Goal: Task Accomplishment & Management: Complete application form

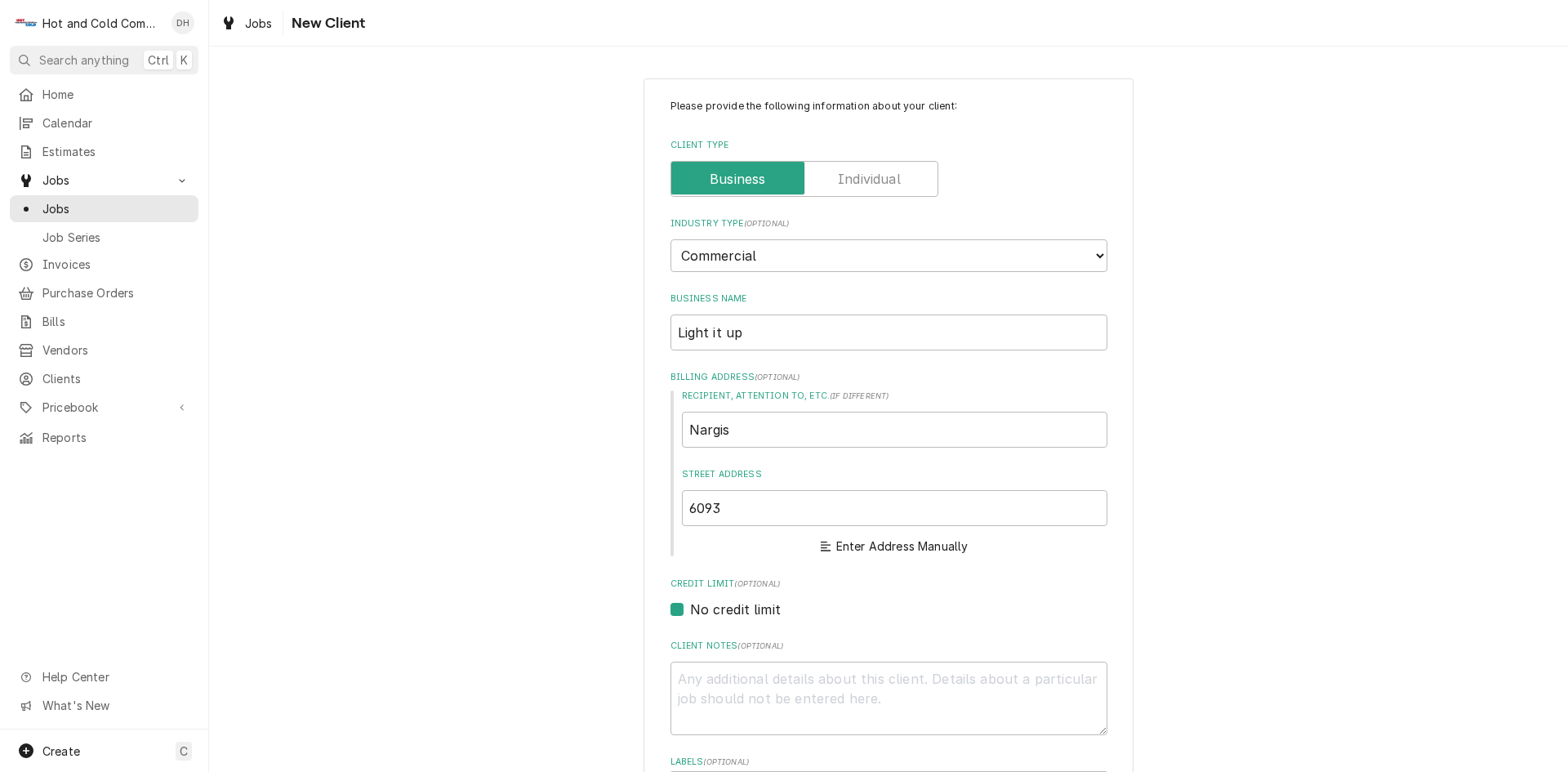
select select "2"
click at [830, 516] on input "6093" at bounding box center [895, 507] width 426 height 35
type input "6093"
type textarea "x"
type input "6093 F"
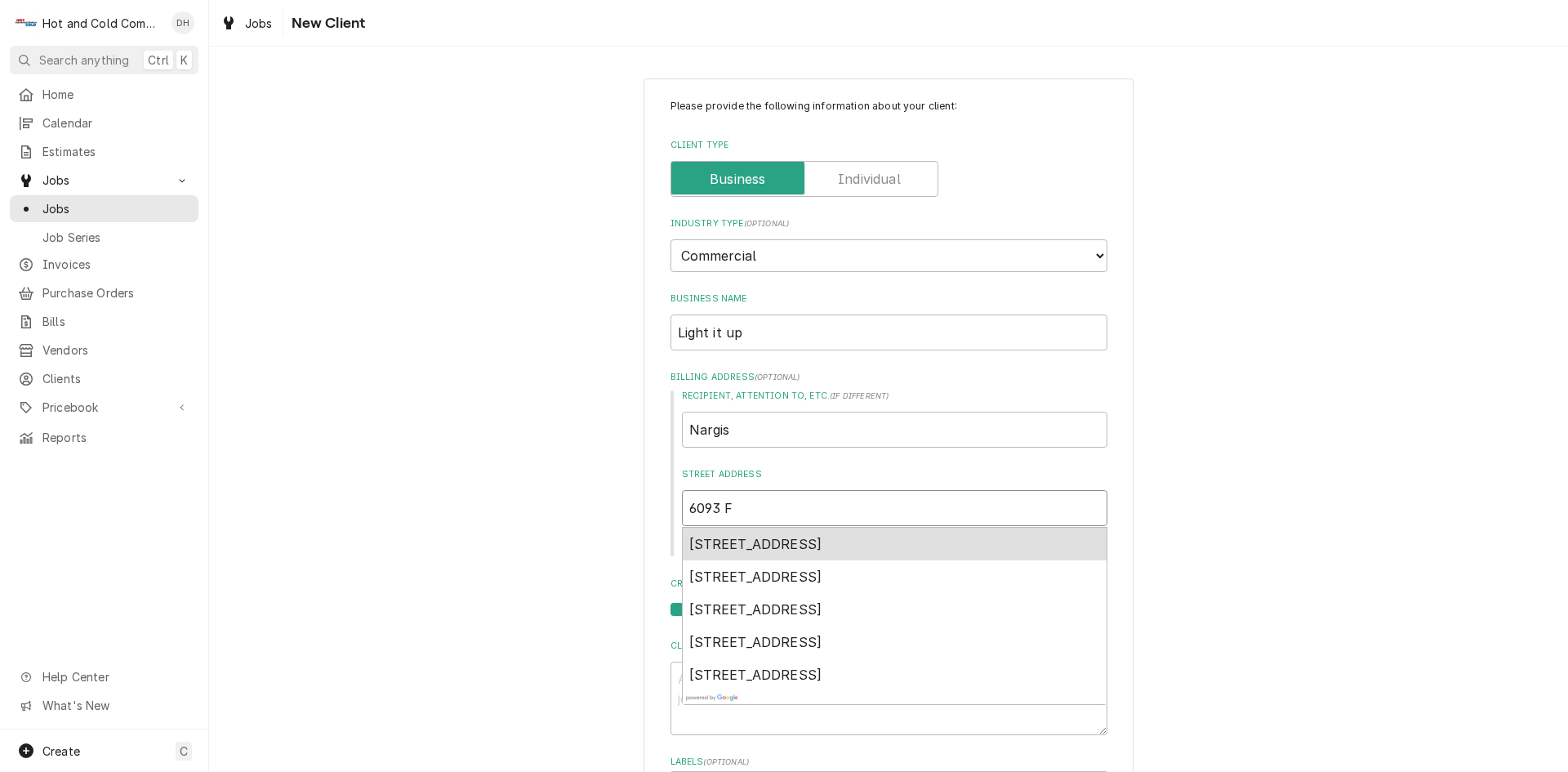
type textarea "x"
type input "6093 Fa"
type textarea "x"
type input "6093 Fai"
type textarea "x"
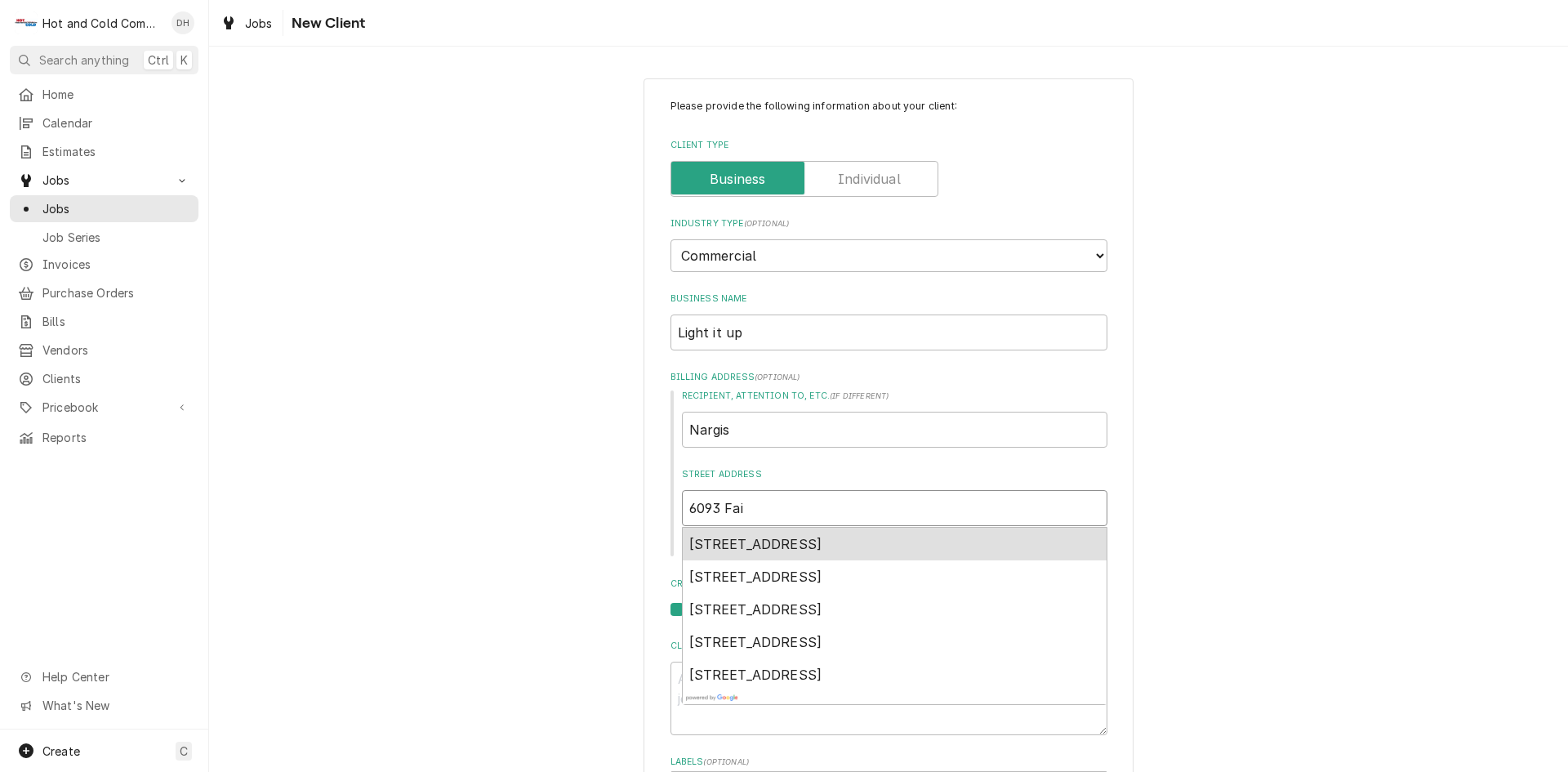
type input "6093 Fair"
type textarea "x"
type input "6093 Fairb"
type textarea "x"
type input "6093 Fairbu"
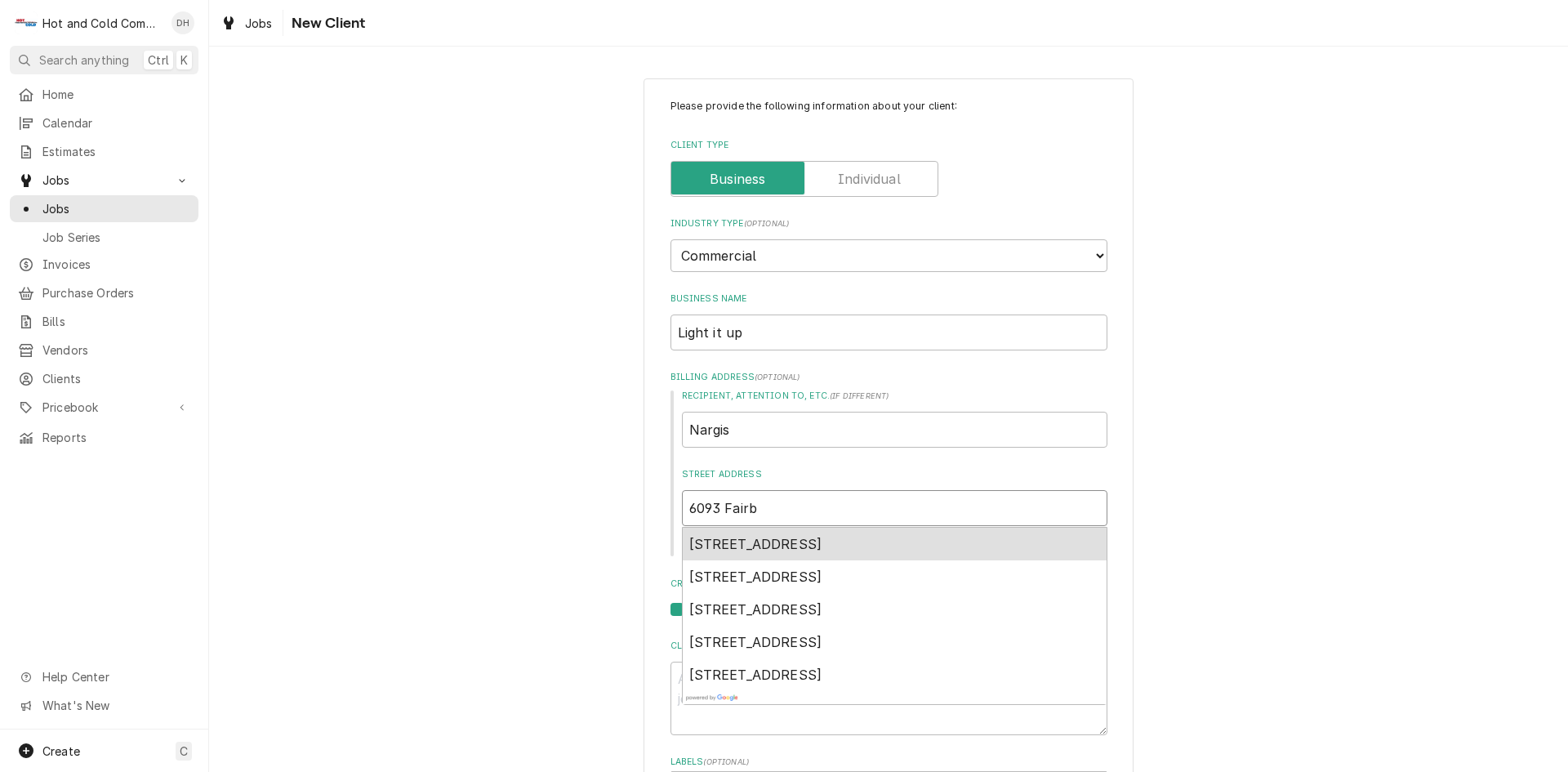
type textarea "x"
type input "6093 Fairbur"
type textarea "x"
type input "6093 Fairburn"
type textarea "x"
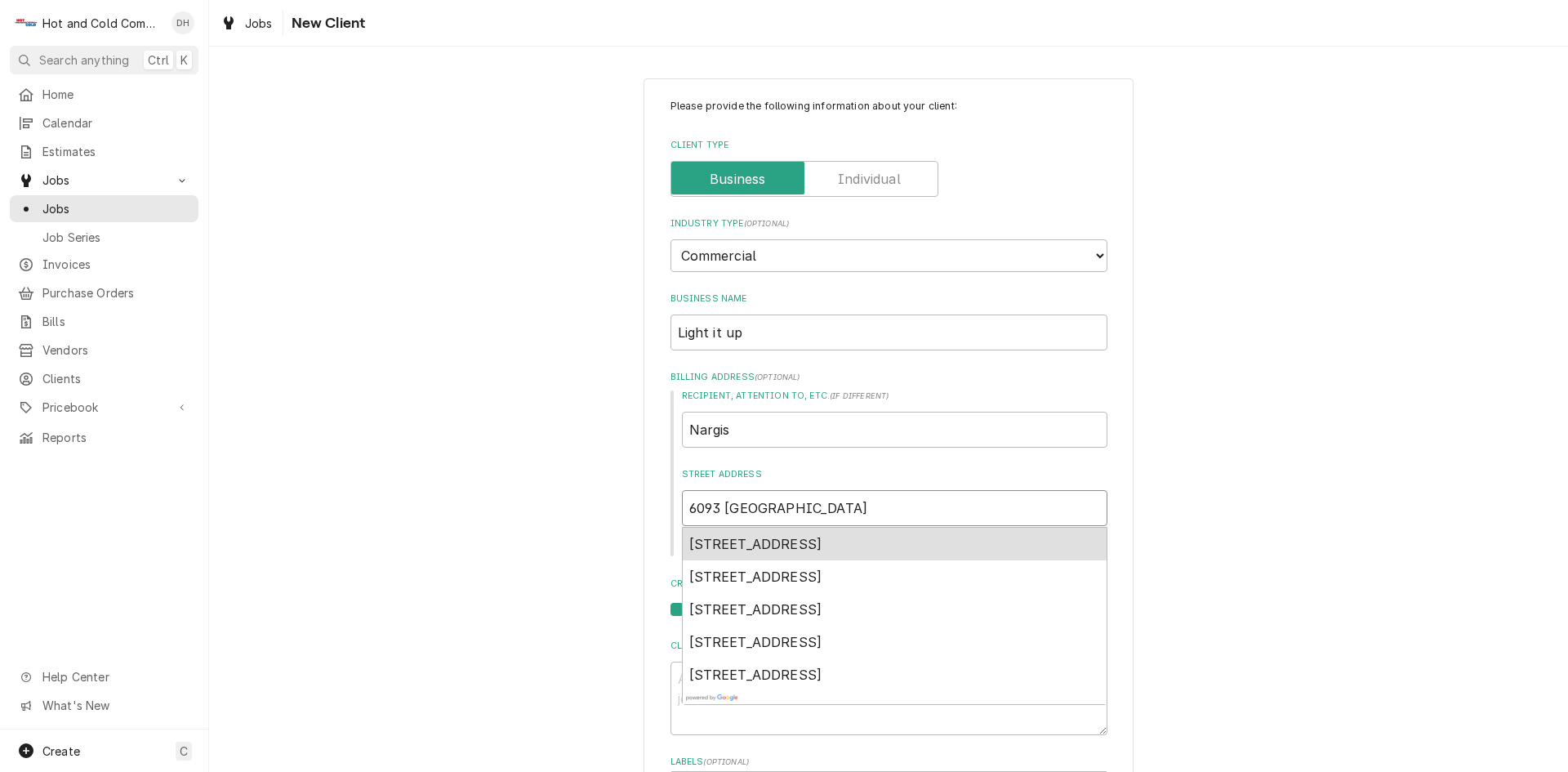
click at [823, 548] on span "6093 Fairburn Road, Douglasville, GA, USA" at bounding box center [756, 544] width 133 height 16
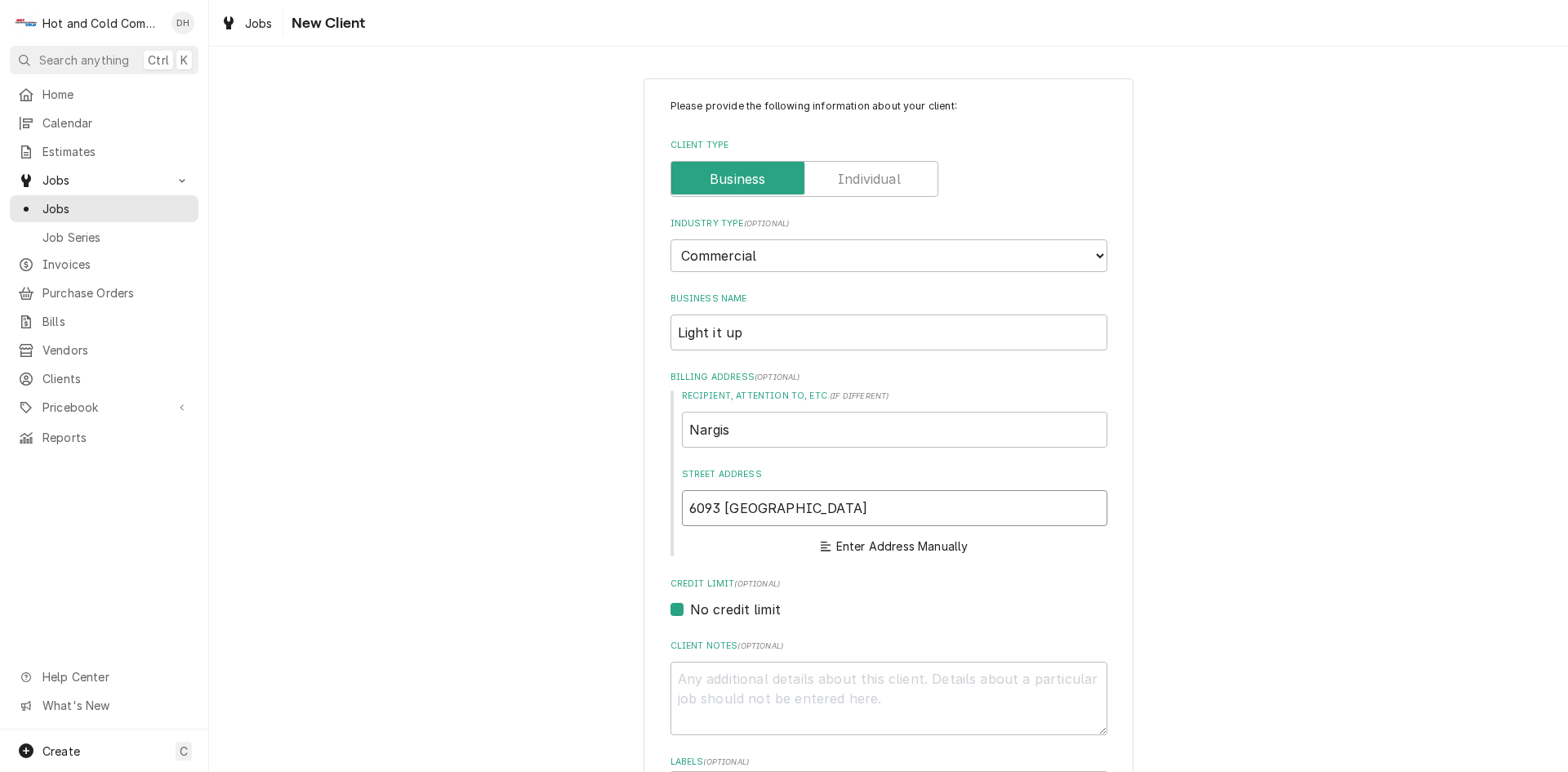
type input "6093 Fairburn Rd"
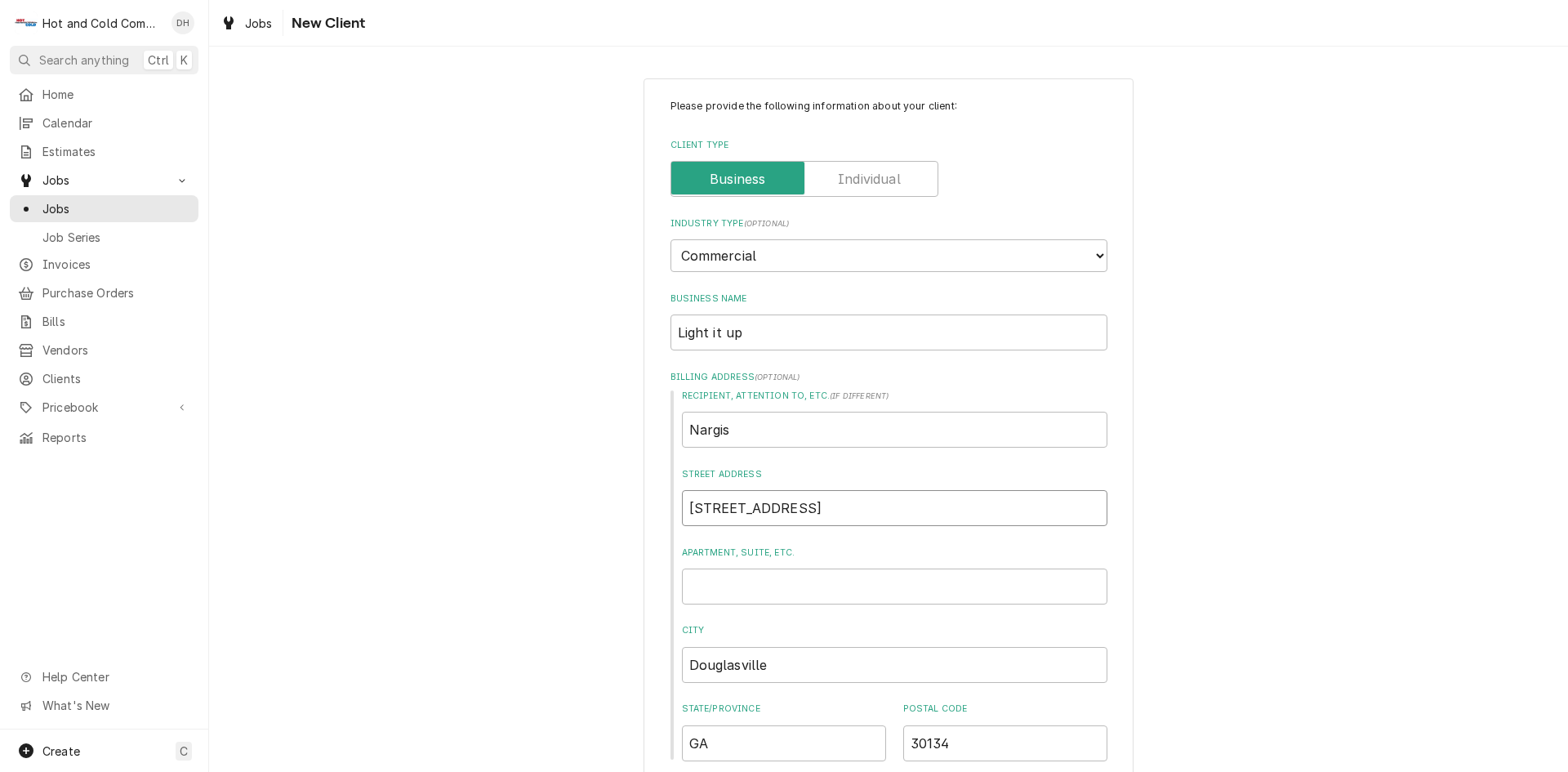
type textarea "x"
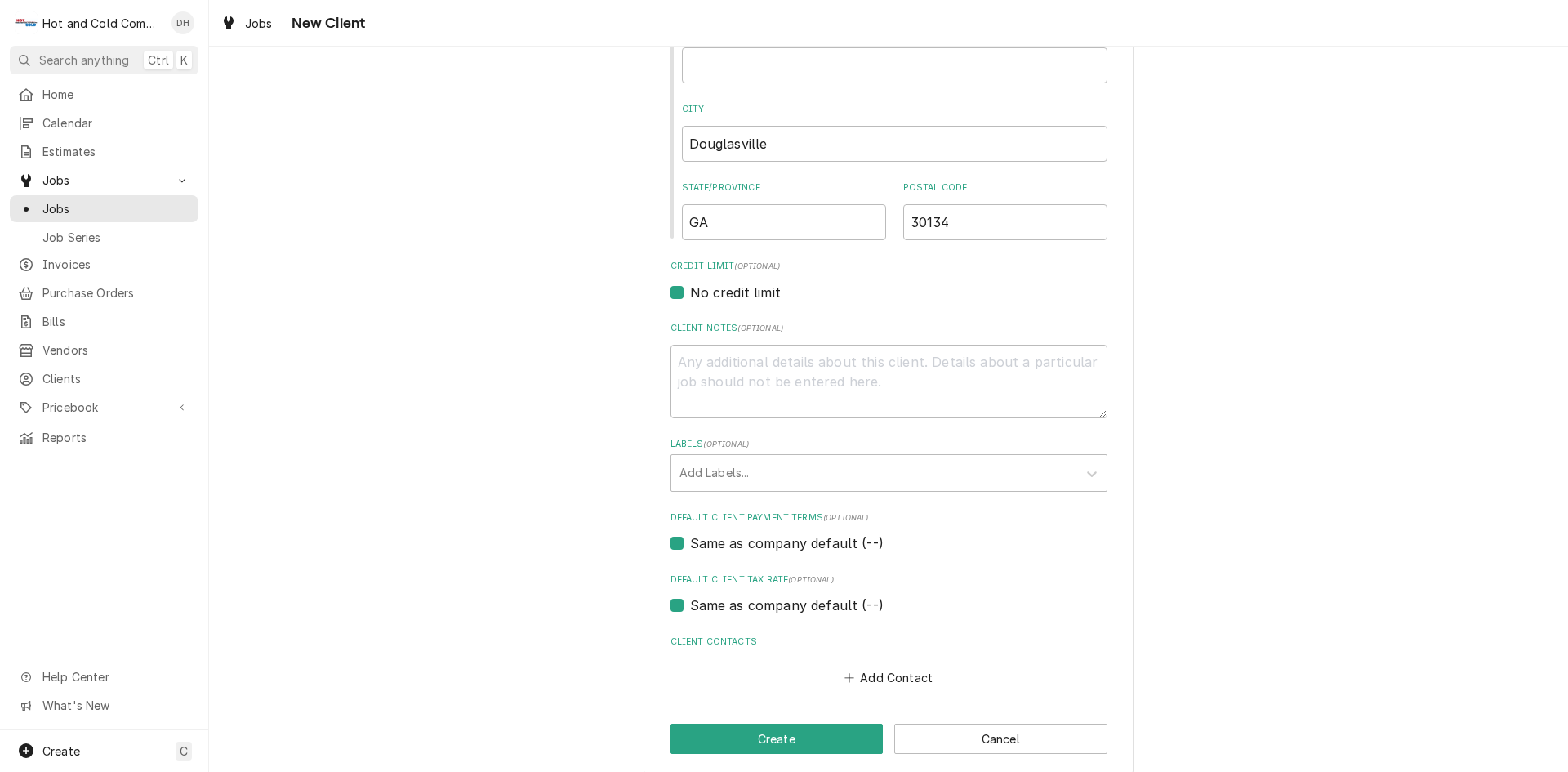
scroll to position [538, 0]
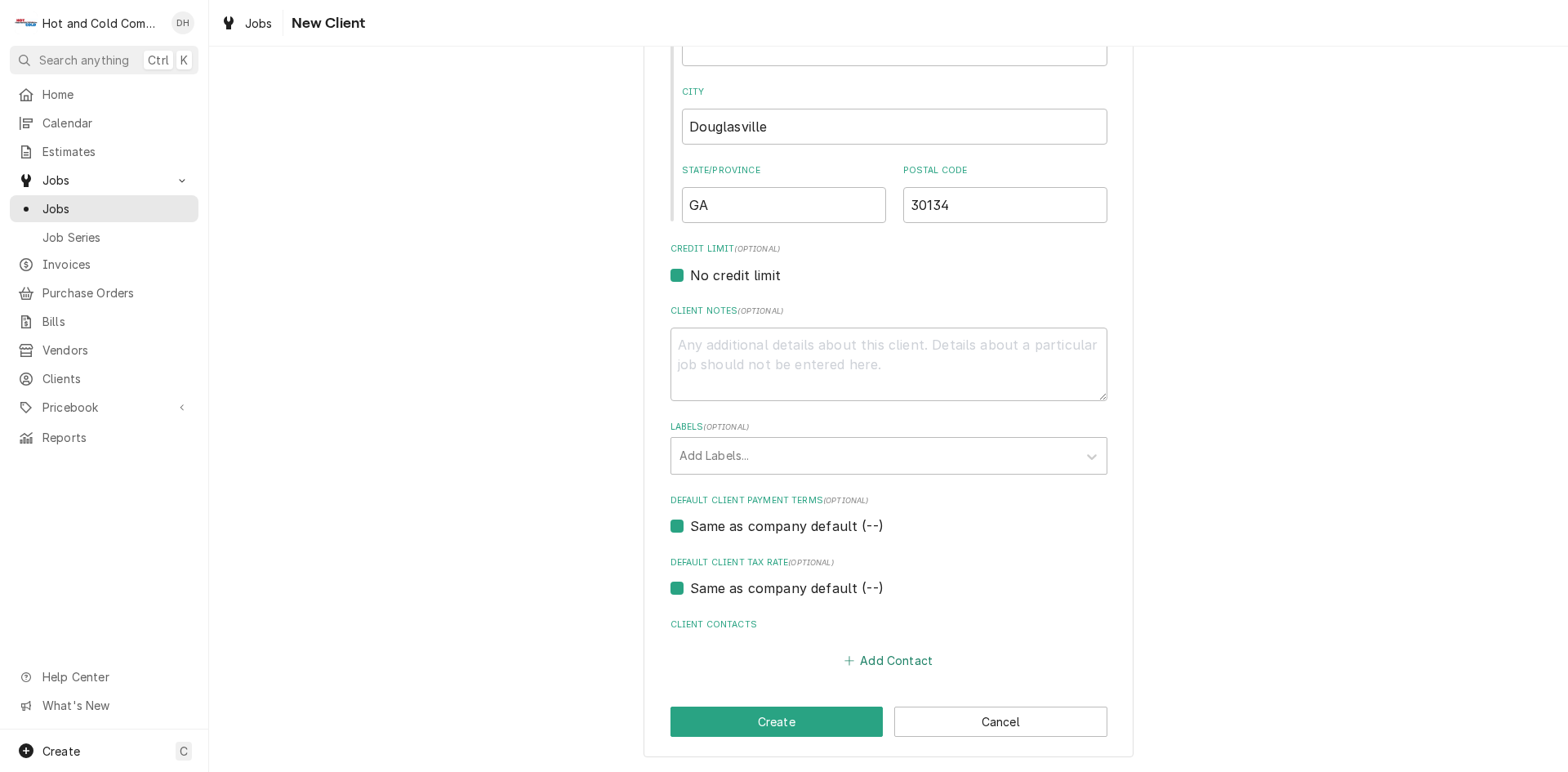
type input "6093 Fairburn Rd"
click at [880, 660] on button "Add Contact" at bounding box center [888, 661] width 94 height 23
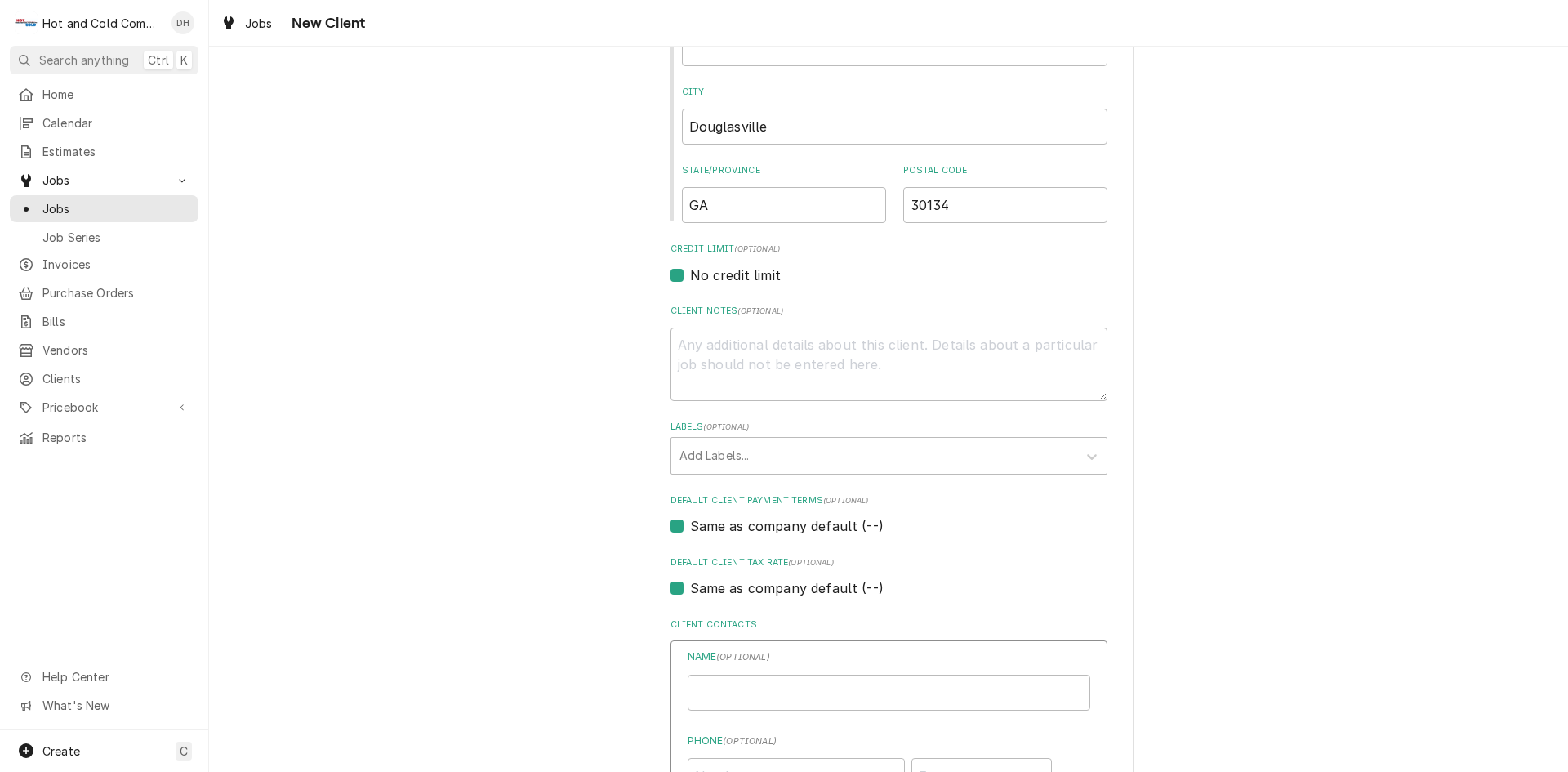
type textarea "x"
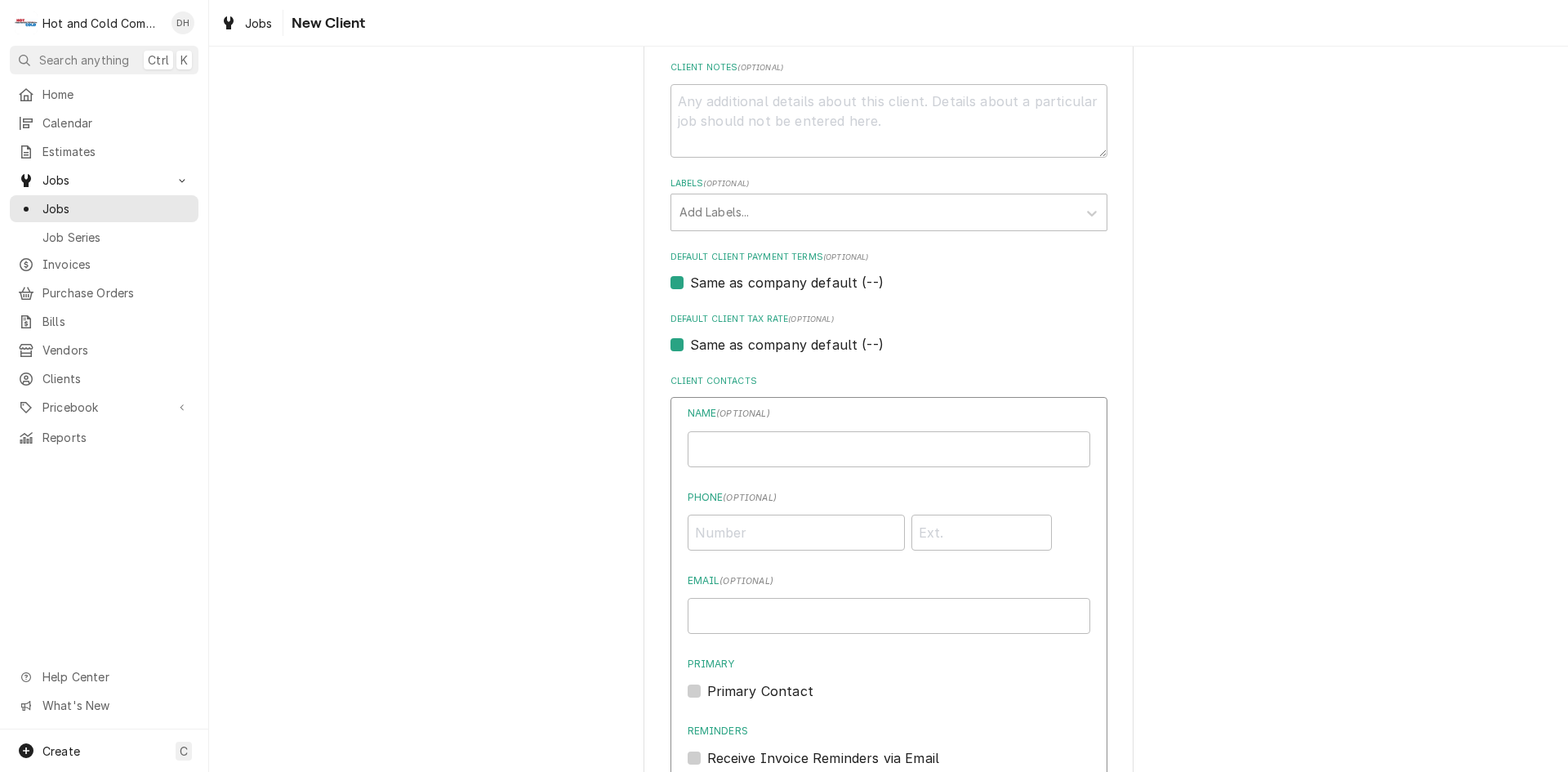
scroll to position [810, 0]
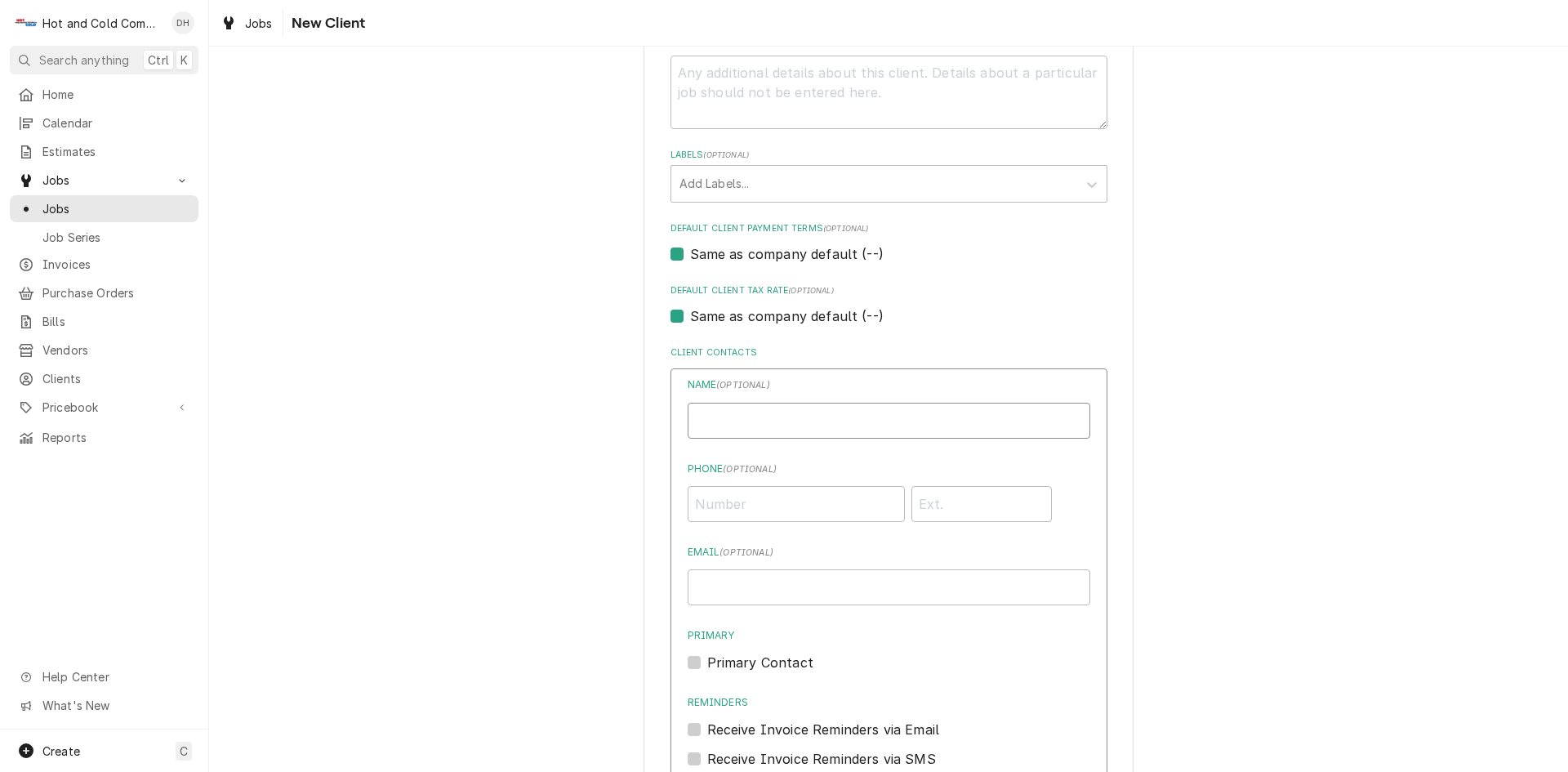
drag, startPoint x: 780, startPoint y: 429, endPoint x: 881, endPoint y: 445, distance: 102.3
click at [784, 427] on input "Business Name" at bounding box center [889, 420] width 403 height 35
type input "Nargis"
click at [843, 495] on input "Phone ( optional )" at bounding box center [796, 503] width 218 height 35
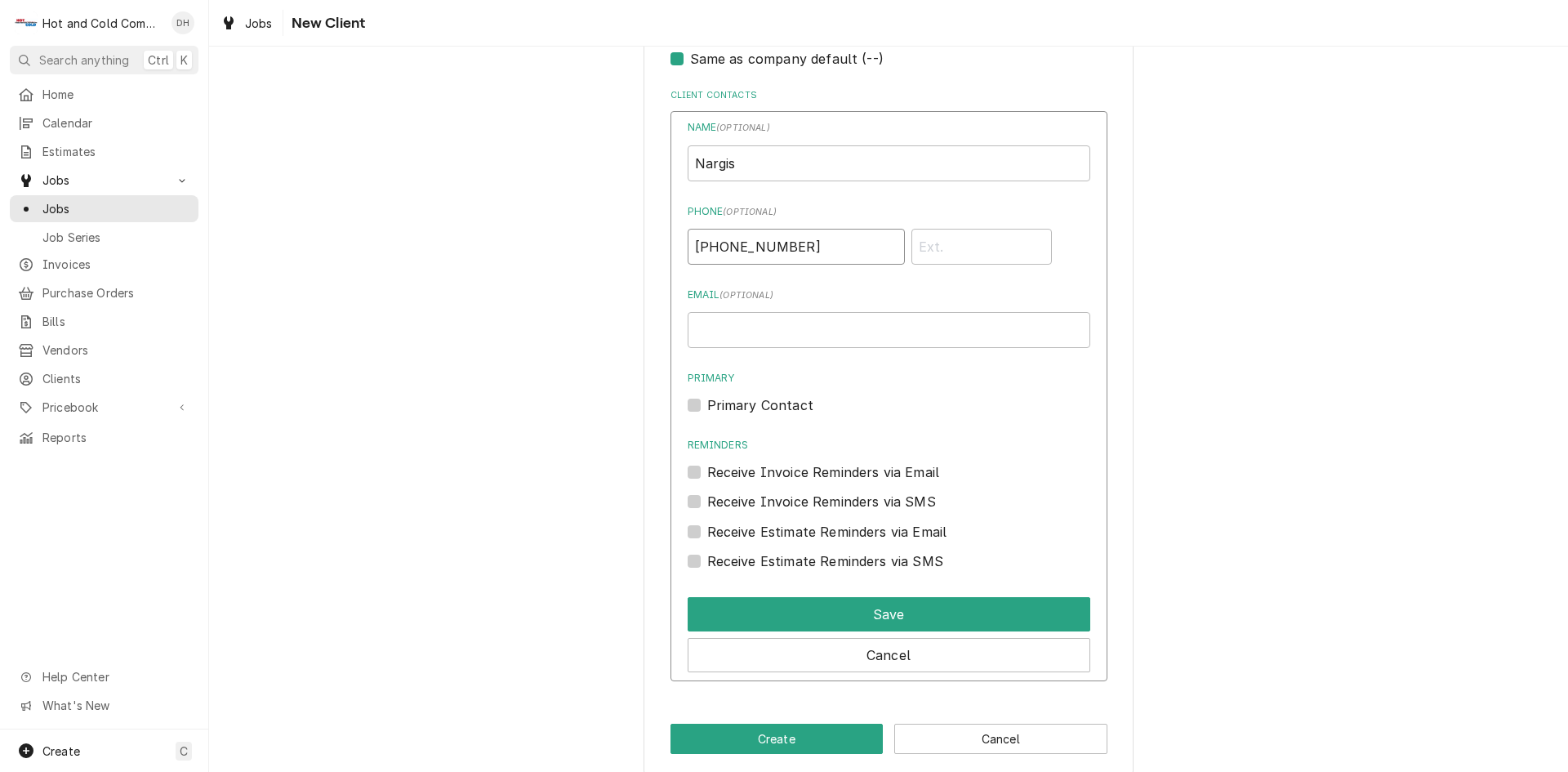
scroll to position [1084, 0]
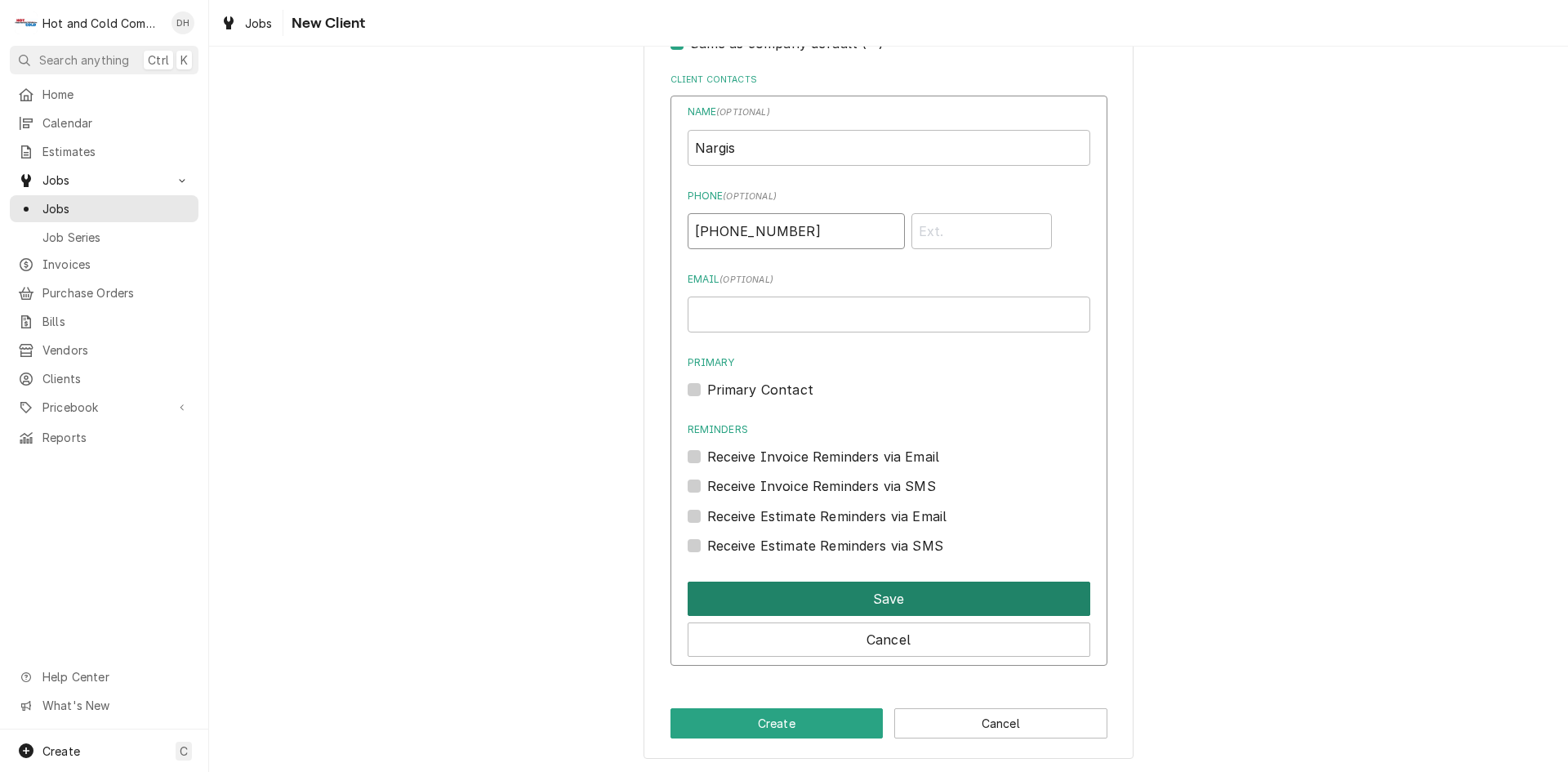
type input "(770) 750-5493"
click at [946, 599] on button "Save" at bounding box center [889, 598] width 403 height 35
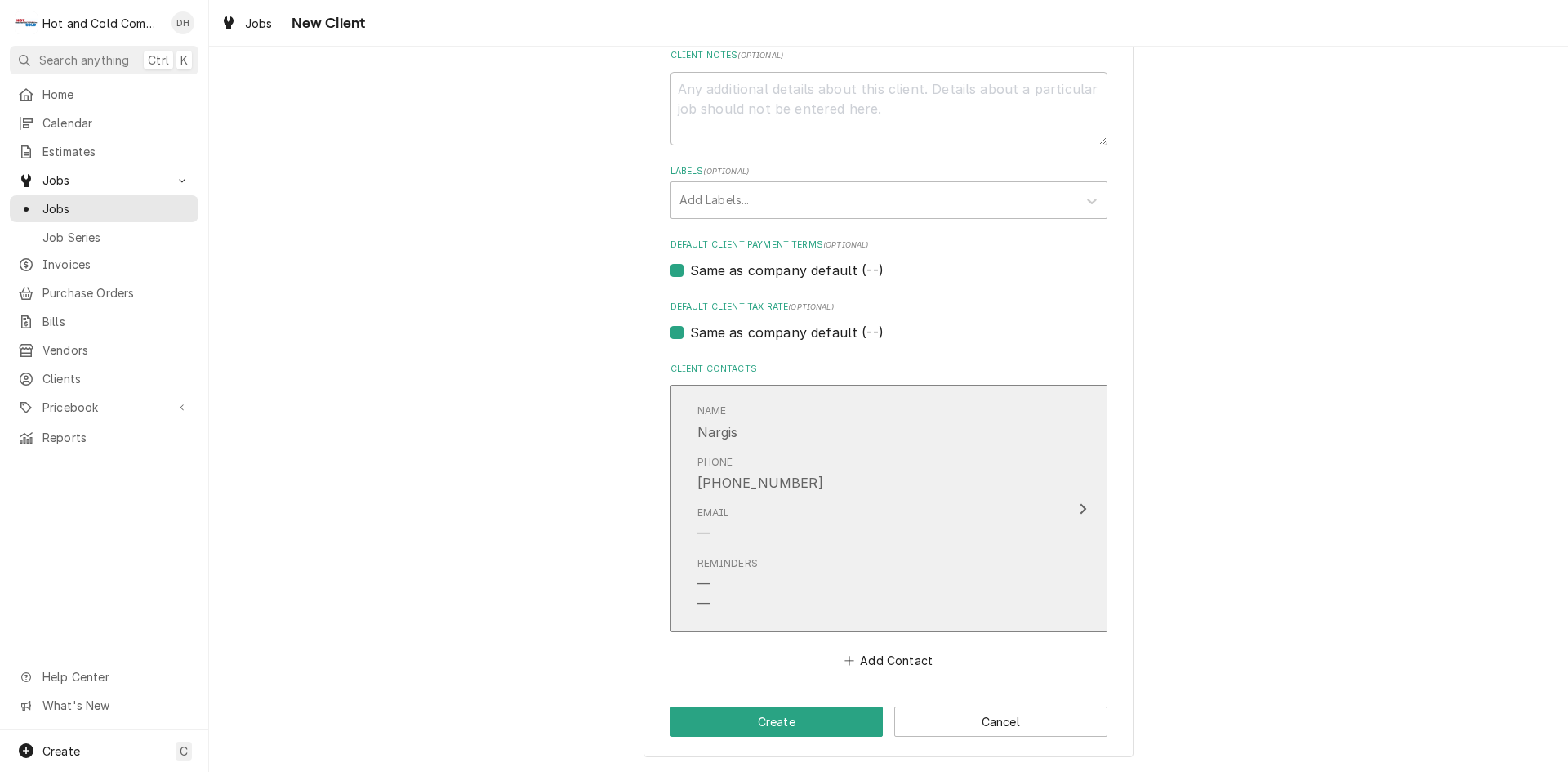
scroll to position [794, 0]
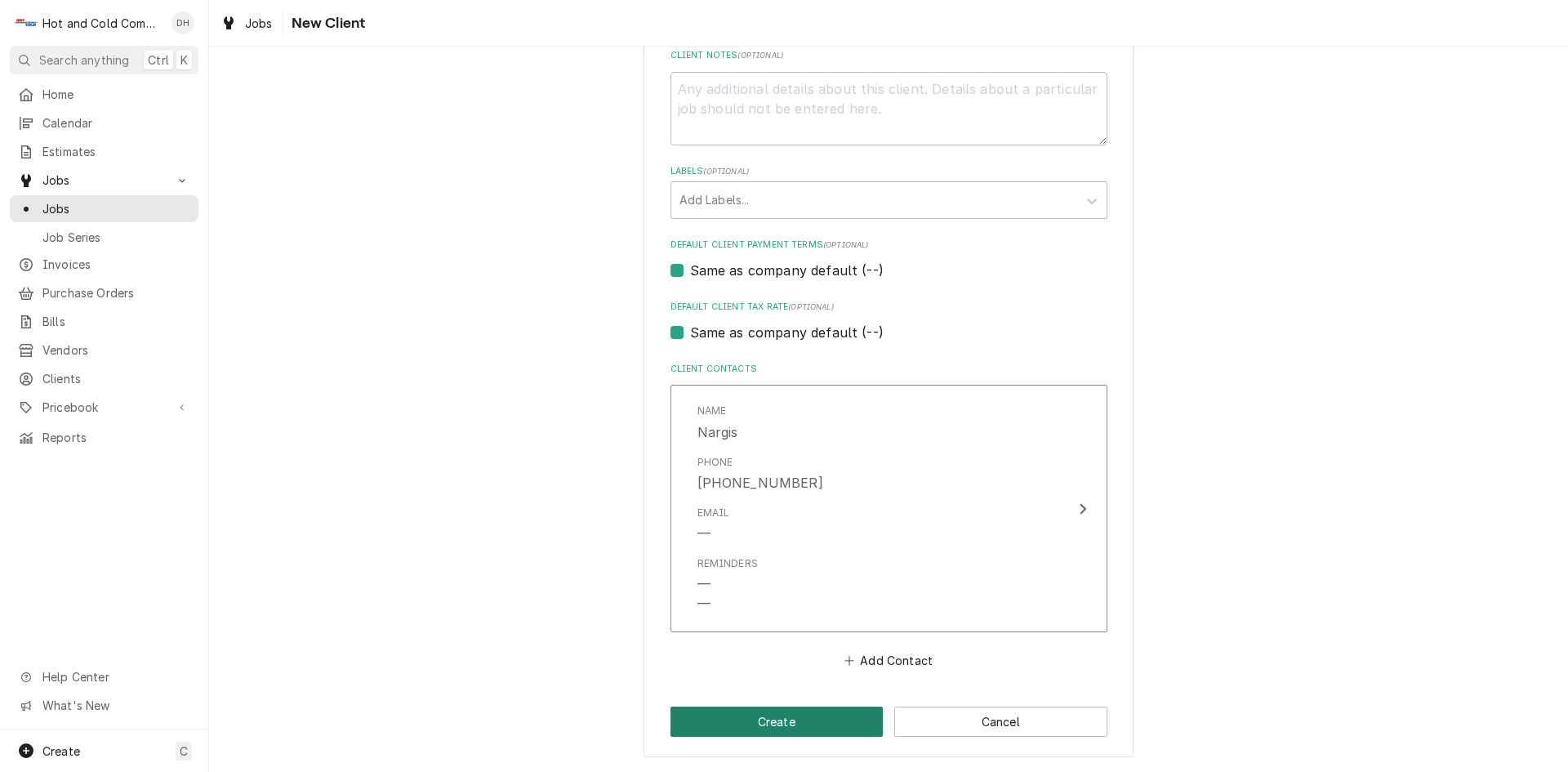
click at [819, 719] on button "Create" at bounding box center [777, 722] width 213 height 31
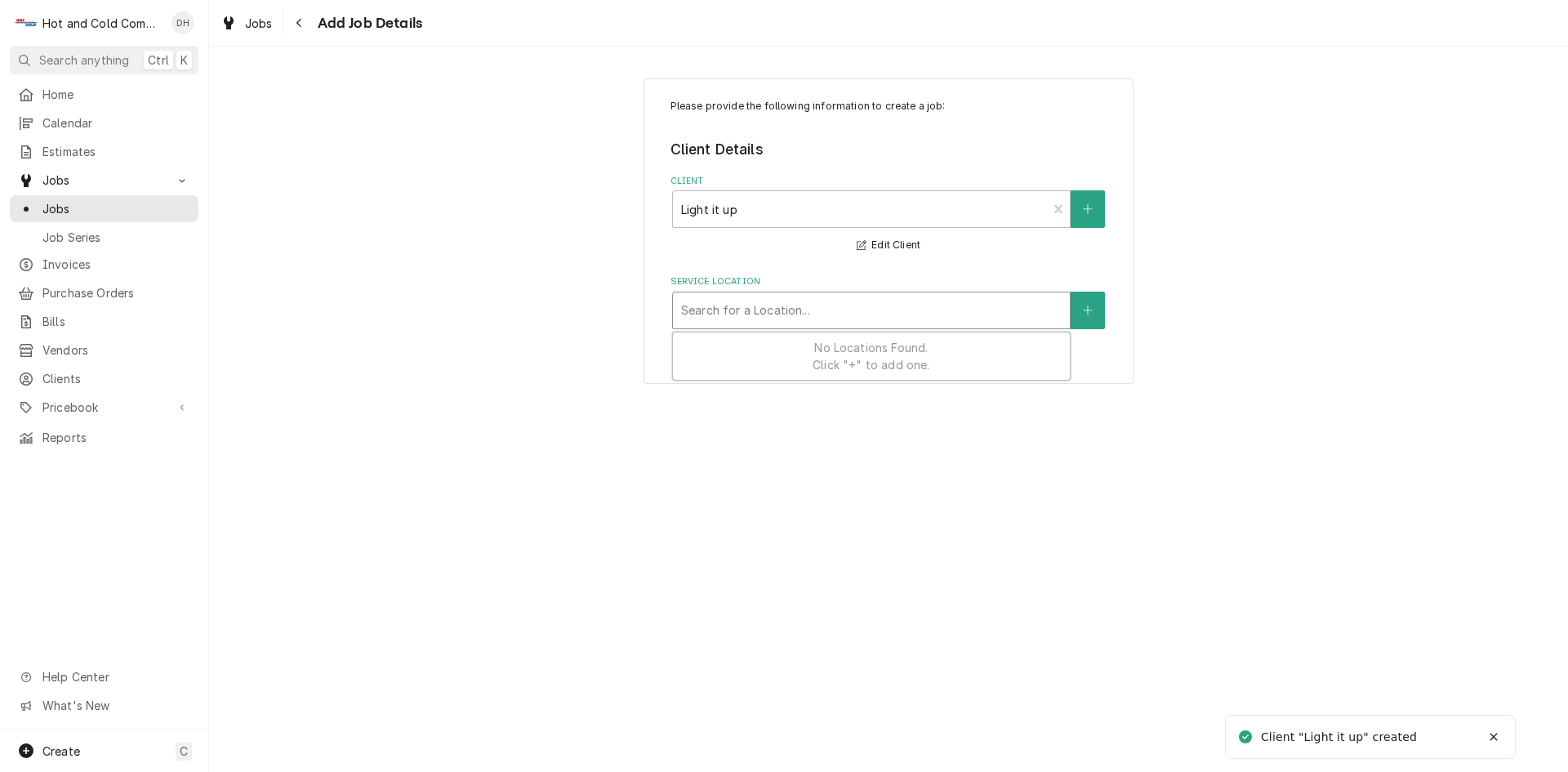
click at [973, 309] on div "Service Location" at bounding box center [871, 310] width 381 height 30
click at [968, 305] on div "Service Location" at bounding box center [871, 310] width 381 height 30
click at [873, 307] on div "Service Location" at bounding box center [871, 310] width 381 height 30
click at [1091, 312] on icon "Create New Location" at bounding box center [1088, 311] width 10 height 12
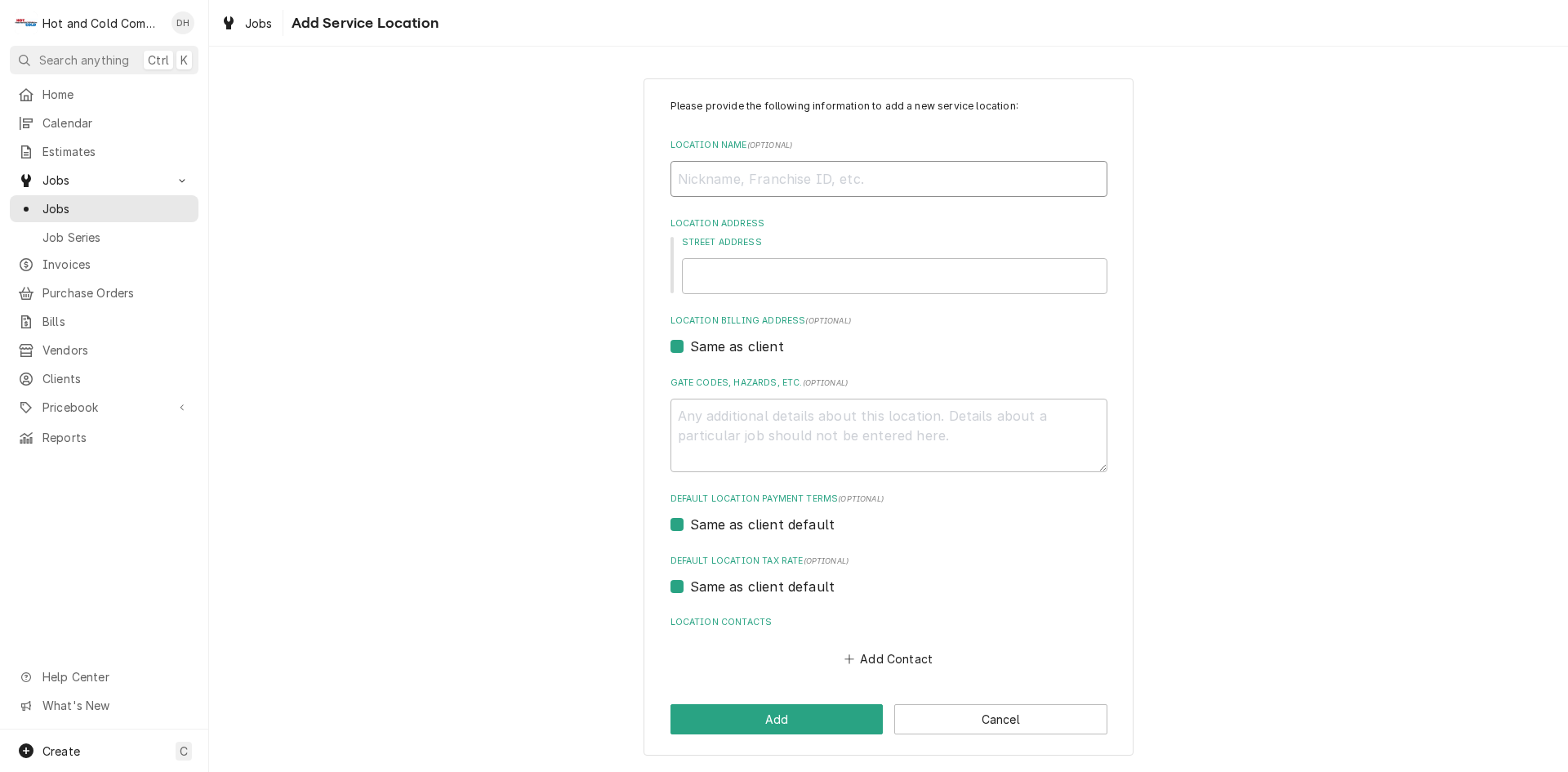
click at [856, 184] on input "Location Name ( optional )" at bounding box center [889, 178] width 437 height 35
type textarea "x"
type input "L"
type textarea "x"
type input "LI"
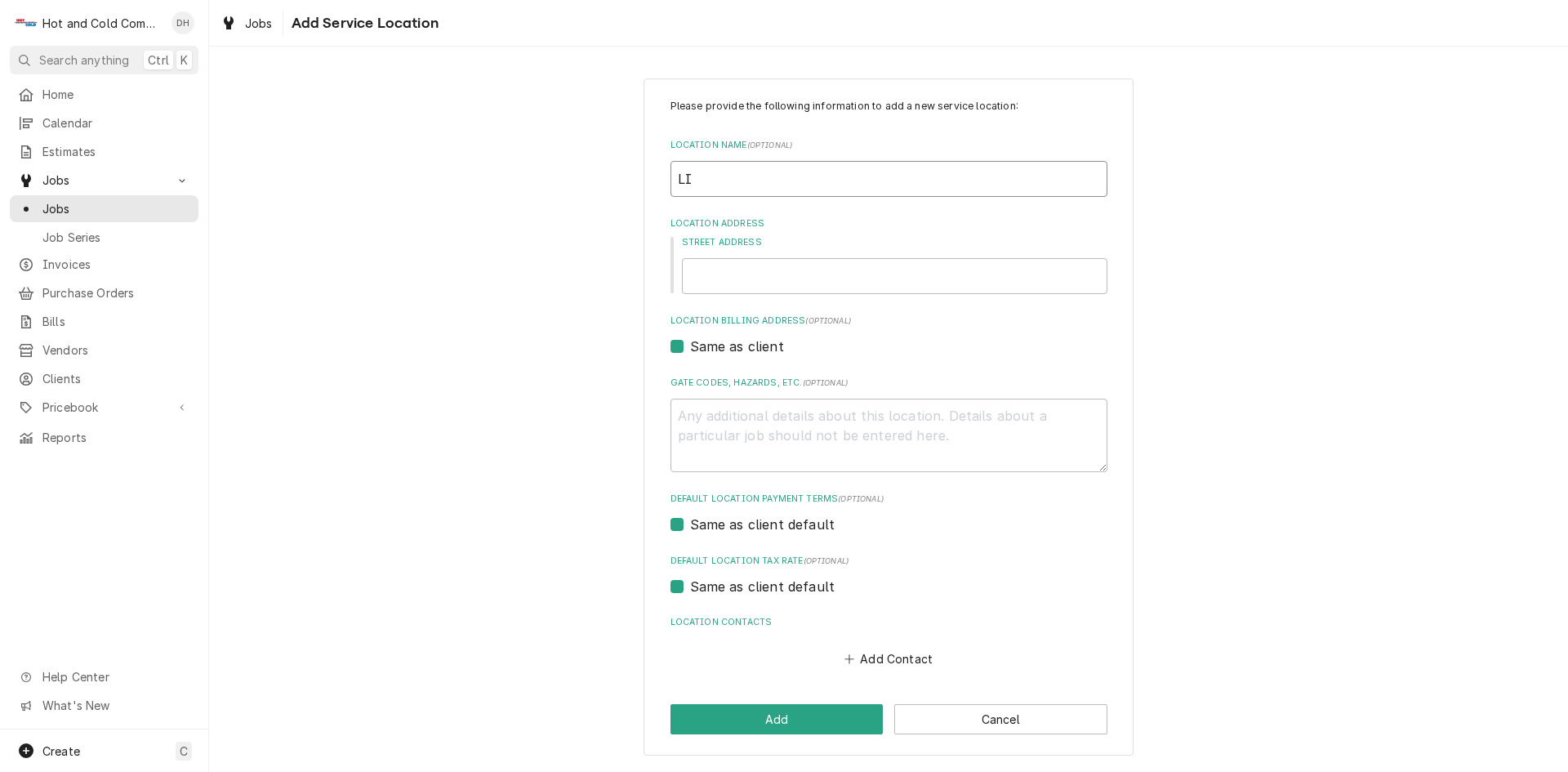
type textarea "x"
type input "LIG"
type textarea "x"
type input "LIGH"
type textarea "x"
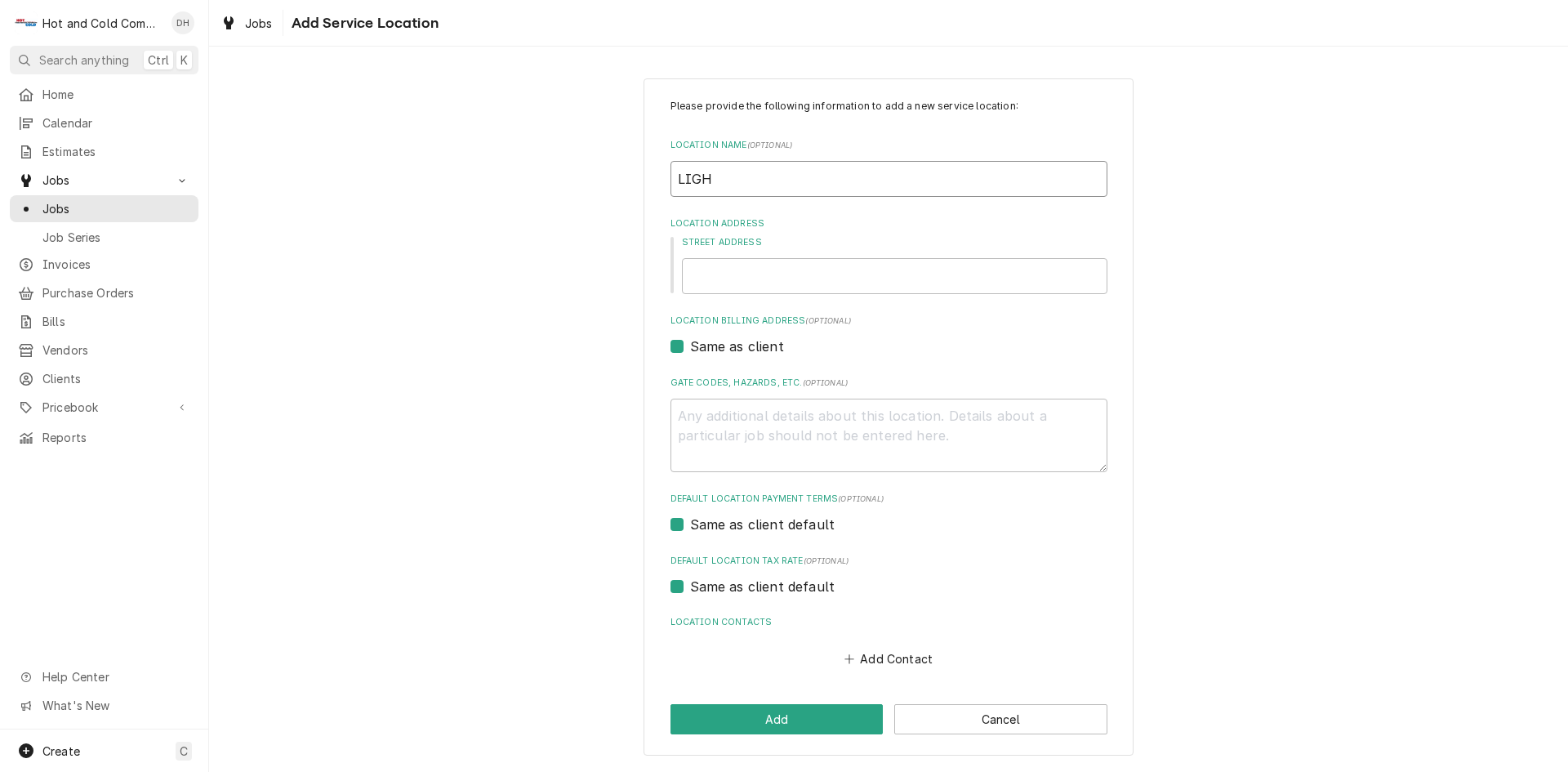
type input "LIGHT"
type textarea "x"
type input "LIGHTI"
type textarea "x"
type input "LIGHTIT"
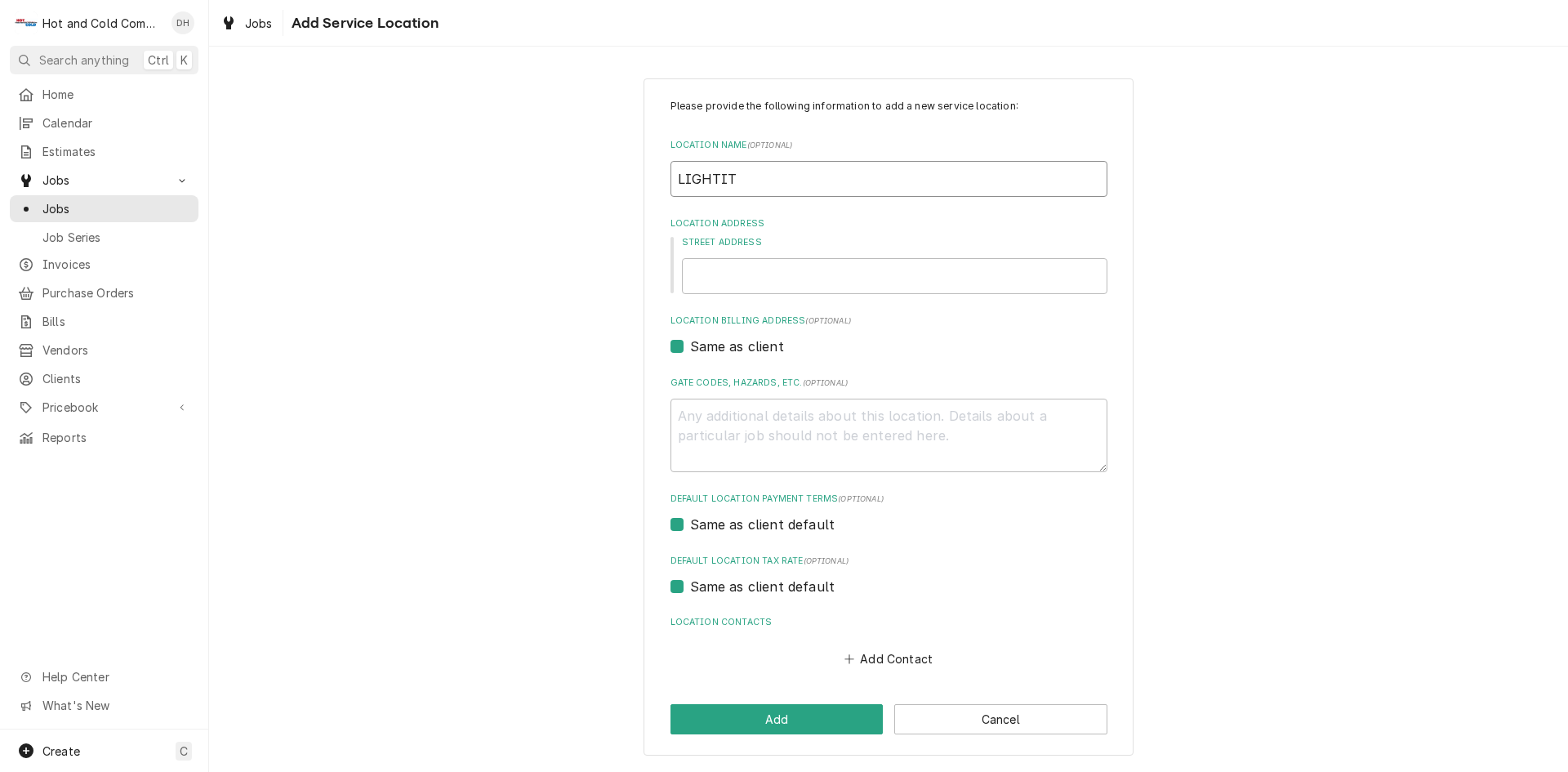
type textarea "x"
type input "LIGHTIT"
type textarea "x"
type input "LIGHTIT U"
type textarea "x"
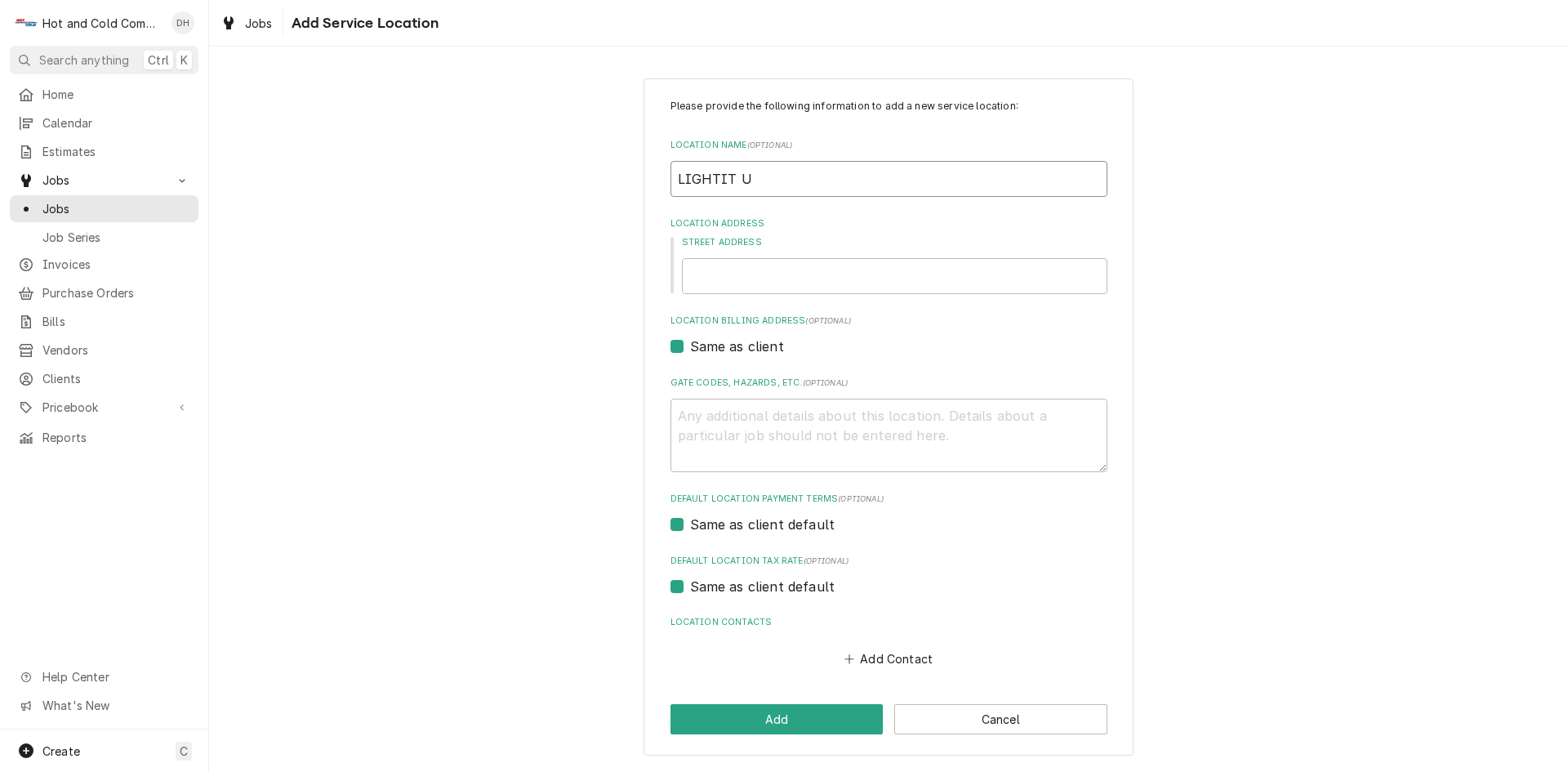
type input "LIGHTIT UP"
type textarea "x"
type input "LIGHT IT UP"
type textarea "x"
type input "LIGHT IT UP"
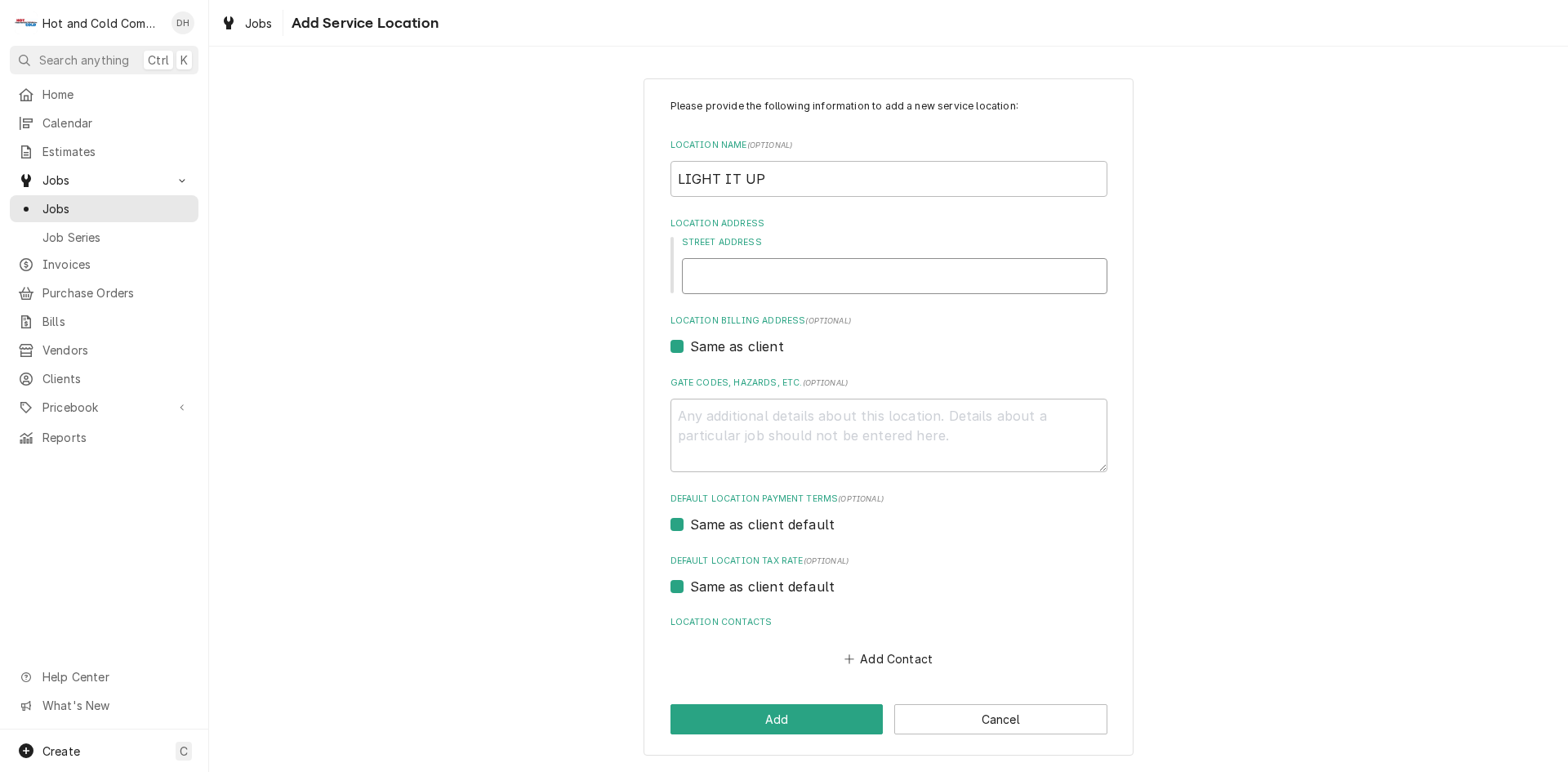
click at [962, 281] on input "Street Address" at bounding box center [895, 275] width 426 height 35
type textarea "x"
type input "6"
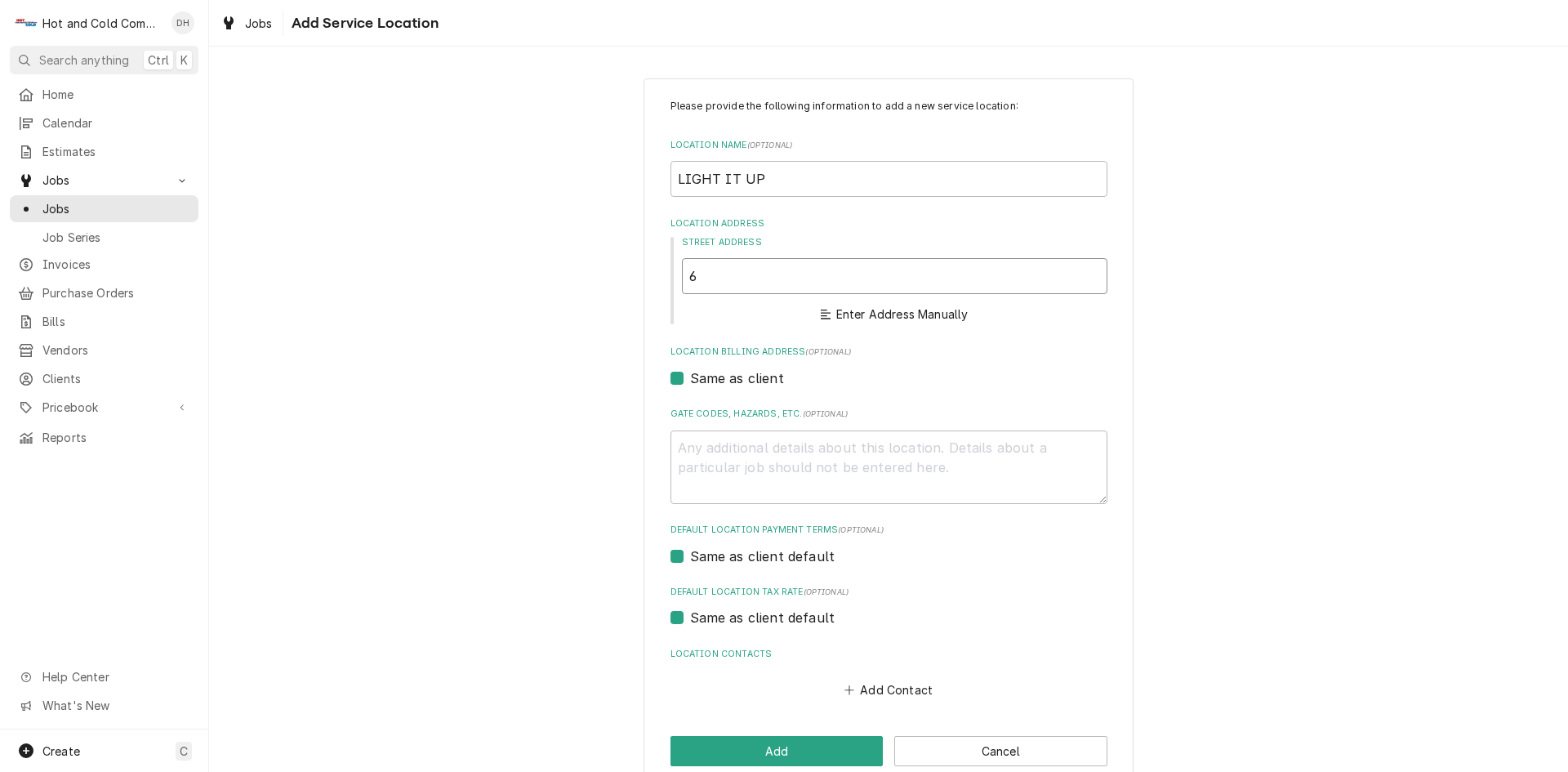
type textarea "x"
type input "60"
type textarea "x"
type input "609"
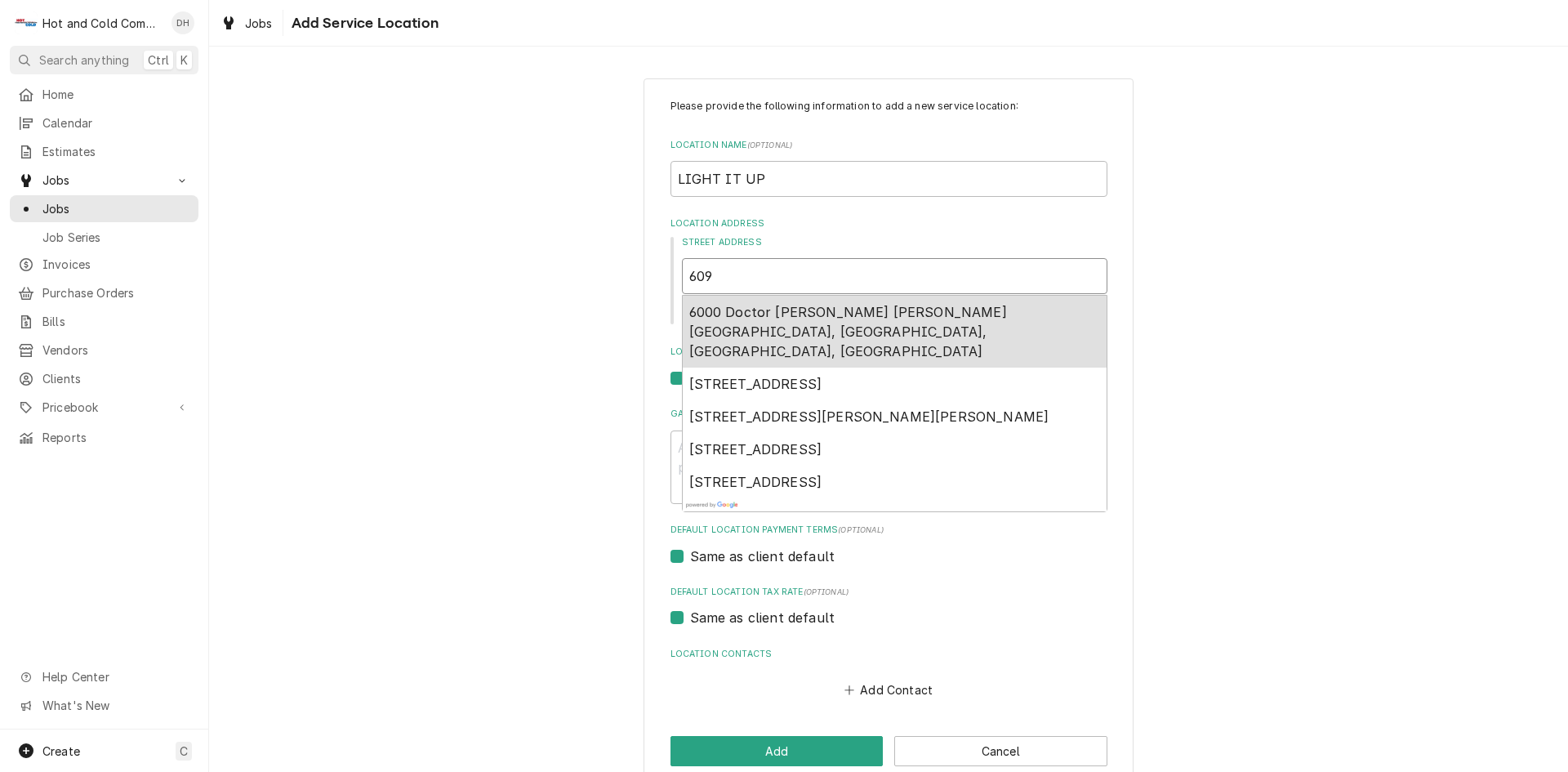
type textarea "x"
type input "6093"
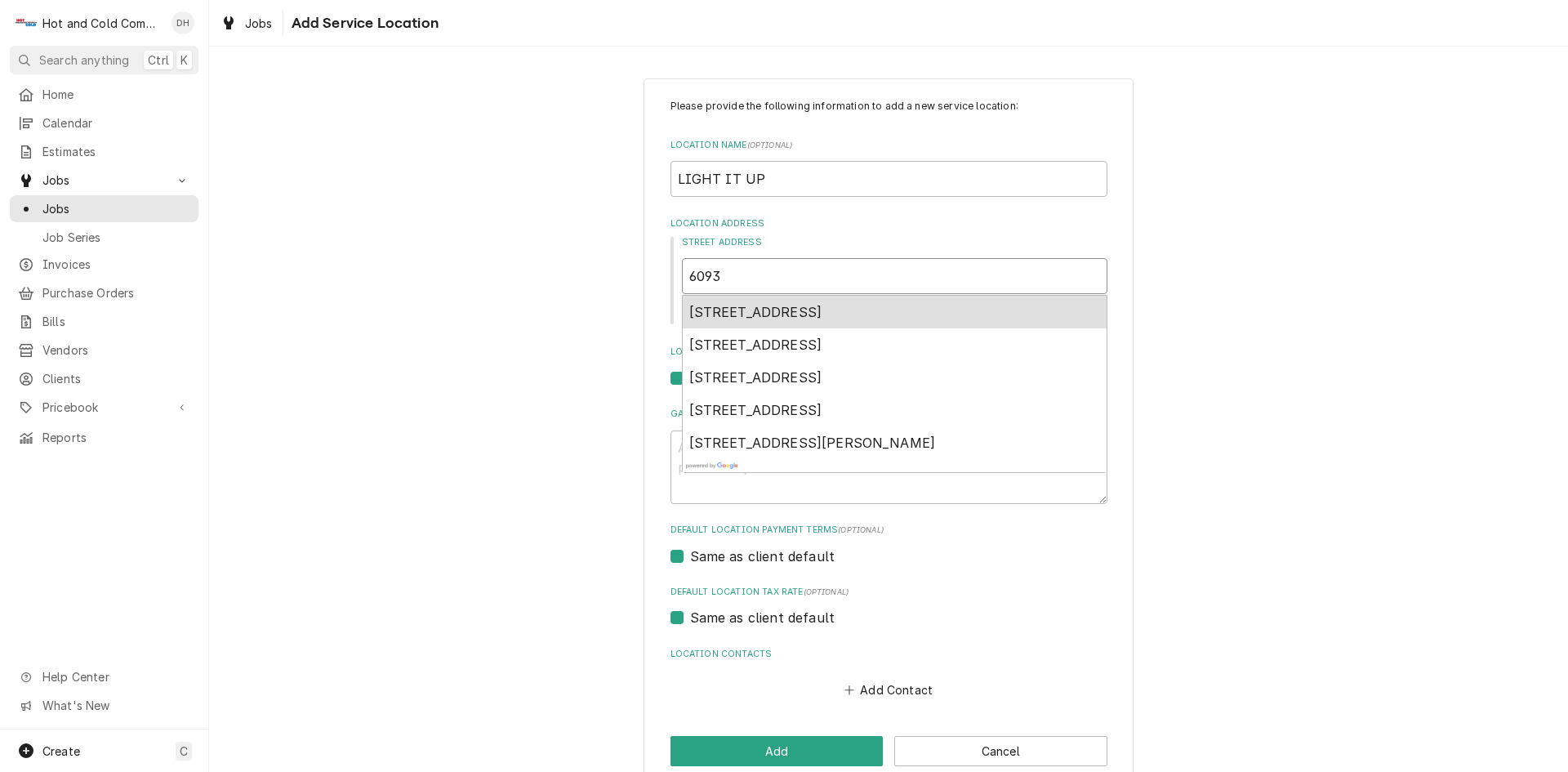
type textarea "x"
type input "6093"
type textarea "x"
type input "6093 F"
type textarea "x"
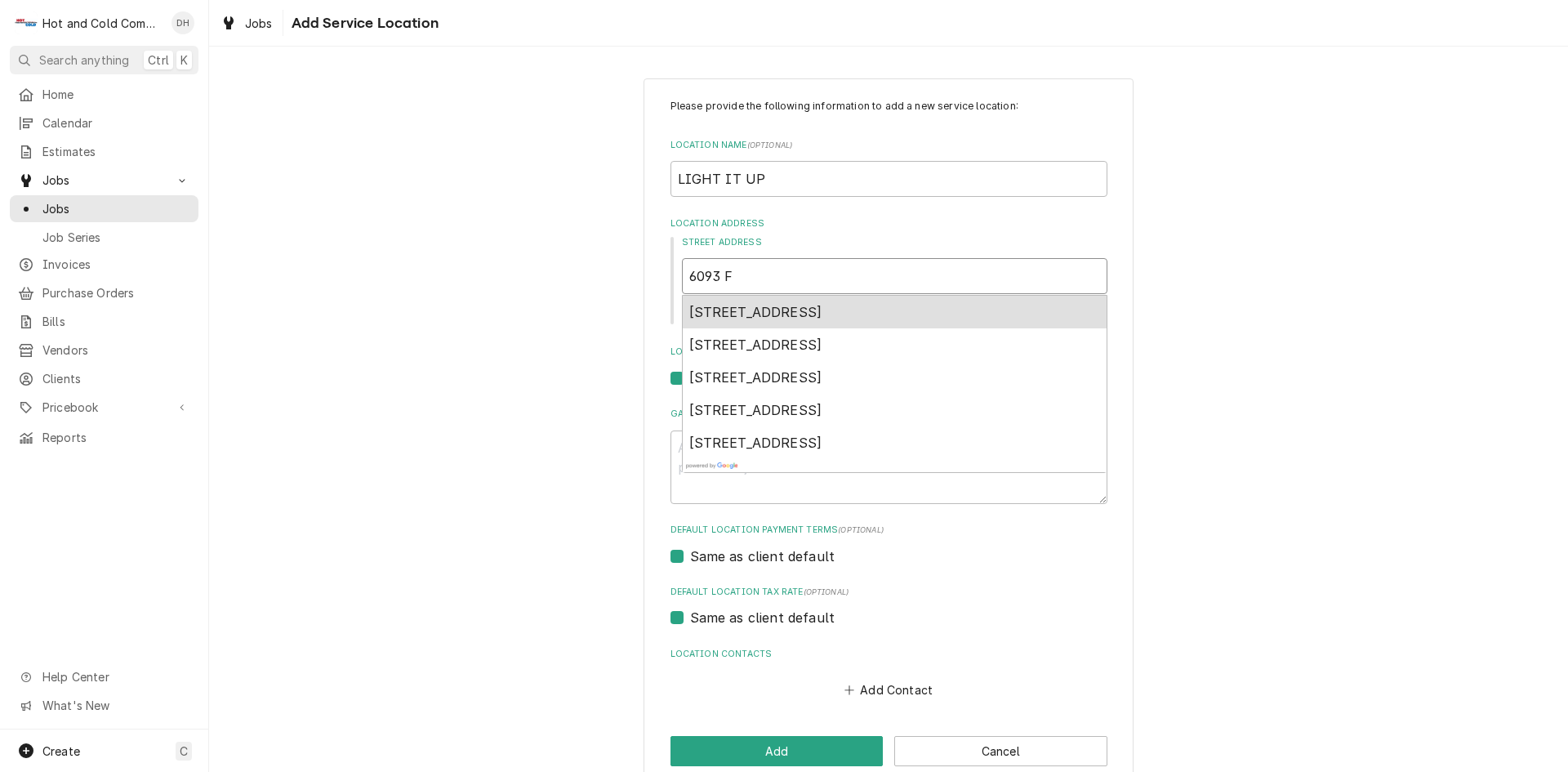
type input "6093 Fa"
type textarea "x"
type input "6093 Fai"
type textarea "x"
type input "6093 Fair"
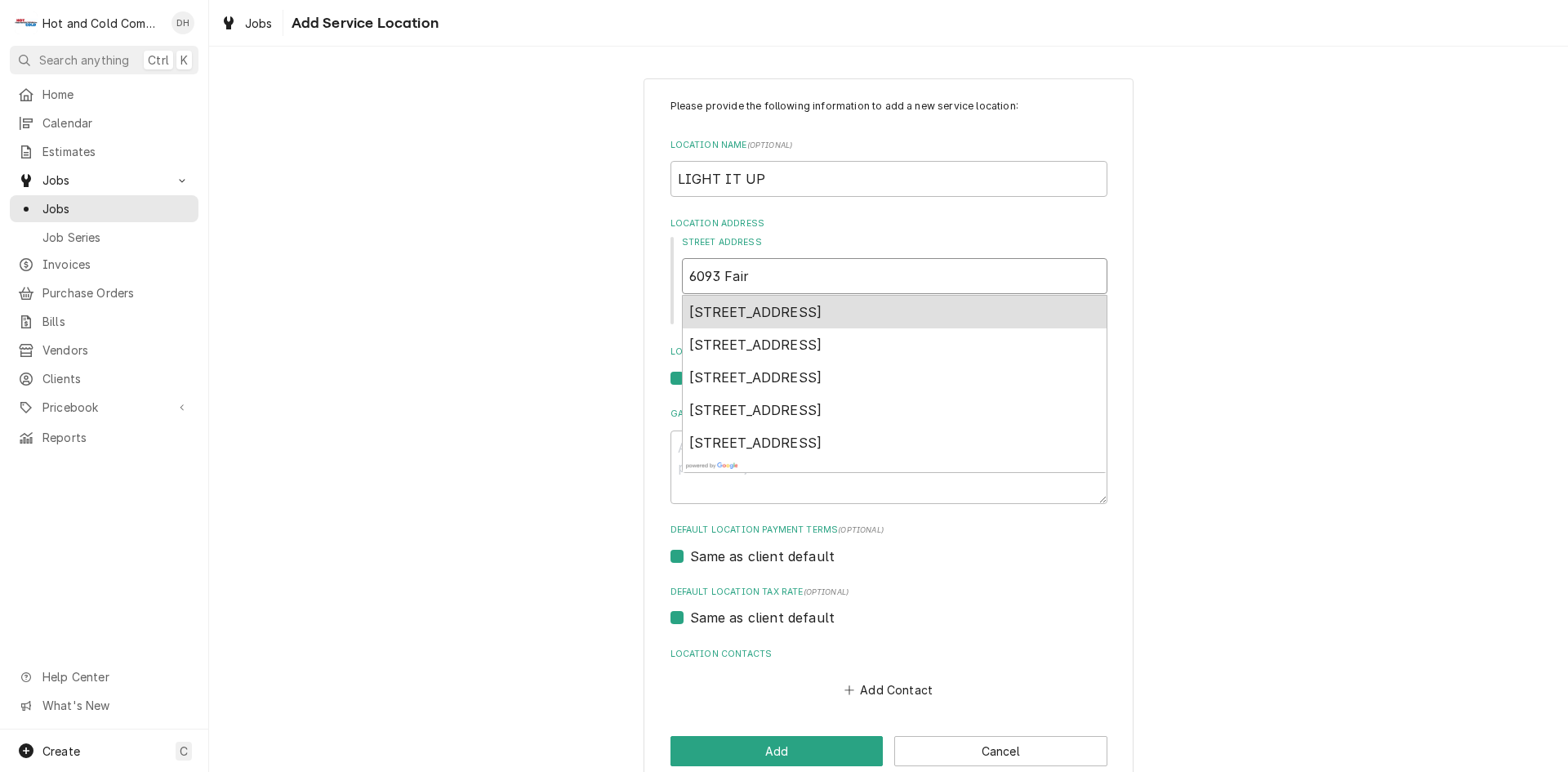
type textarea "x"
type input "6093 Fairb"
click at [980, 316] on div "6093 Fairburn Road, Douglasville, GA, USA" at bounding box center [895, 312] width 424 height 33
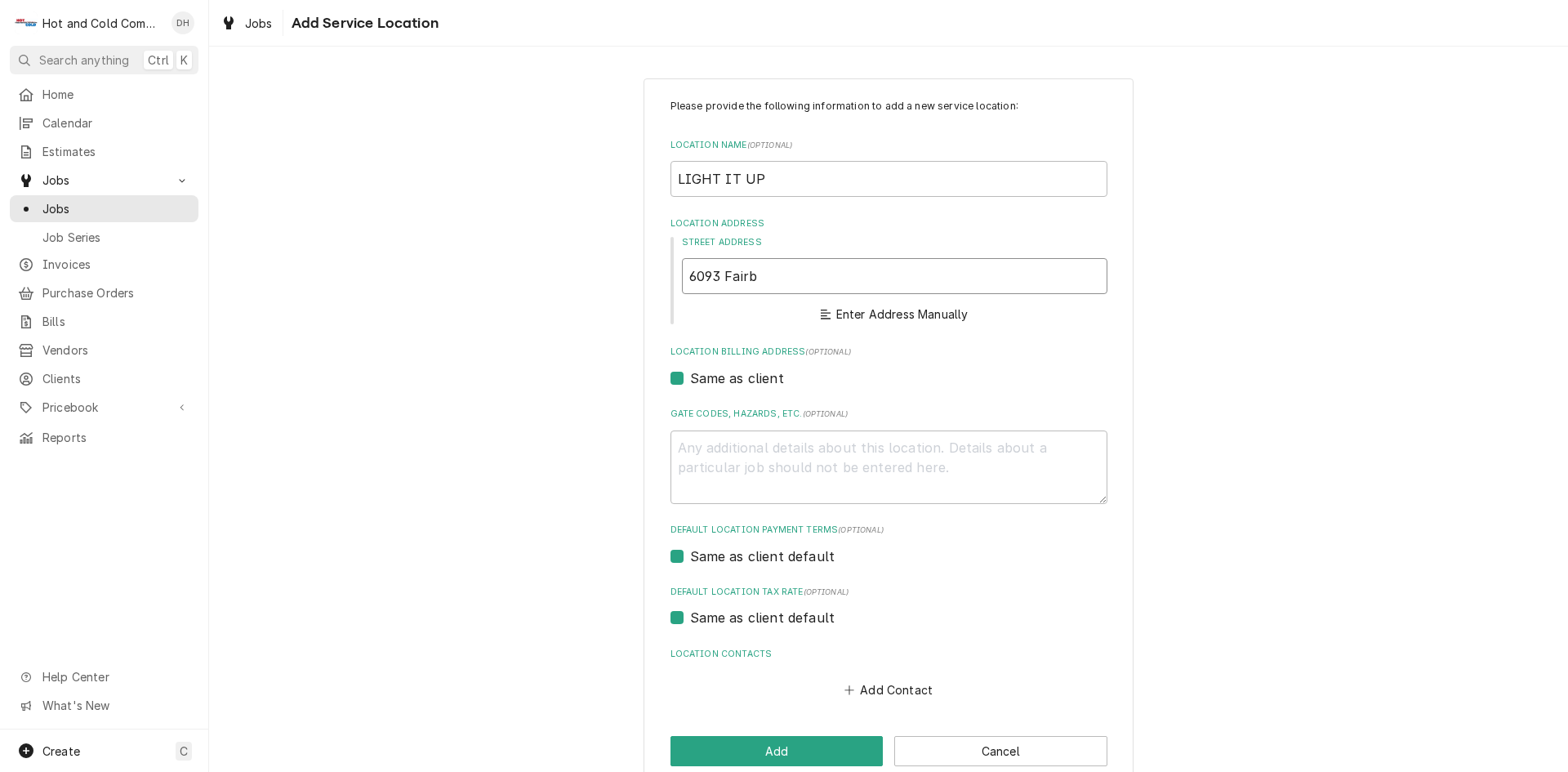
type textarea "x"
type input "6093 Fairburn Rd"
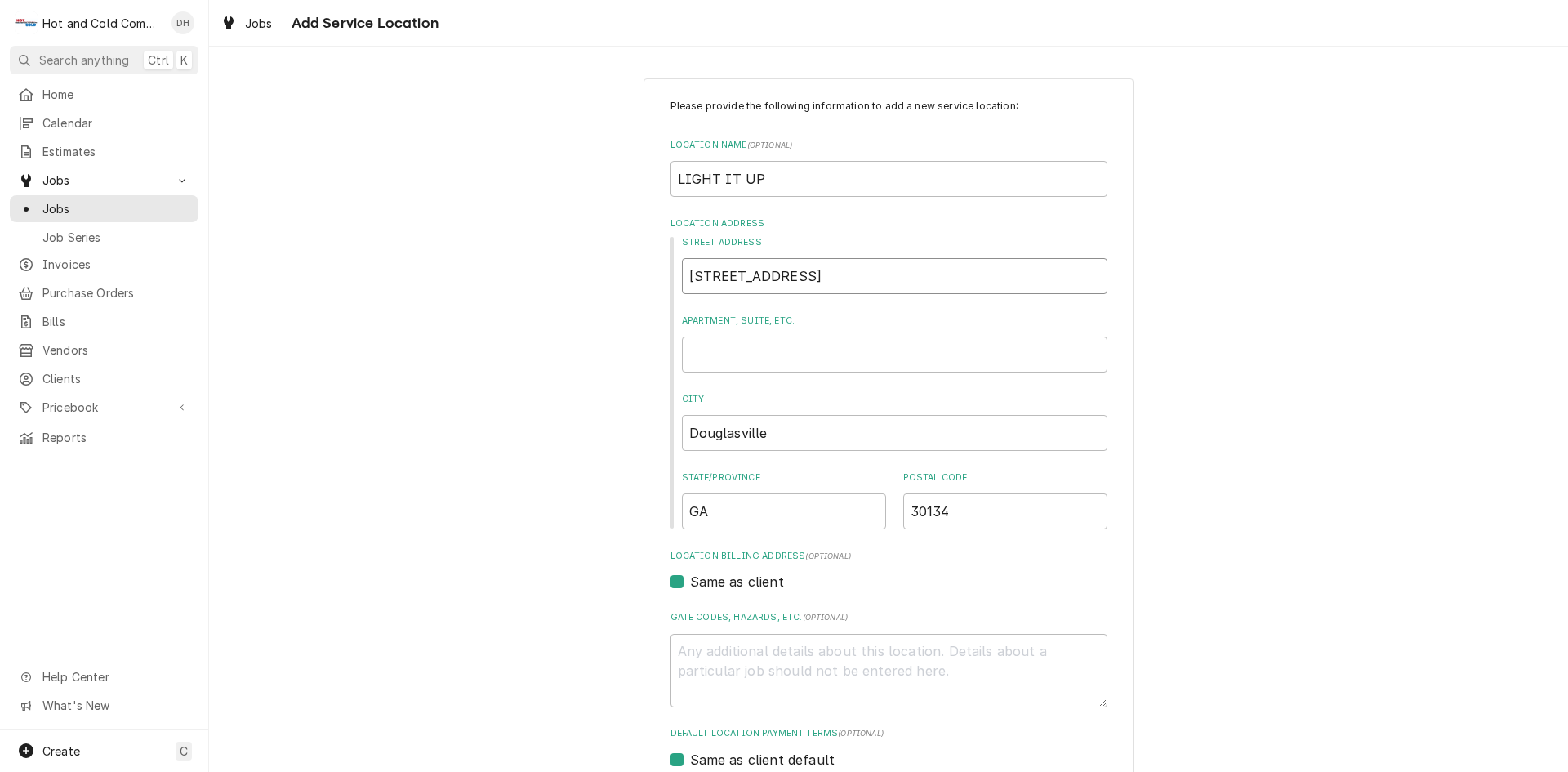
type textarea "x"
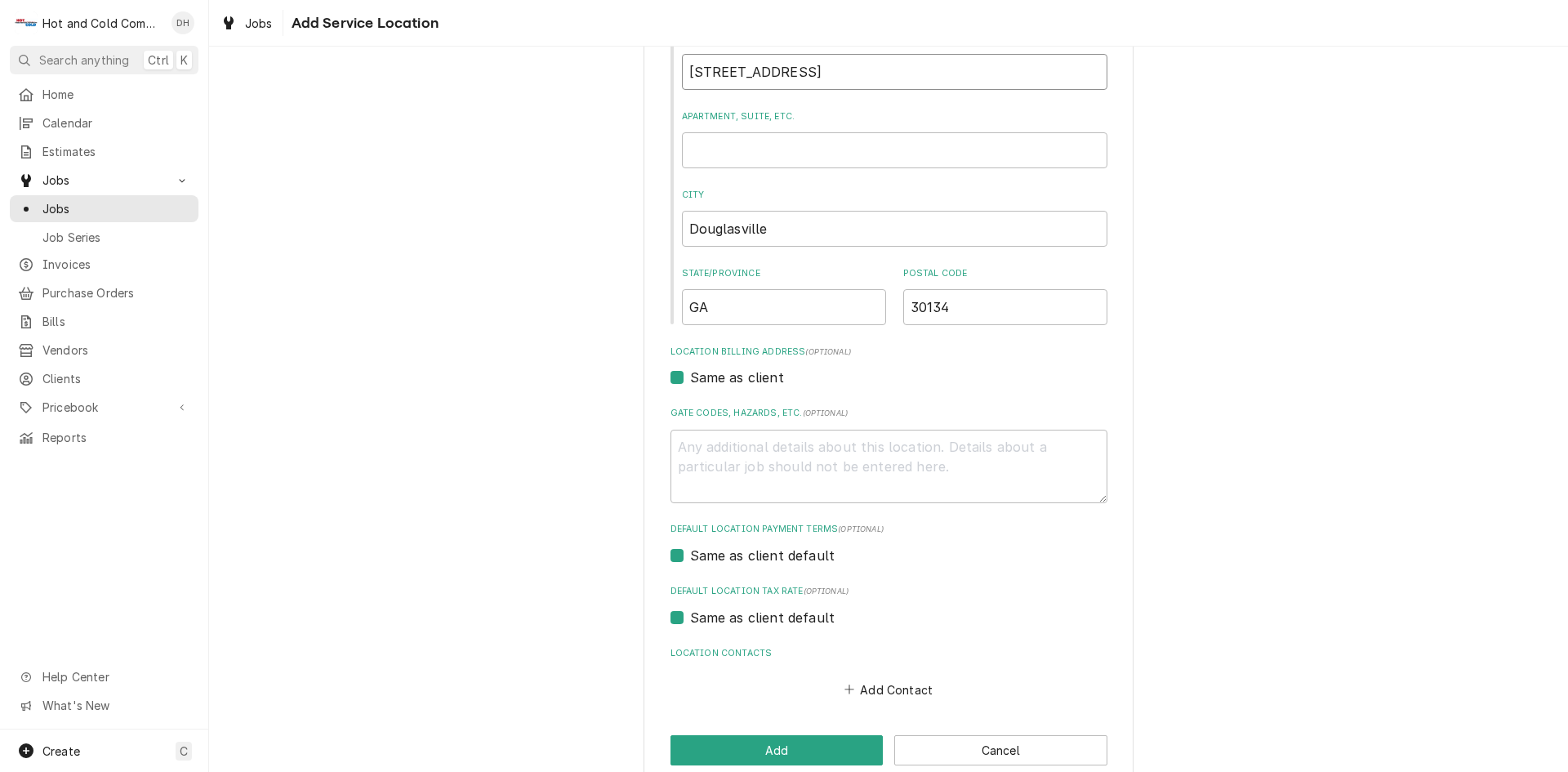
scroll to position [233, 0]
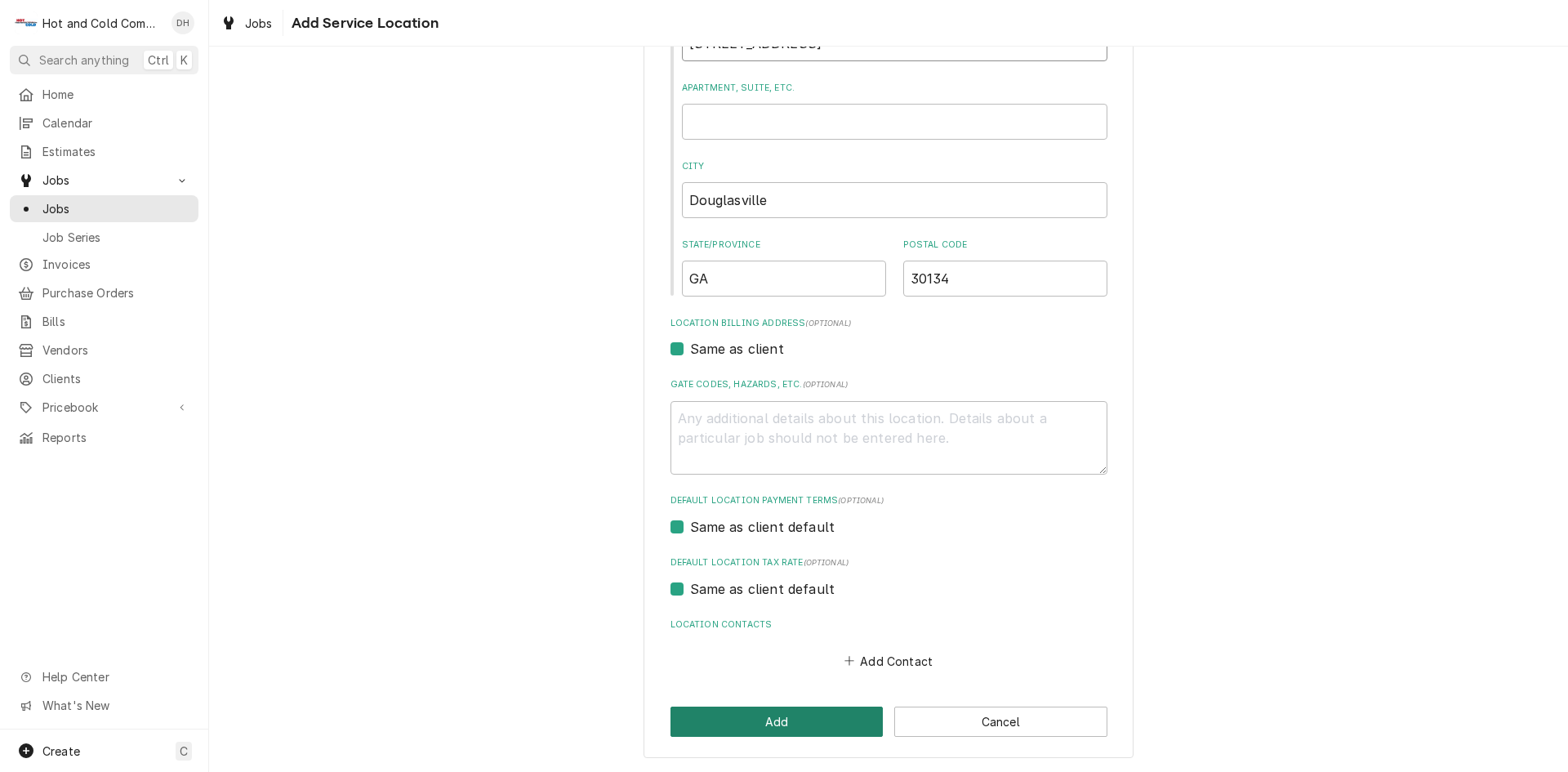
type input "6093 Fairburn Rd"
click at [778, 721] on button "Add" at bounding box center [777, 722] width 213 height 31
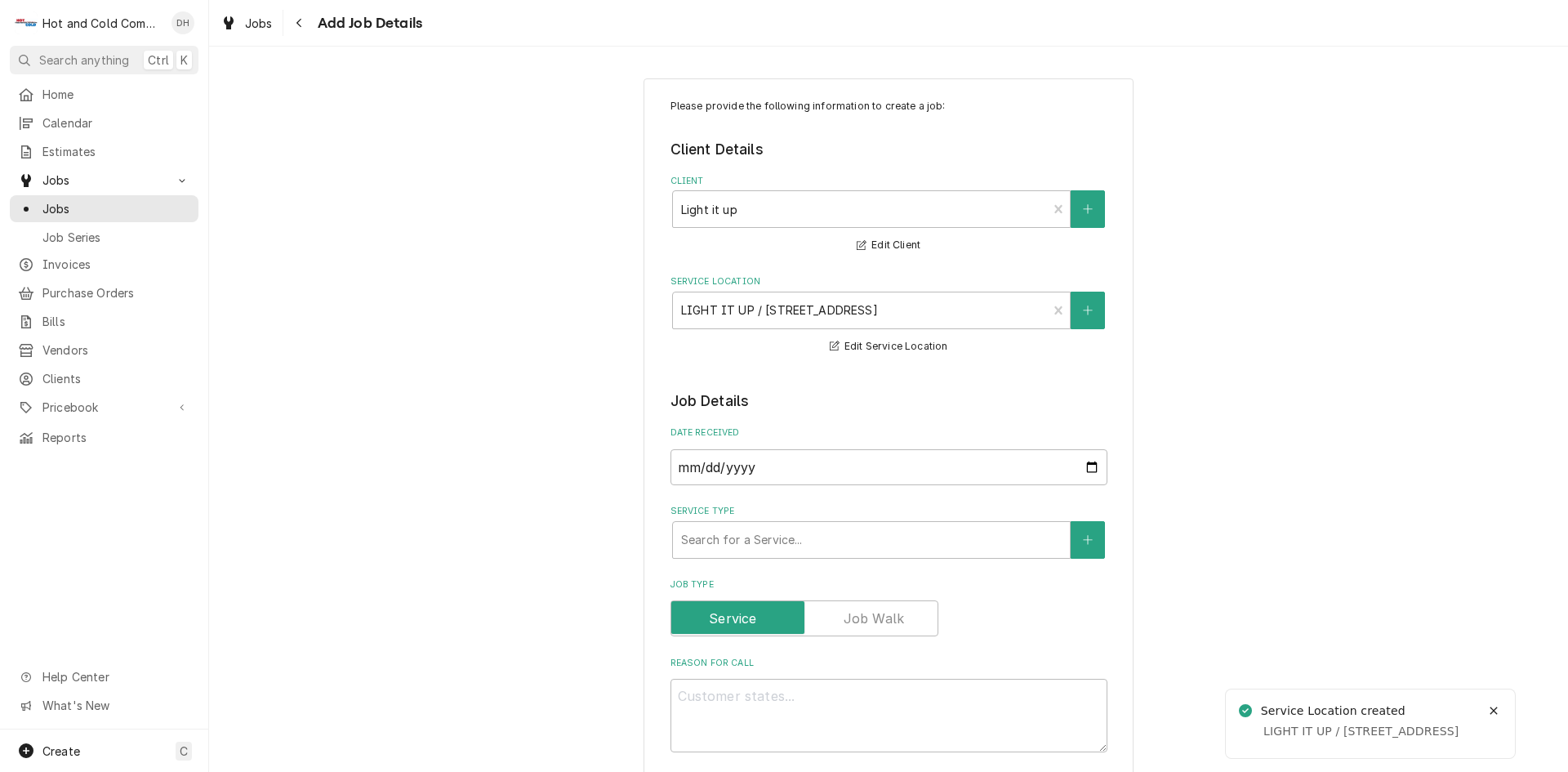
scroll to position [272, 0]
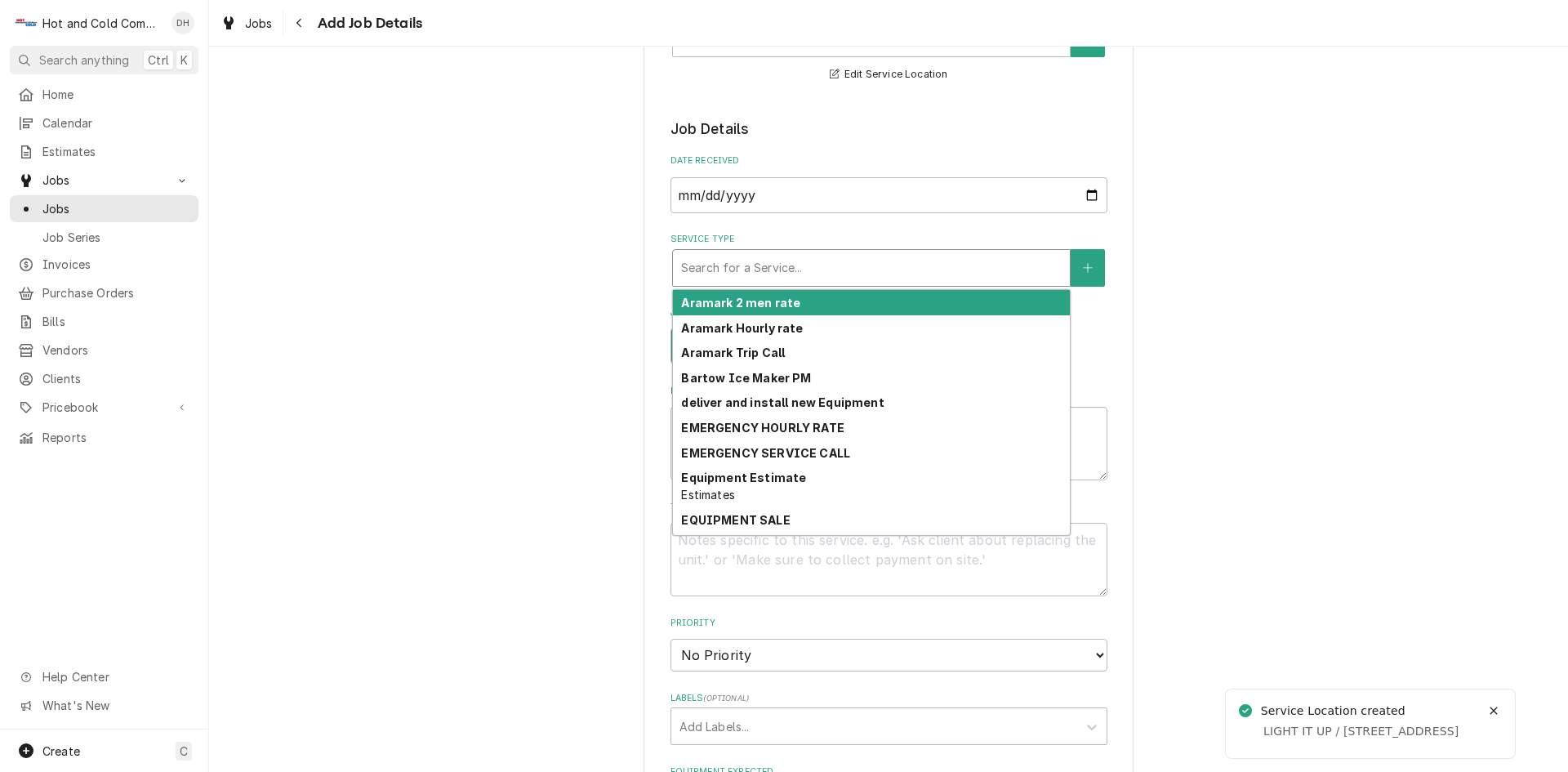
click at [941, 264] on div "Service Type" at bounding box center [871, 268] width 381 height 30
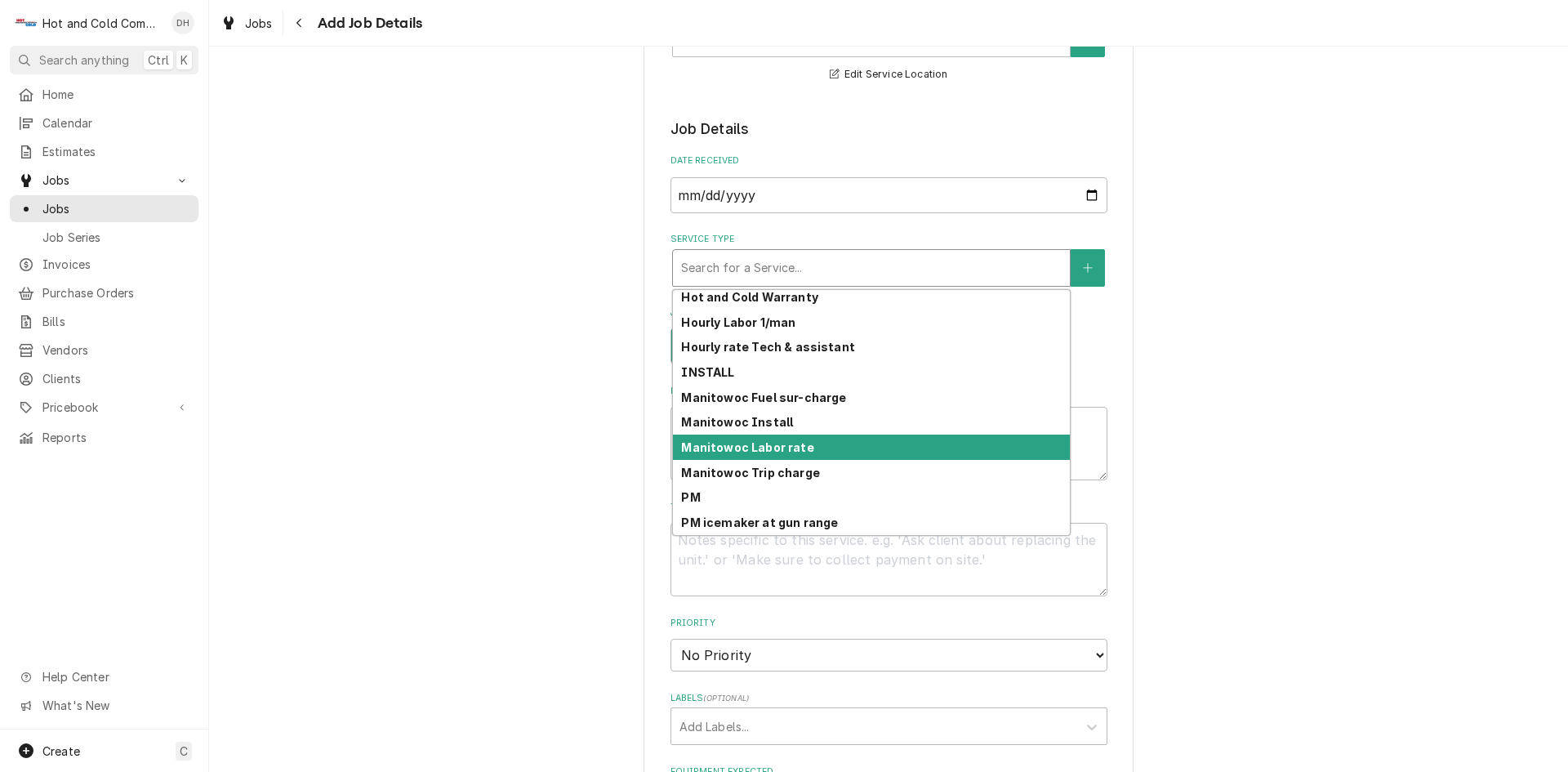
scroll to position [422, 0]
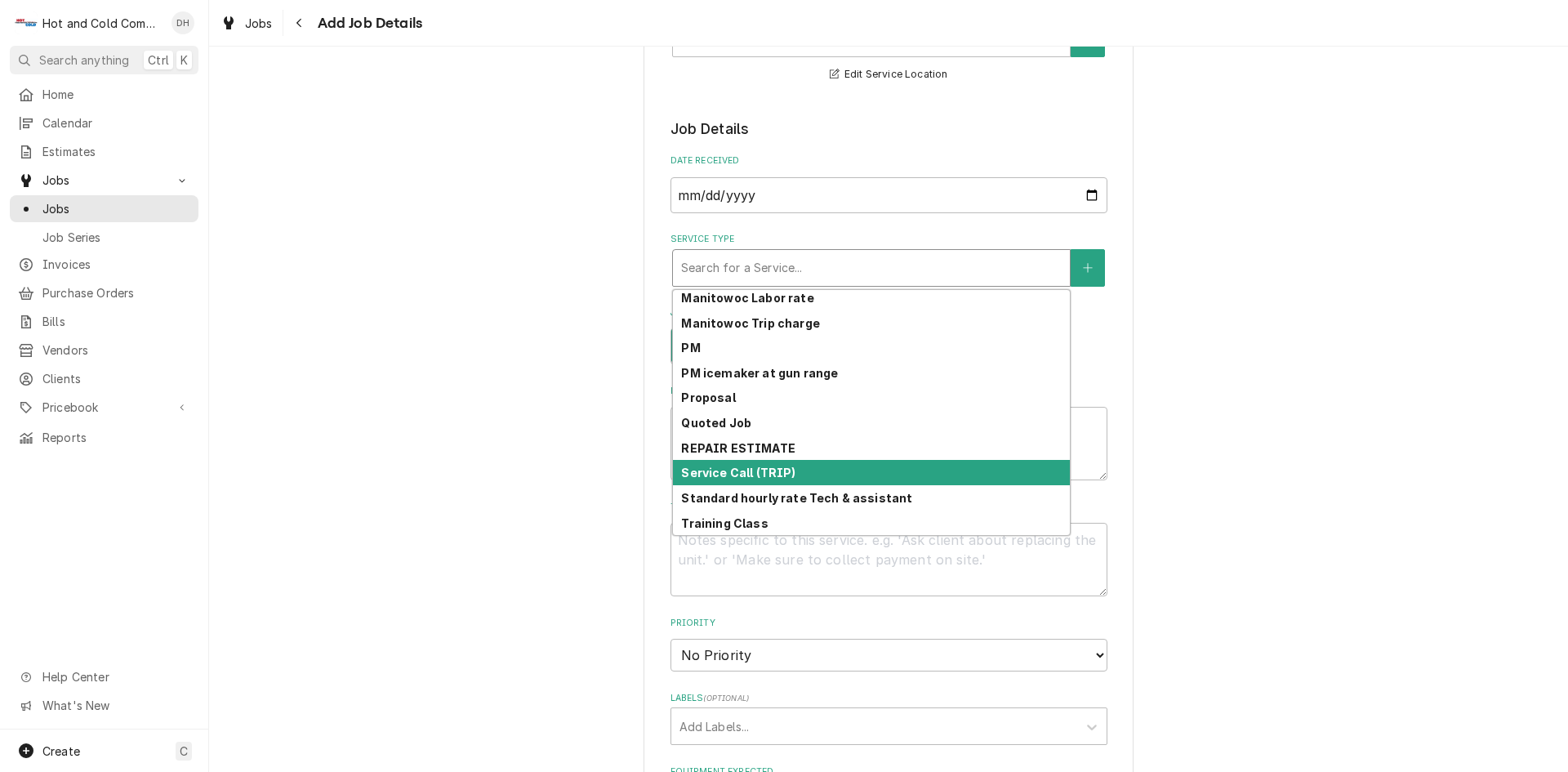
click at [796, 476] on div "Service Call (TRIP)" at bounding box center [872, 473] width 397 height 25
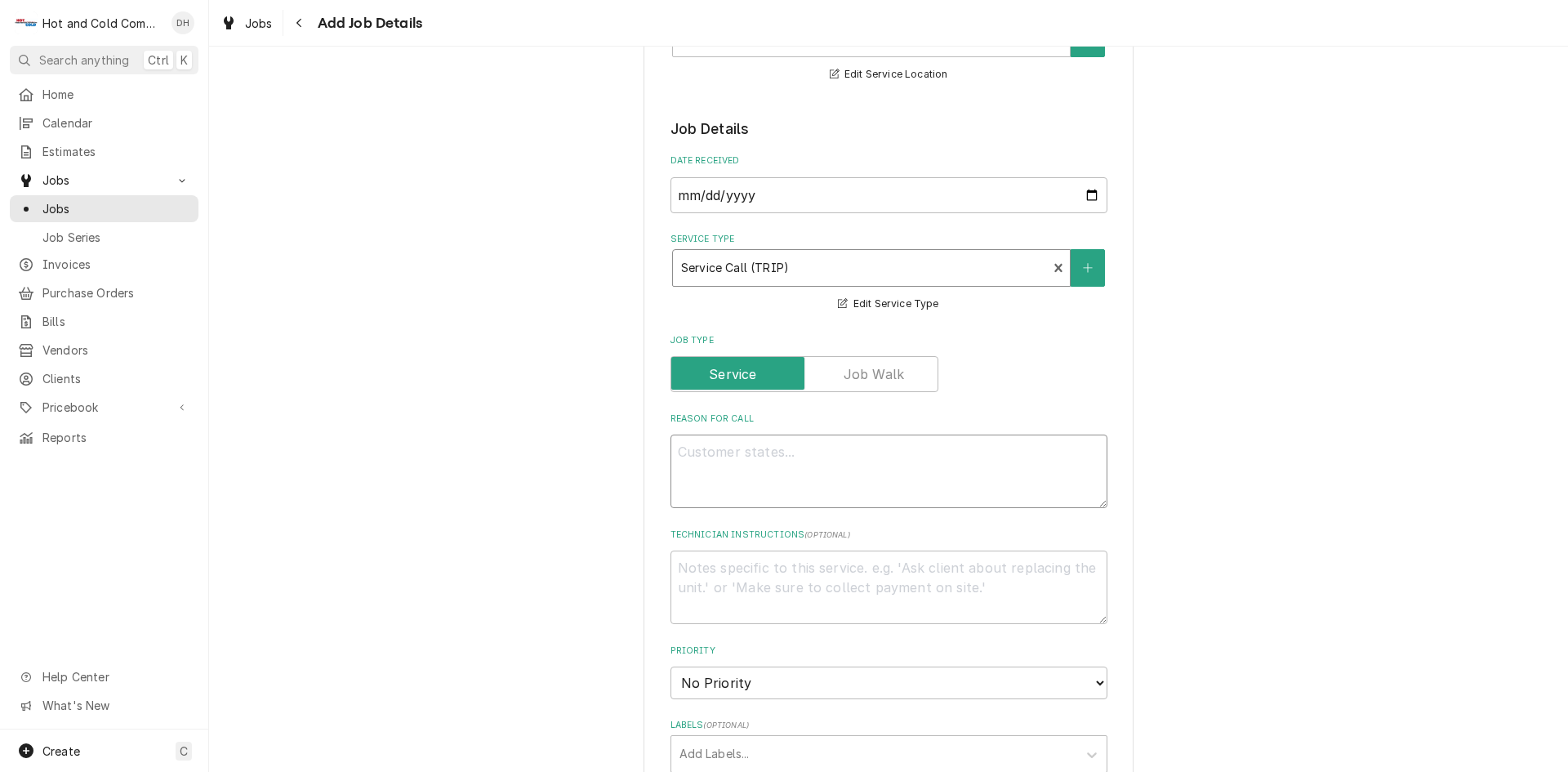
click at [835, 456] on textarea "Reason For Call" at bounding box center [889, 471] width 437 height 74
type textarea "x"
type textarea "H"
type textarea "x"
type textarea "Ha"
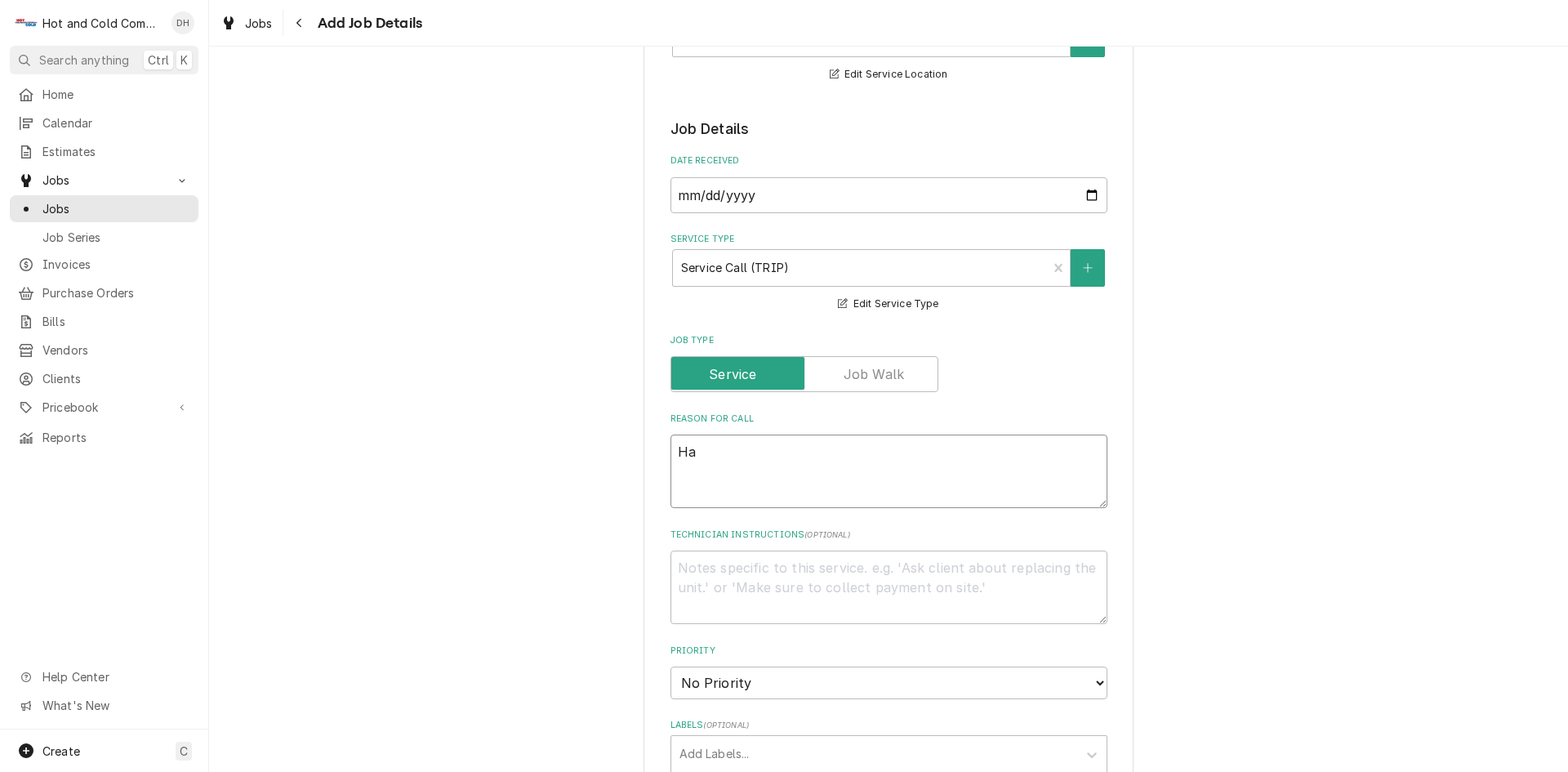
type textarea "x"
type textarea "Had"
type textarea "x"
type textarea "Had"
type textarea "x"
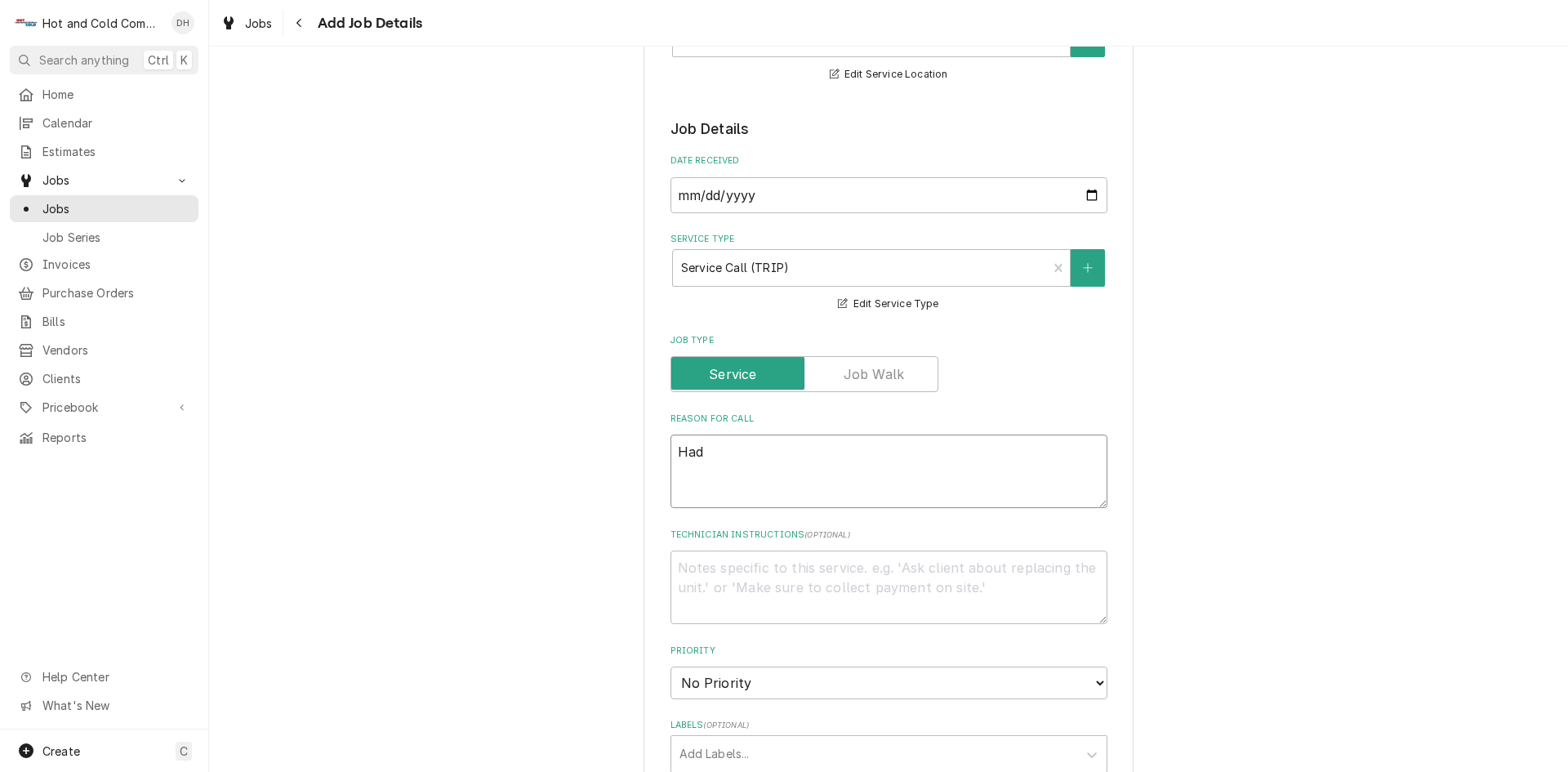
type textarea "Had D"
type textarea "x"
type textarea "Had Do"
type textarea "x"
type textarea "Had Dou"
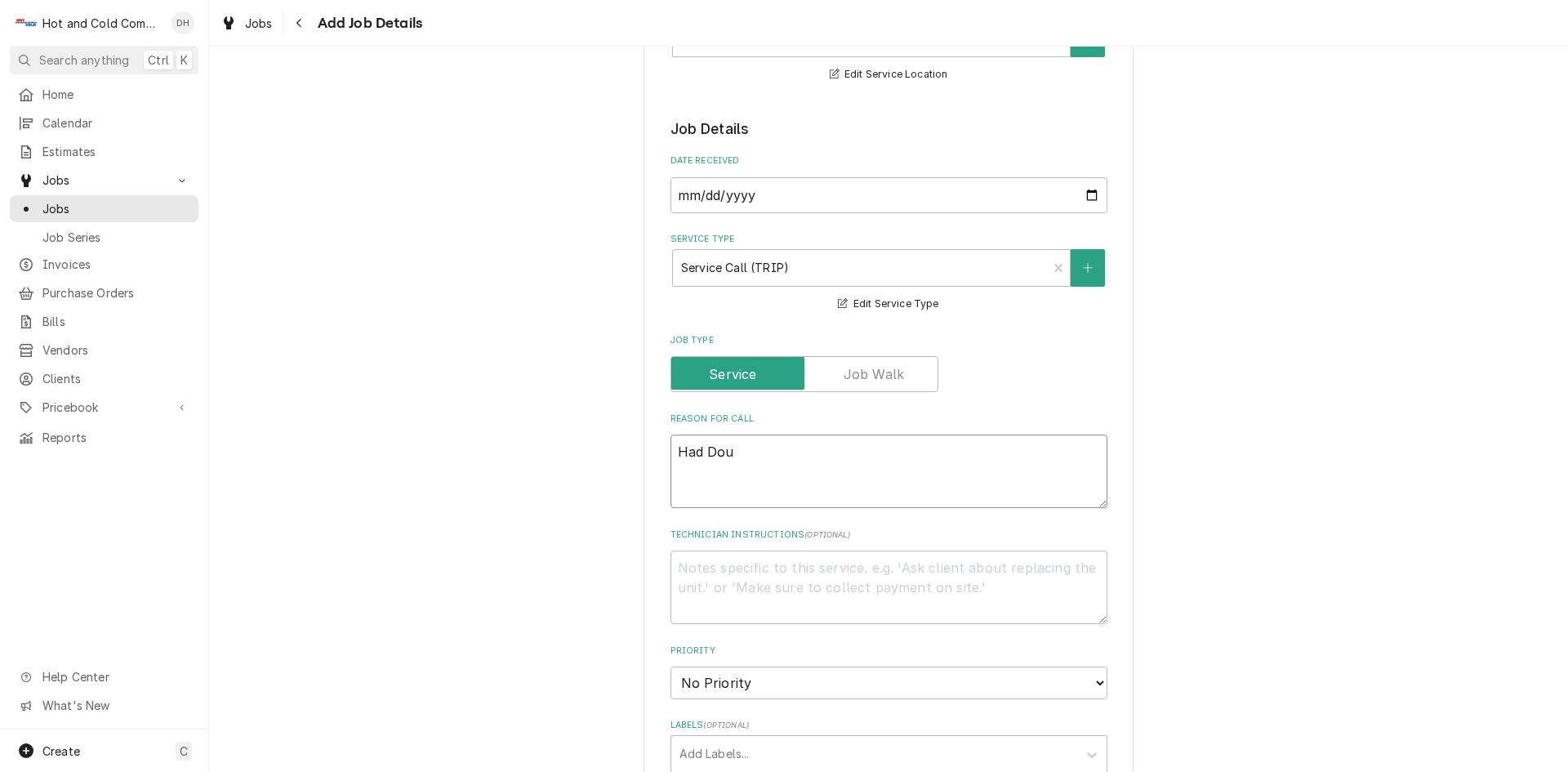
type textarea "x"
type textarea "Had Doug"
type textarea "x"
type textarea "Had Dougl"
type textarea "x"
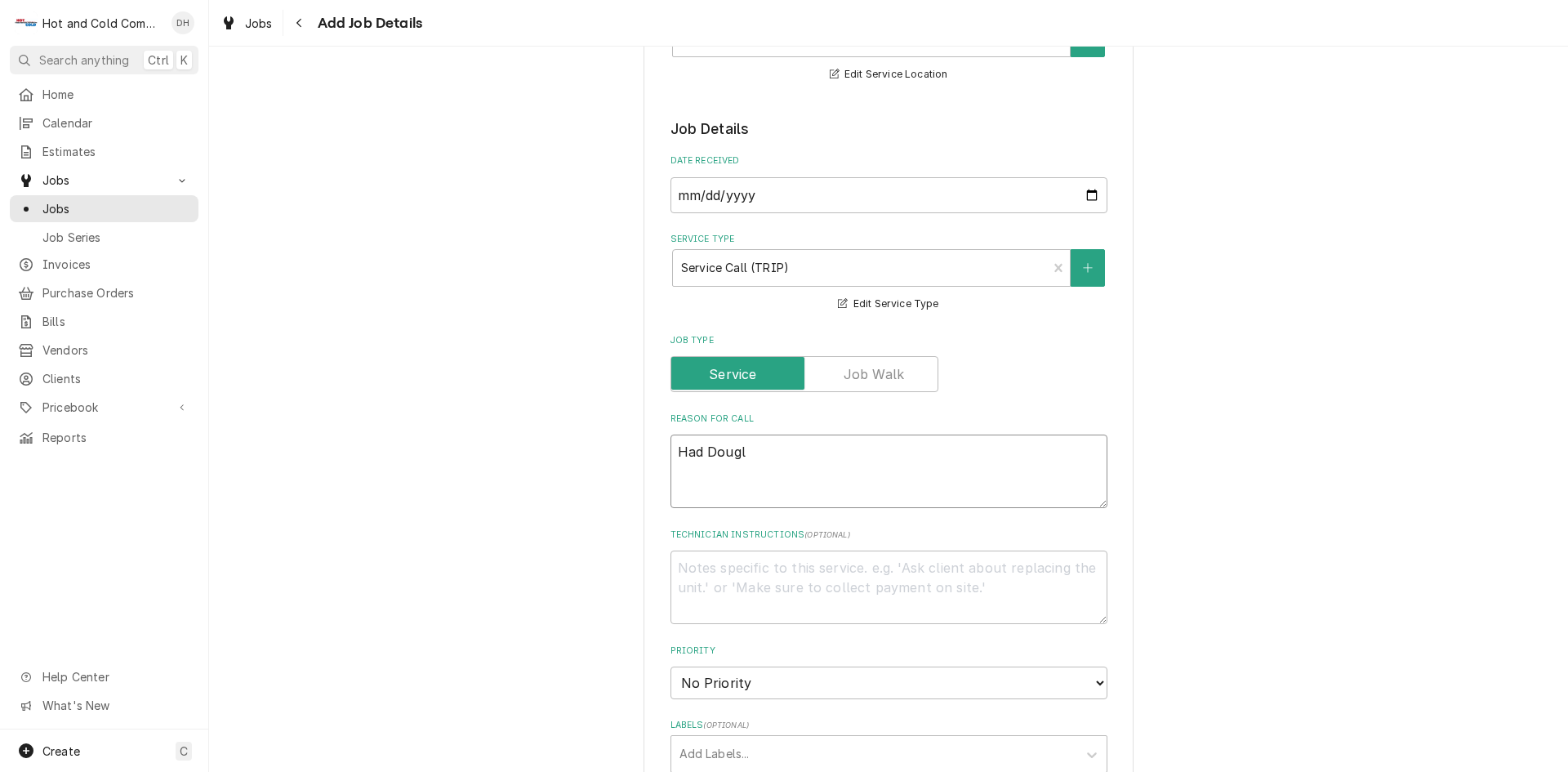
type textarea "Had Dougla"
type textarea "x"
type textarea "Had Douglas"
type textarea "x"
type textarea "Had Douglasv"
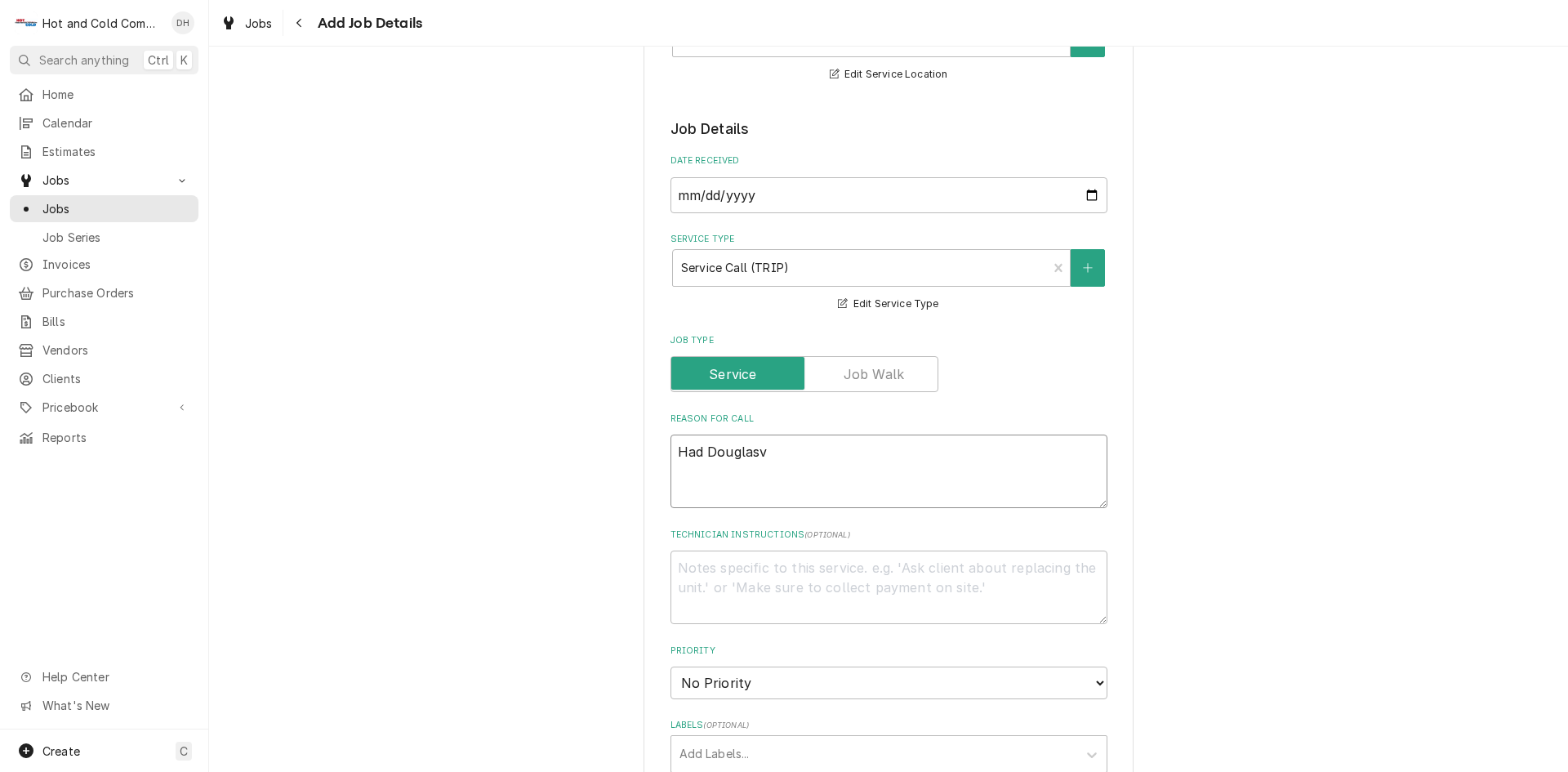
type textarea "x"
type textarea "Had Douglasvi"
type textarea "x"
type textarea "Had Douglasvil"
type textarea "x"
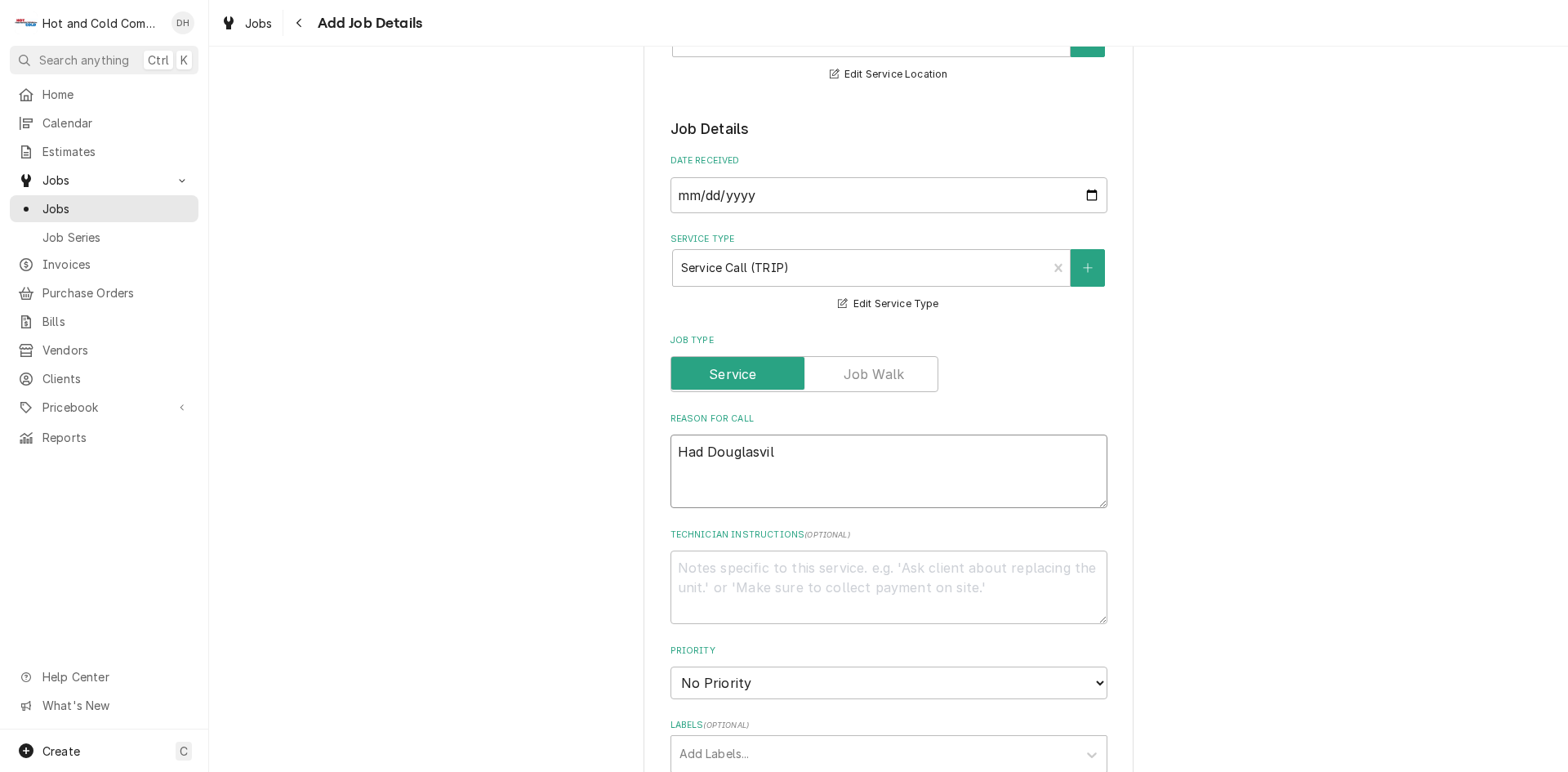
type textarea "Had Douglasvill"
type textarea "x"
type textarea "Had Douglasville"
type textarea "x"
type textarea "Had Douglasville"
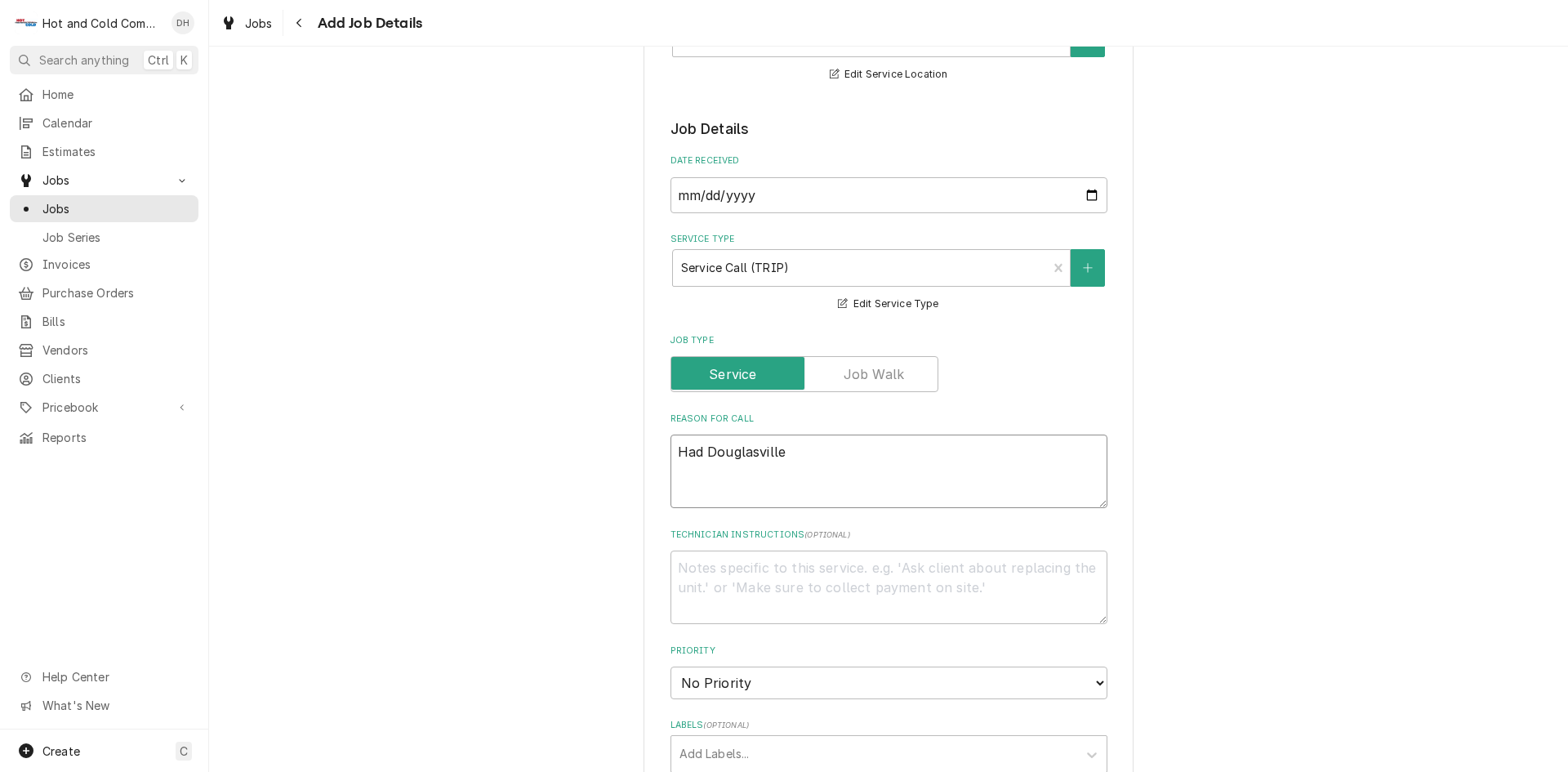
type textarea "x"
type textarea "Had Douglasville h"
type textarea "x"
type textarea "Had Douglasville ht"
type textarea "x"
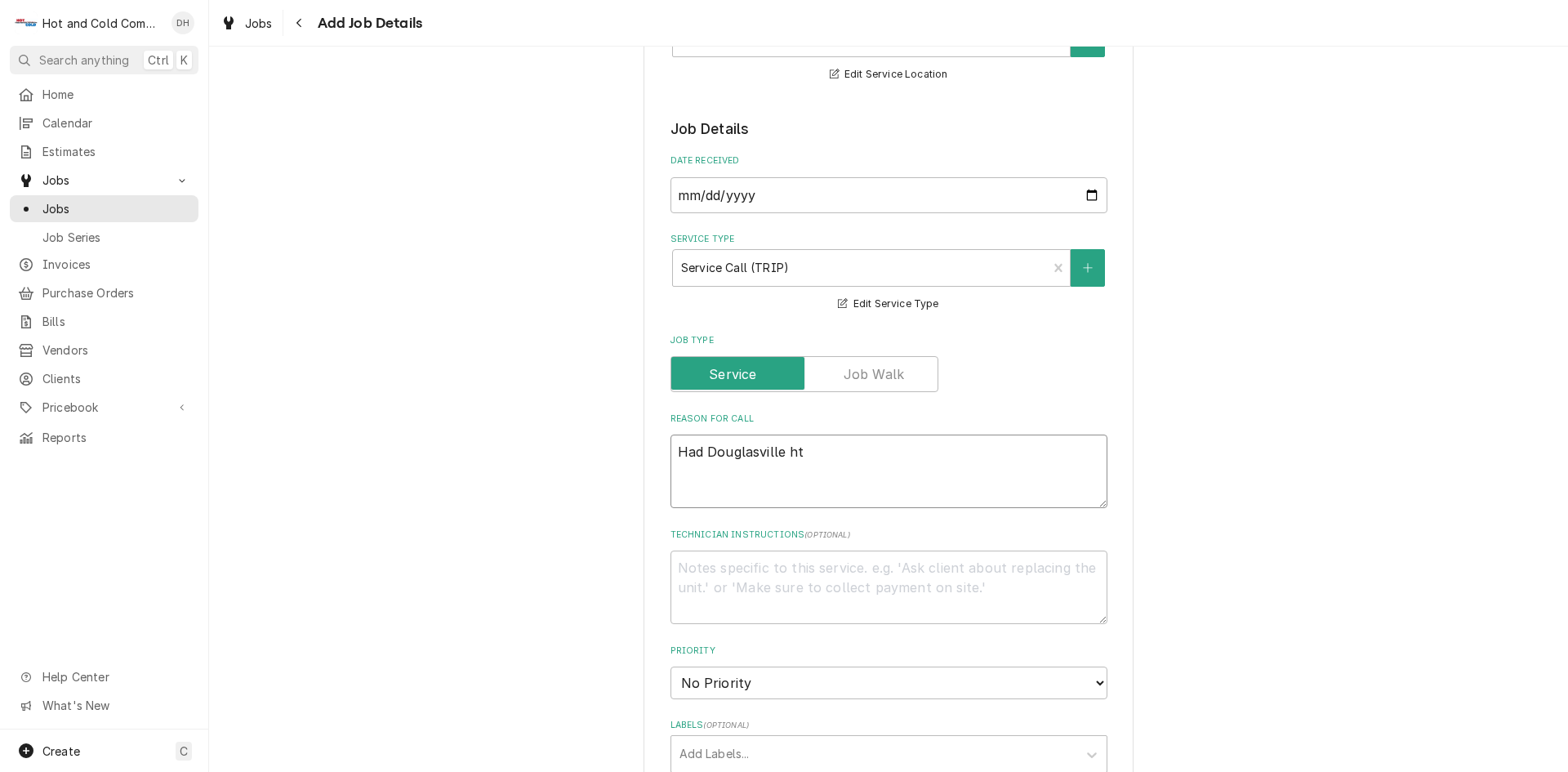
type textarea "Had Douglasville htg"
type textarea "x"
type textarea "Had Douglasville htg."
type textarea "x"
type textarea "Had Douglasville htg."
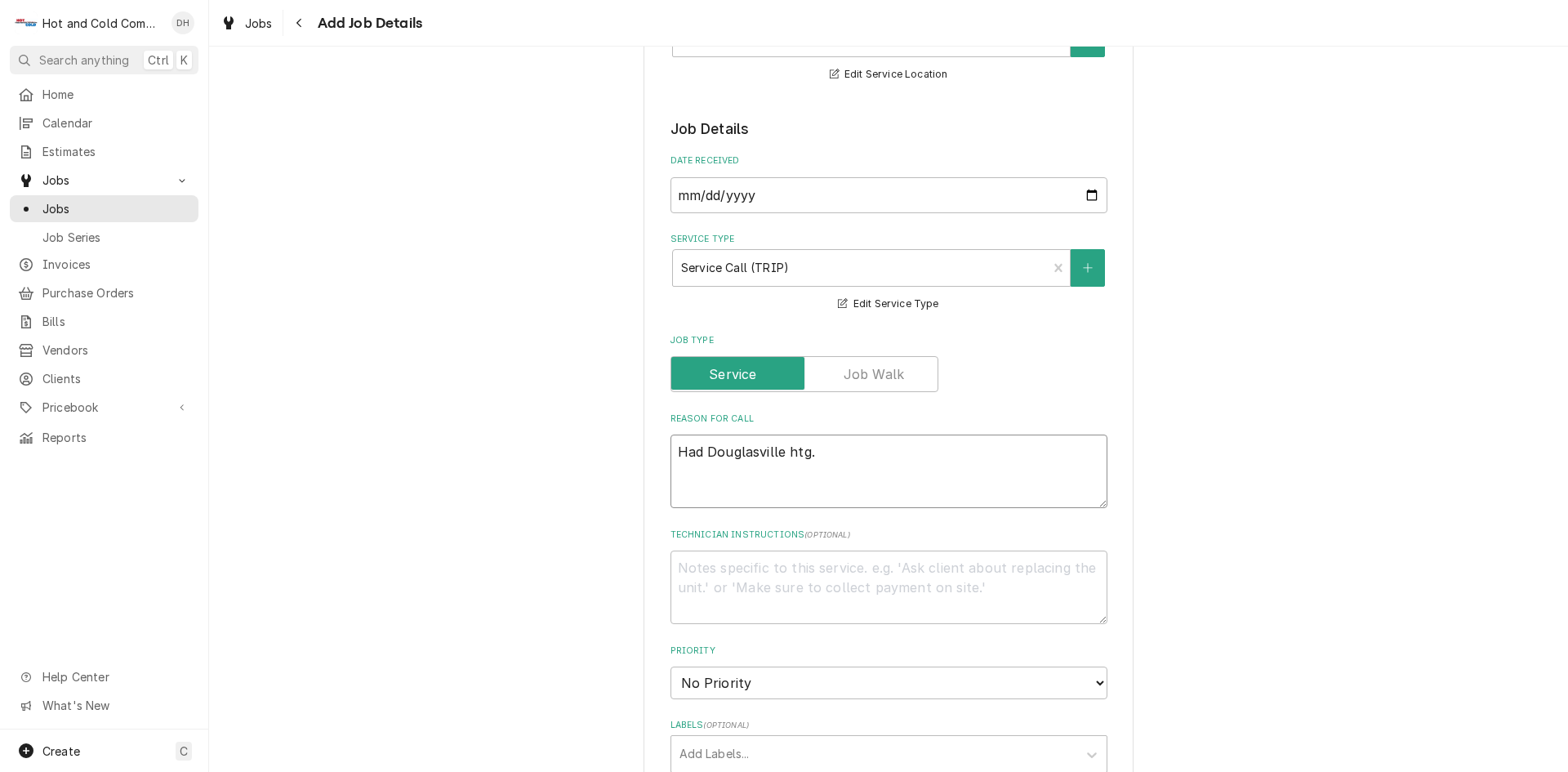
type textarea "x"
type textarea "Had Douglasville htg. a"
type textarea "x"
type textarea "Had Douglasville htg. an"
type textarea "x"
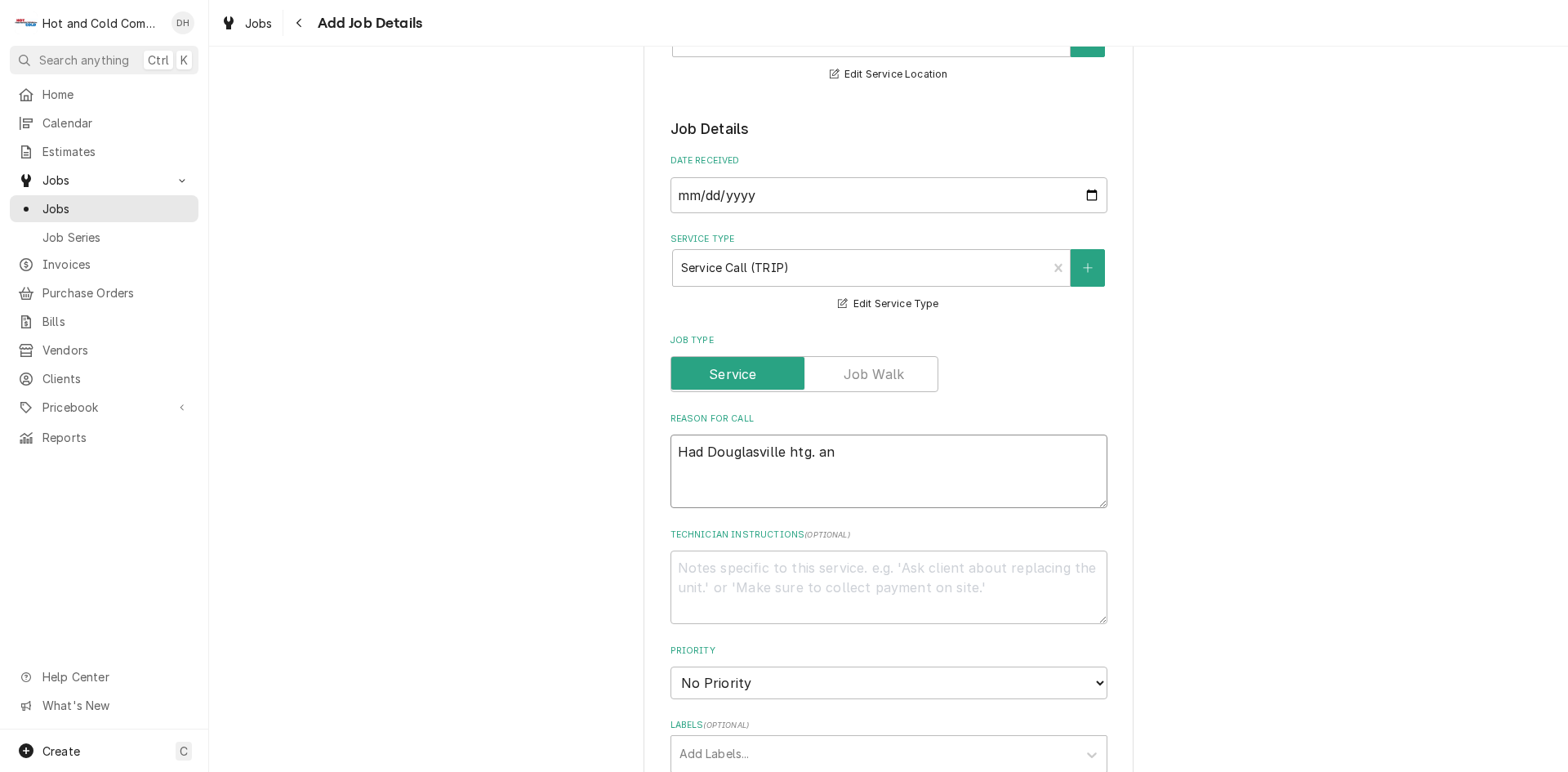
type textarea "Had Douglasville htg. and"
type textarea "x"
type textarea "Had Douglasville htg. and"
type textarea "x"
type textarea "Had Douglasville htg. and a"
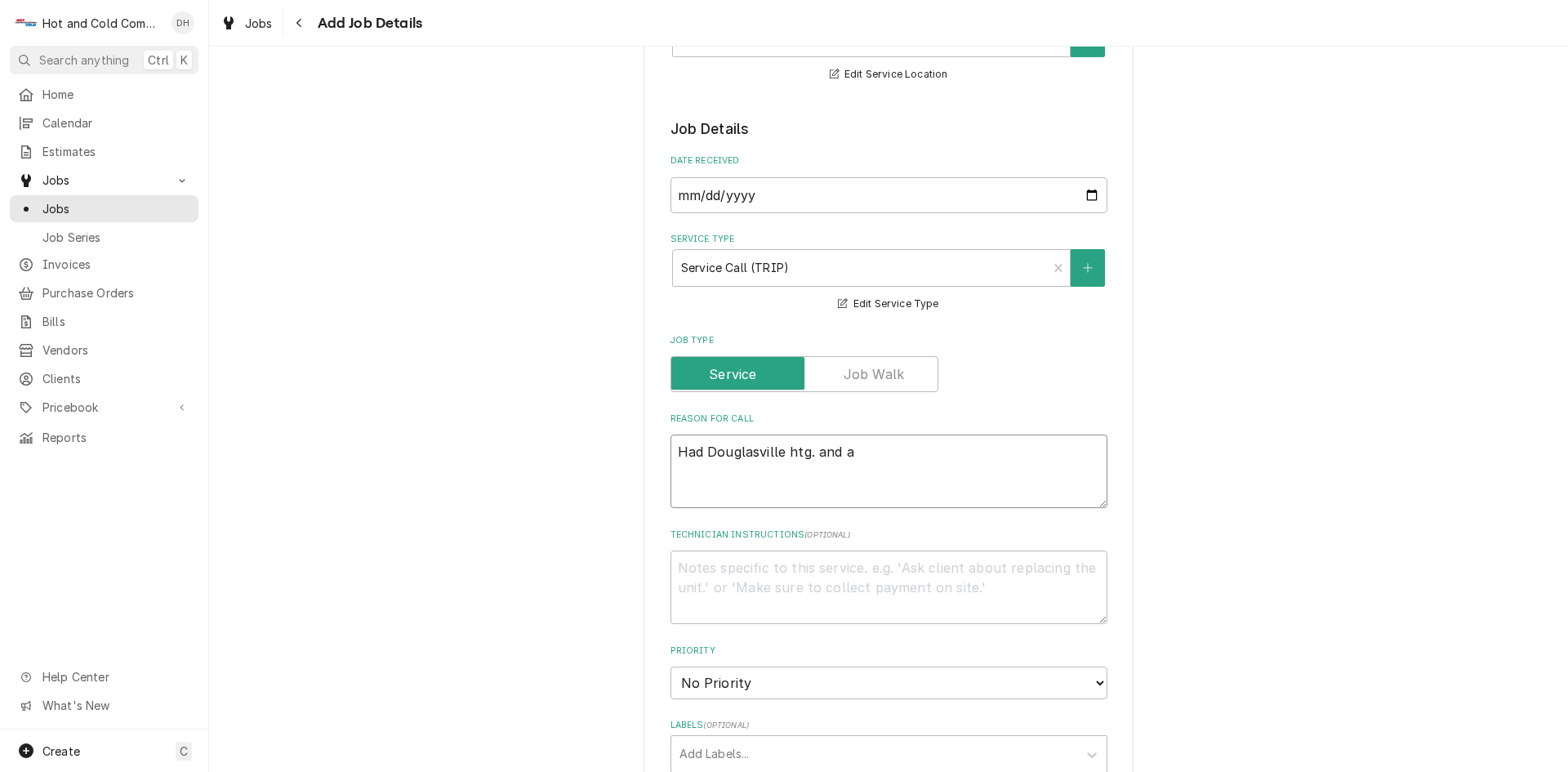
type textarea "x"
type textarea "Had Douglasville htg. and ai"
type textarea "x"
type textarea "Had Douglasville htg. and air"
type textarea "x"
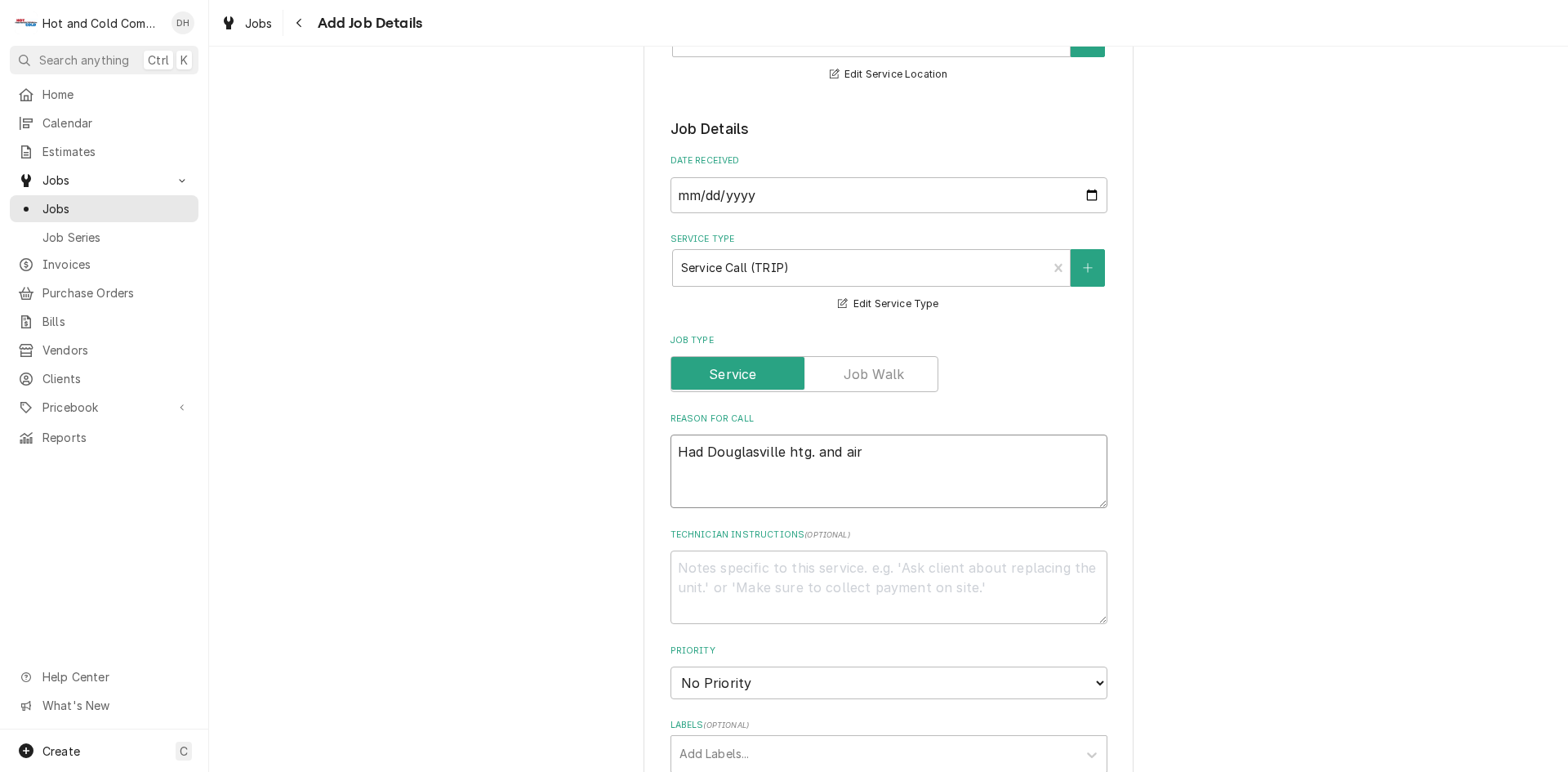
type textarea "Had Douglasville htg. and air"
type textarea "x"
type textarea "Had Douglasville htg. and air s"
type textarea "x"
type textarea "Had Douglasville htg. and air sa"
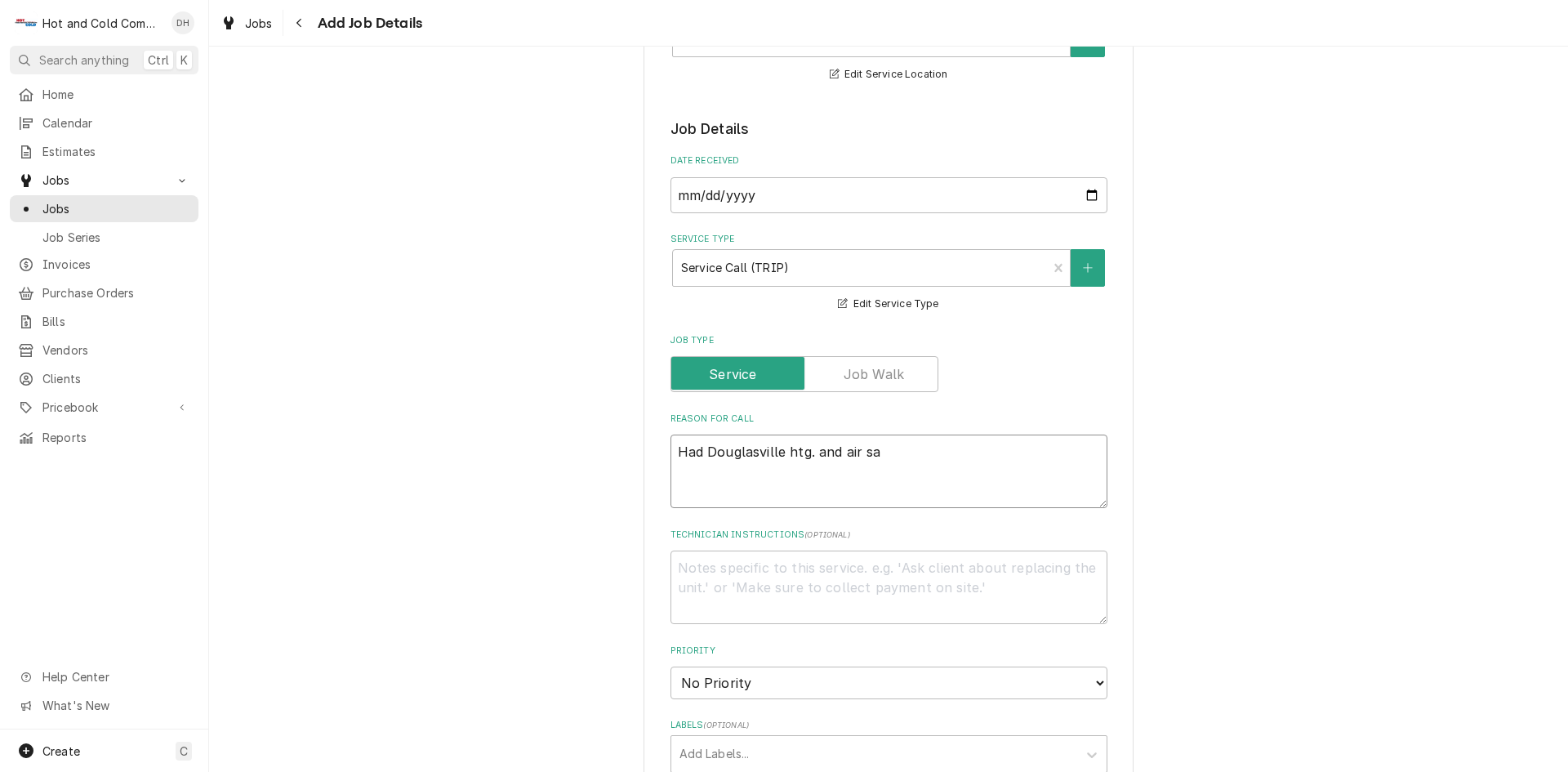
type textarea "x"
type textarea "Had Douglasville htg. and air sai"
type textarea "x"
type textarea "Had Douglasville htg. and air said"
type textarea "x"
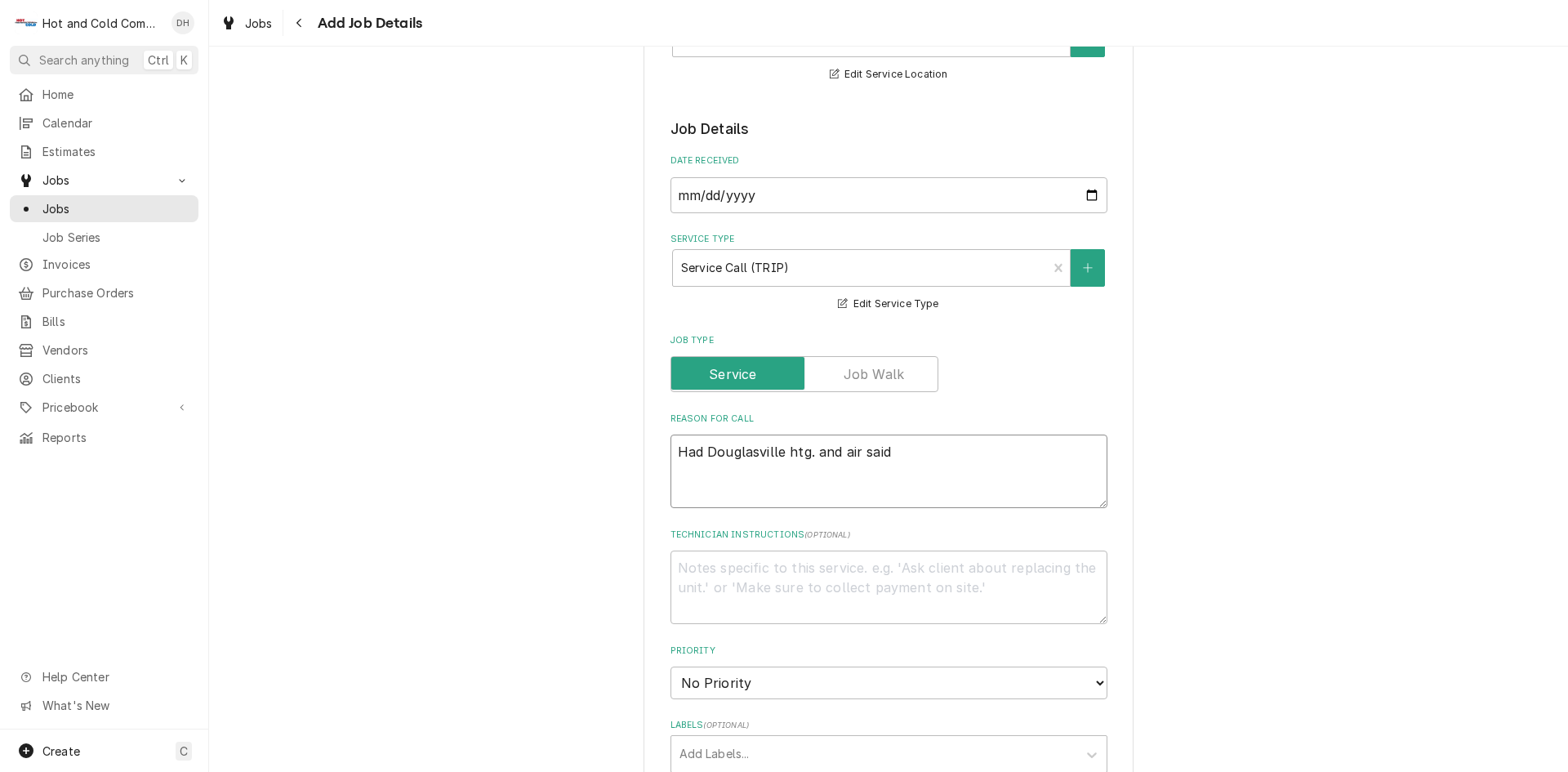
type textarea "Had Douglasville htg. and air said"
type textarea "x"
type textarea "Had Douglasville htg. and air said u"
type textarea "x"
type textarea "Had Douglasville htg. and air said un"
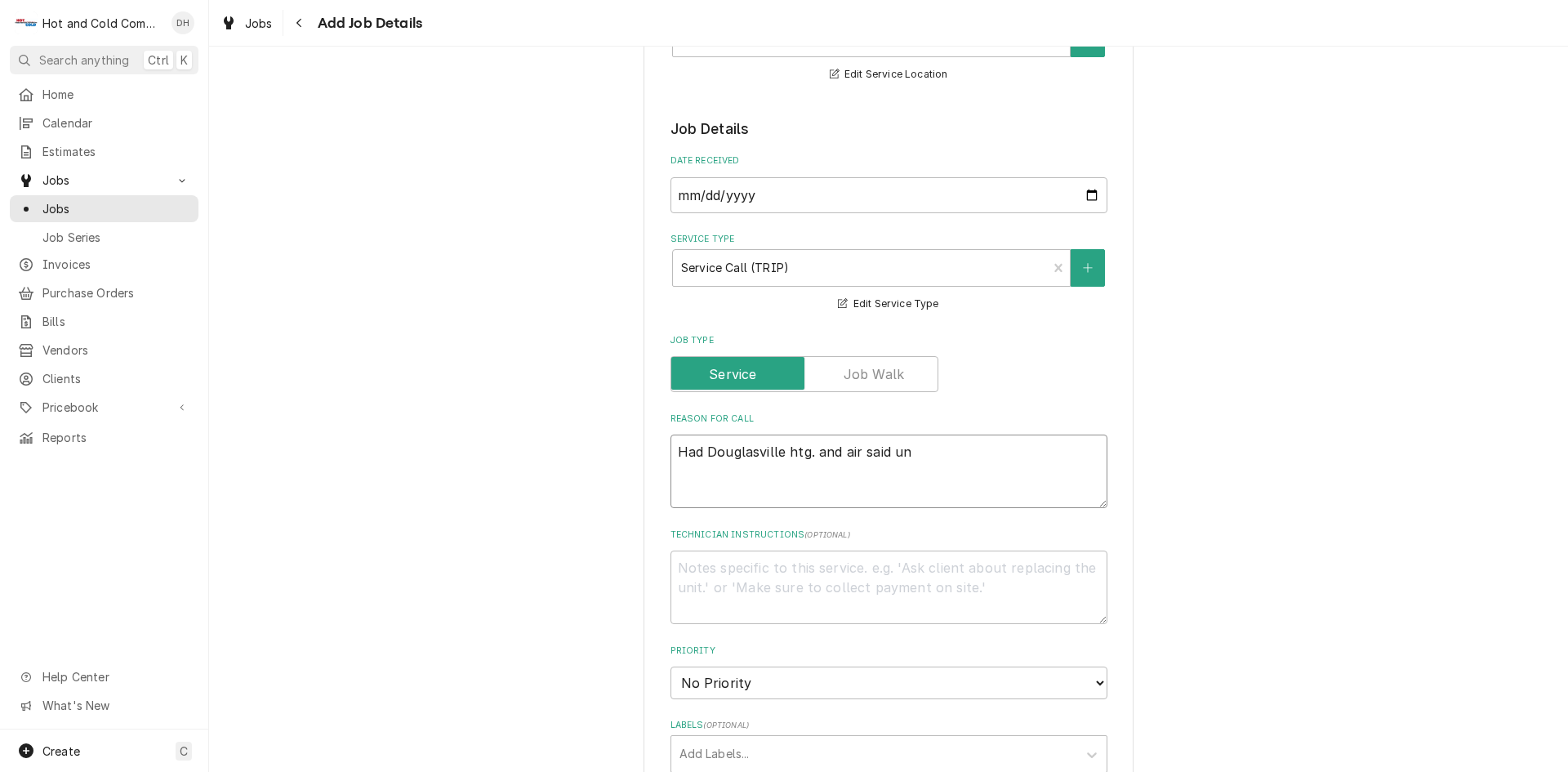
type textarea "x"
type textarea "Had Douglasville htg. and air said uni"
type textarea "x"
type textarea "Had Douglasville htg. and air said unit"
type textarea "x"
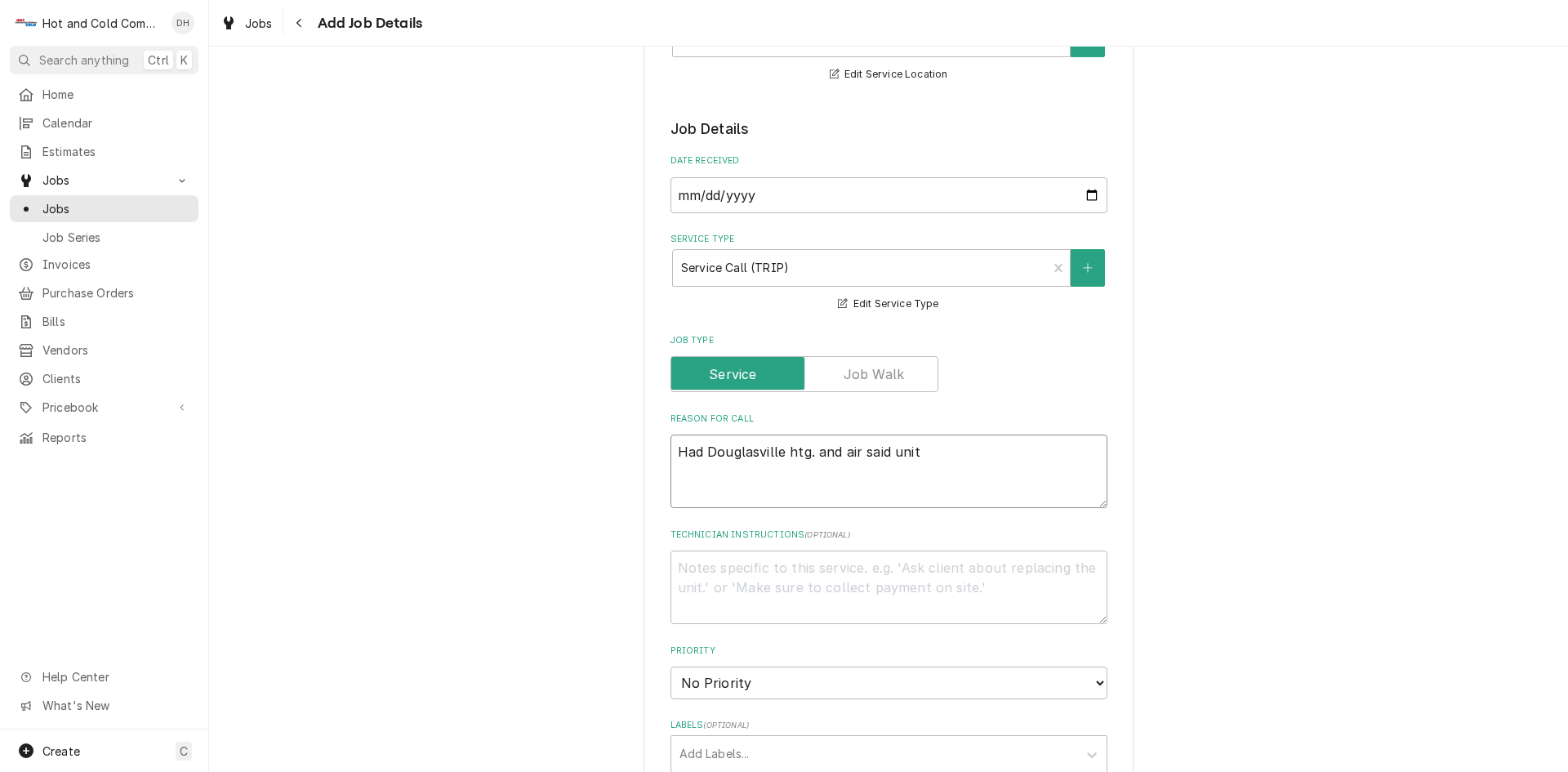
type textarea "Had Douglasville htg. and air said unit"
type textarea "x"
type textarea "Had Douglasville htg. and air said unit w"
type textarea "x"
type textarea "Had Douglasville htg. and air said unit wa"
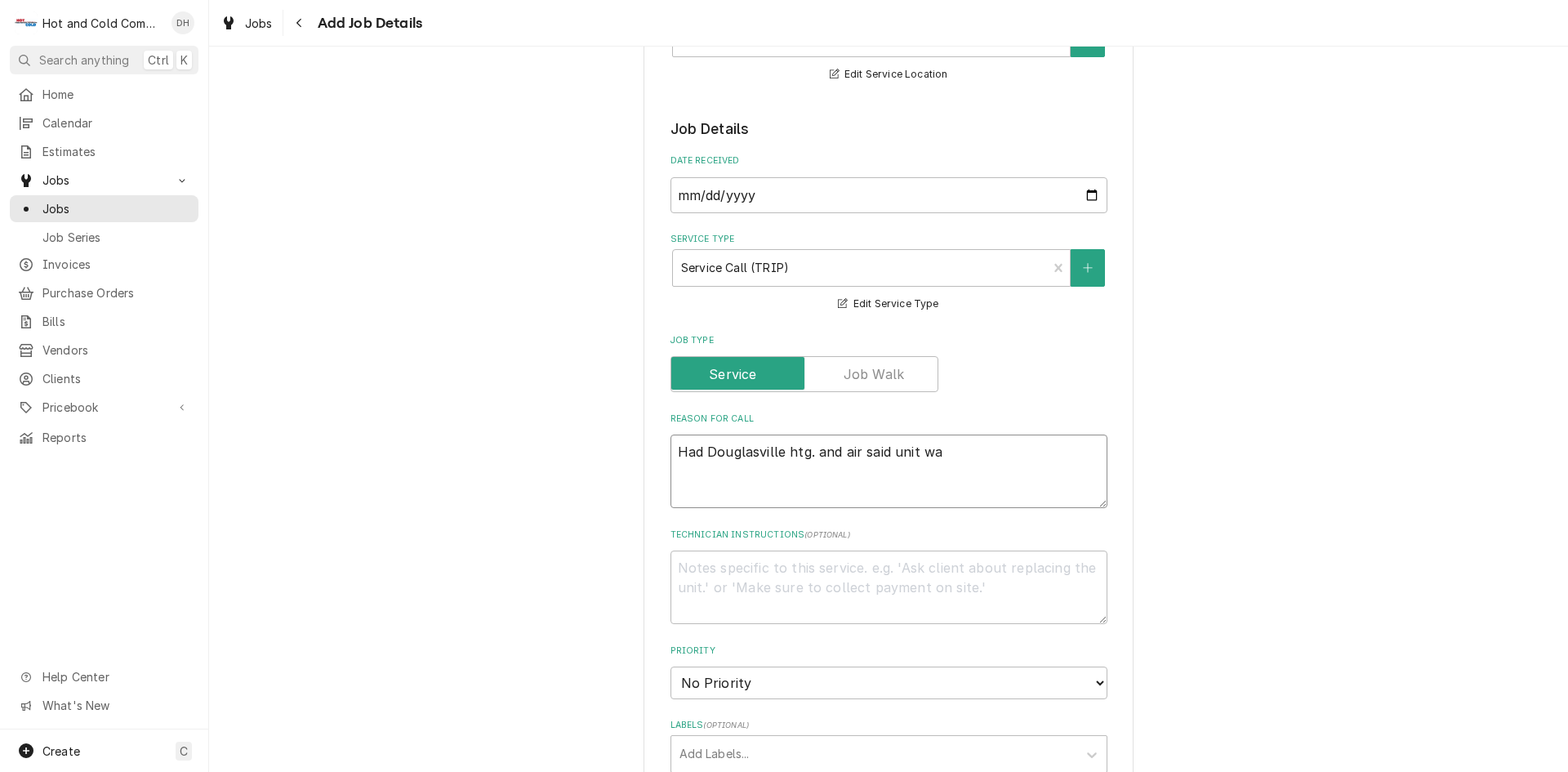
type textarea "x"
type textarea "Had Douglasville htg. and air said unit was"
type textarea "x"
type textarea "Had Douglasville htg. and air said unit was"
type textarea "x"
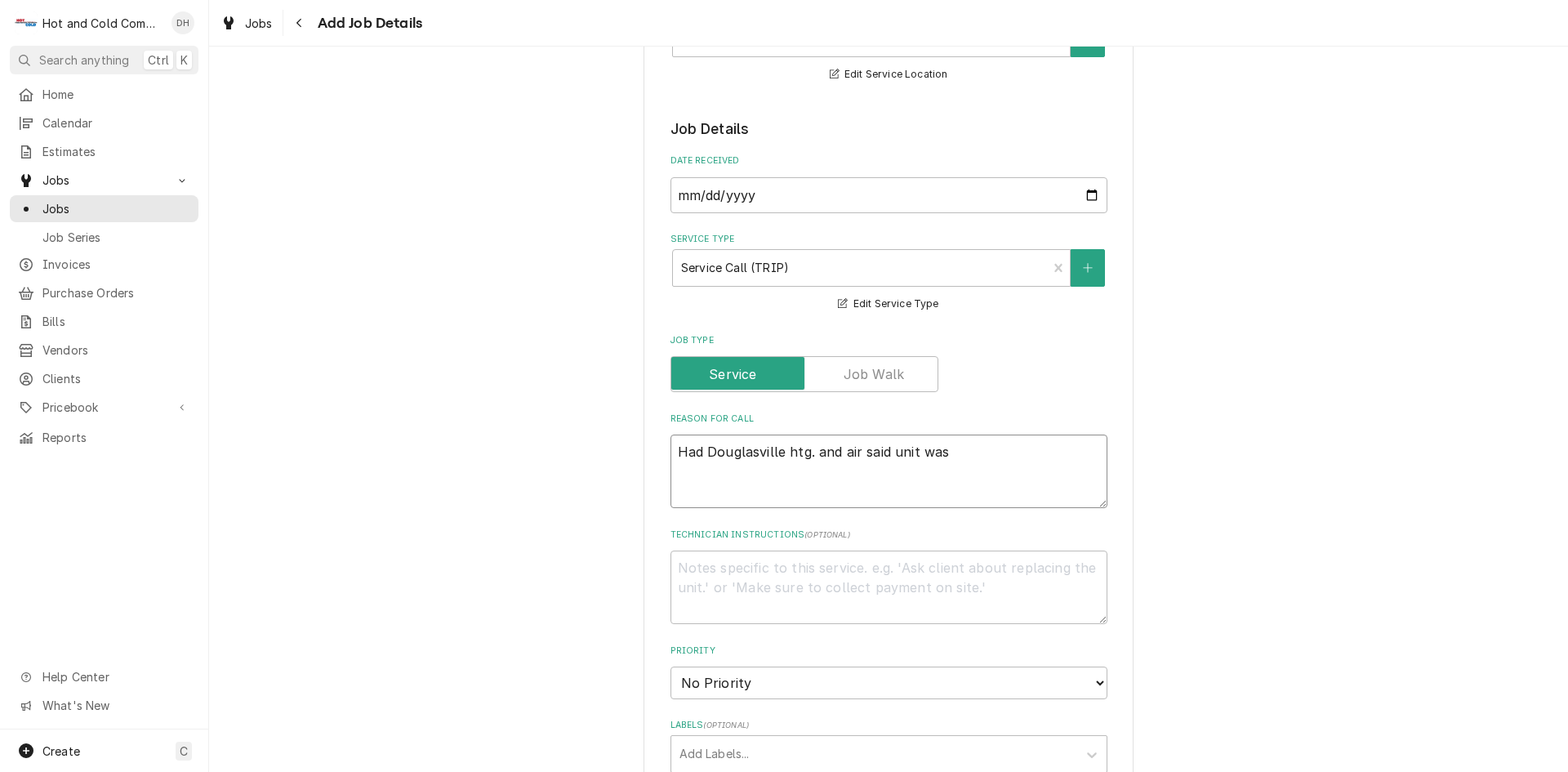
type textarea "Had Douglasville htg. and air said unit was o"
type textarea "x"
type textarea "Had Douglasville htg. and air said unit was ou"
type textarea "x"
type textarea "Had Douglasville htg. and air said unit was out"
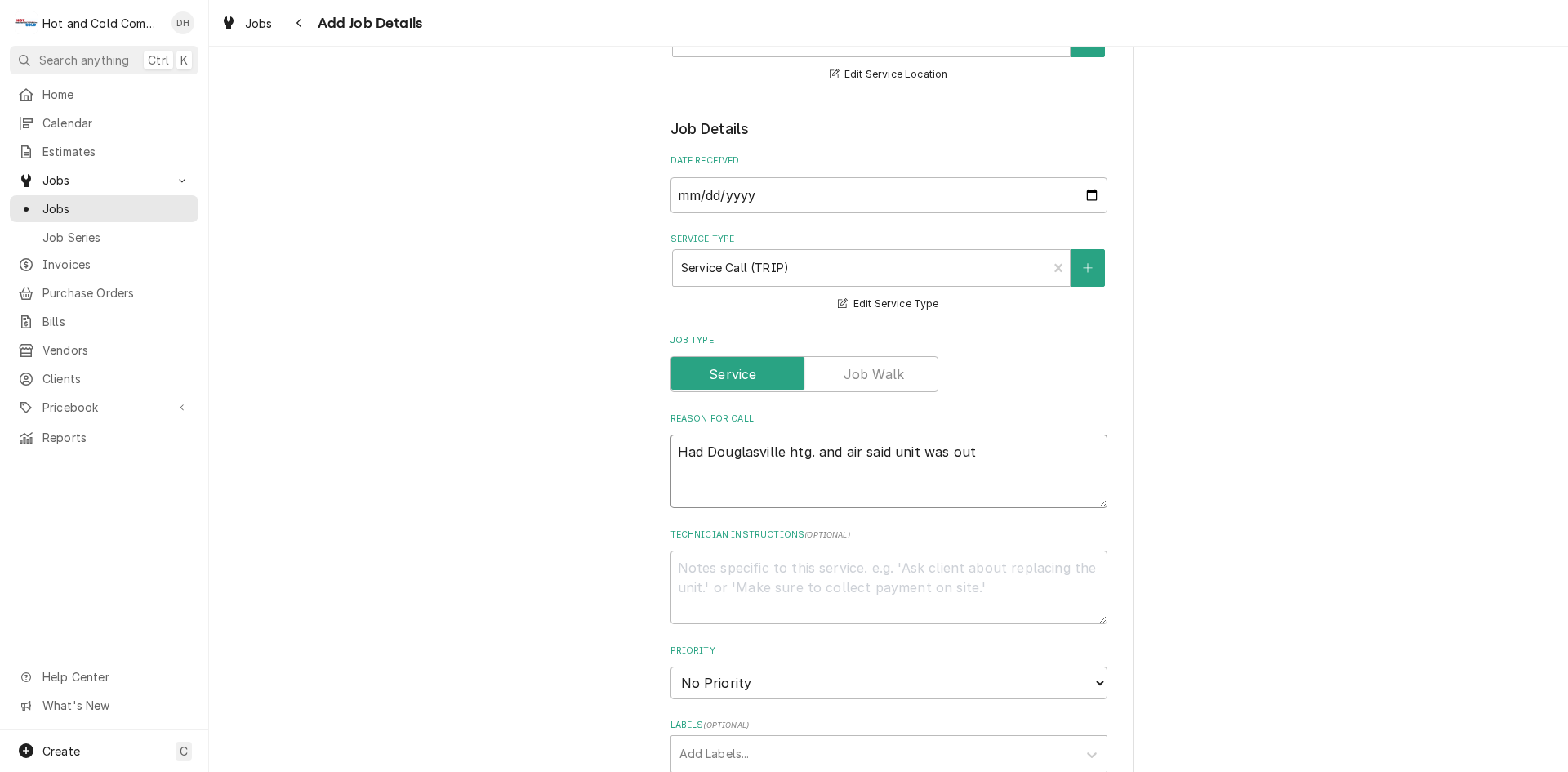
type textarea "x"
type textarea "Had Douglasville htg. and air said unit was out"
type textarea "x"
type textarea "Had Douglasville htg. and air said unit was out o"
type textarea "x"
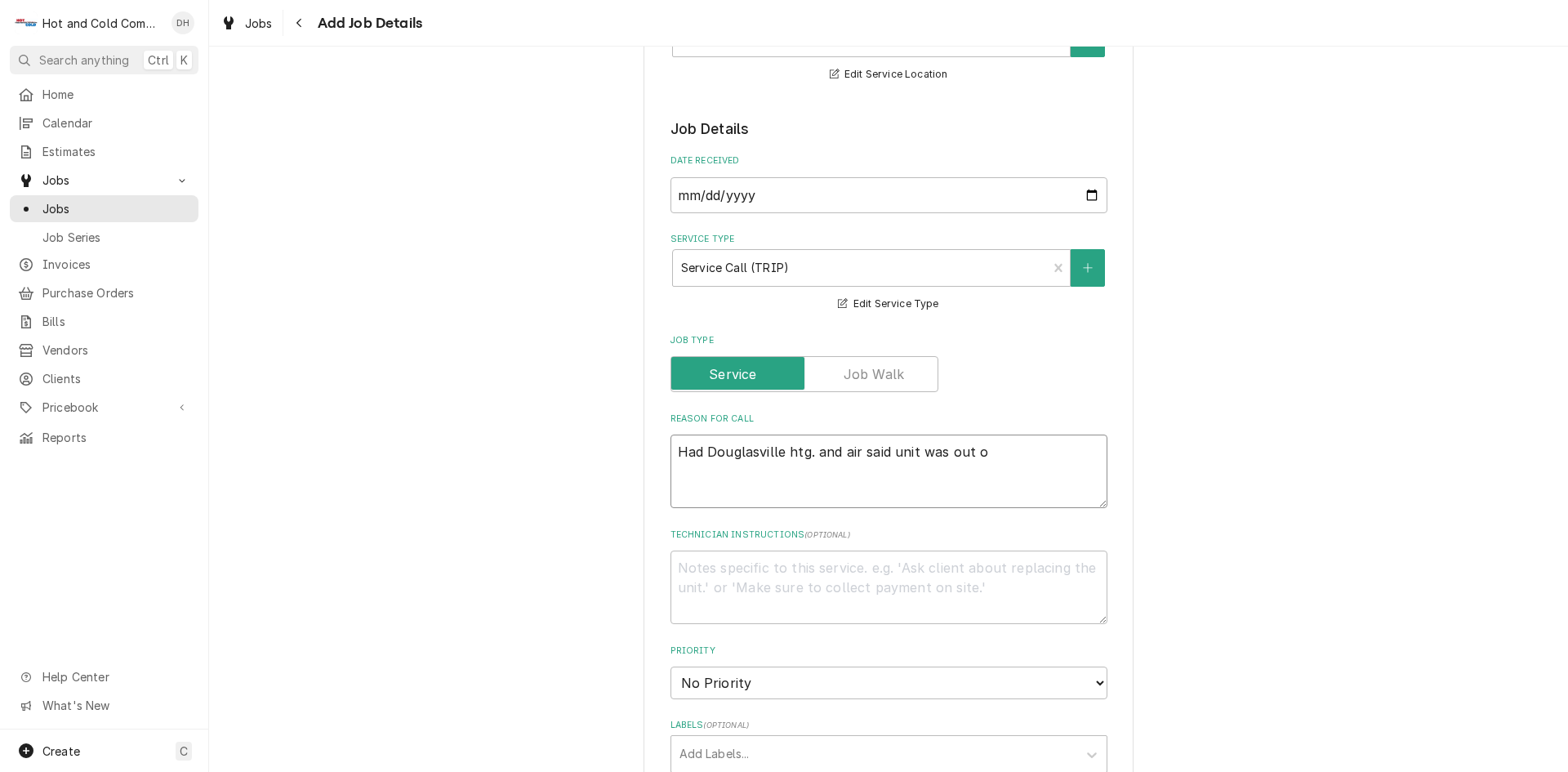
type textarea "Had Douglasville htg. and air said unit was out of"
type textarea "x"
type textarea "Had Douglasville htg. and air said unit was out of"
type textarea "x"
type textarea "Had Douglasville htg. and air said unit was out of R"
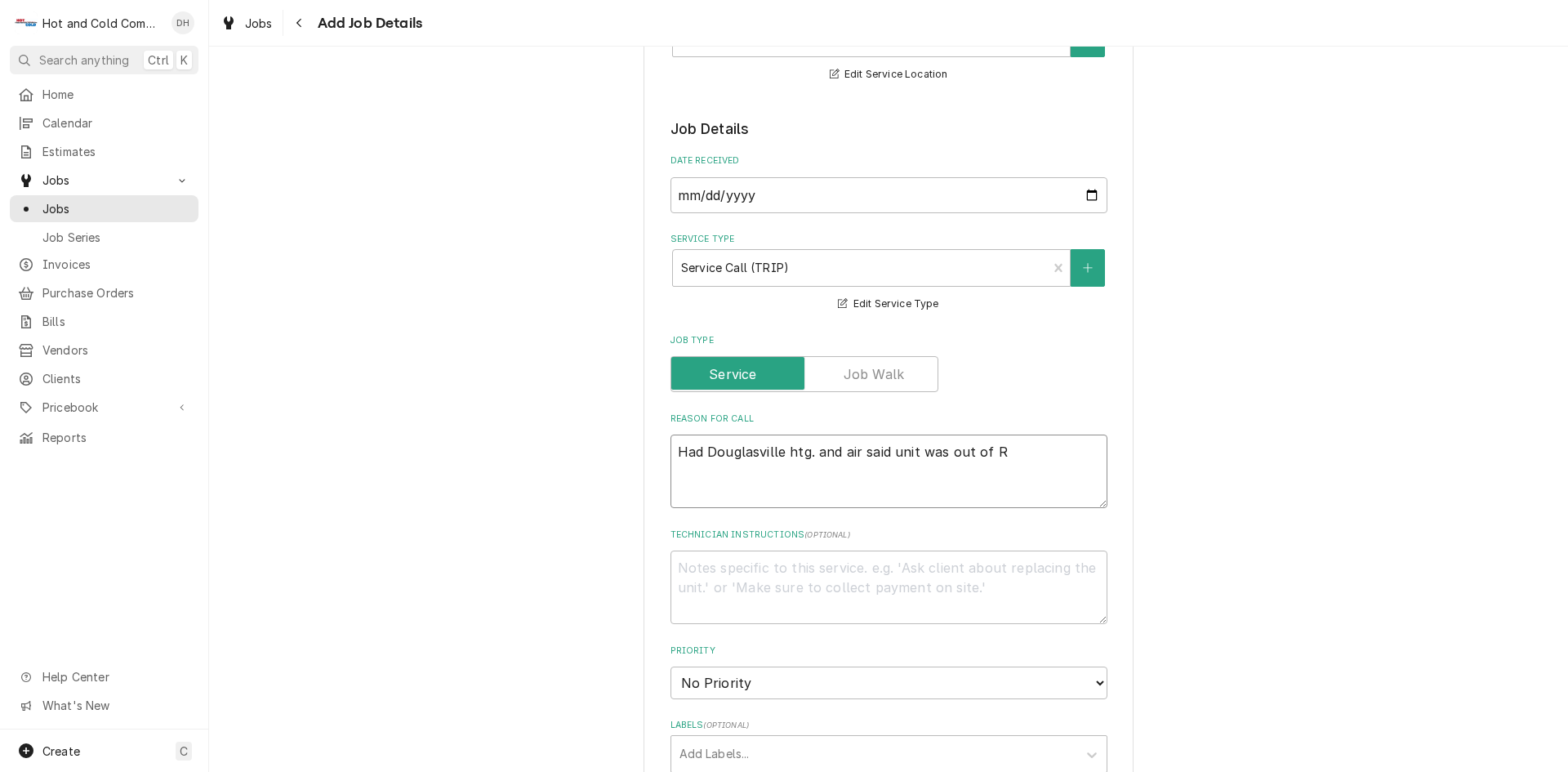
type textarea "x"
type textarea "Had Douglasville htg. and air said unit was out of R2"
type textarea "x"
type textarea "Had Douglasville htg. and air said unit was out of R29"
type textarea "x"
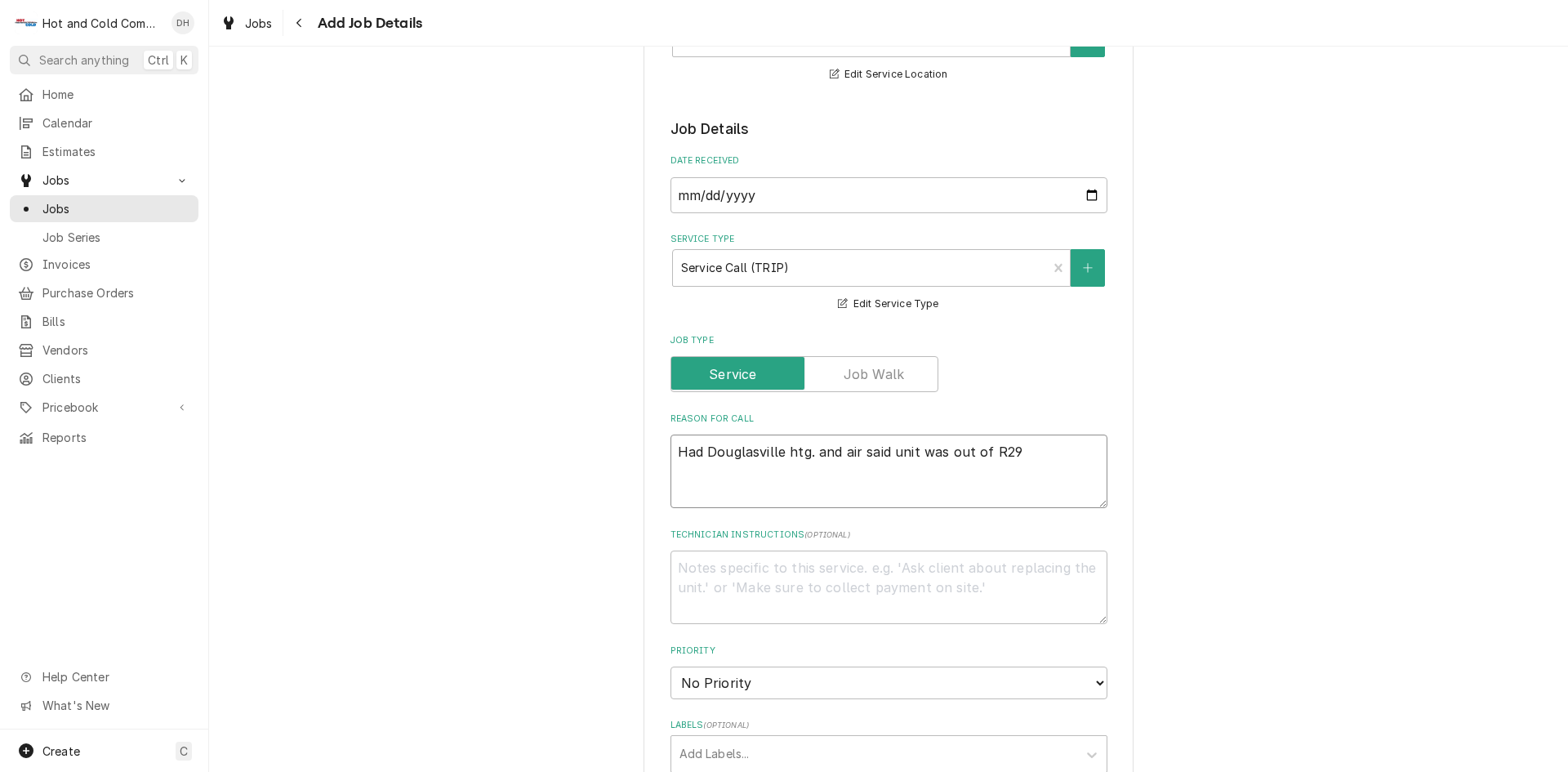
type textarea "Had Douglasville htg. and air said unit was out of R290"
type textarea "x"
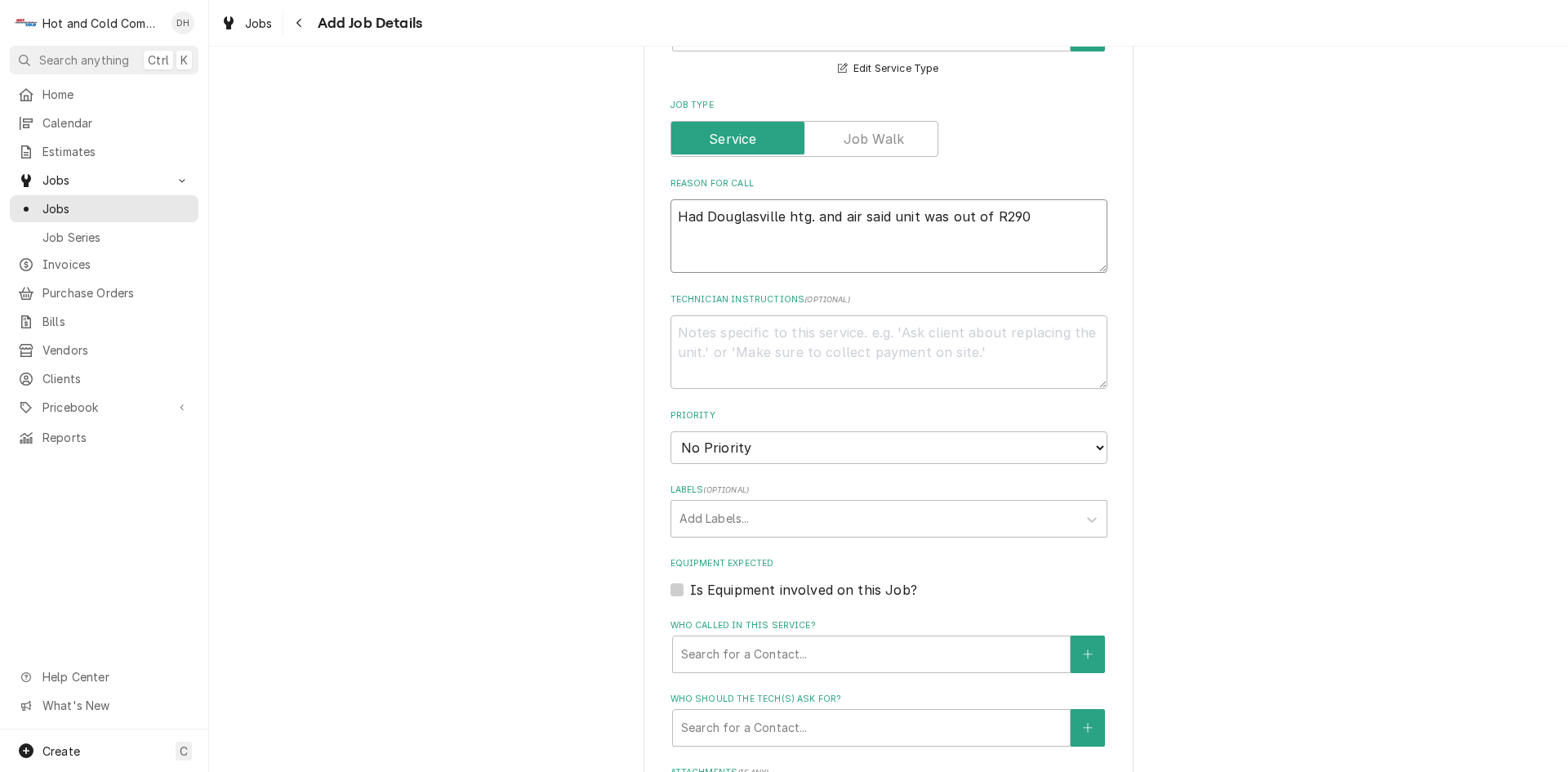
scroll to position [545, 0]
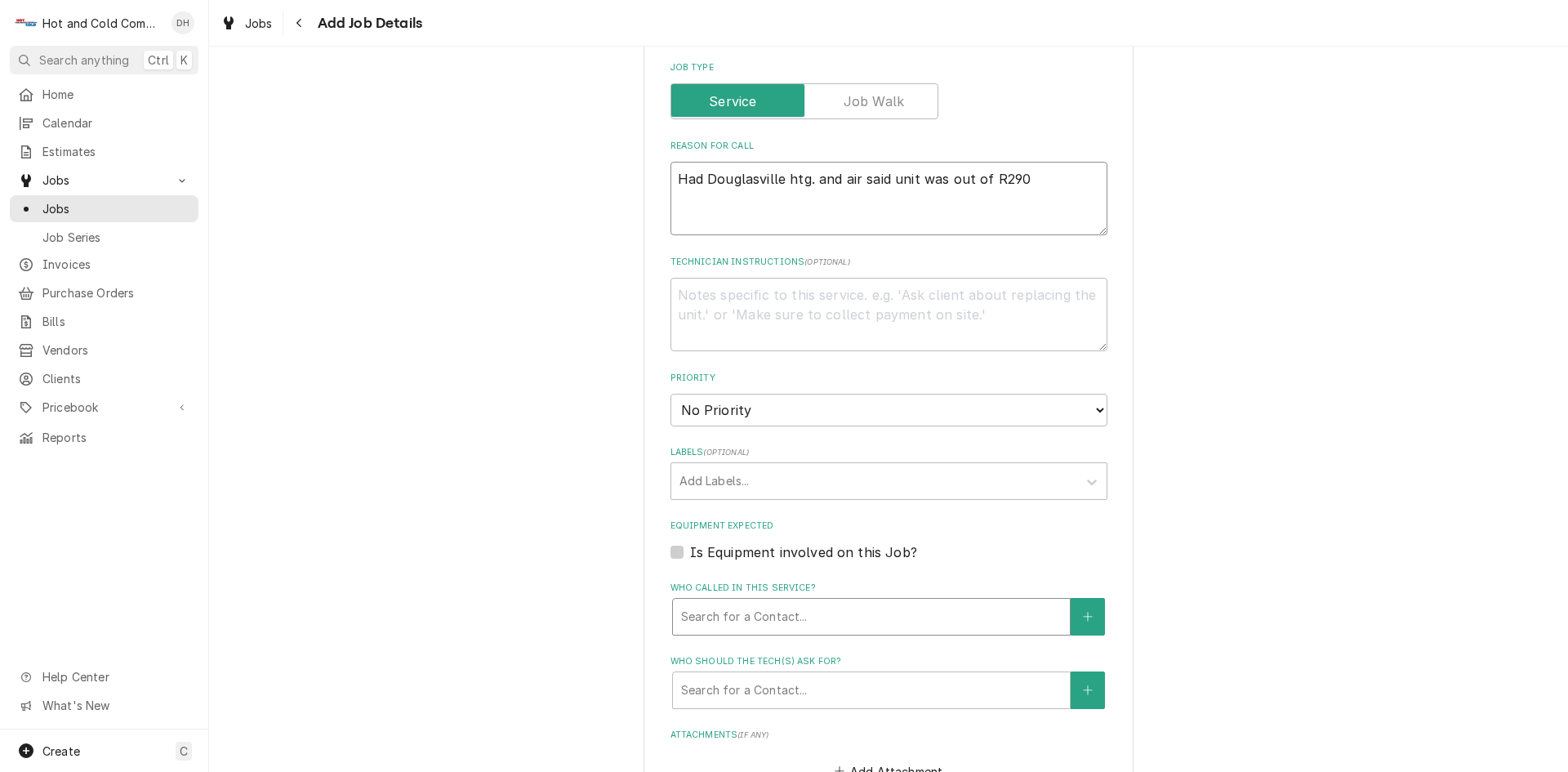
type textarea "Had Douglasville htg. and air said unit was out of R290"
drag, startPoint x: 768, startPoint y: 609, endPoint x: 866, endPoint y: 577, distance: 103.1
click at [769, 609] on div "Who called in this service?" at bounding box center [871, 617] width 381 height 30
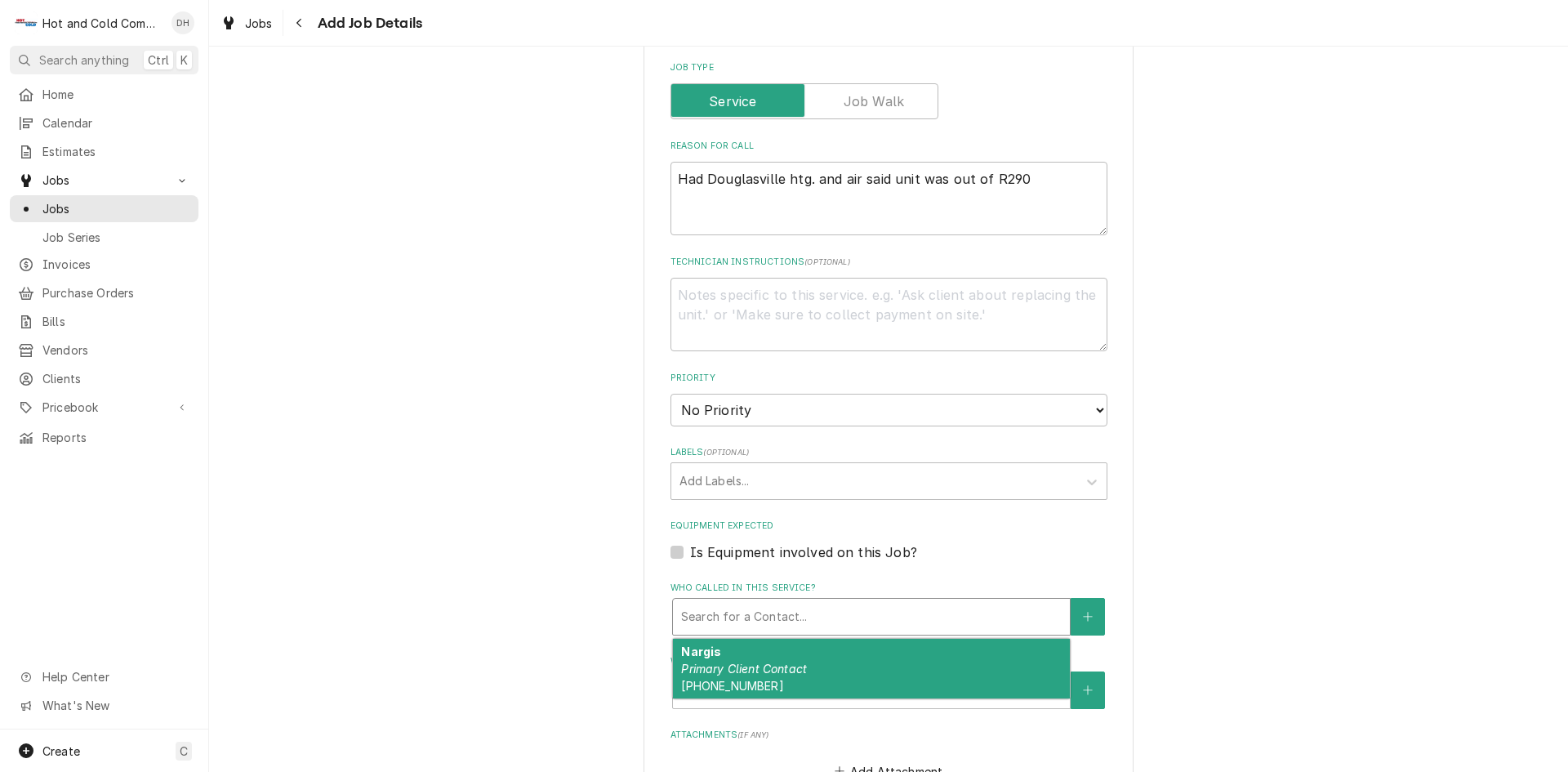
click at [805, 667] on div "Nargis Primary Client Contact (770) 750-5493" at bounding box center [872, 668] width 397 height 59
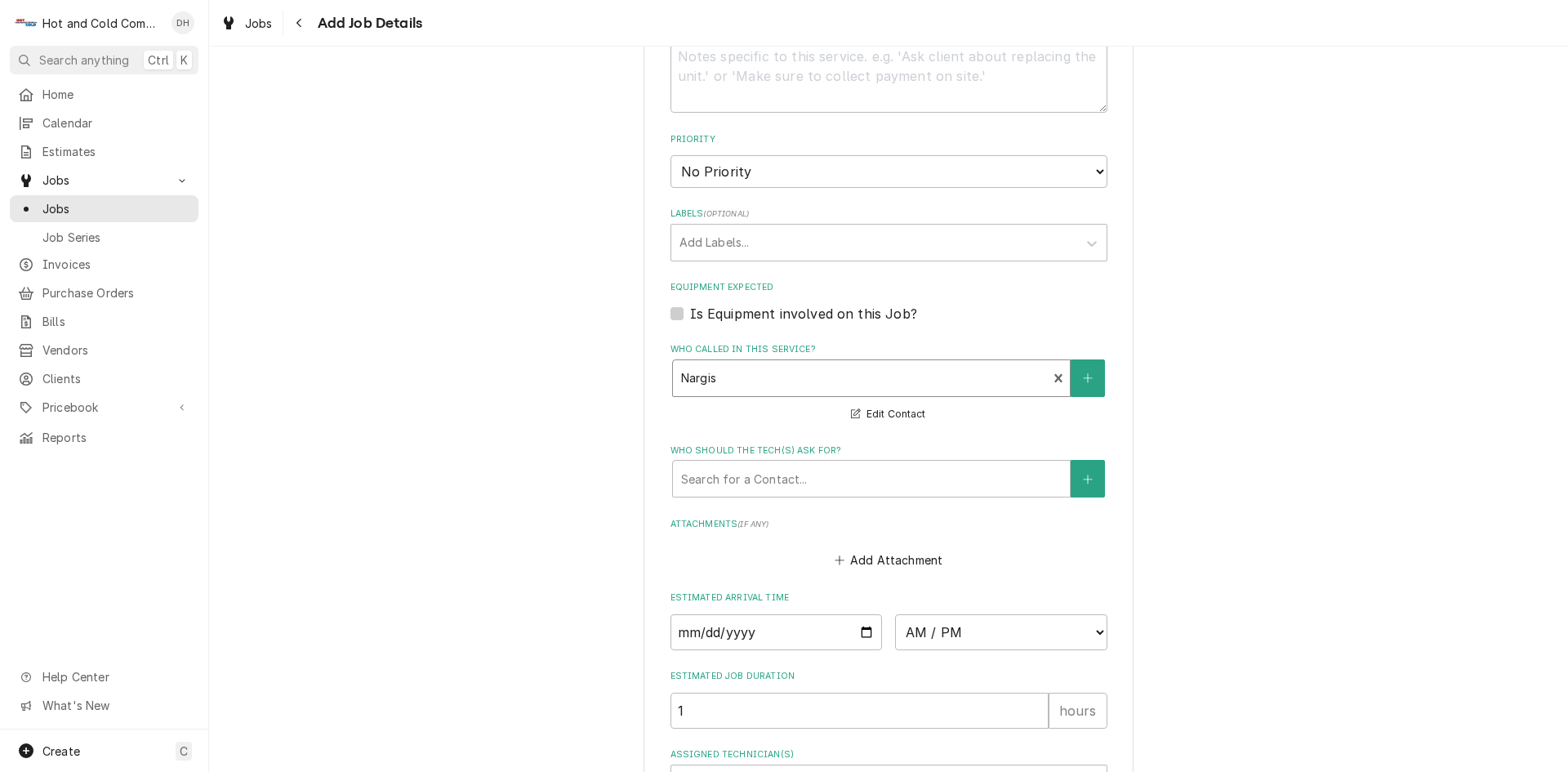
scroll to position [817, 0]
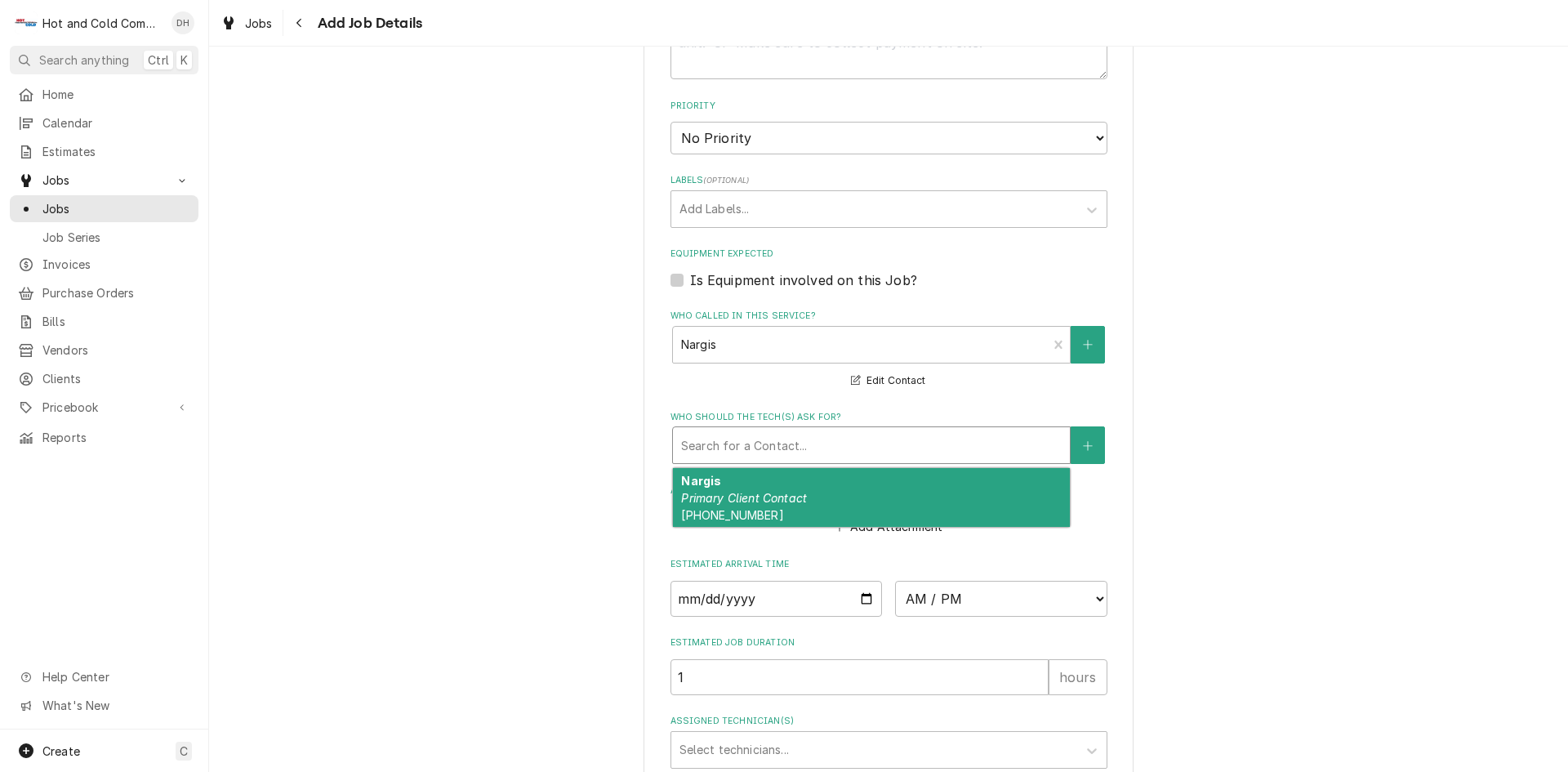
click at [780, 446] on div "Who should the tech(s) ask for?" at bounding box center [871, 445] width 381 height 30
click at [781, 493] on em "Primary Client Contact" at bounding box center [743, 498] width 126 height 13
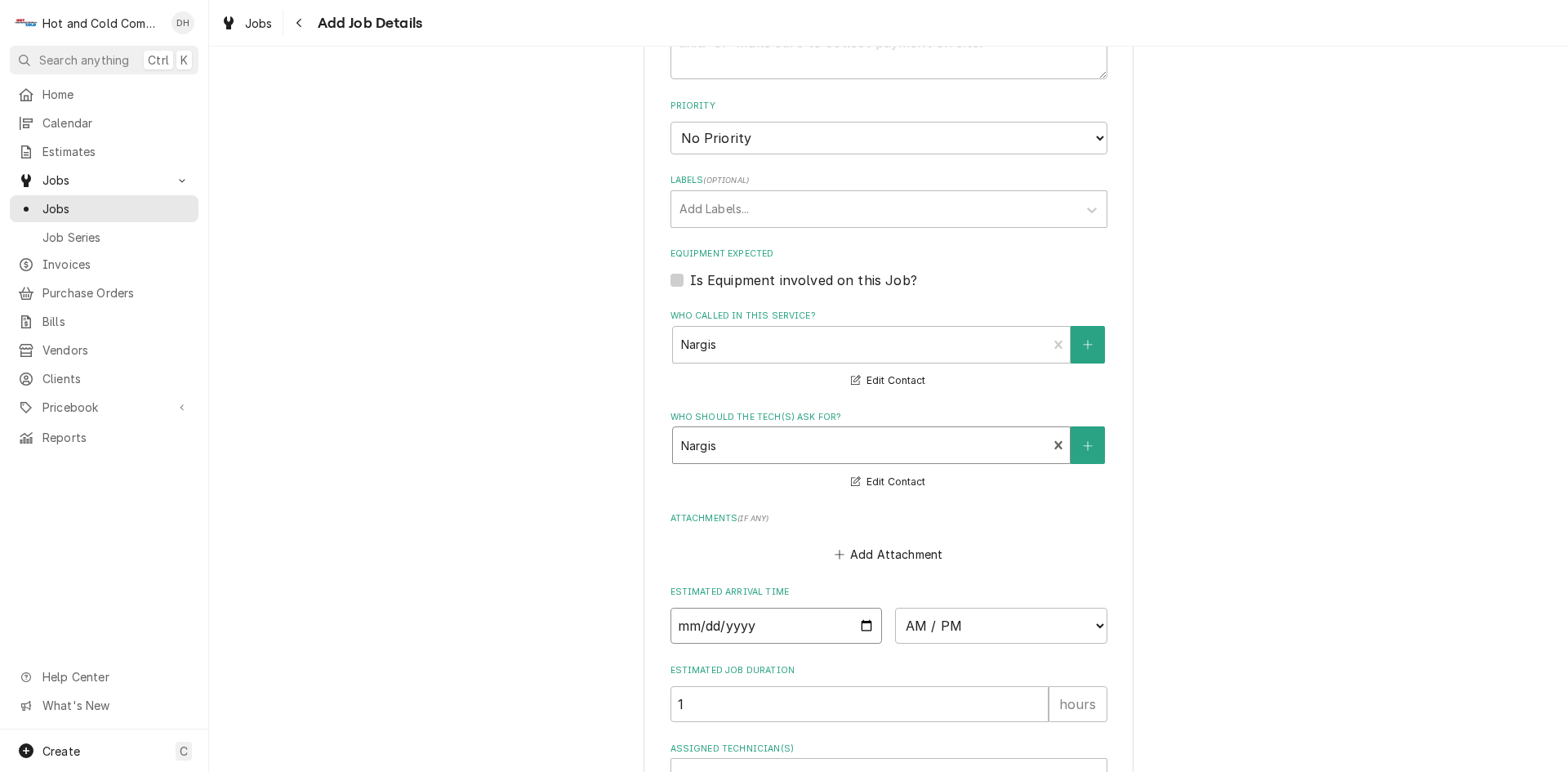
click at [860, 624] on input "Date" at bounding box center [776, 625] width 212 height 35
type textarea "x"
type input "2025-08-13"
type textarea "x"
click at [1094, 620] on select "AM / PM 6:00 AM 6:15 AM 6:30 AM 6:45 AM 7:00 AM 7:15 AM 7:30 AM 7:45 AM 8:00 AM…" at bounding box center [1001, 625] width 212 height 35
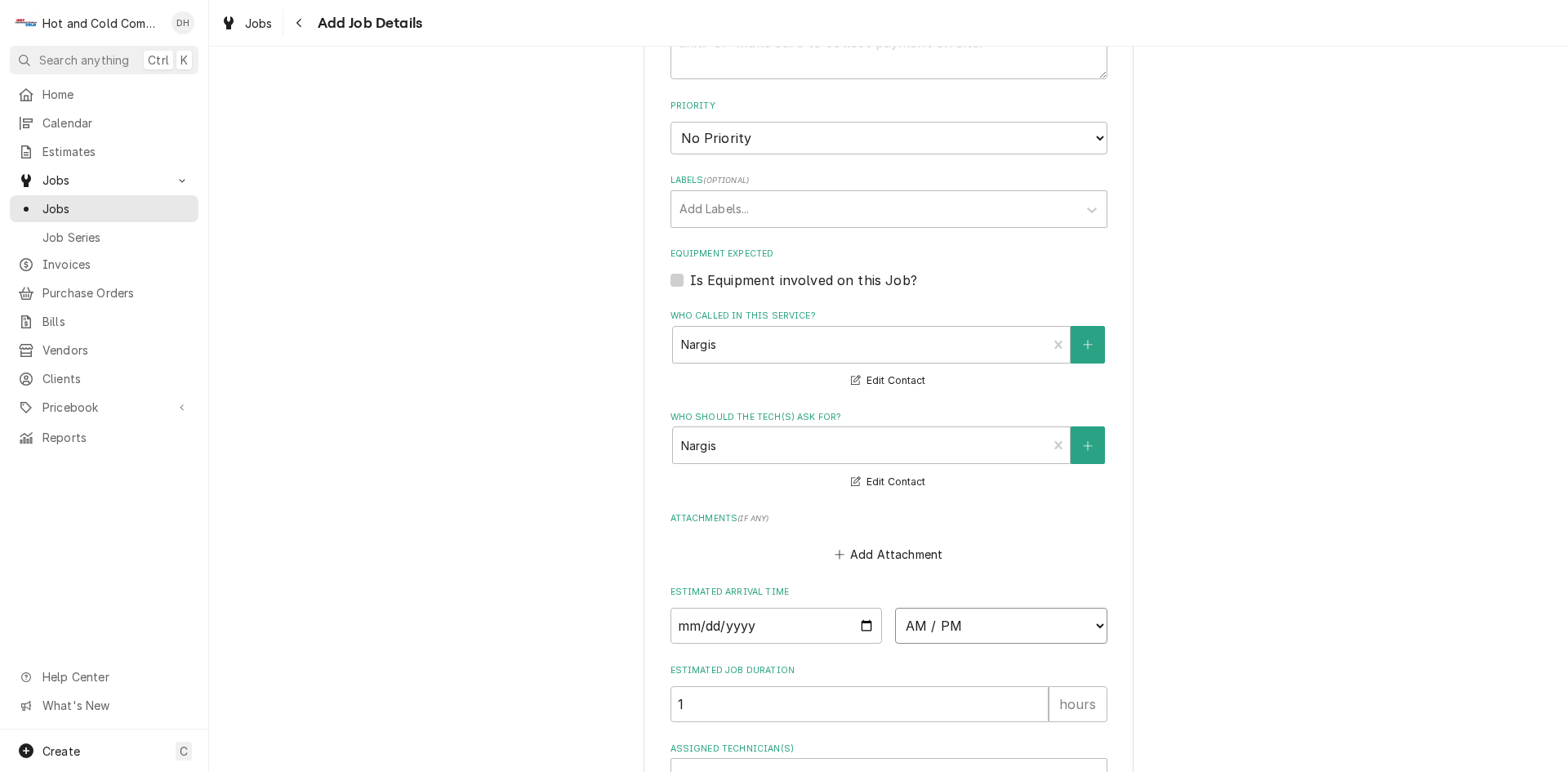
select select "09:00:00"
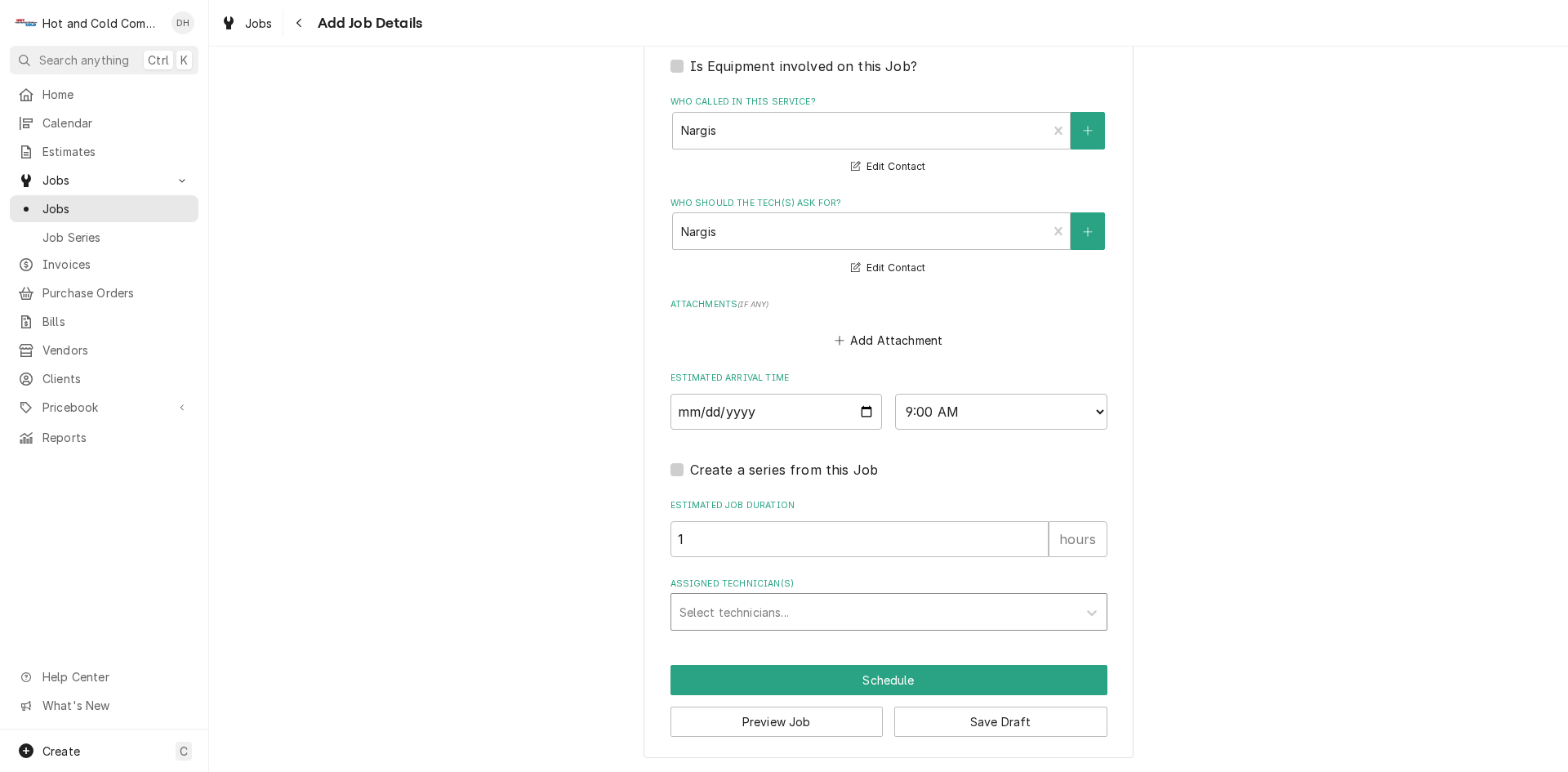
click at [770, 606] on div "Assigned Technician(s)" at bounding box center [875, 612] width 389 height 30
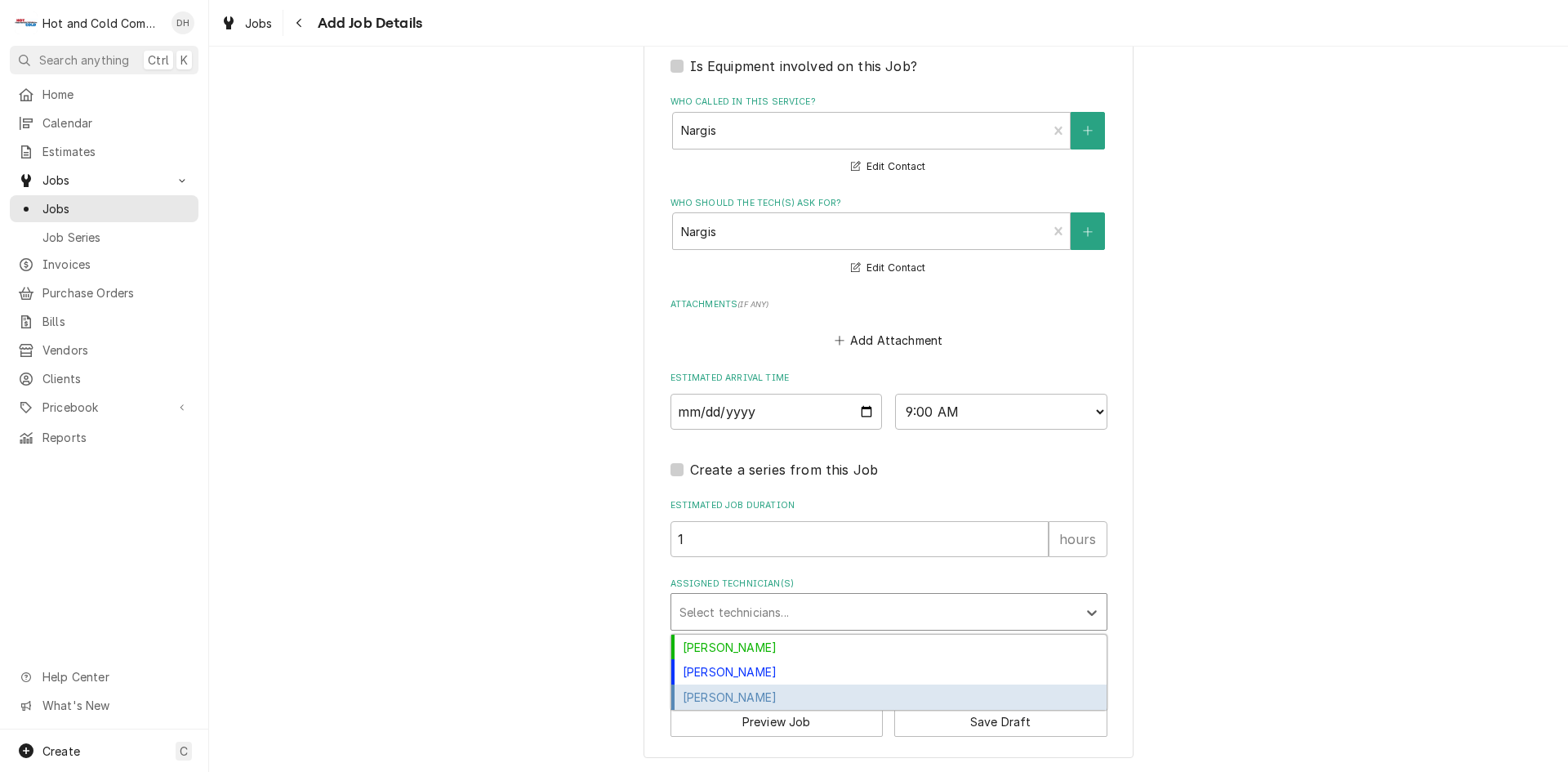
drag, startPoint x: 776, startPoint y: 692, endPoint x: 825, endPoint y: 673, distance: 52.6
click at [776, 691] on div "[PERSON_NAME]" at bounding box center [889, 697] width 435 height 25
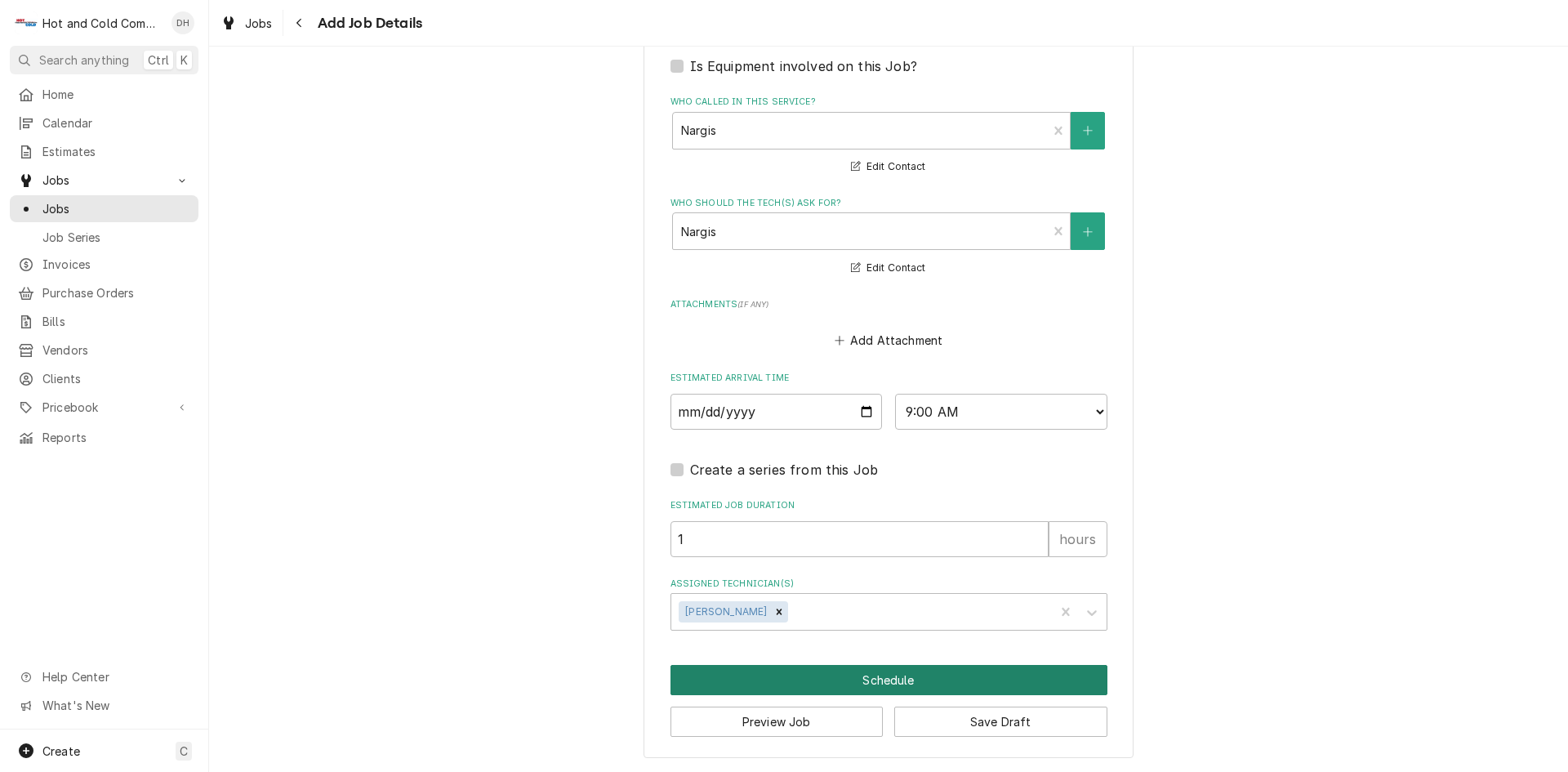
drag, startPoint x: 910, startPoint y: 682, endPoint x: 1200, endPoint y: 672, distance: 290.2
click at [927, 678] on button "Schedule" at bounding box center [889, 680] width 437 height 31
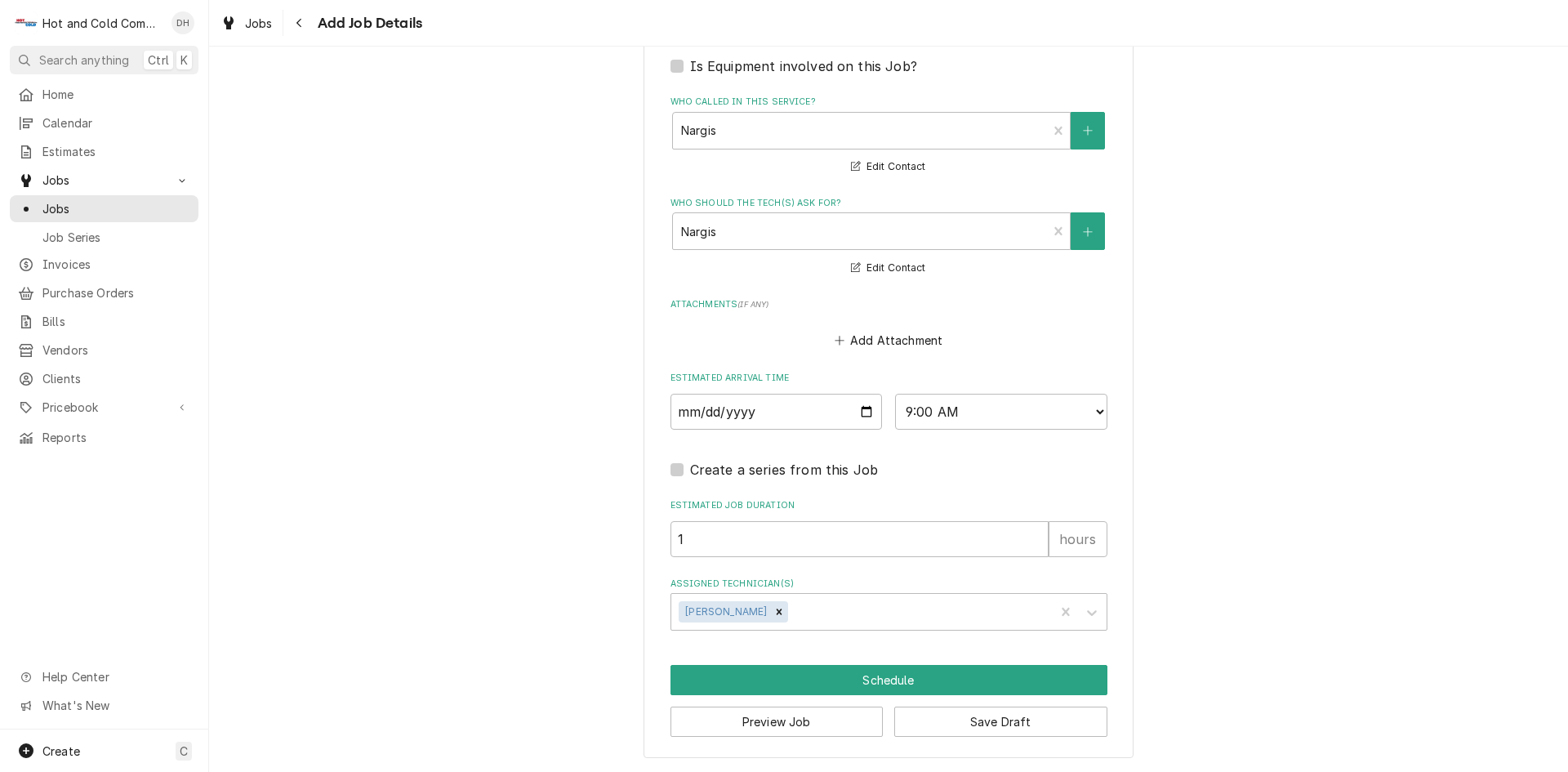
scroll to position [1017, 0]
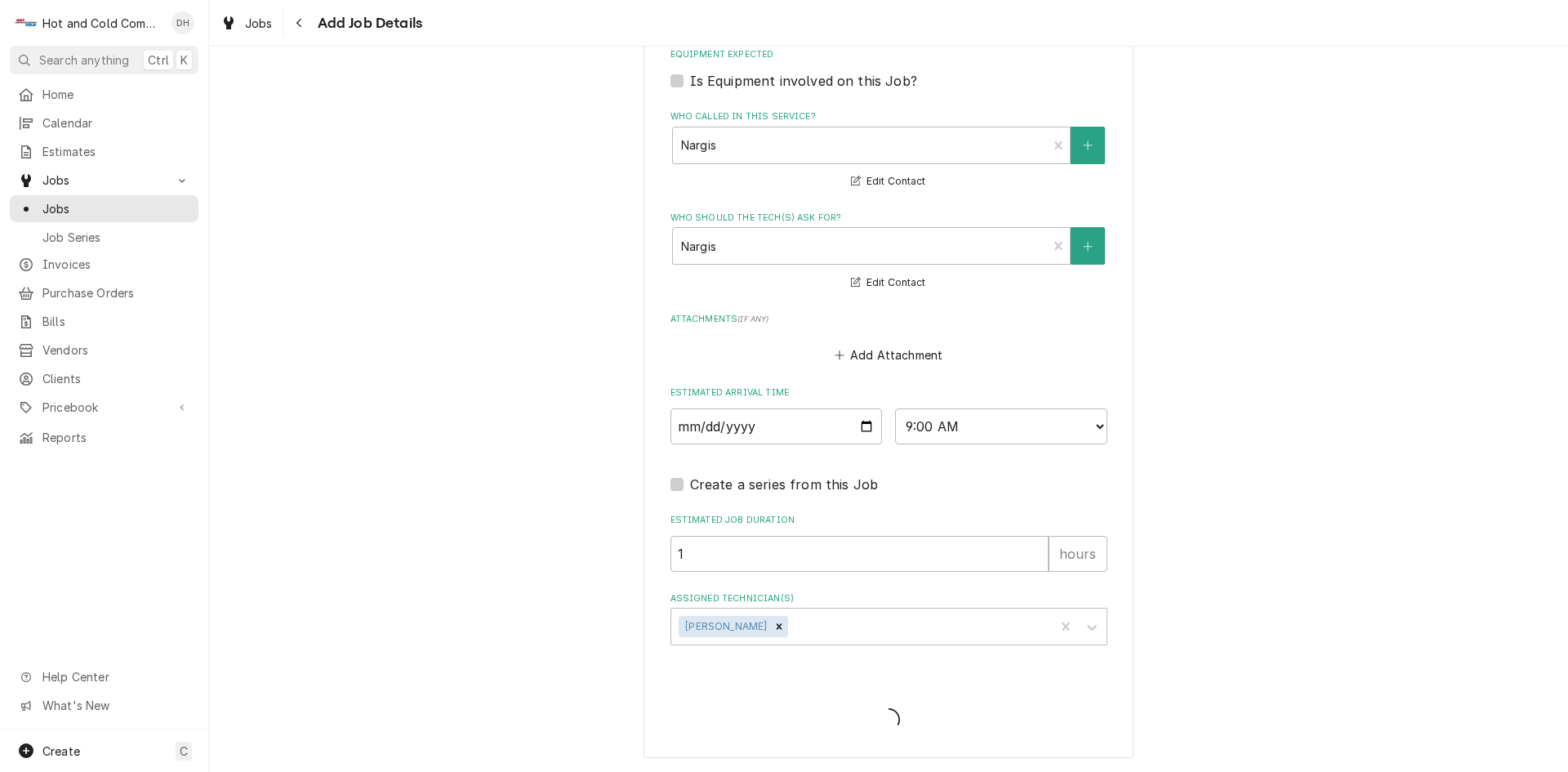
type textarea "x"
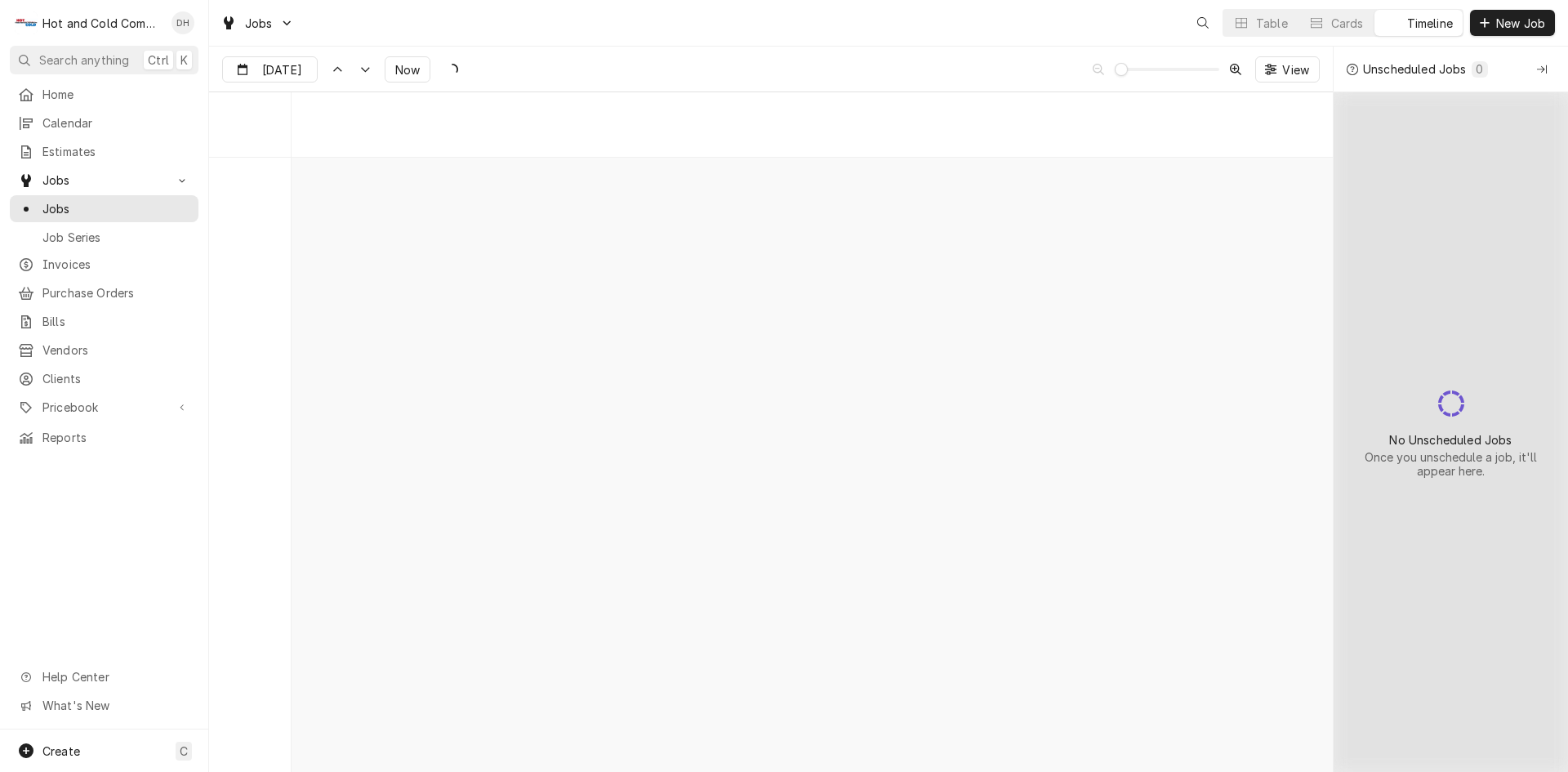
scroll to position [12789, 0]
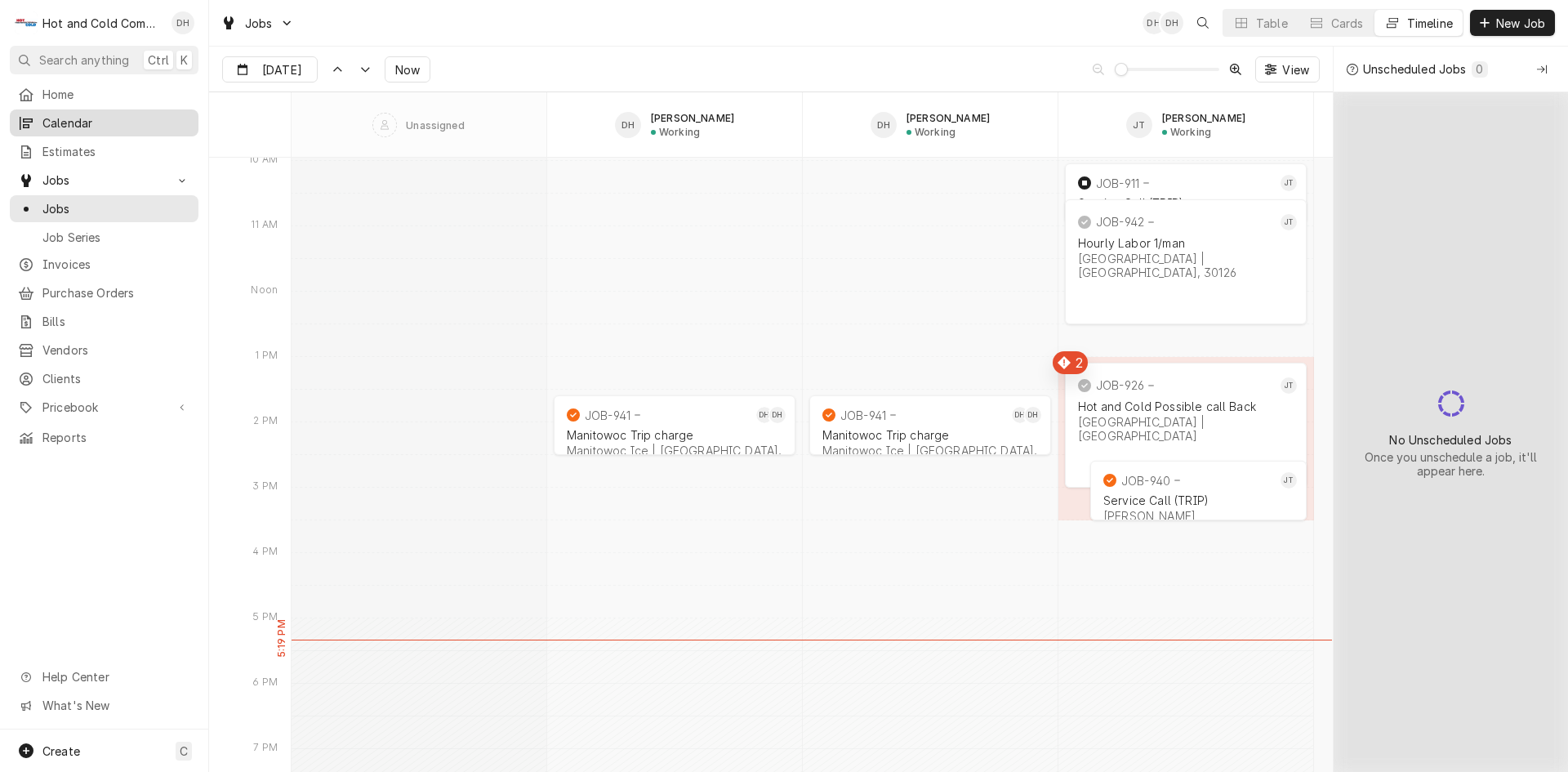
click at [81, 116] on span "Calendar" at bounding box center [116, 123] width 148 height 17
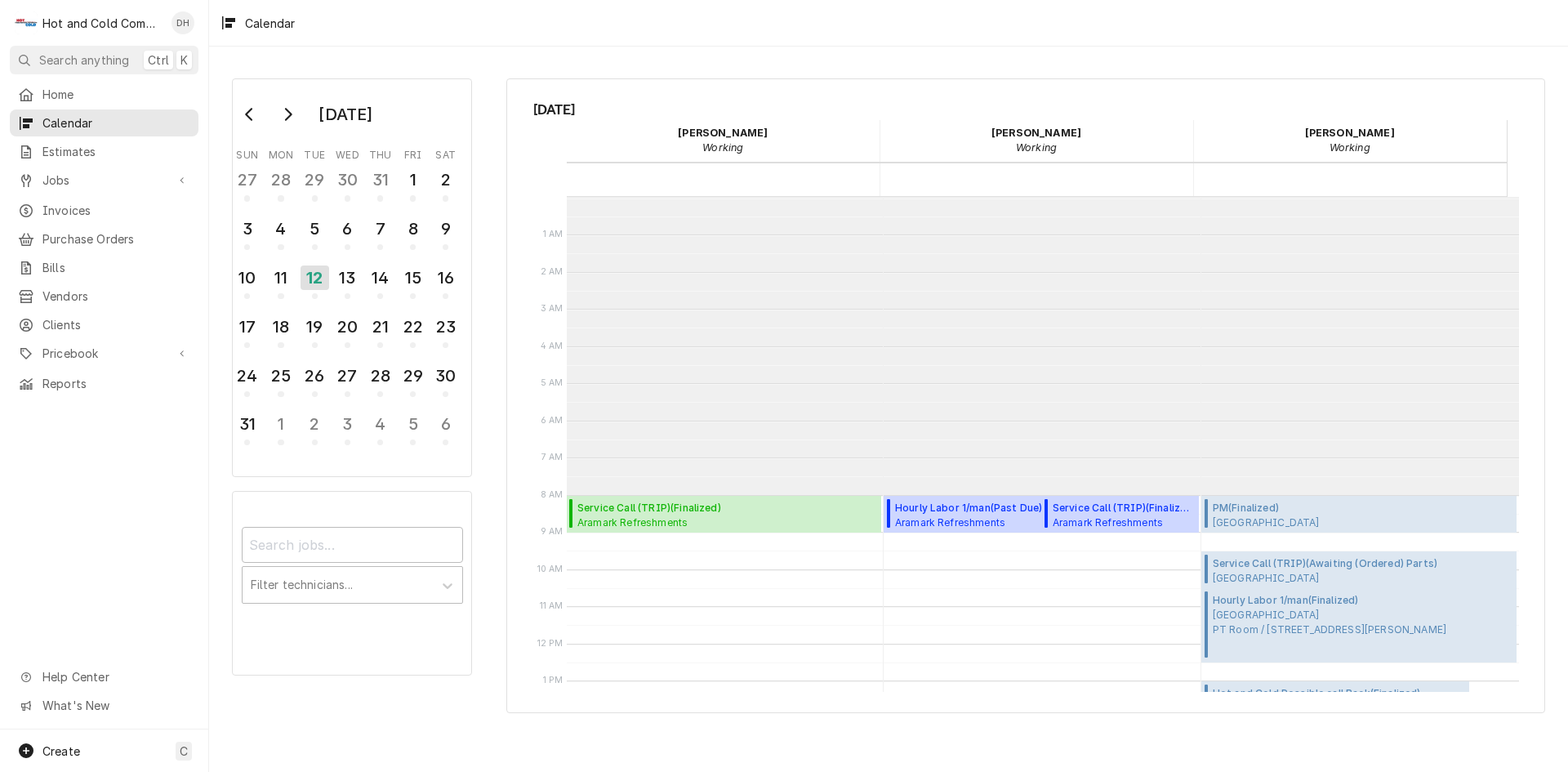
scroll to position [298, 0]
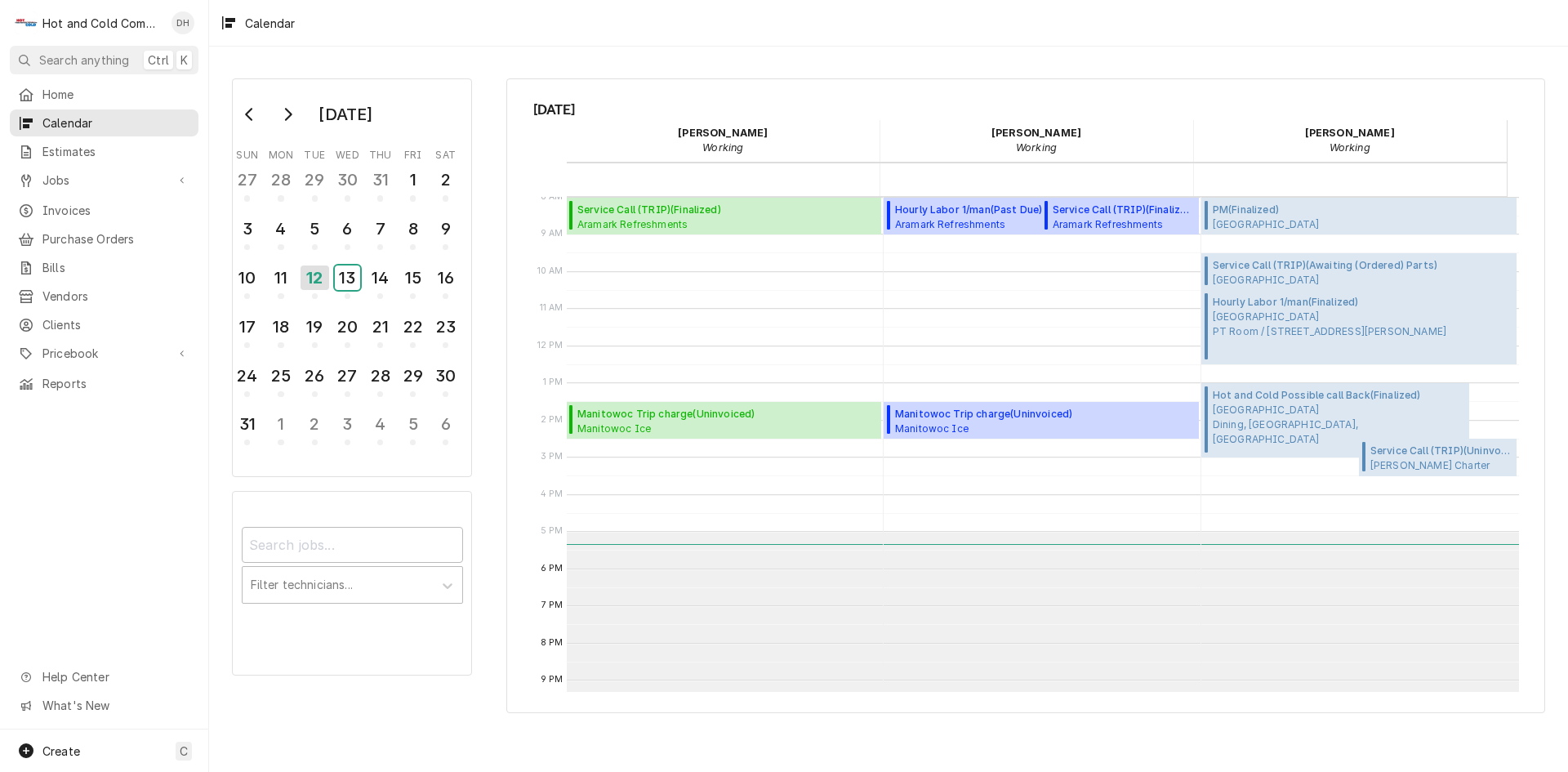
drag, startPoint x: 350, startPoint y: 287, endPoint x: 520, endPoint y: 280, distance: 170.1
click at [352, 285] on div "13" at bounding box center [347, 278] width 25 height 25
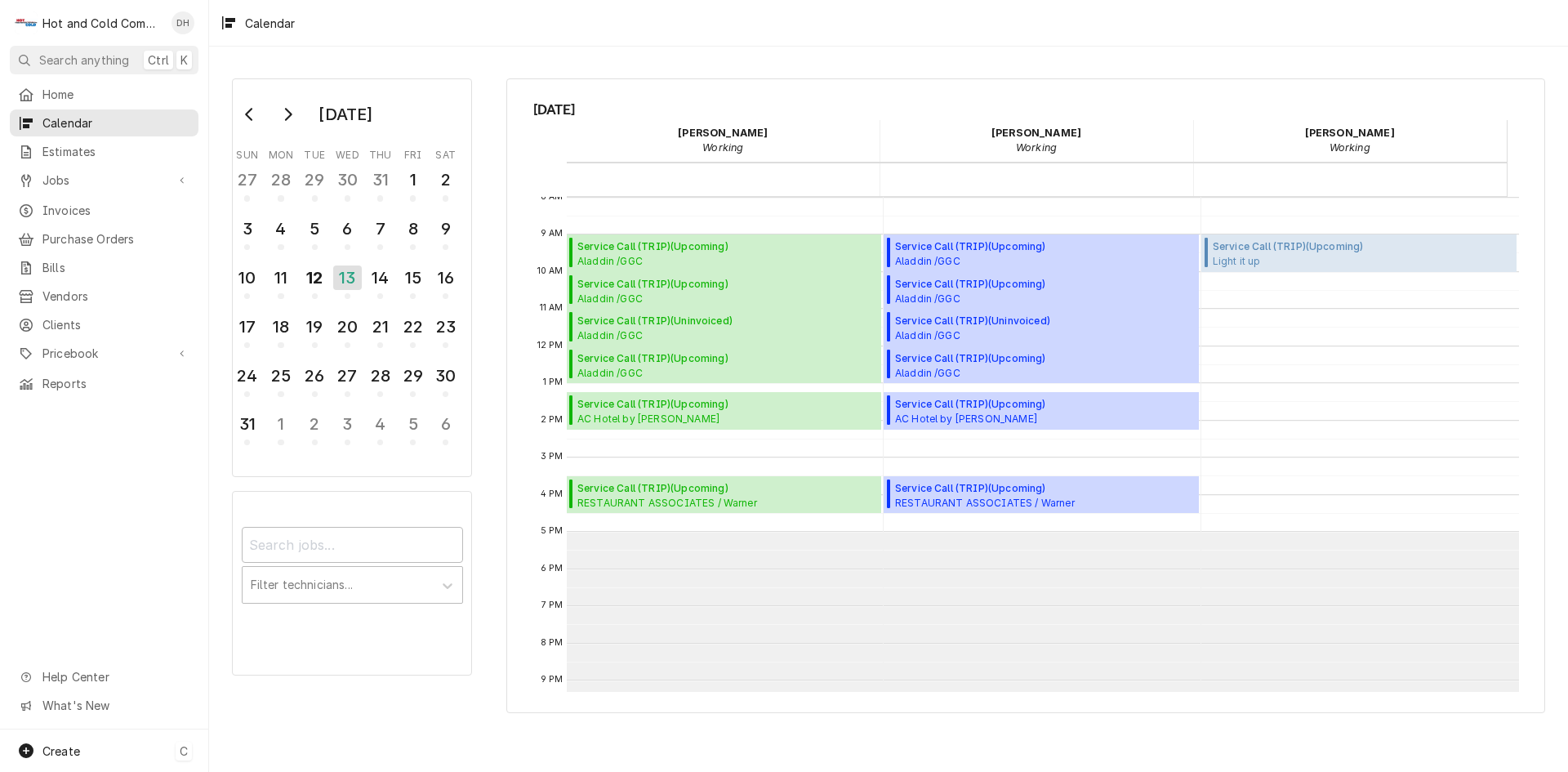
drag, startPoint x: 75, startPoint y: 742, endPoint x: 89, endPoint y: 729, distance: 19.1
click at [75, 742] on div "Create" at bounding box center [60, 751] width 37 height 17
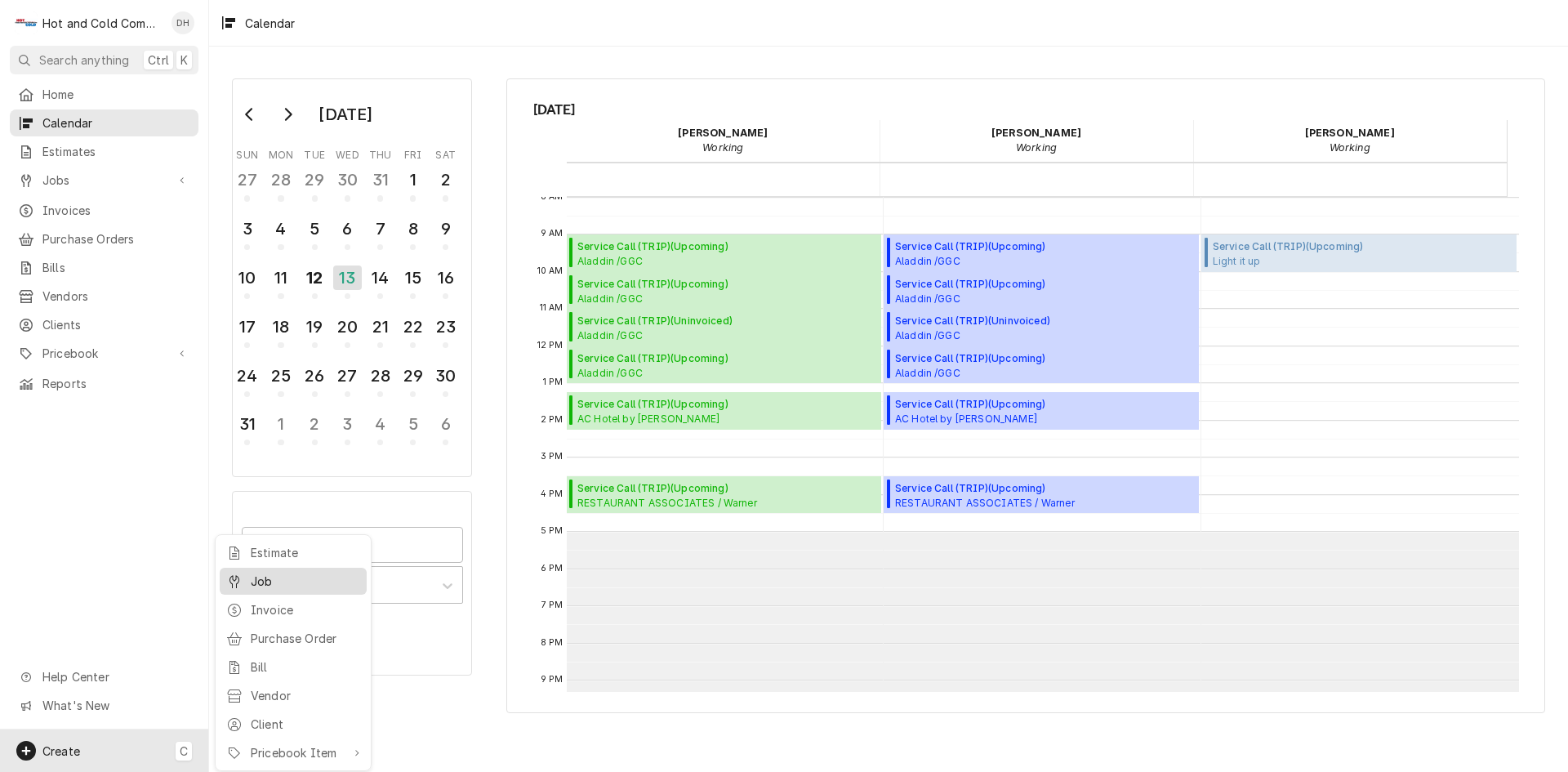
click at [280, 574] on div "Job" at bounding box center [306, 581] width 109 height 17
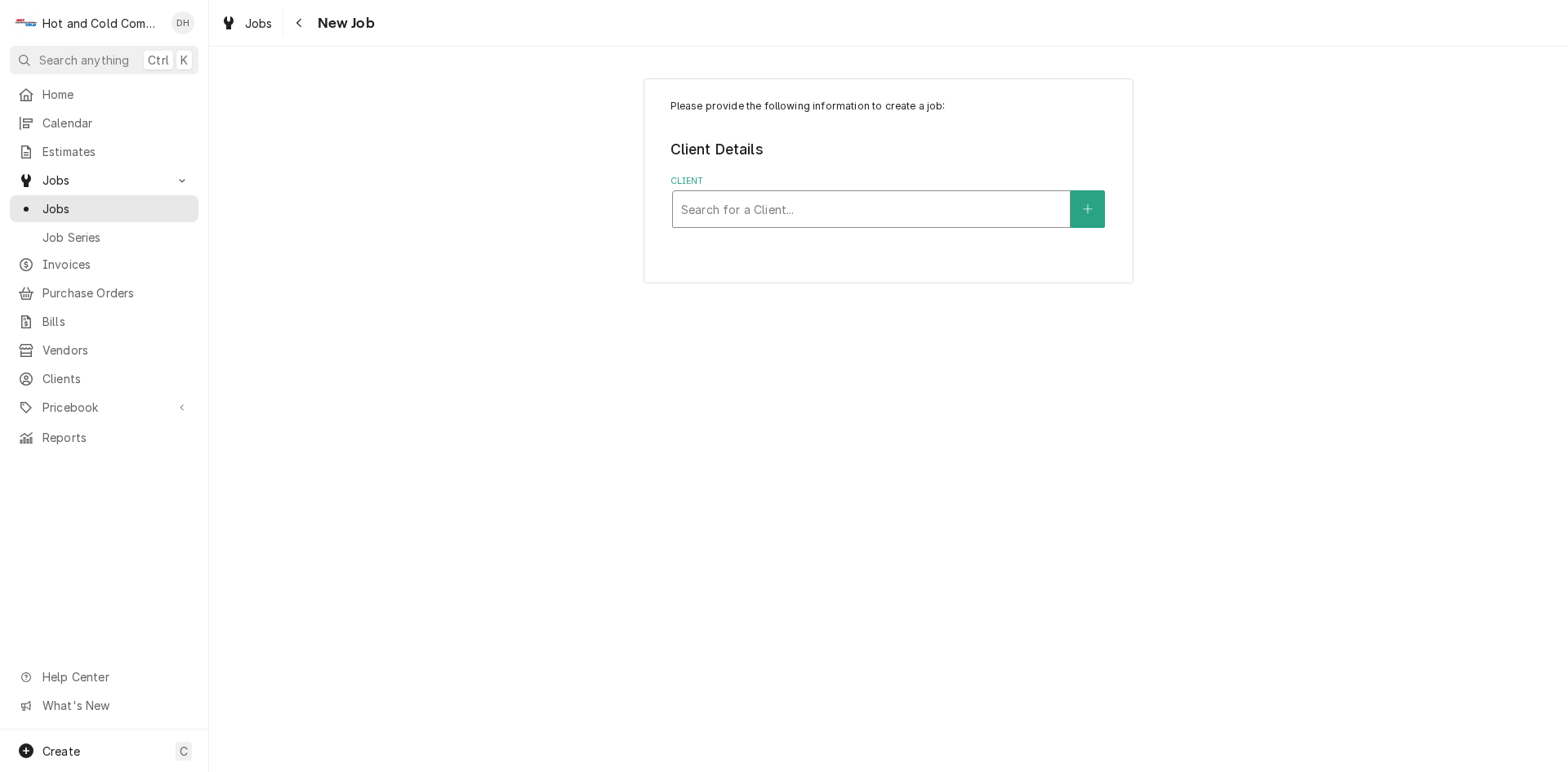
click at [825, 200] on div "Client" at bounding box center [871, 209] width 381 height 30
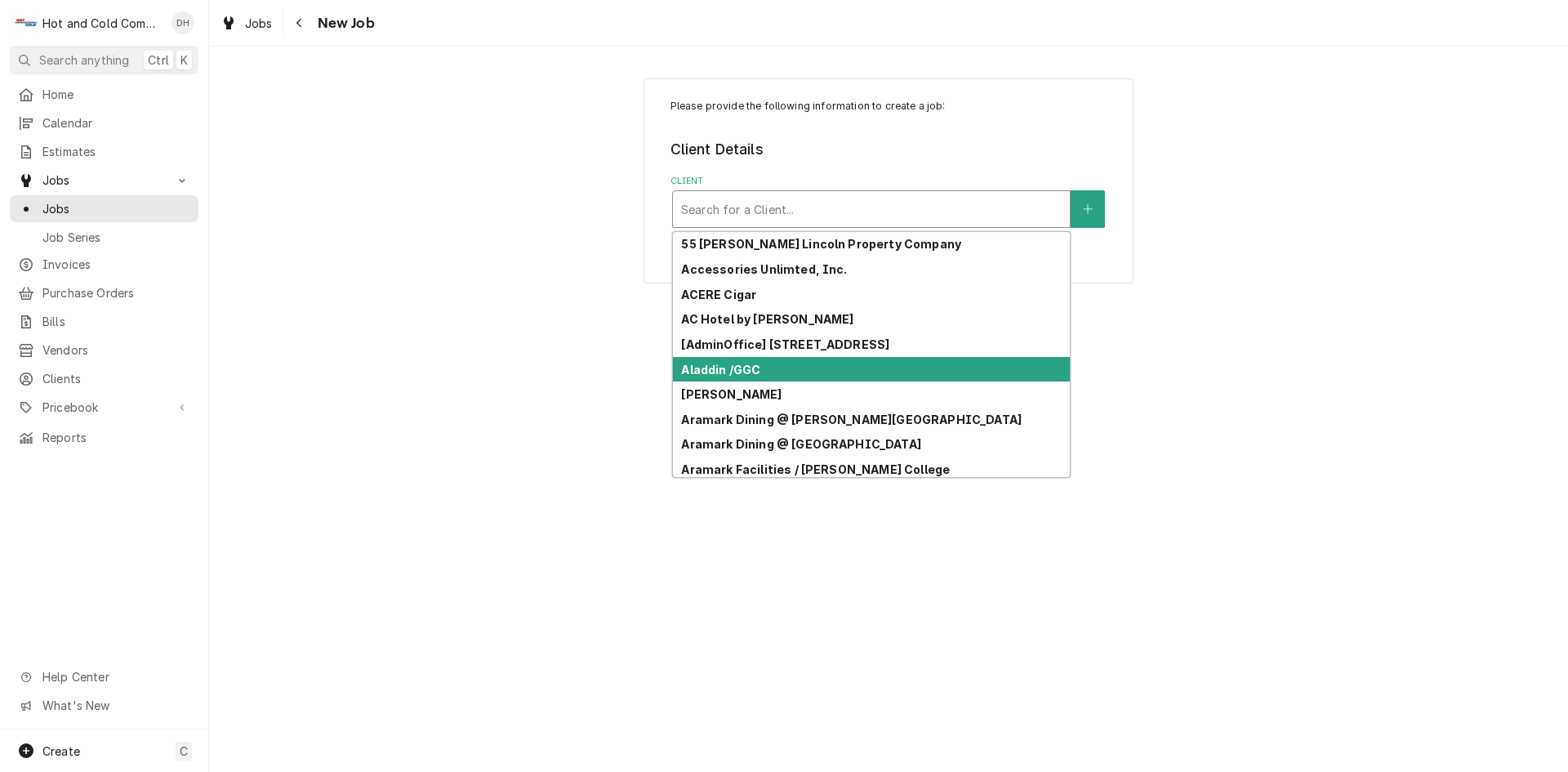
drag, startPoint x: 792, startPoint y: 366, endPoint x: 868, endPoint y: 383, distance: 77.9
click at [793, 366] on div "Aladdin /GGC" at bounding box center [872, 369] width 397 height 25
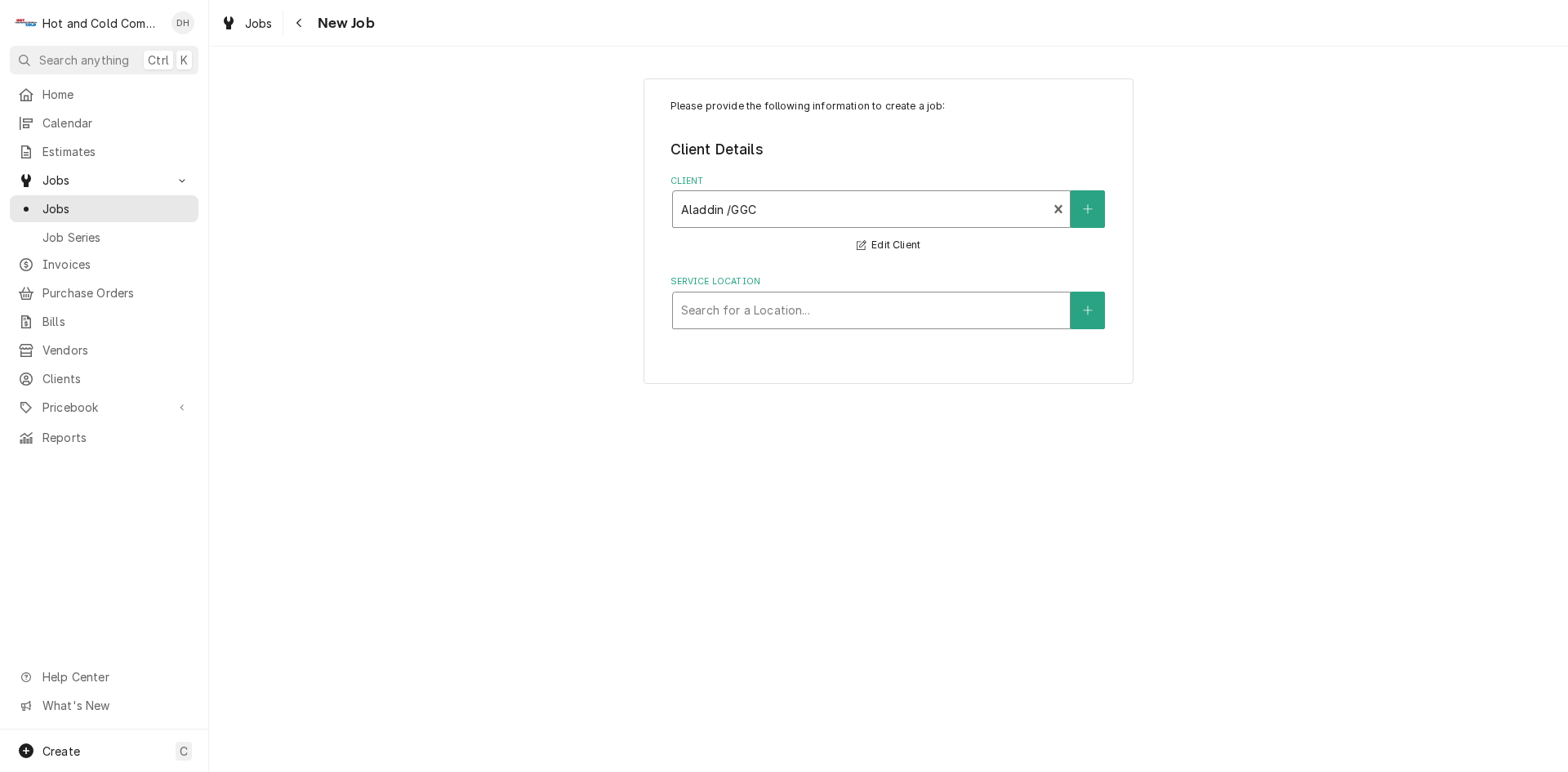
click at [990, 310] on div "Service Location" at bounding box center [871, 310] width 381 height 30
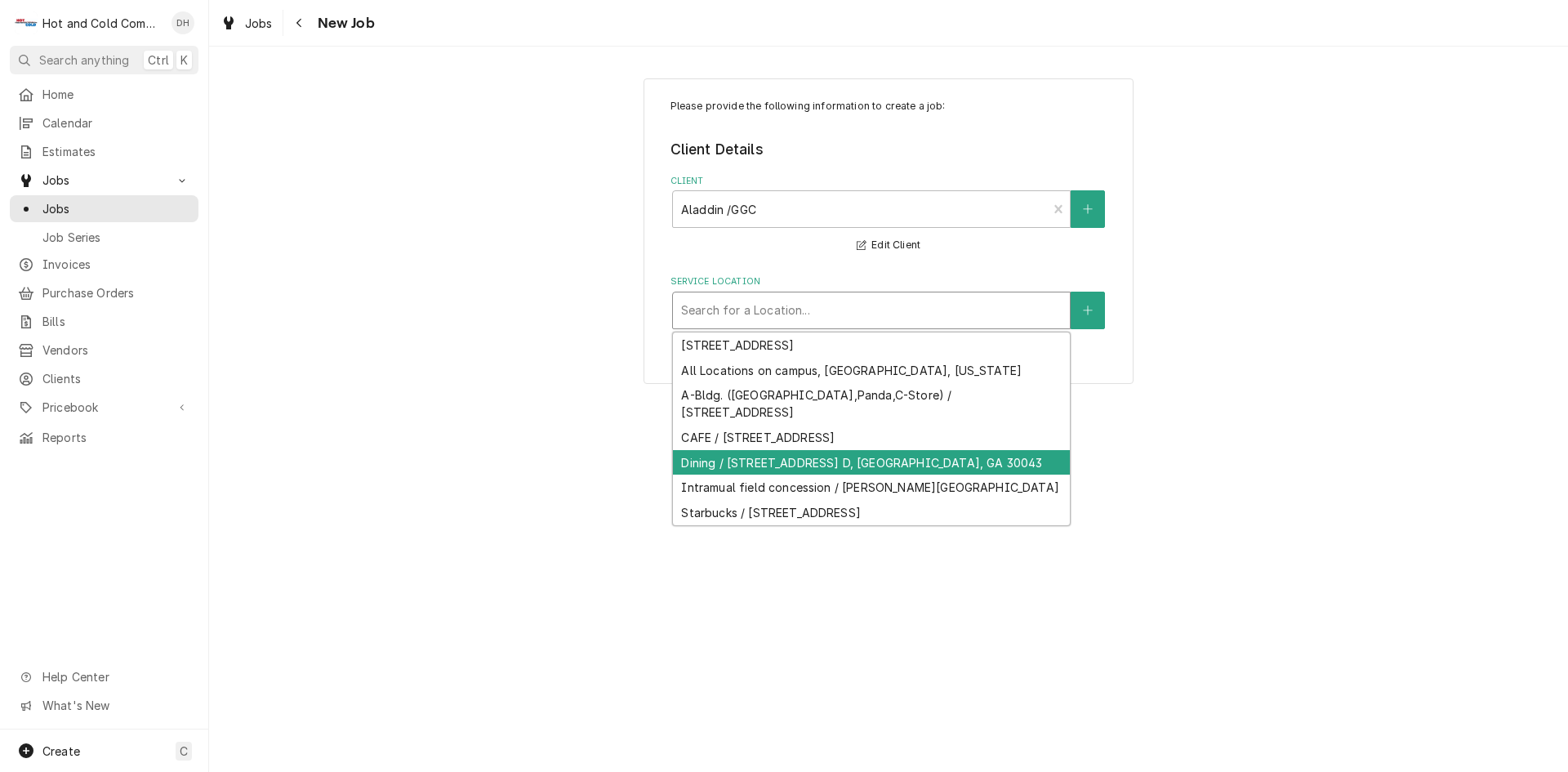
click at [766, 459] on div "Dining / 1000 University Center Ln Bldg. D, Lawrenceville, GA 30043" at bounding box center [872, 462] width 397 height 25
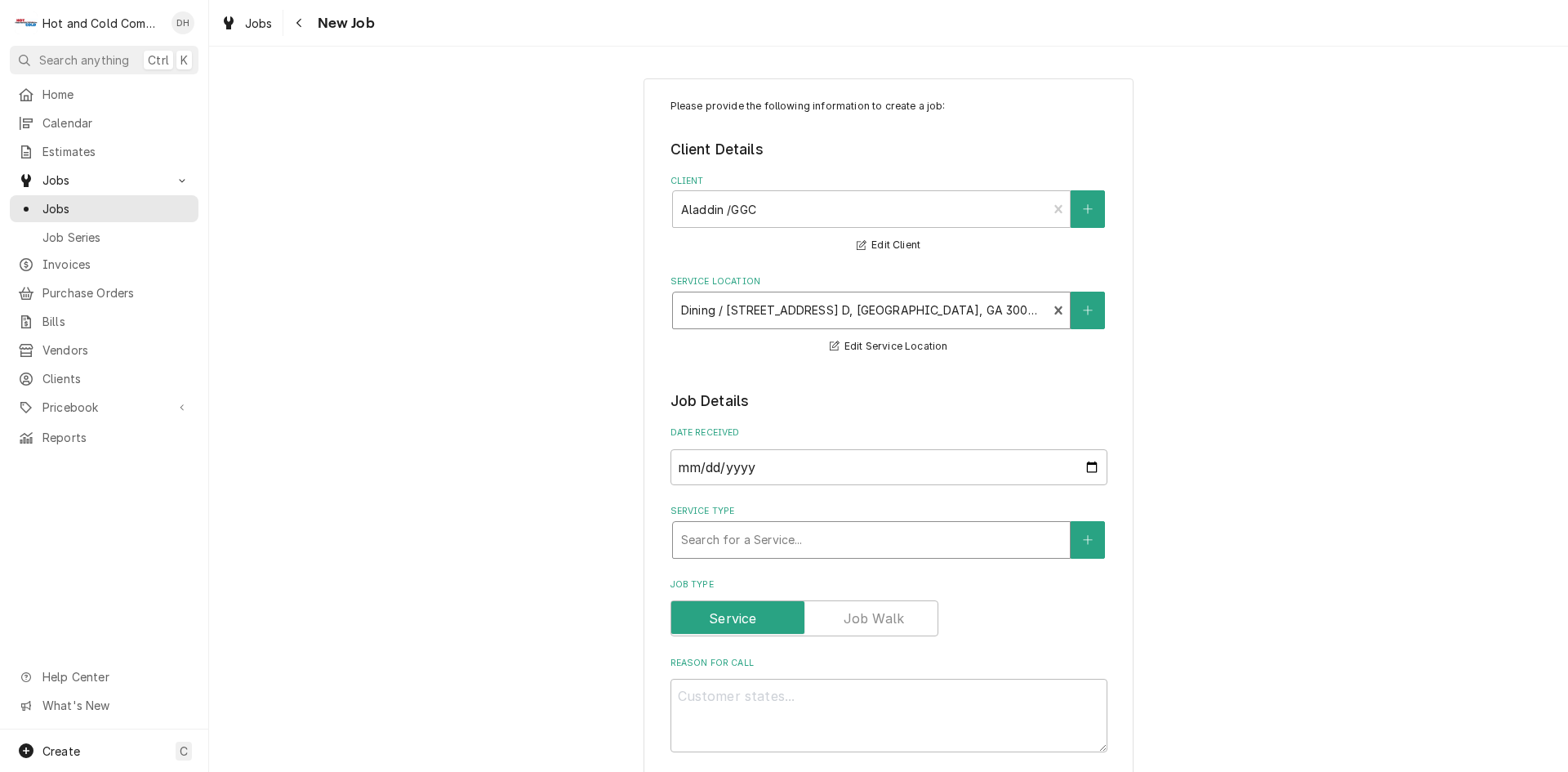
click at [784, 526] on div "Service Type" at bounding box center [871, 540] width 381 height 30
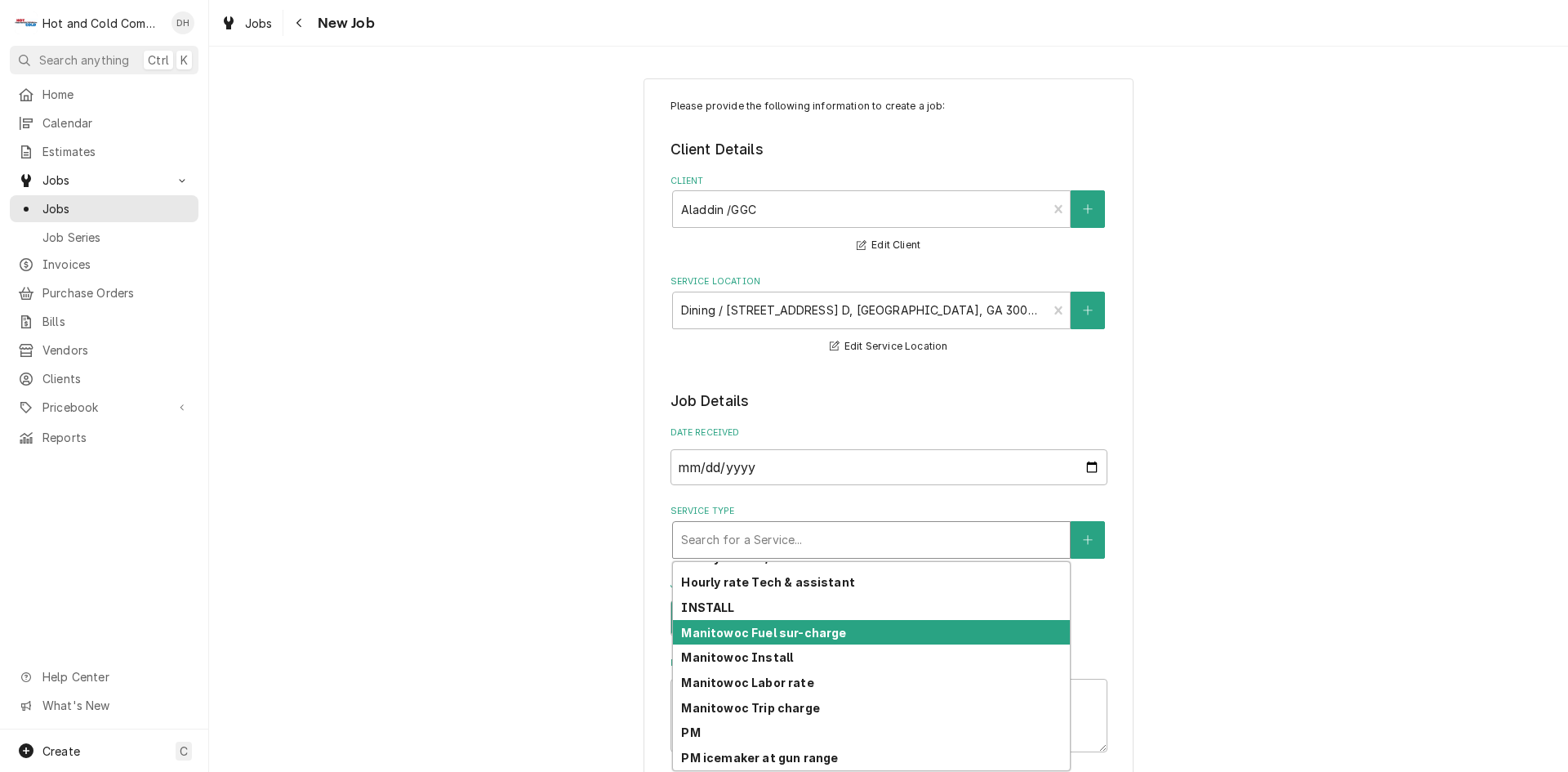
scroll to position [459, 0]
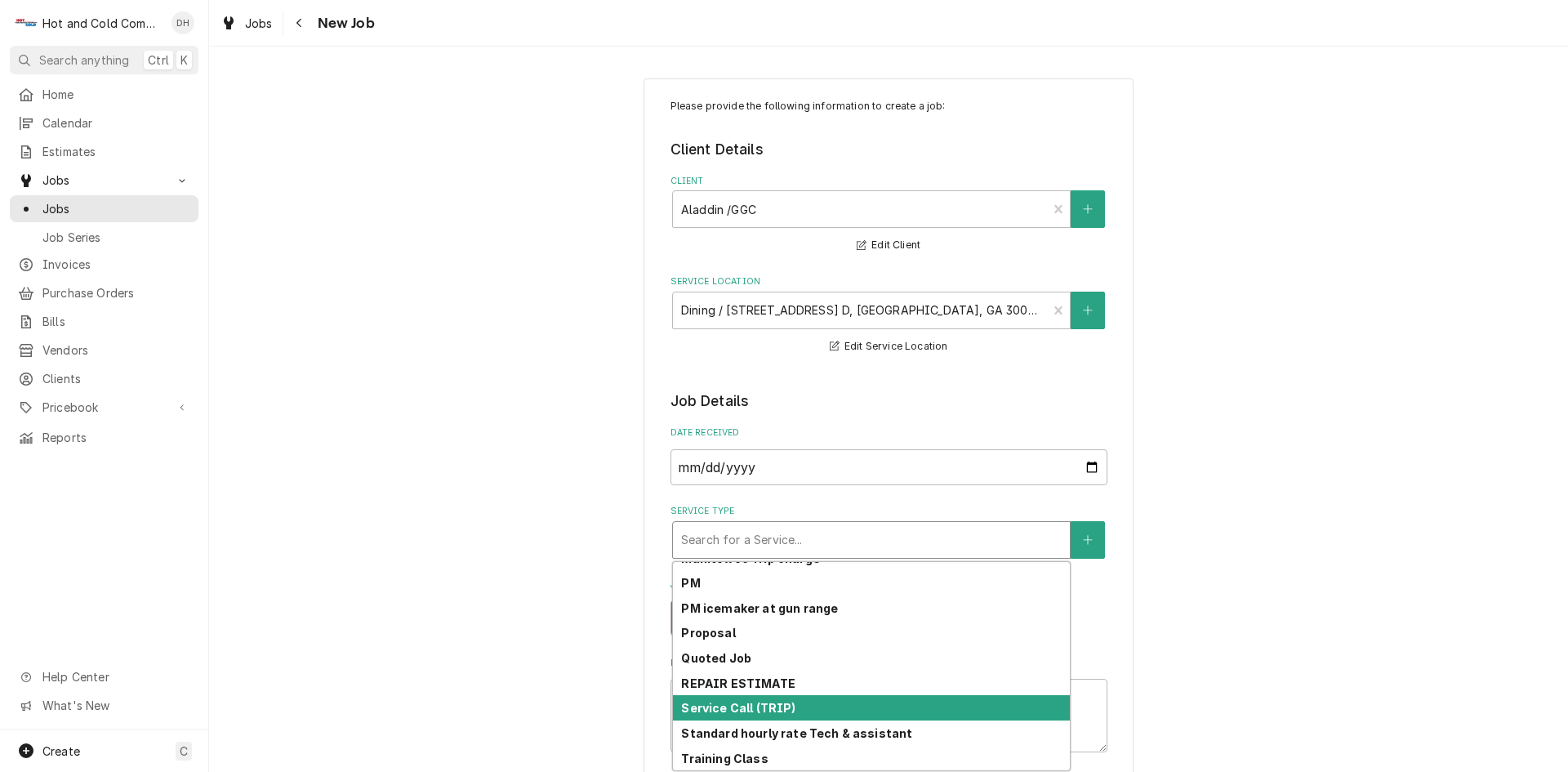
drag, startPoint x: 802, startPoint y: 710, endPoint x: 928, endPoint y: 611, distance: 160.2
click at [807, 710] on div "Service Call (TRIP)" at bounding box center [872, 708] width 397 height 25
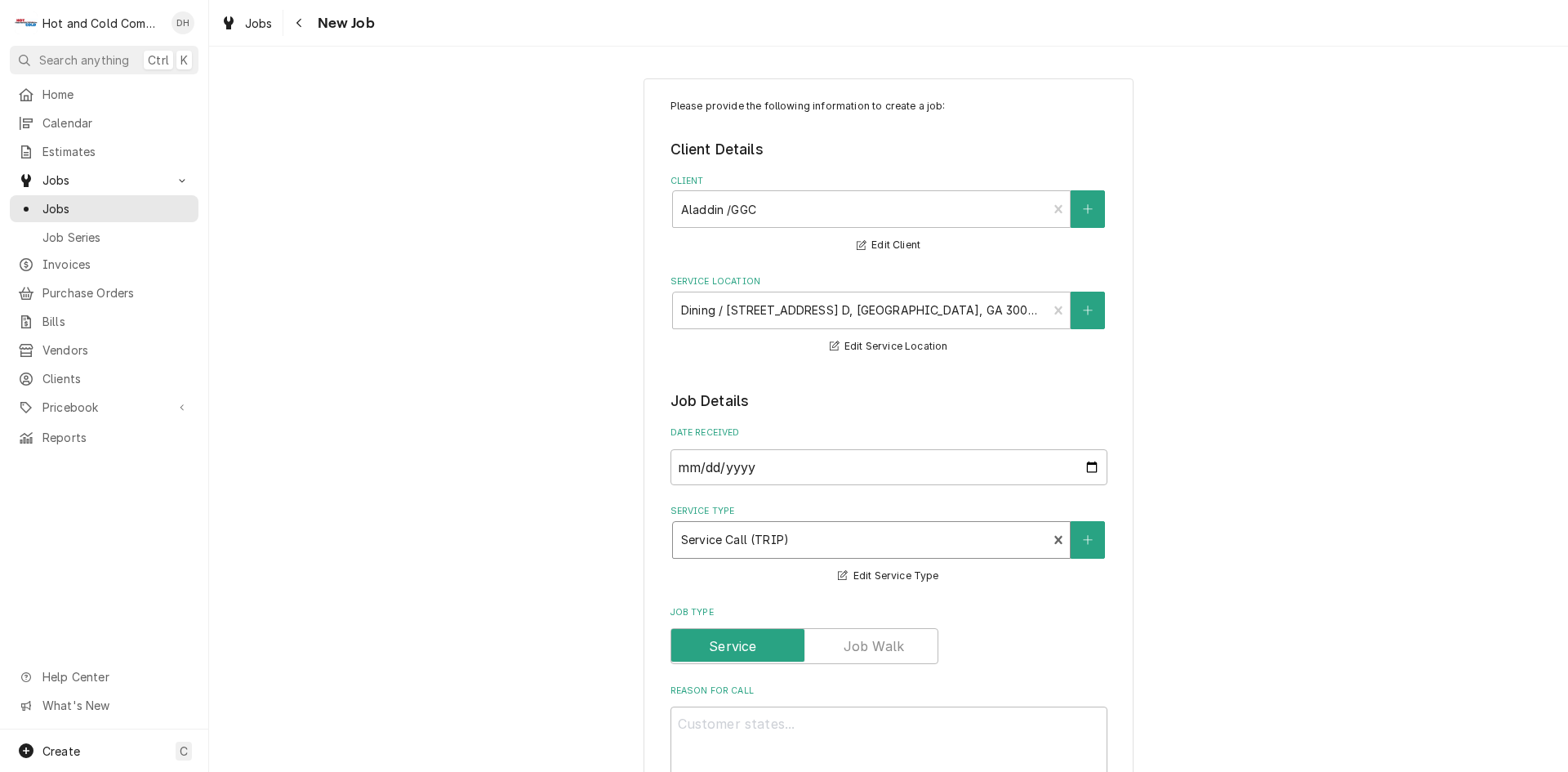
scroll to position [272, 0]
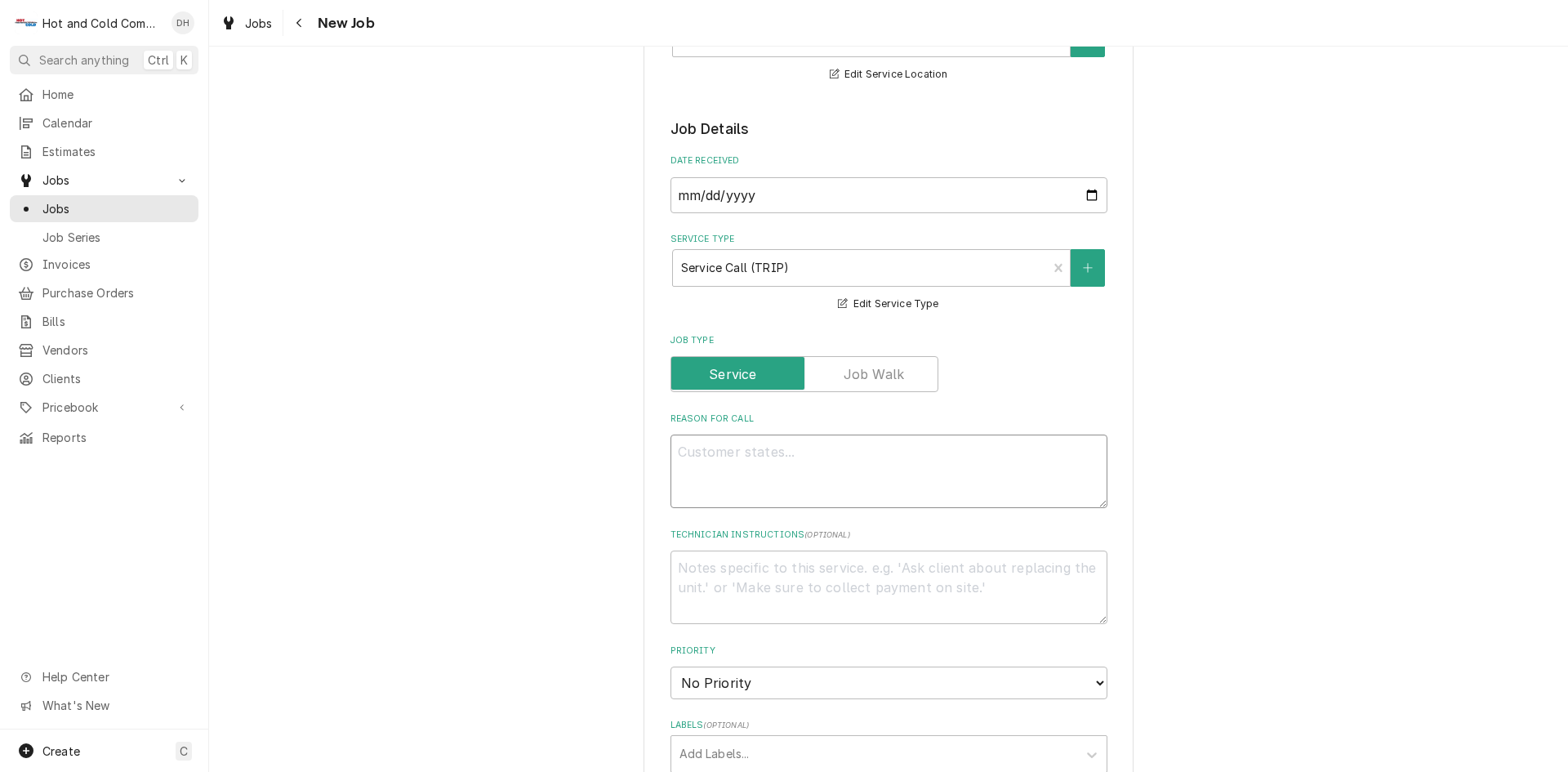
drag, startPoint x: 838, startPoint y: 456, endPoint x: 853, endPoint y: 456, distance: 15.0
click at [845, 456] on textarea "Reason For Call" at bounding box center [889, 471] width 437 height 74
type textarea "x"
type textarea "B"
type textarea "x"
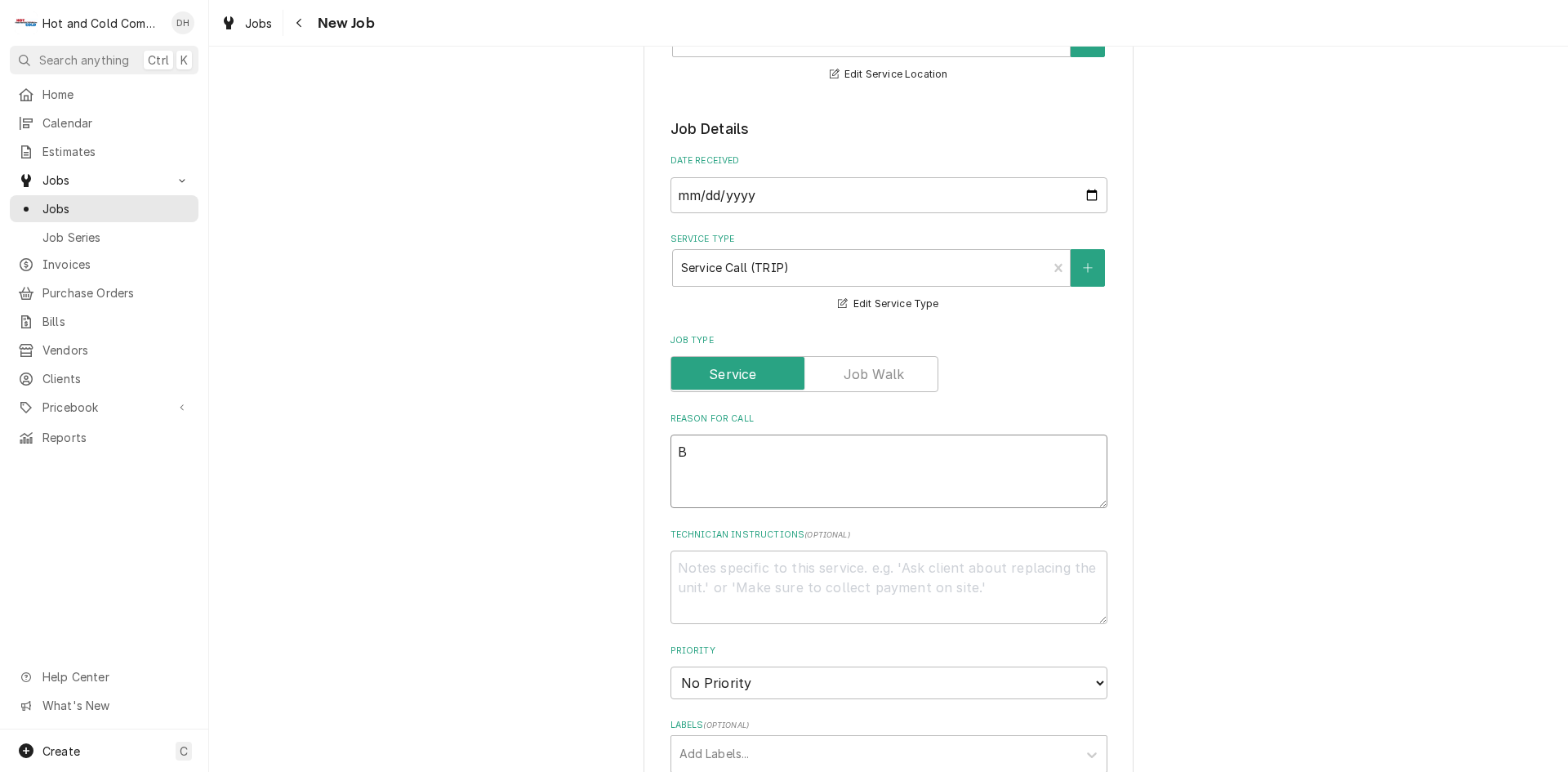
type textarea "Ba"
type textarea "x"
type textarea "Bak"
type textarea "x"
type textarea "Bake"
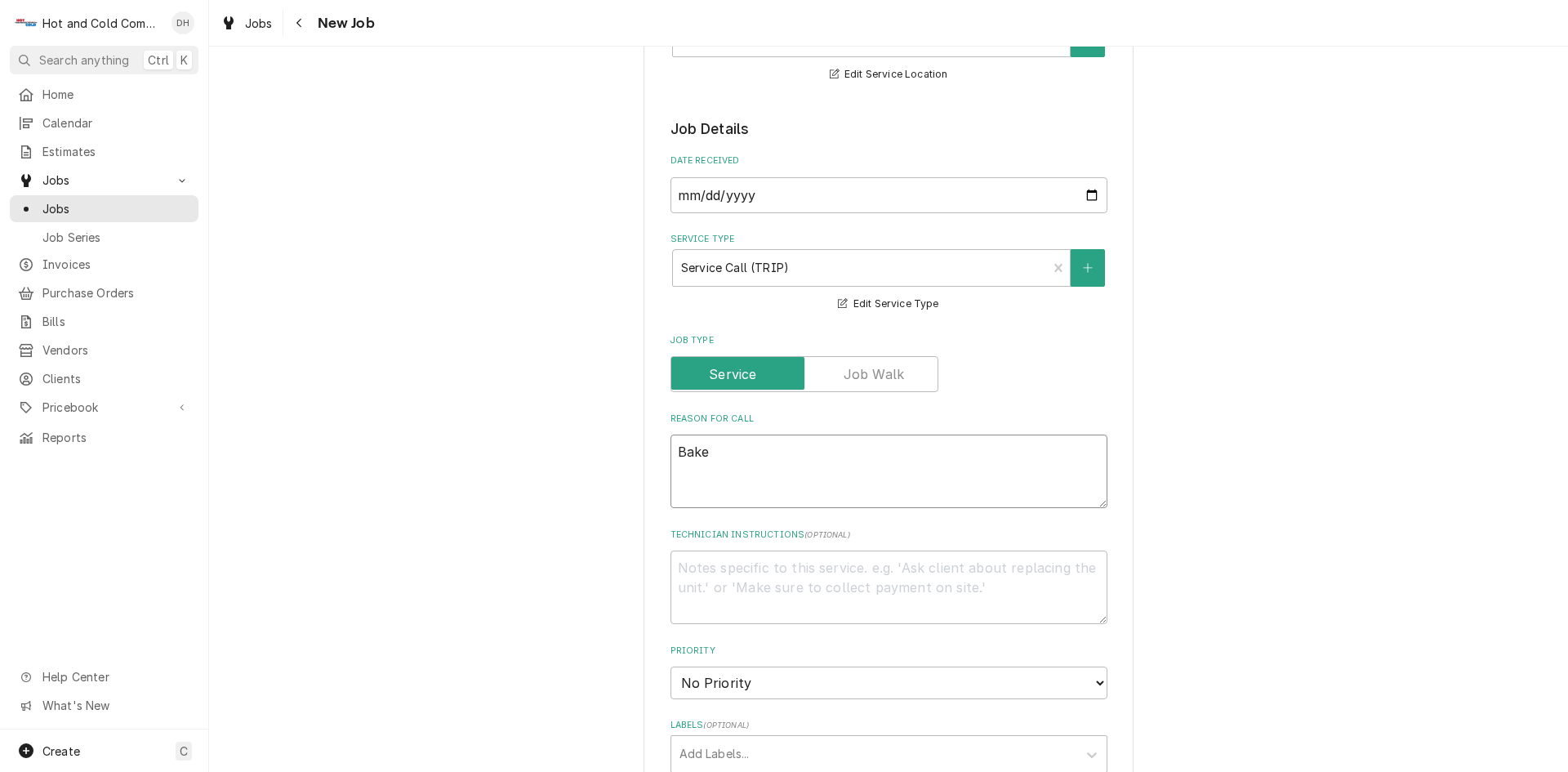
type textarea "x"
type textarea "Baker"
type textarea "x"
type textarea "Bakery"
type textarea "x"
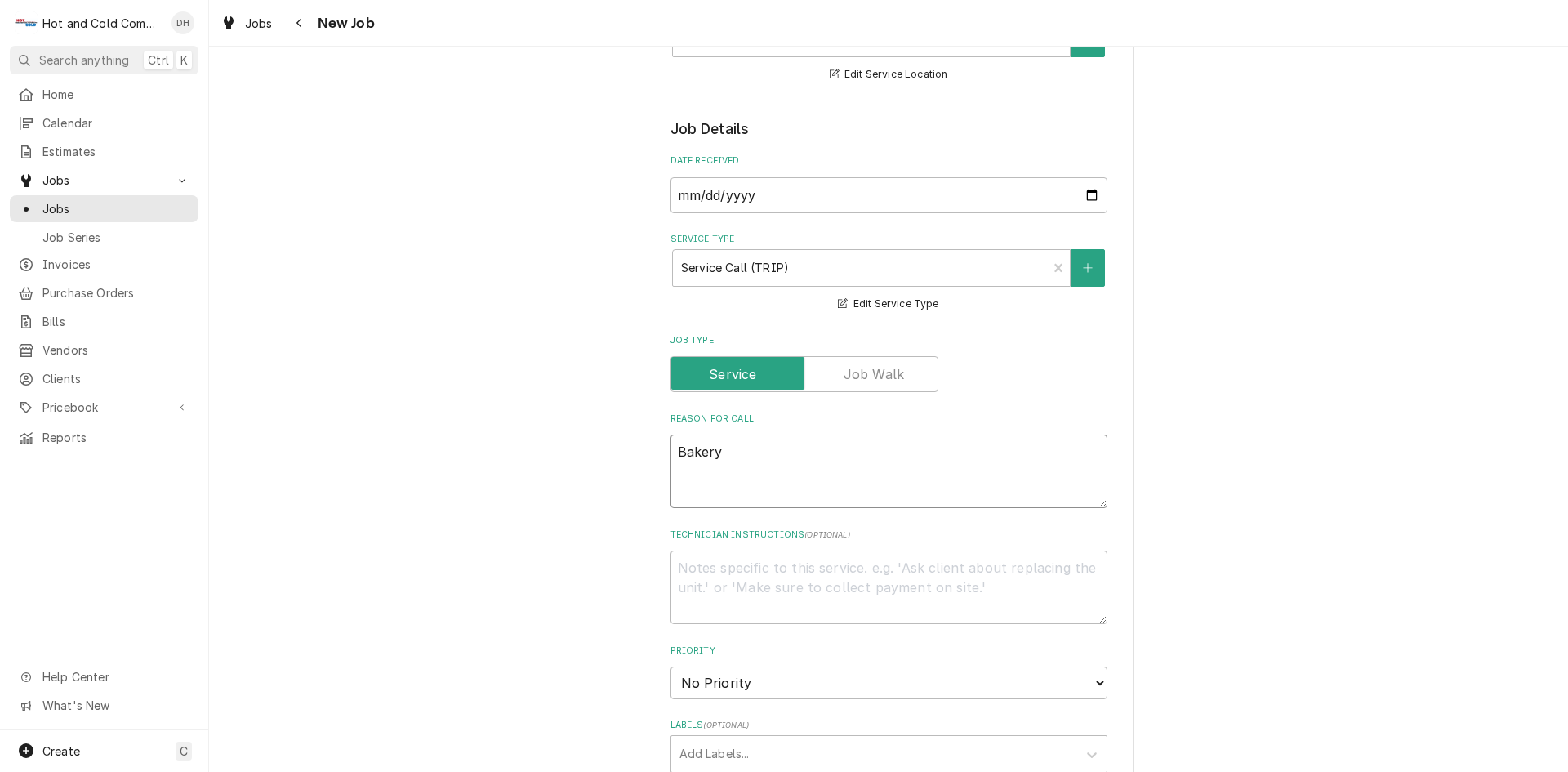
type textarea "Bakery"
type textarea "x"
type textarea "Bakery o"
type textarea "x"
type textarea "Bakery ov"
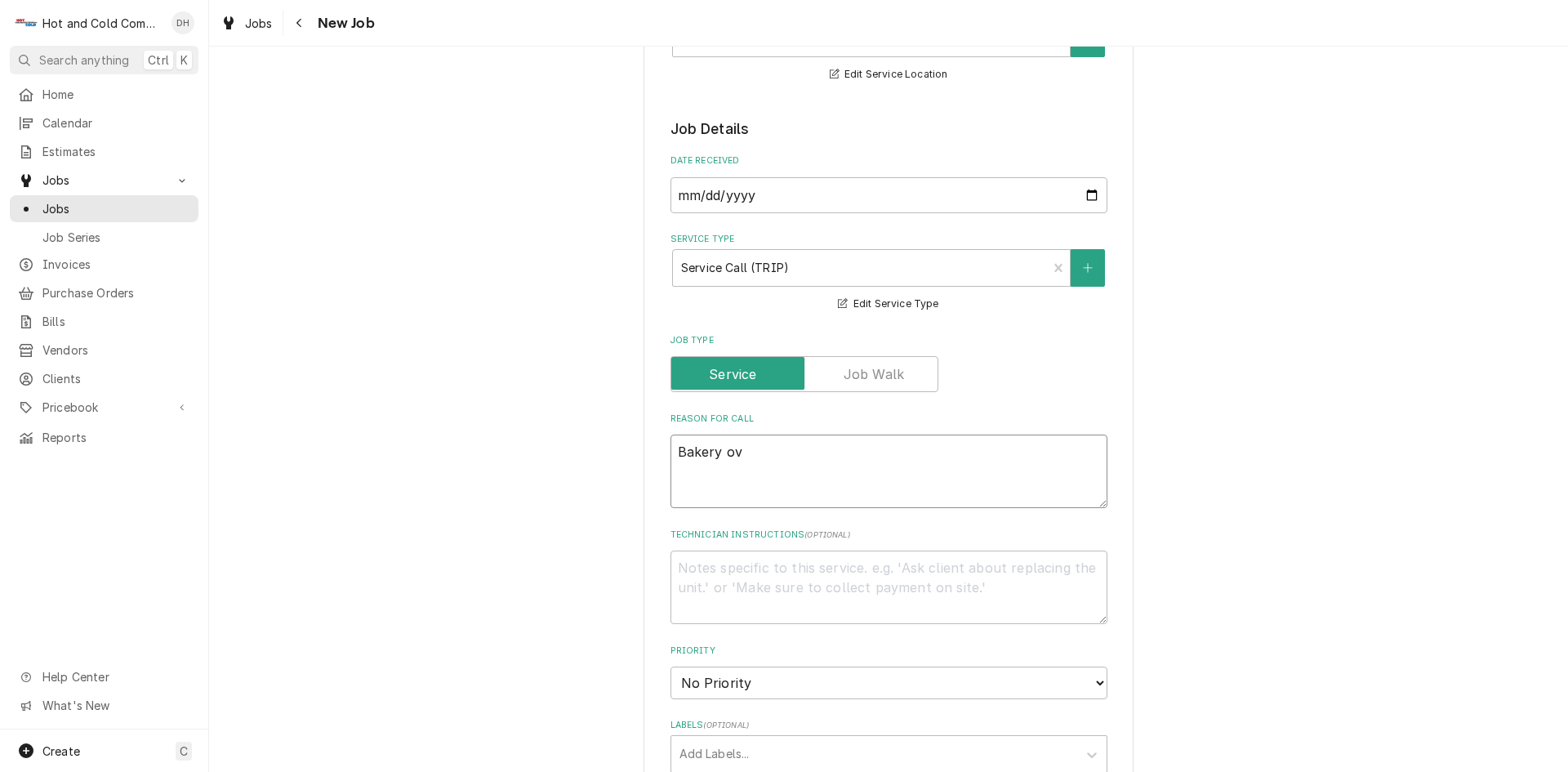
type textarea "x"
type textarea "Bakery ove"
type textarea "x"
type textarea "Bakery oven"
type textarea "x"
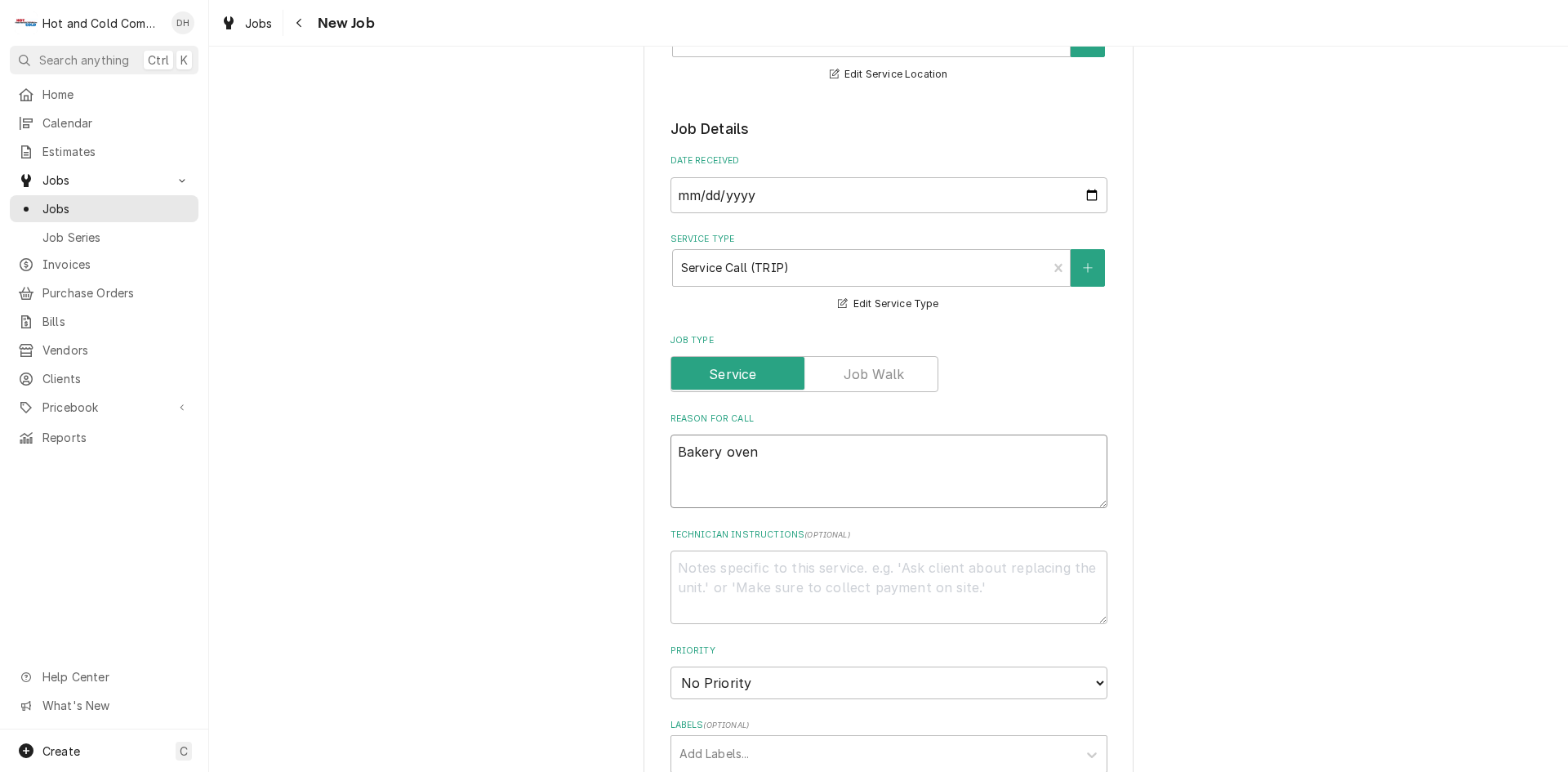
type textarea "Bakery oven"
type textarea "x"
type textarea "Bakery oven n"
type textarea "x"
type textarea "Bakery oven no"
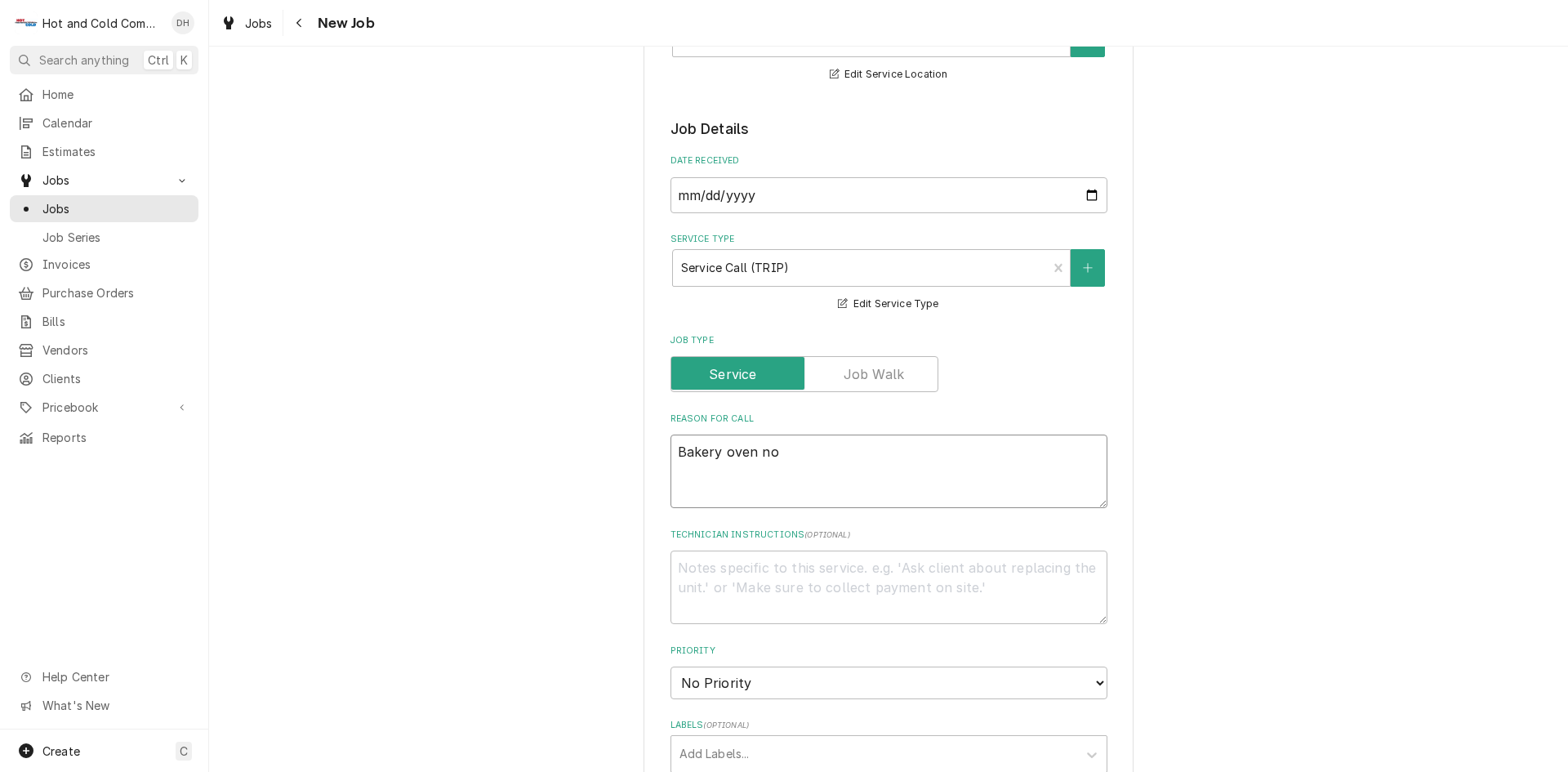
type textarea "x"
type textarea "Bakery oven n"
type textarea "x"
type textarea "Bakery oven"
type textarea "x"
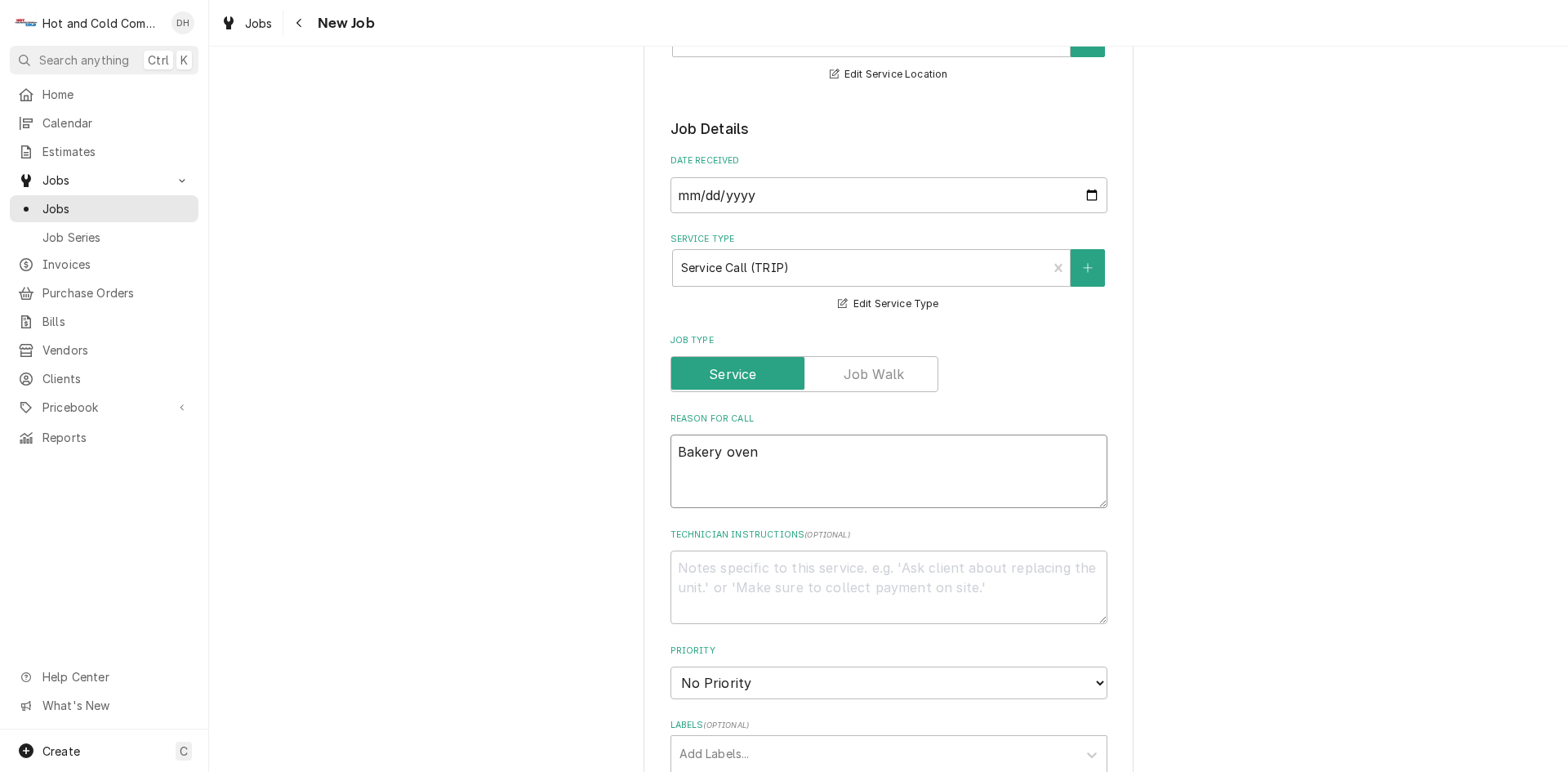
type textarea "Bakery oven h"
type textarea "x"
type textarea "Bakery oven ha"
type textarea "x"
type textarea "Bakery oven hav"
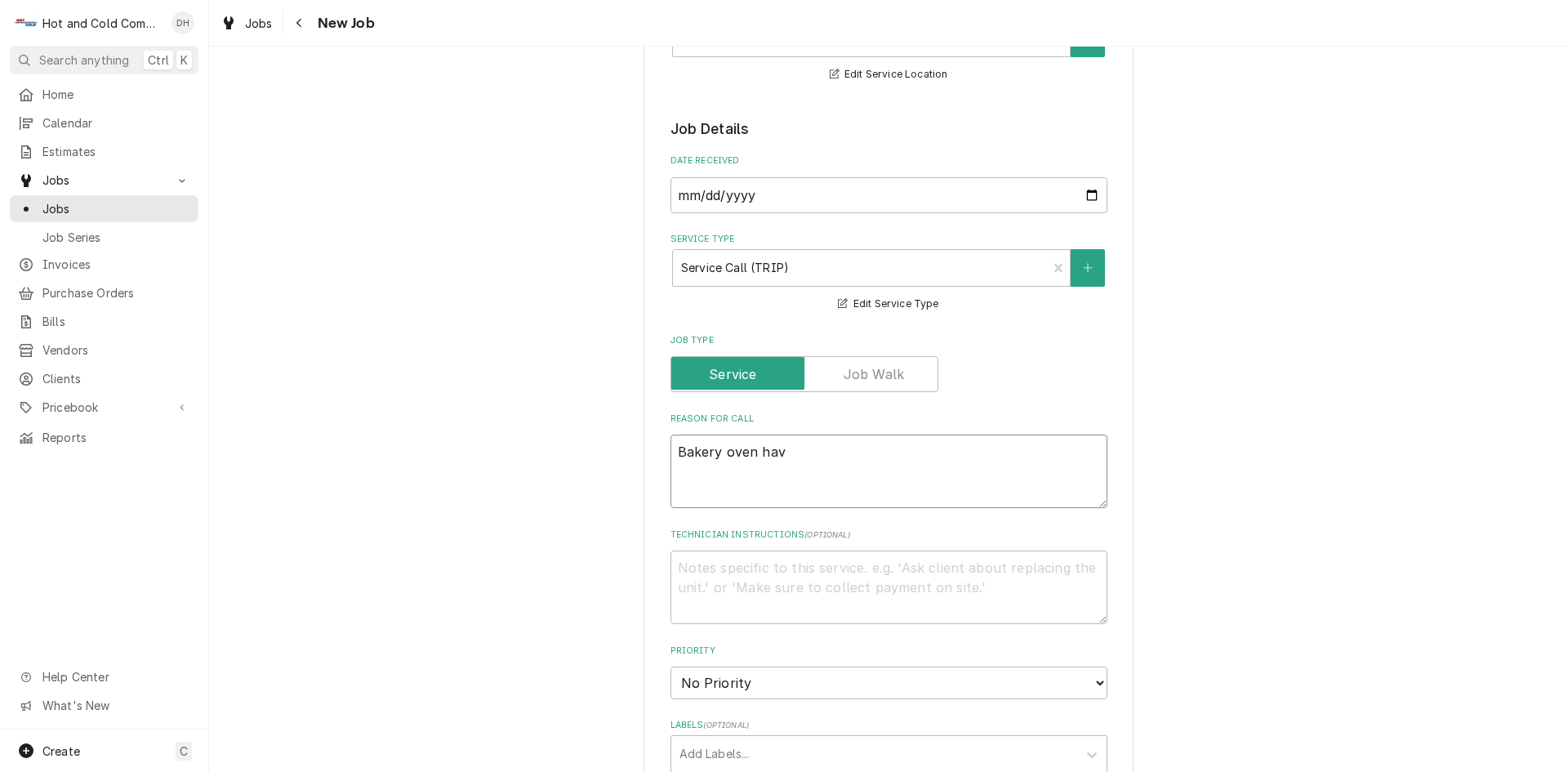
type textarea "x"
type textarea "Bakery oven havi"
type textarea "x"
type textarea "Bakery oven havin"
type textarea "x"
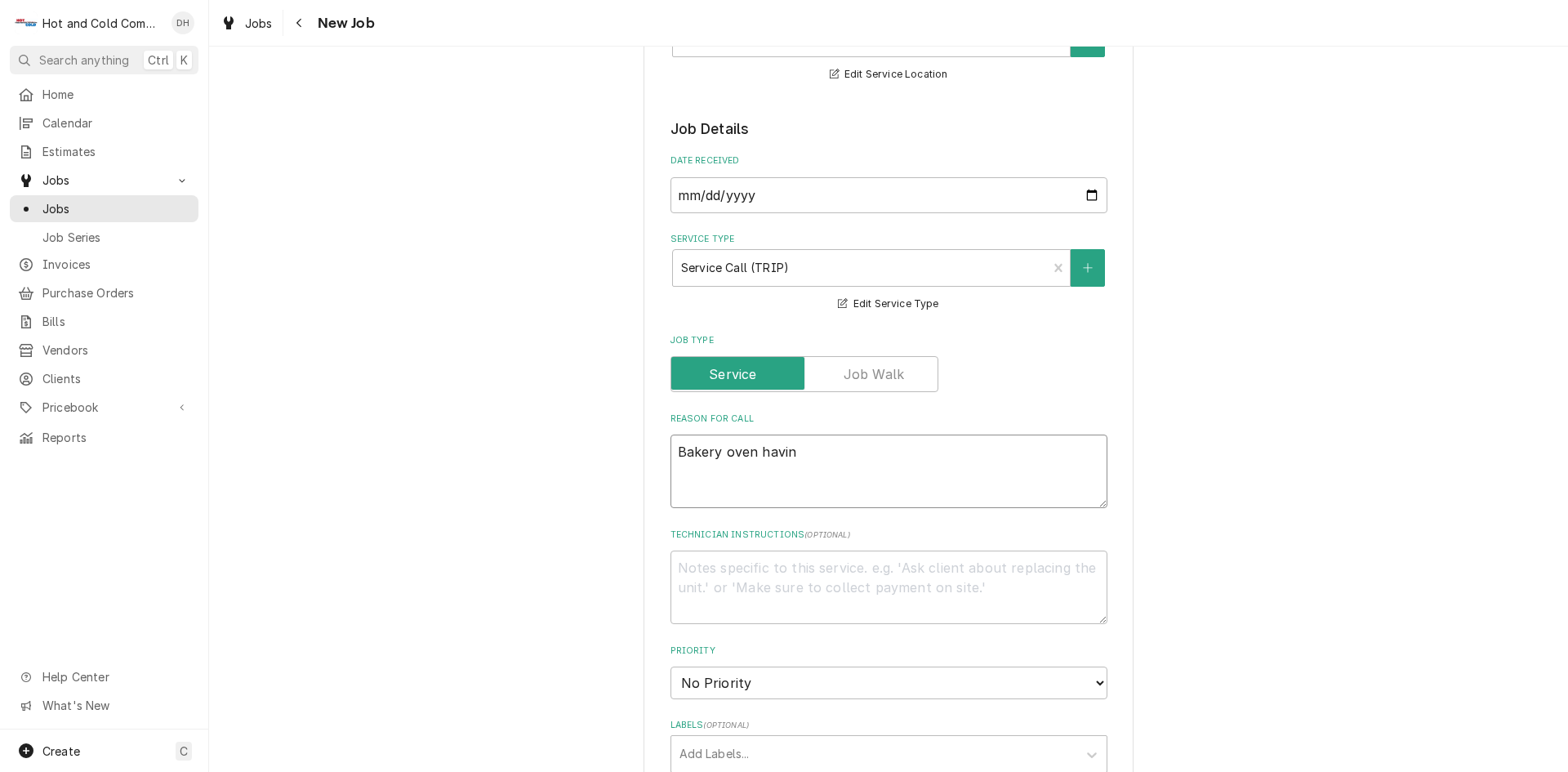
type textarea "Bakery oven having"
type textarea "x"
type textarea "Bakery oven having"
type textarea "x"
type textarea "Bakery oven having i"
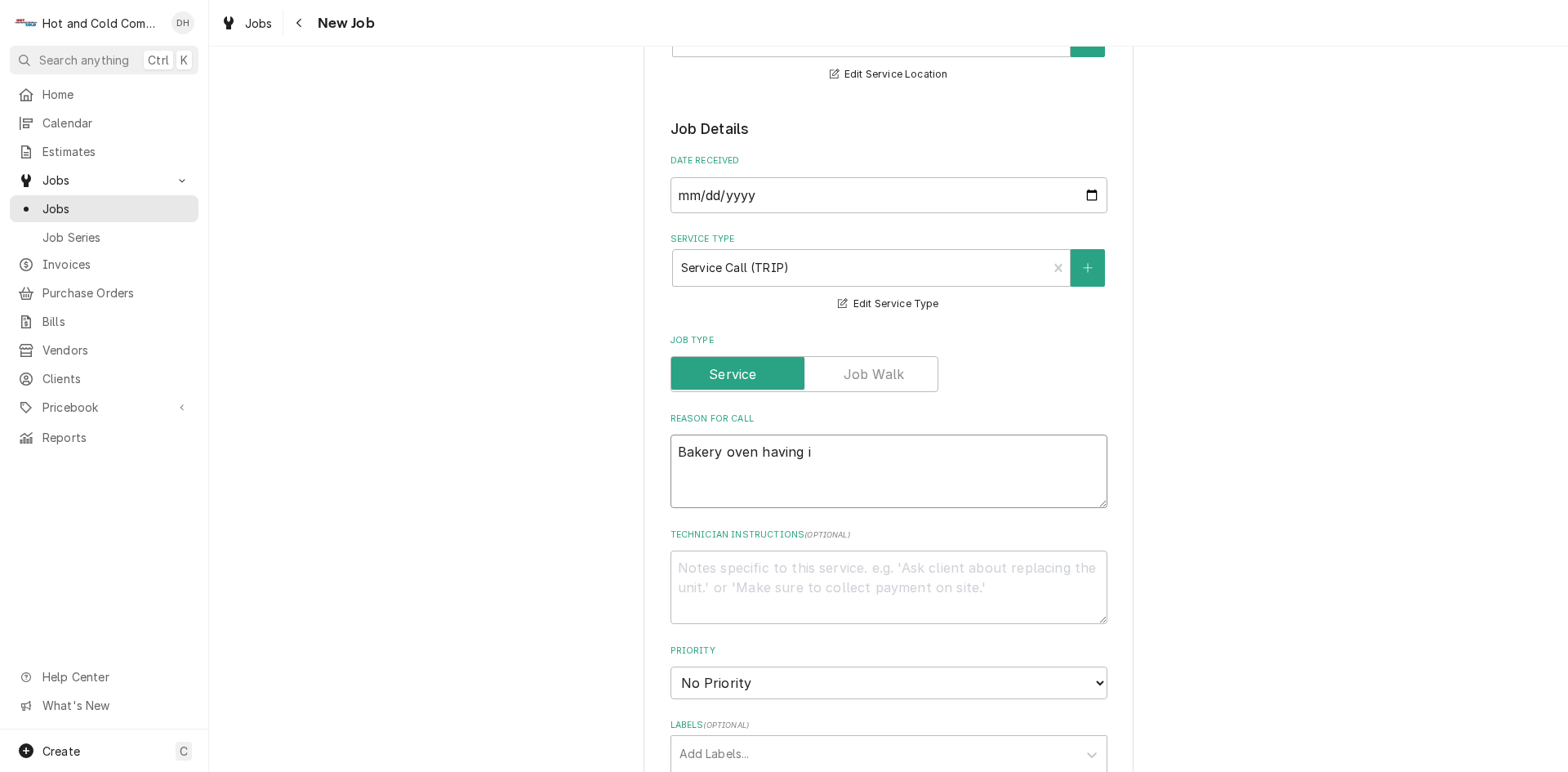
type textarea "x"
type textarea "Bakery oven having is"
type textarea "x"
type textarea "Bakery oven having iss"
type textarea "x"
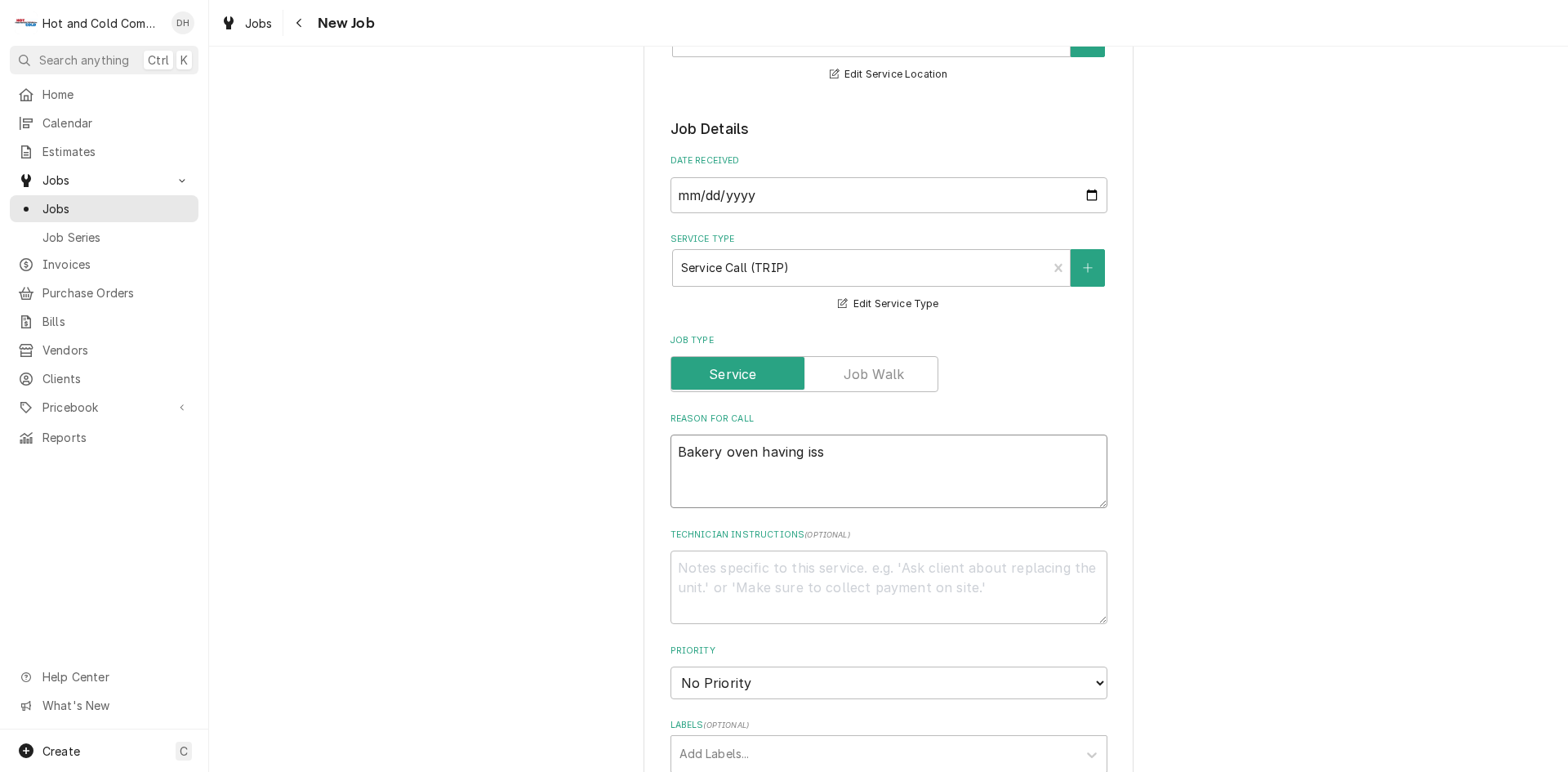
type textarea "Bakery oven having issu"
type textarea "x"
type textarea "Bakery oven having issue"
type textarea "x"
type textarea "Bakery oven having issues"
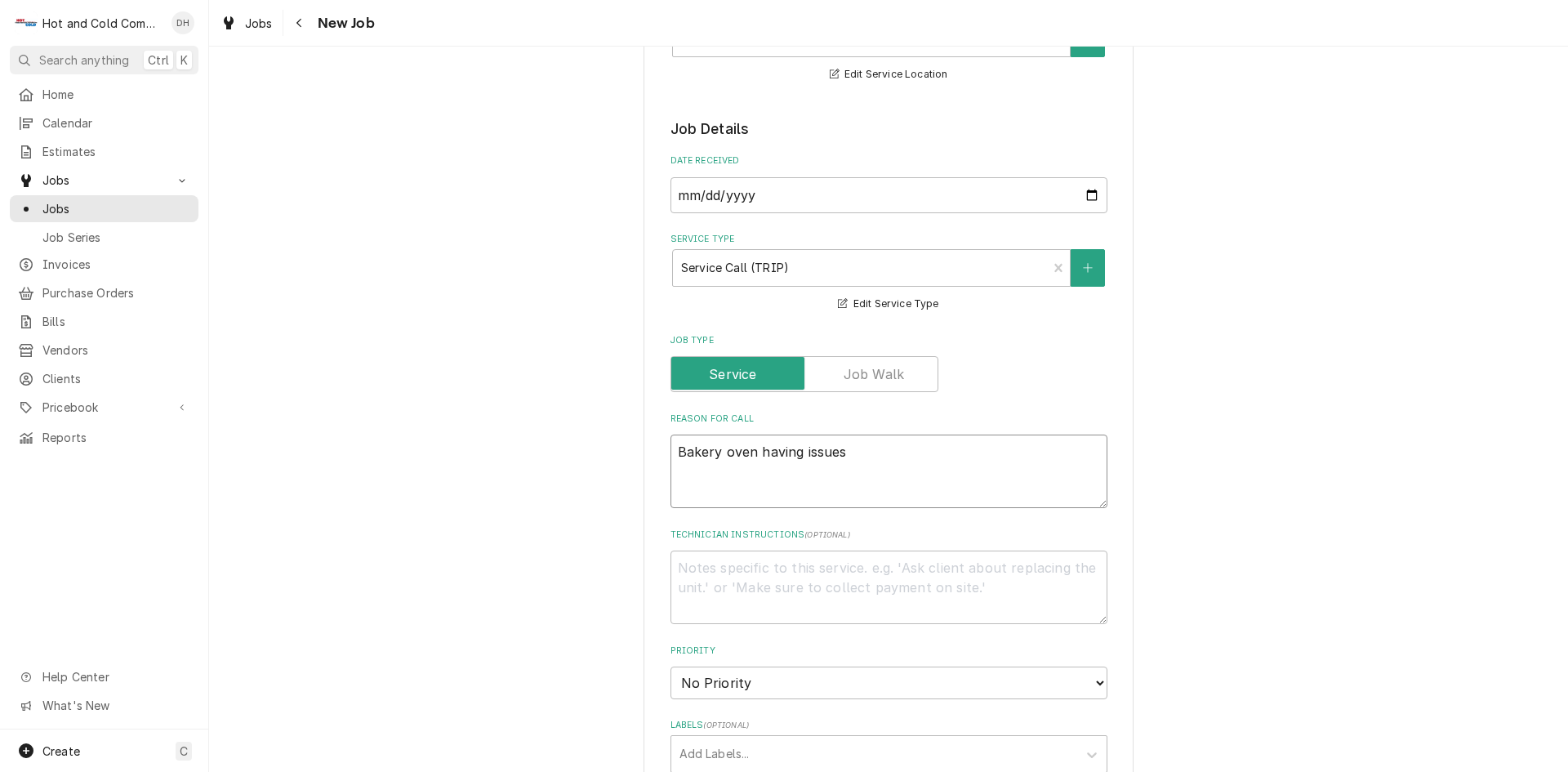
type textarea "x"
type textarea "Bakery oven having issues"
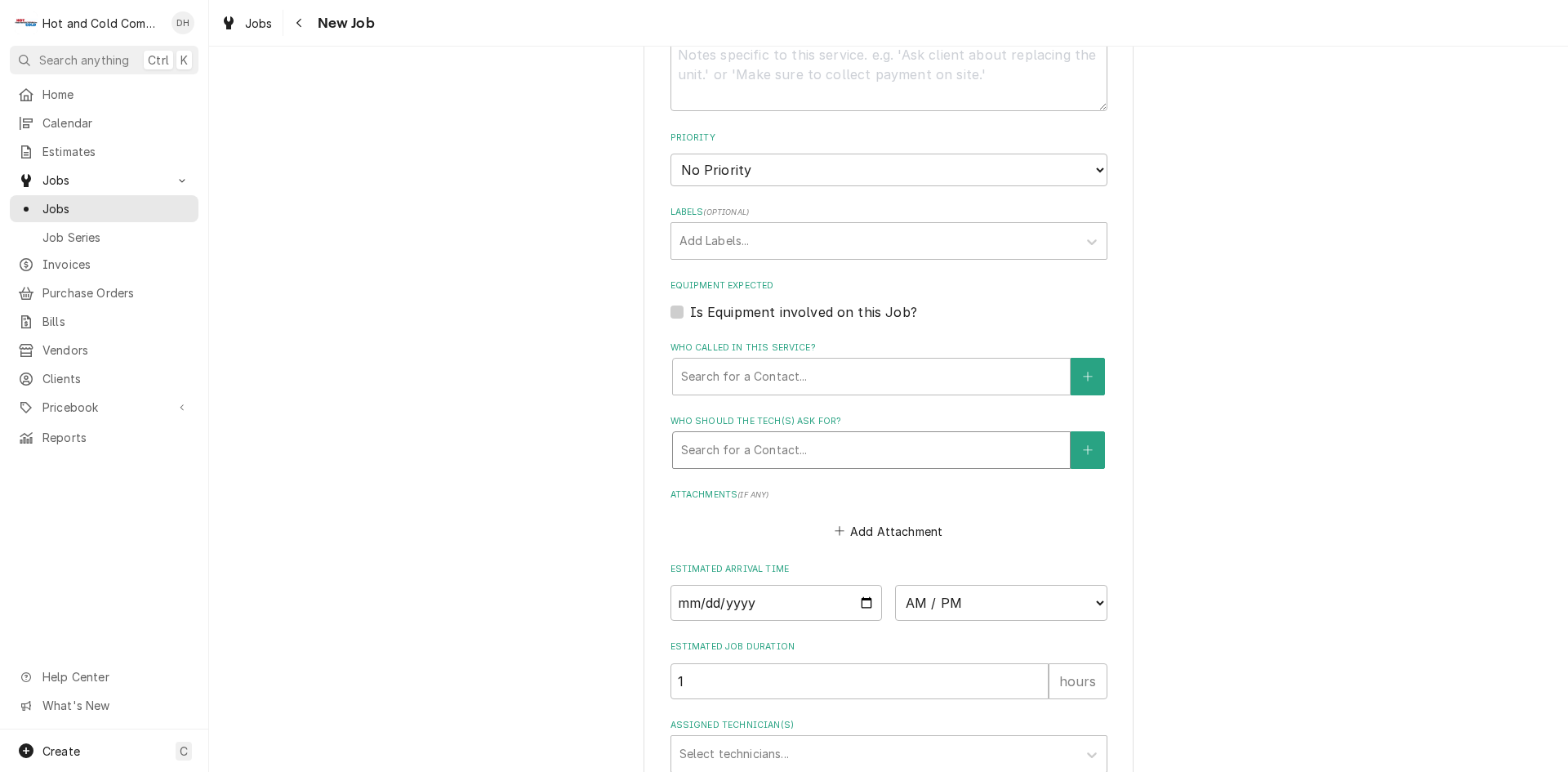
scroll to position [817, 0]
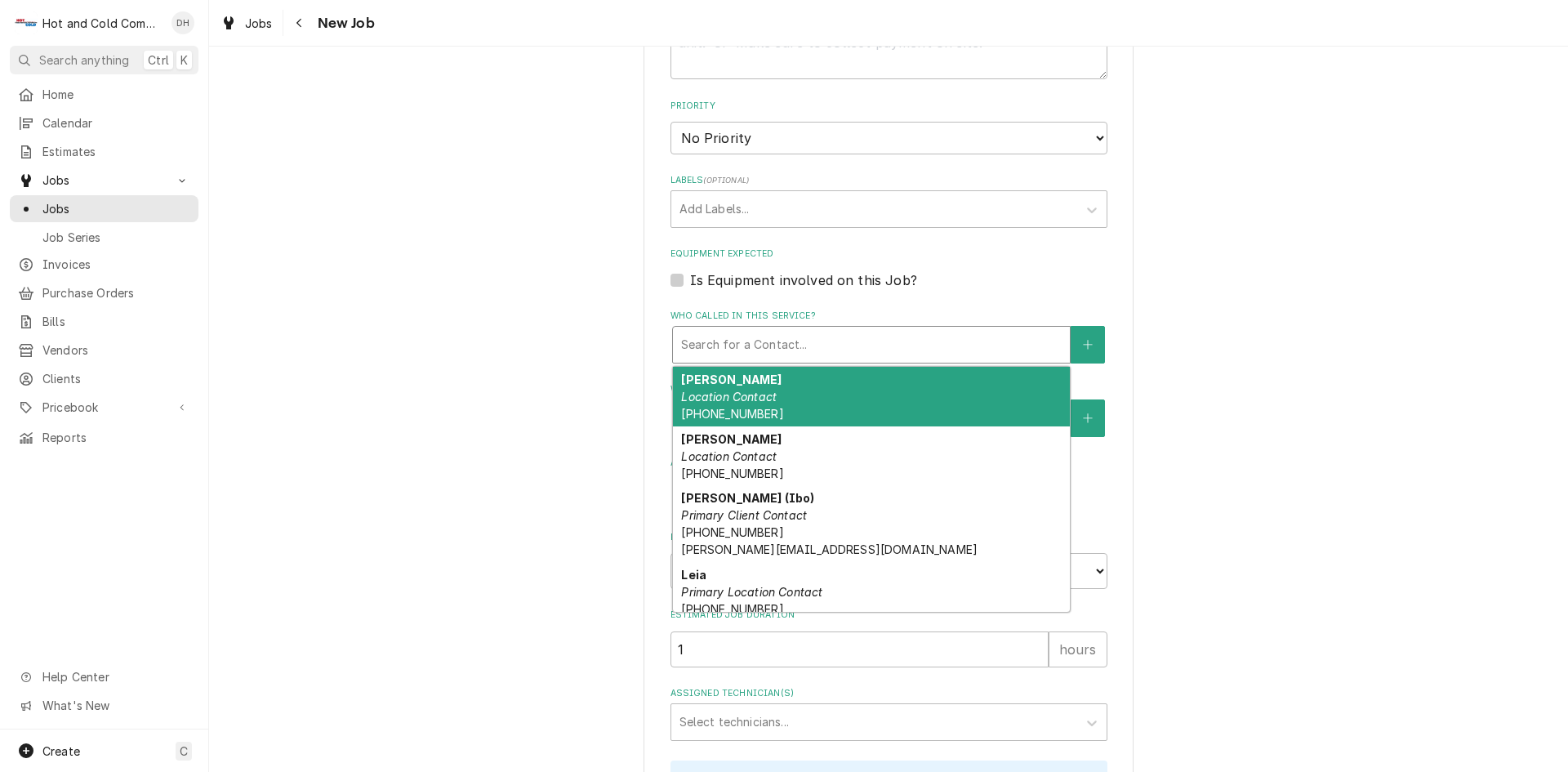
click at [909, 342] on div "Who called in this service?" at bounding box center [871, 344] width 381 height 30
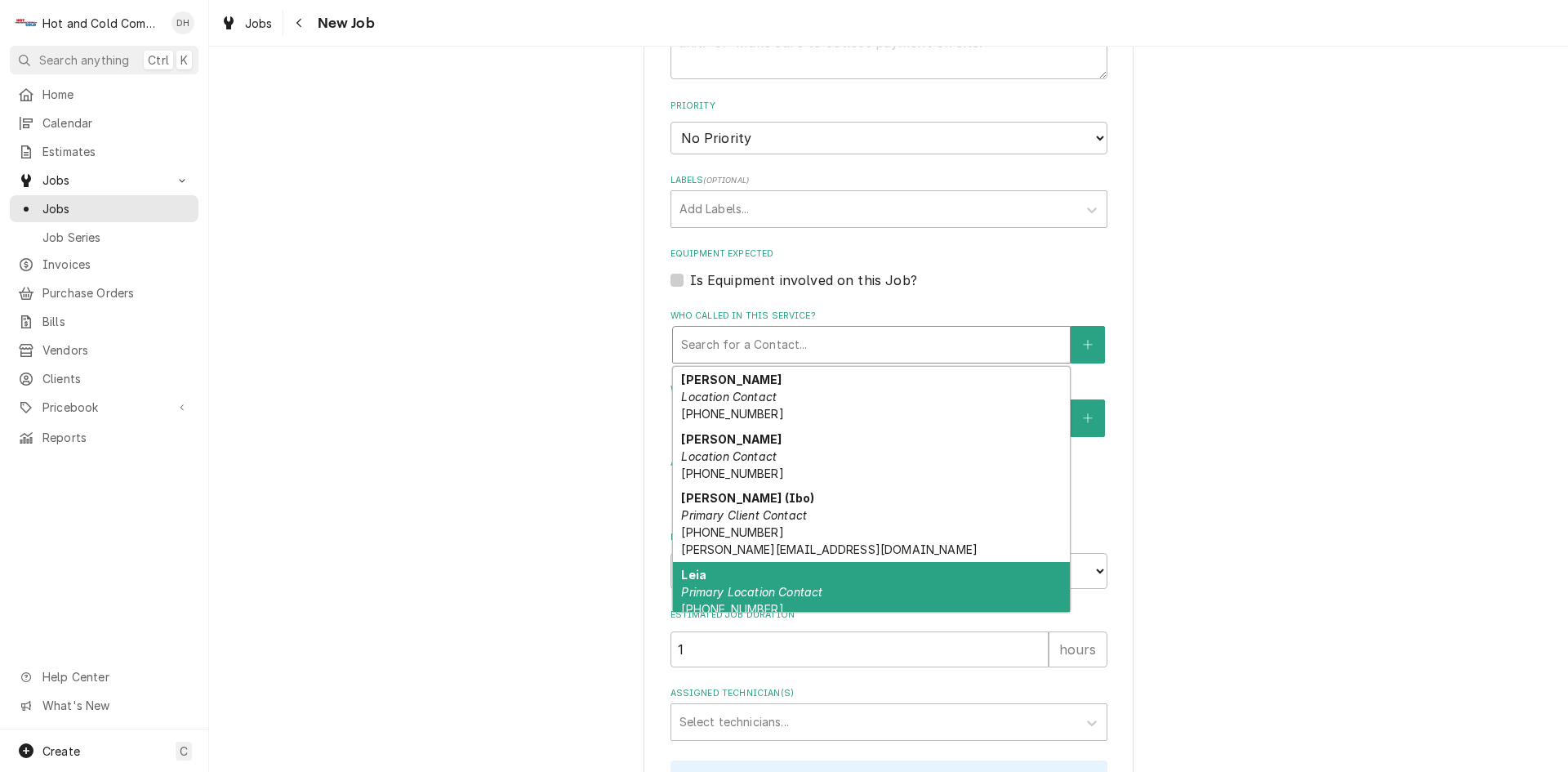
drag, startPoint x: 822, startPoint y: 584, endPoint x: 896, endPoint y: 513, distance: 102.6
click at [827, 581] on div "Leia Primary Location Contact (770) 905-0595 leia.kent@aladdinfood.com" at bounding box center [872, 600] width 397 height 77
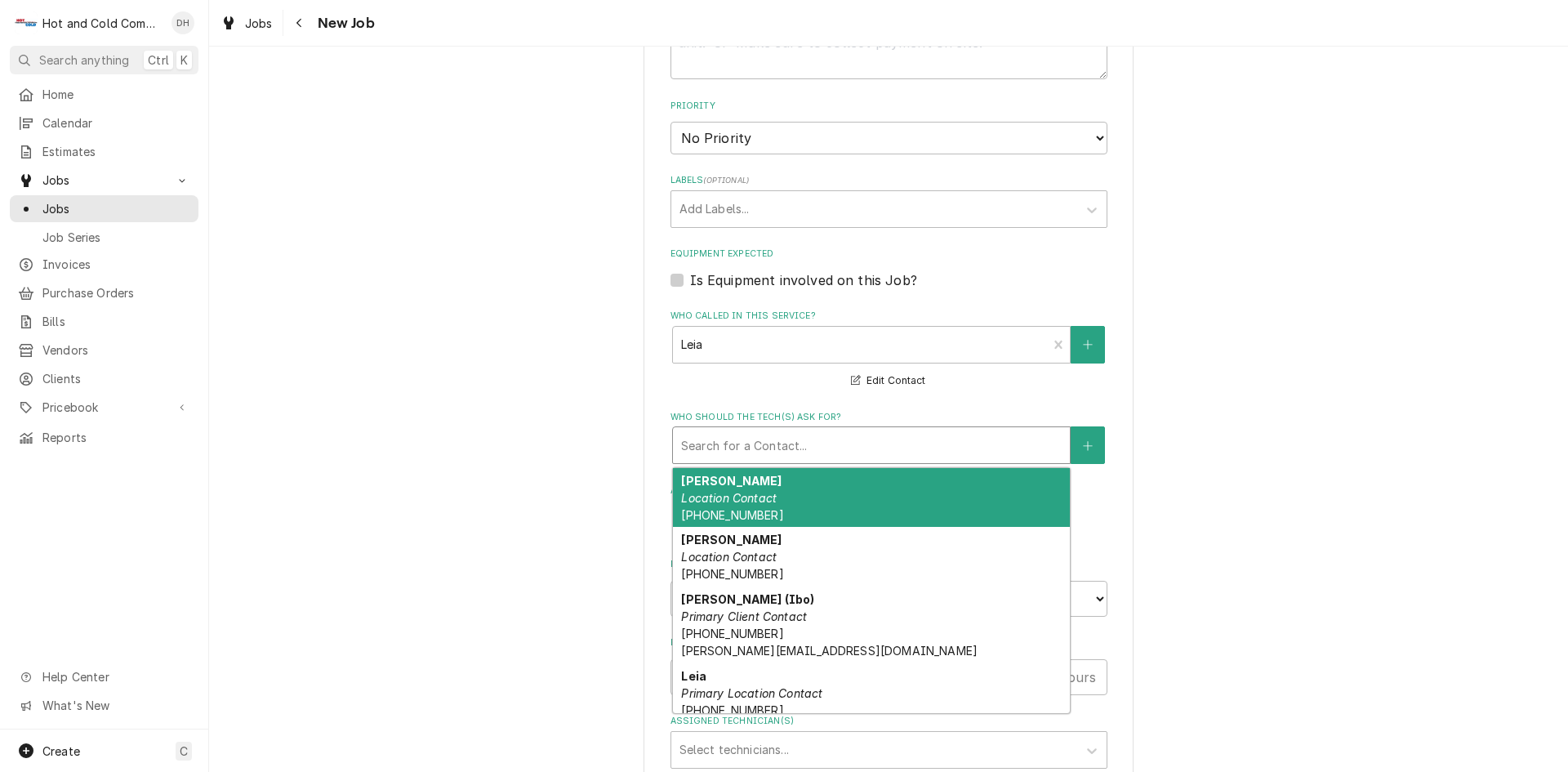
click at [875, 444] on div "Who should the tech(s) ask for?" at bounding box center [871, 445] width 381 height 30
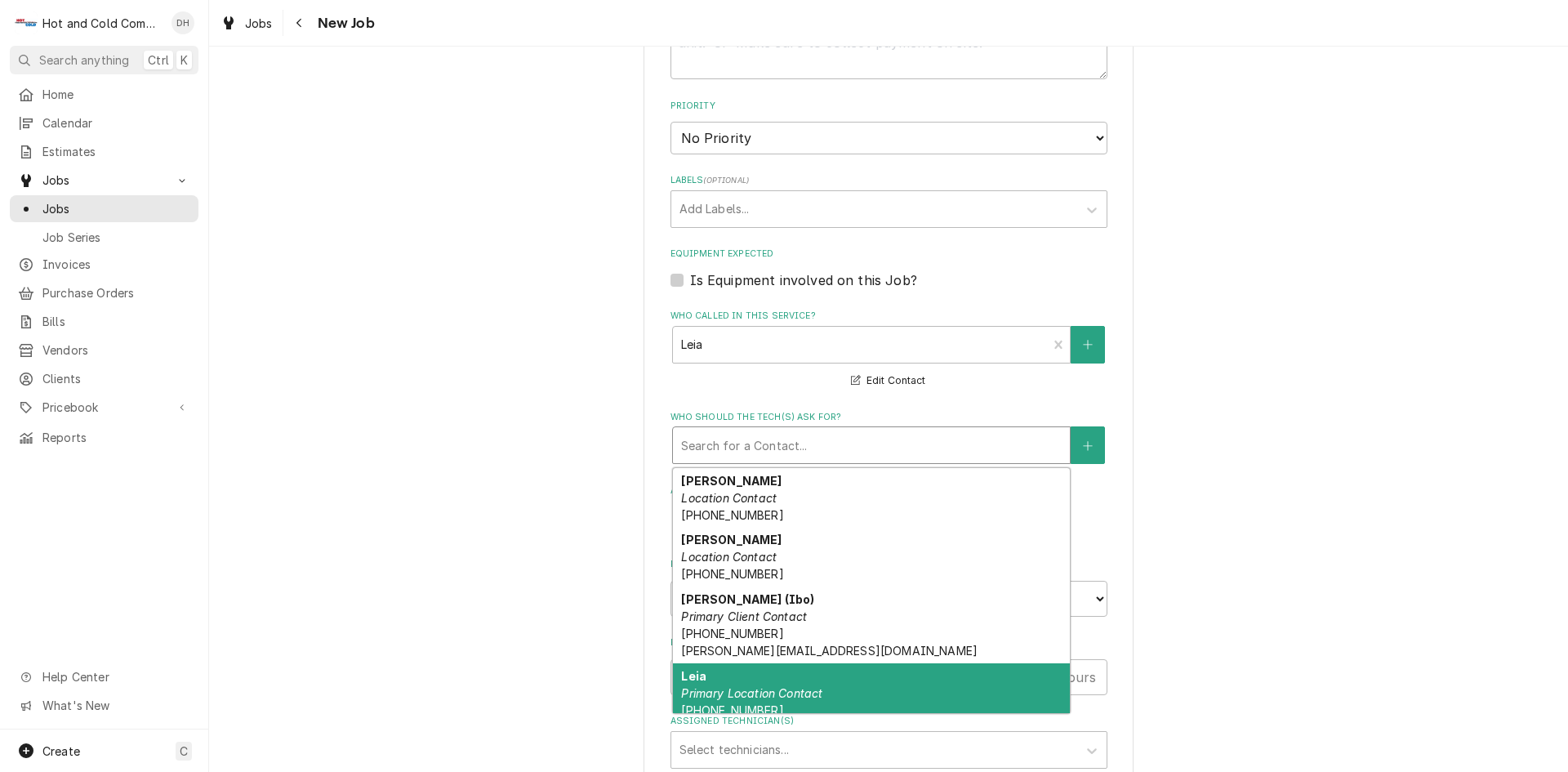
click at [782, 680] on div "Leia Primary Location Contact (770) 905-0595 leia.kent@aladdinfood.com" at bounding box center [872, 702] width 397 height 77
type textarea "x"
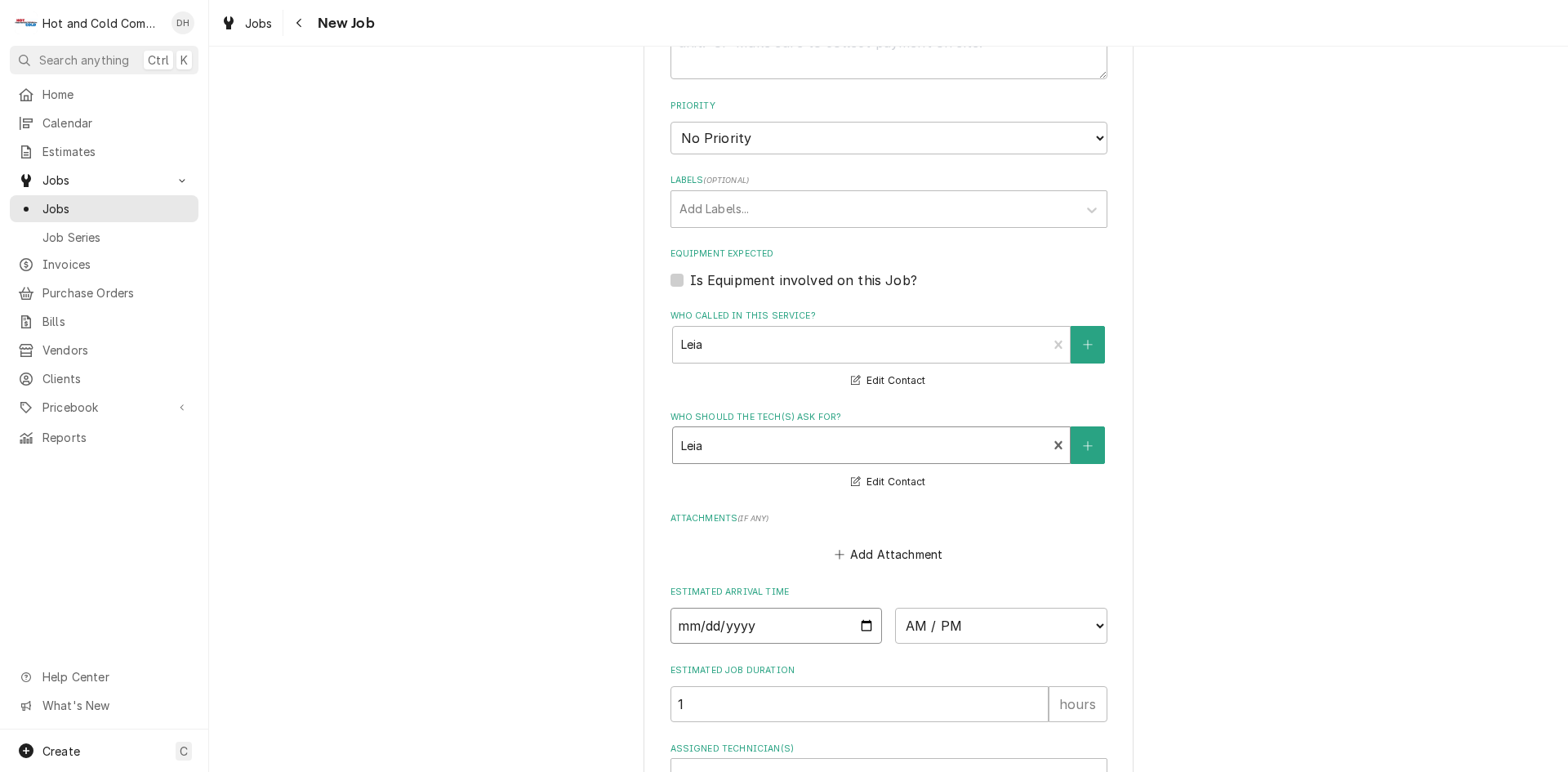
click at [861, 626] on input "Date" at bounding box center [776, 625] width 212 height 35
type input "2025-08-13"
type textarea "x"
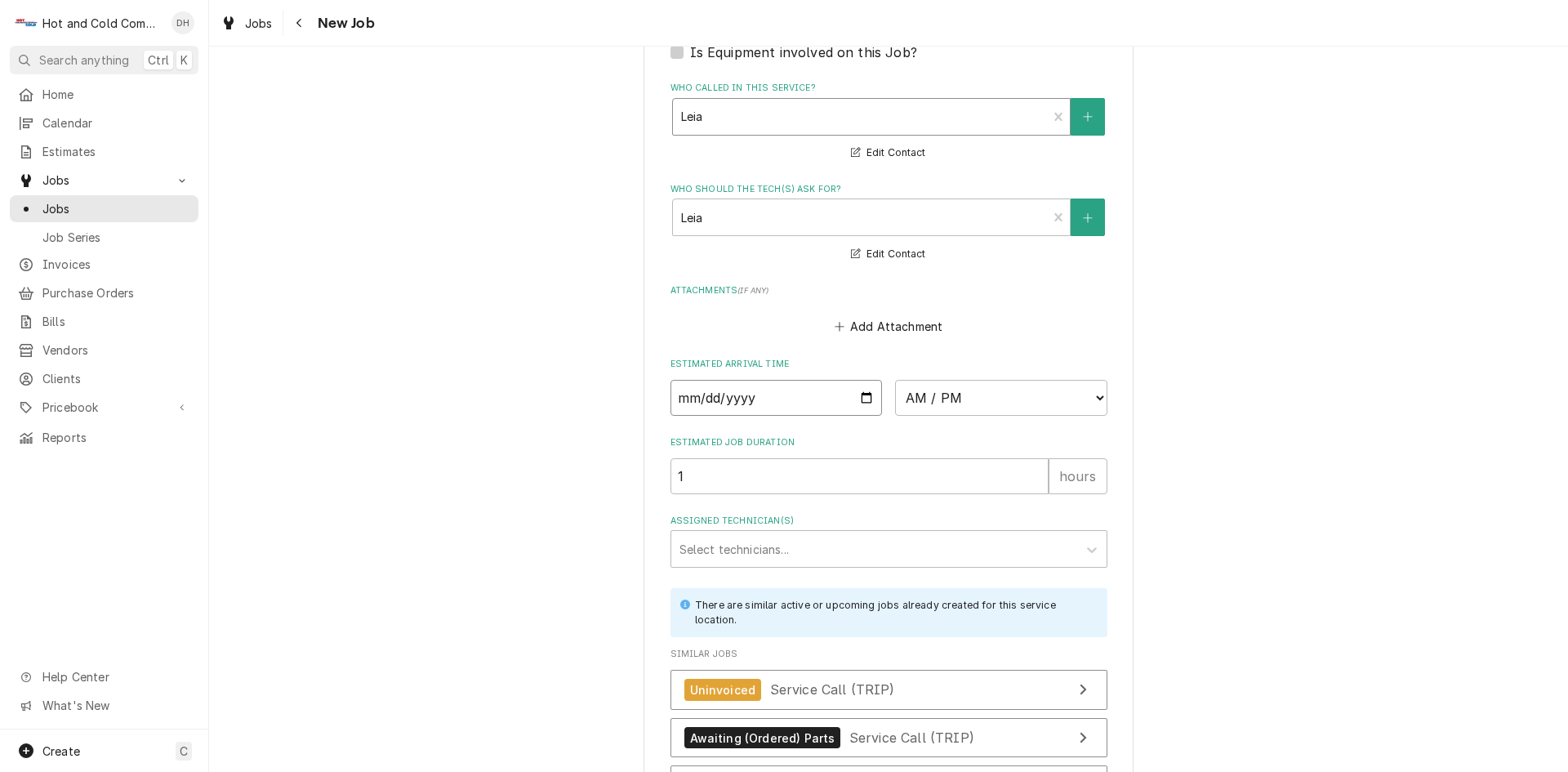
scroll to position [1088, 0]
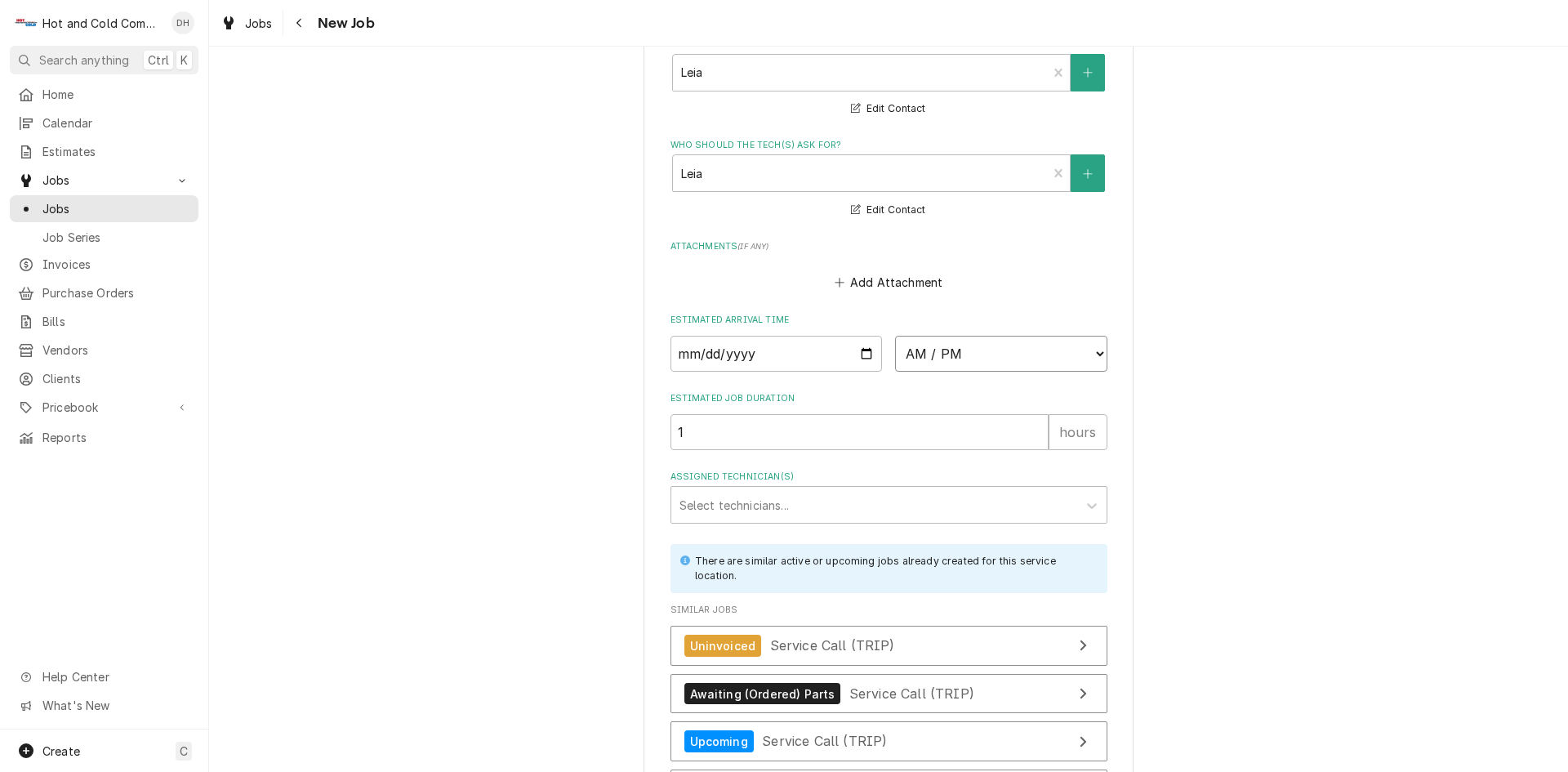
click at [1094, 352] on select "AM / PM 6:00 AM 6:15 AM 6:30 AM 6:45 AM 7:00 AM 7:15 AM 7:30 AM 7:45 AM 8:00 AM…" at bounding box center [1001, 353] width 212 height 35
select select "13:00:00"
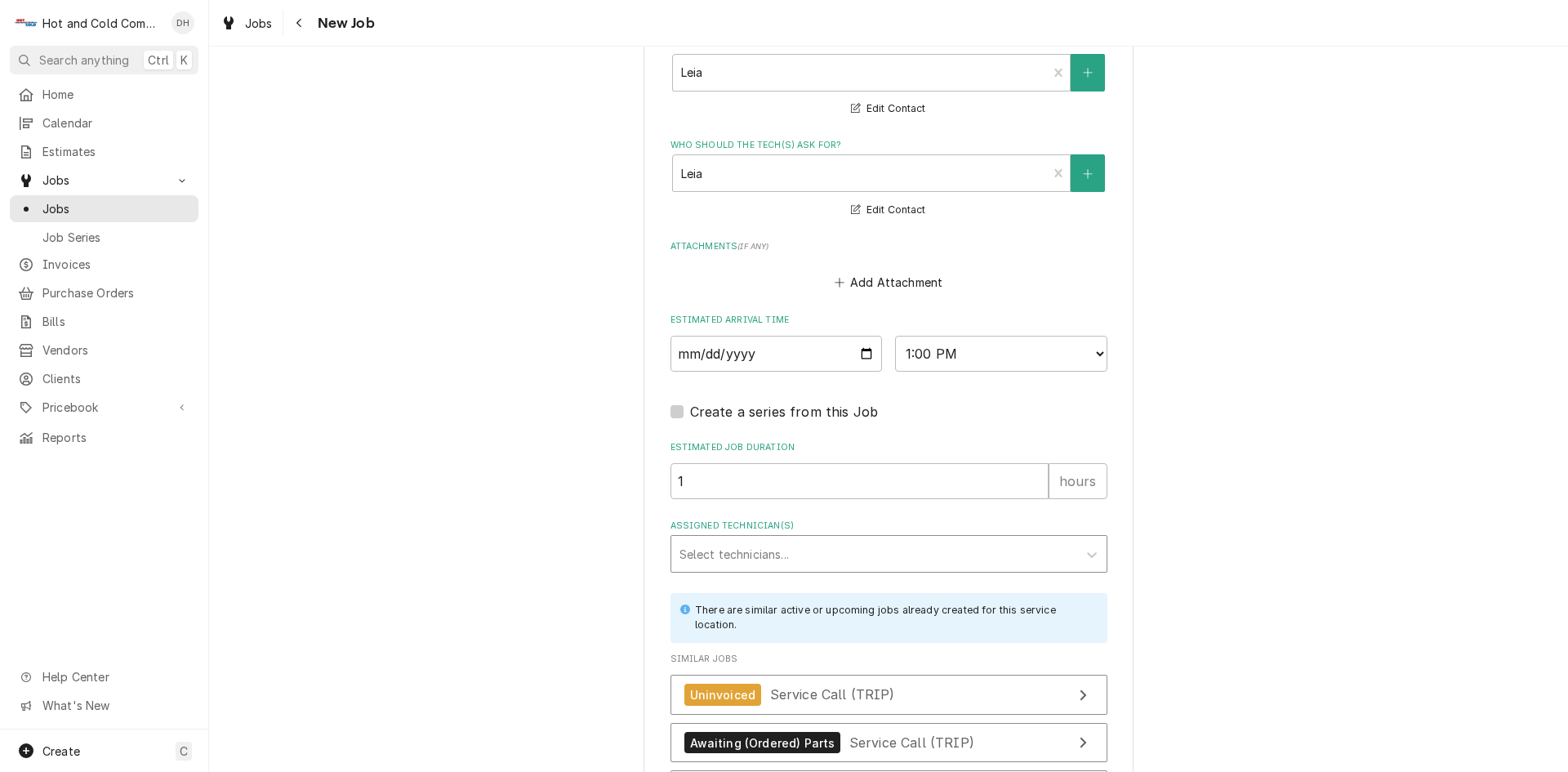
click at [753, 543] on div "Assigned Technician(s)" at bounding box center [875, 553] width 389 height 30
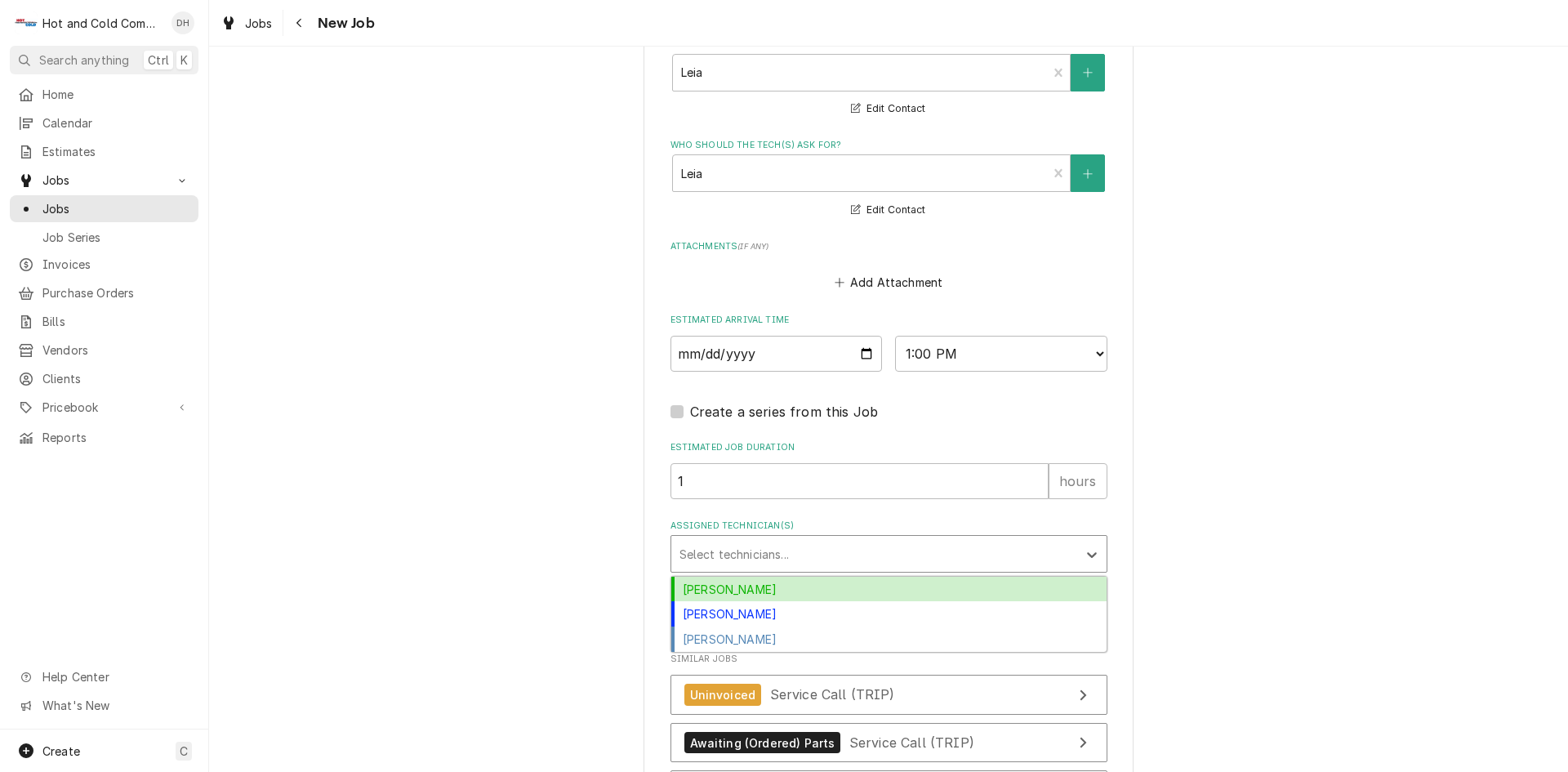
drag, startPoint x: 731, startPoint y: 585, endPoint x: 775, endPoint y: 566, distance: 47.9
click at [731, 585] on div "[PERSON_NAME]" at bounding box center [889, 589] width 435 height 25
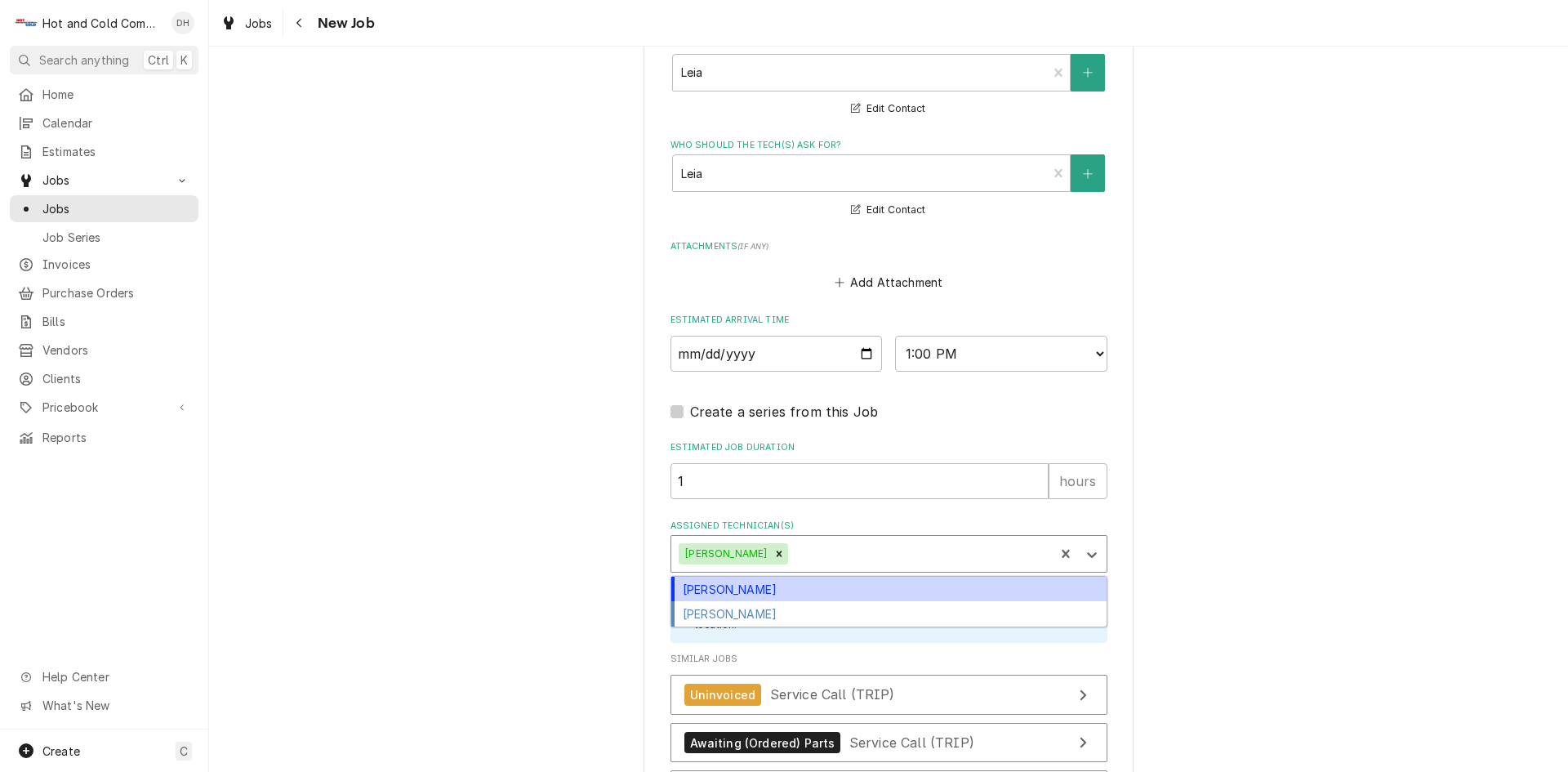
click at [811, 555] on div "Assigned Technician(s)" at bounding box center [919, 553] width 255 height 30
click at [742, 586] on div "[PERSON_NAME]" at bounding box center [889, 589] width 435 height 25
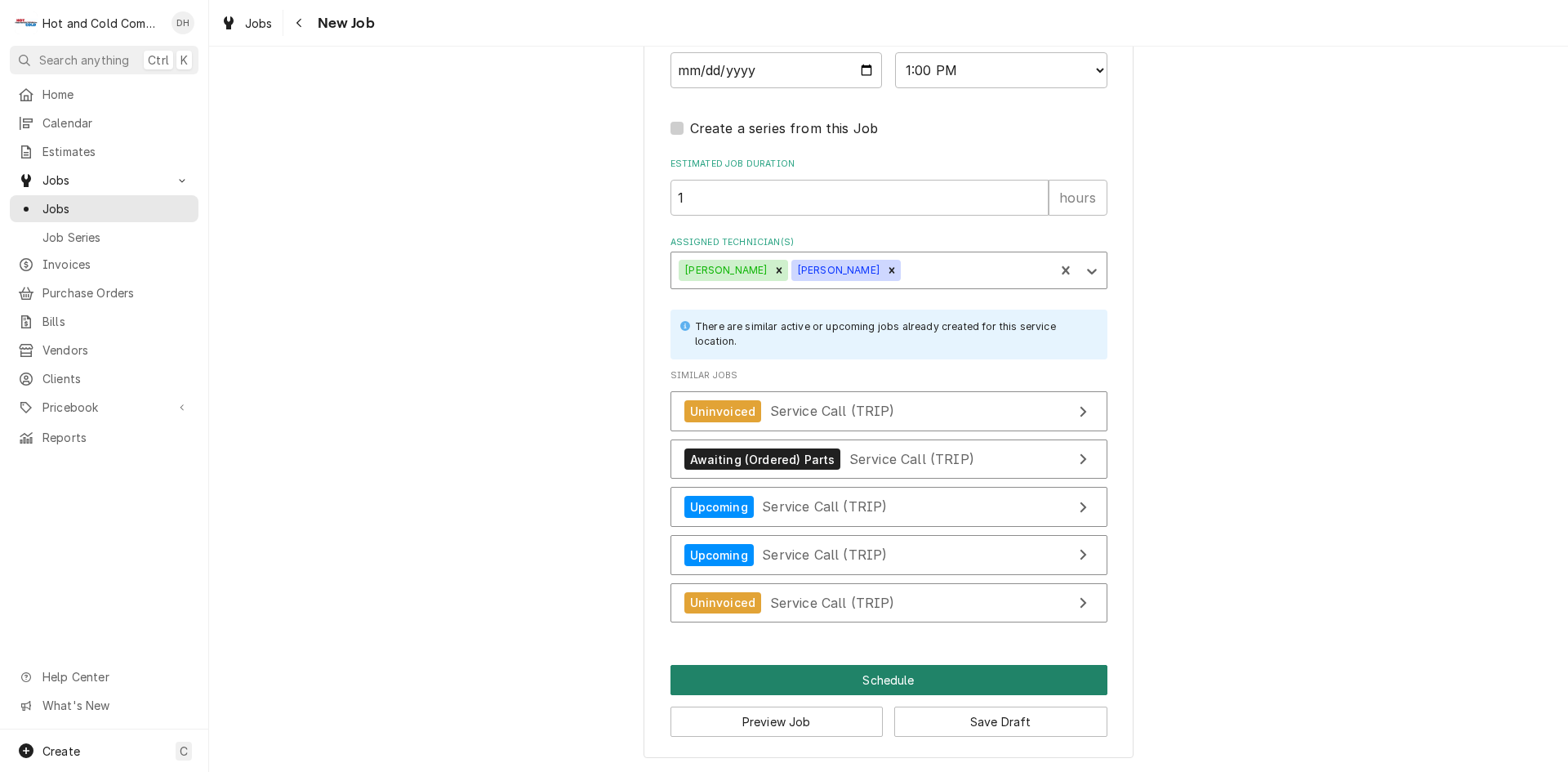
click at [897, 680] on button "Schedule" at bounding box center [889, 680] width 437 height 31
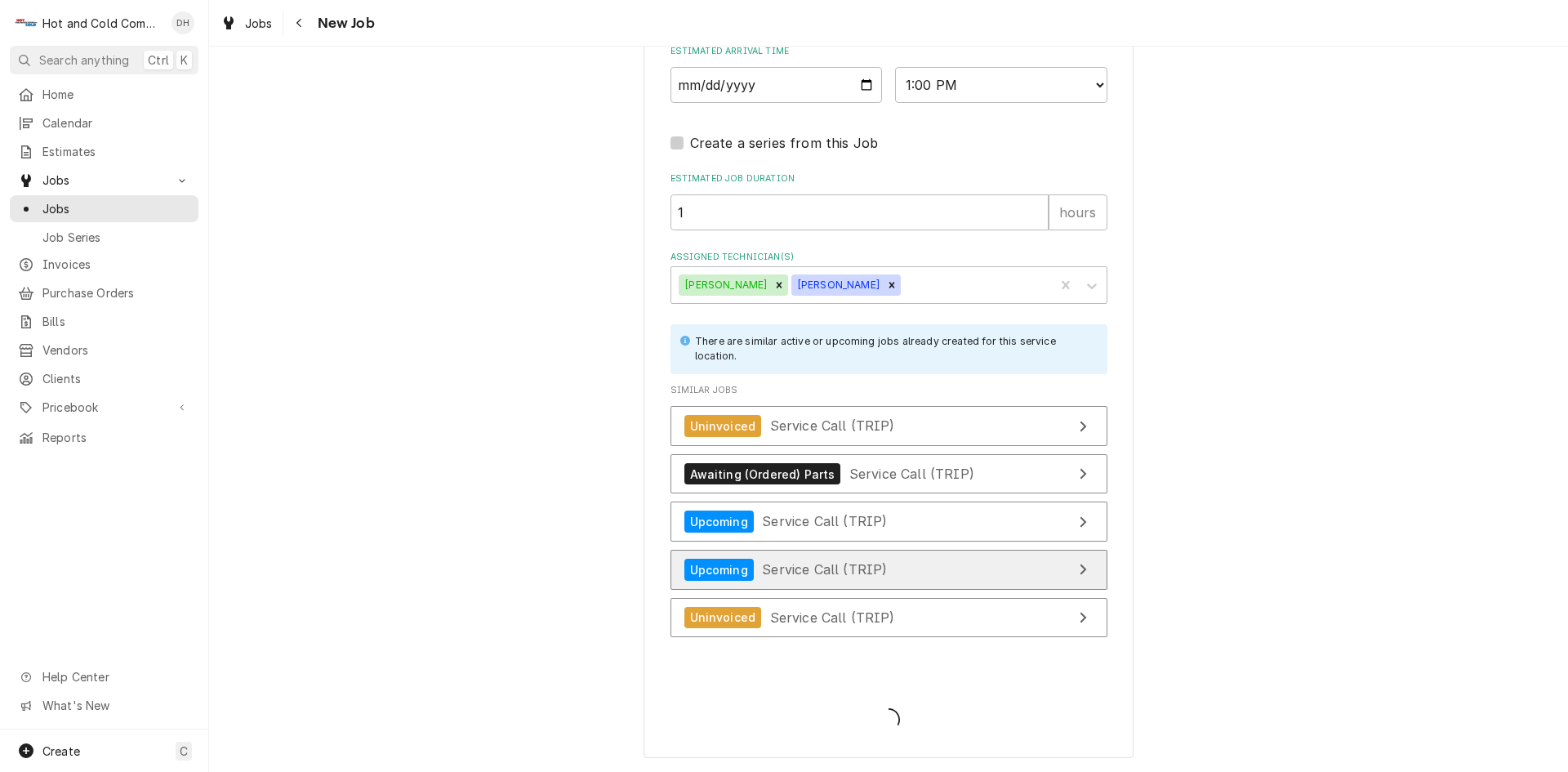
scroll to position [1358, 0]
type textarea "x"
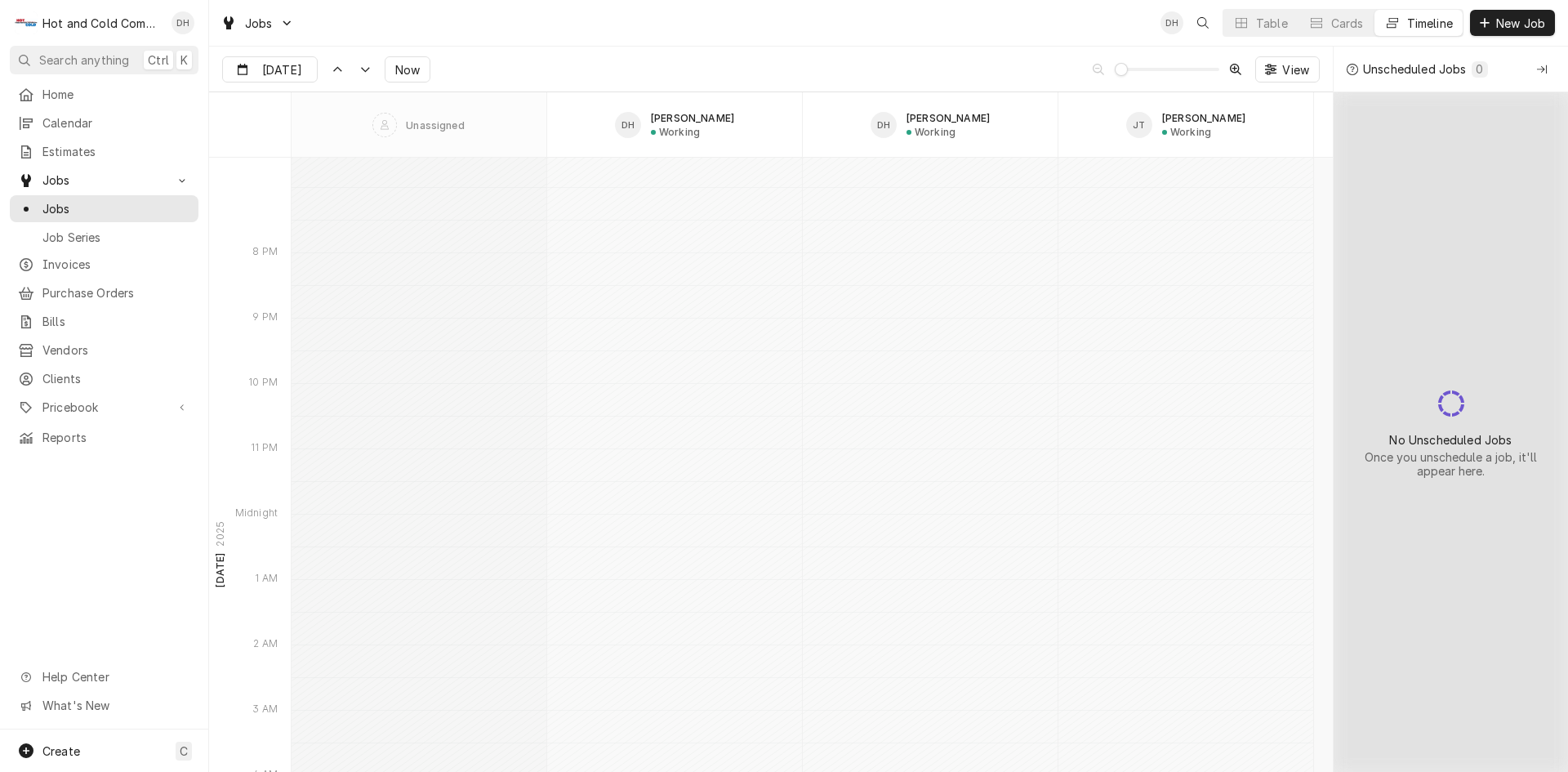
scroll to position [13884, 0]
type input "[DATE]"
click at [85, 118] on span "Calendar" at bounding box center [116, 123] width 148 height 17
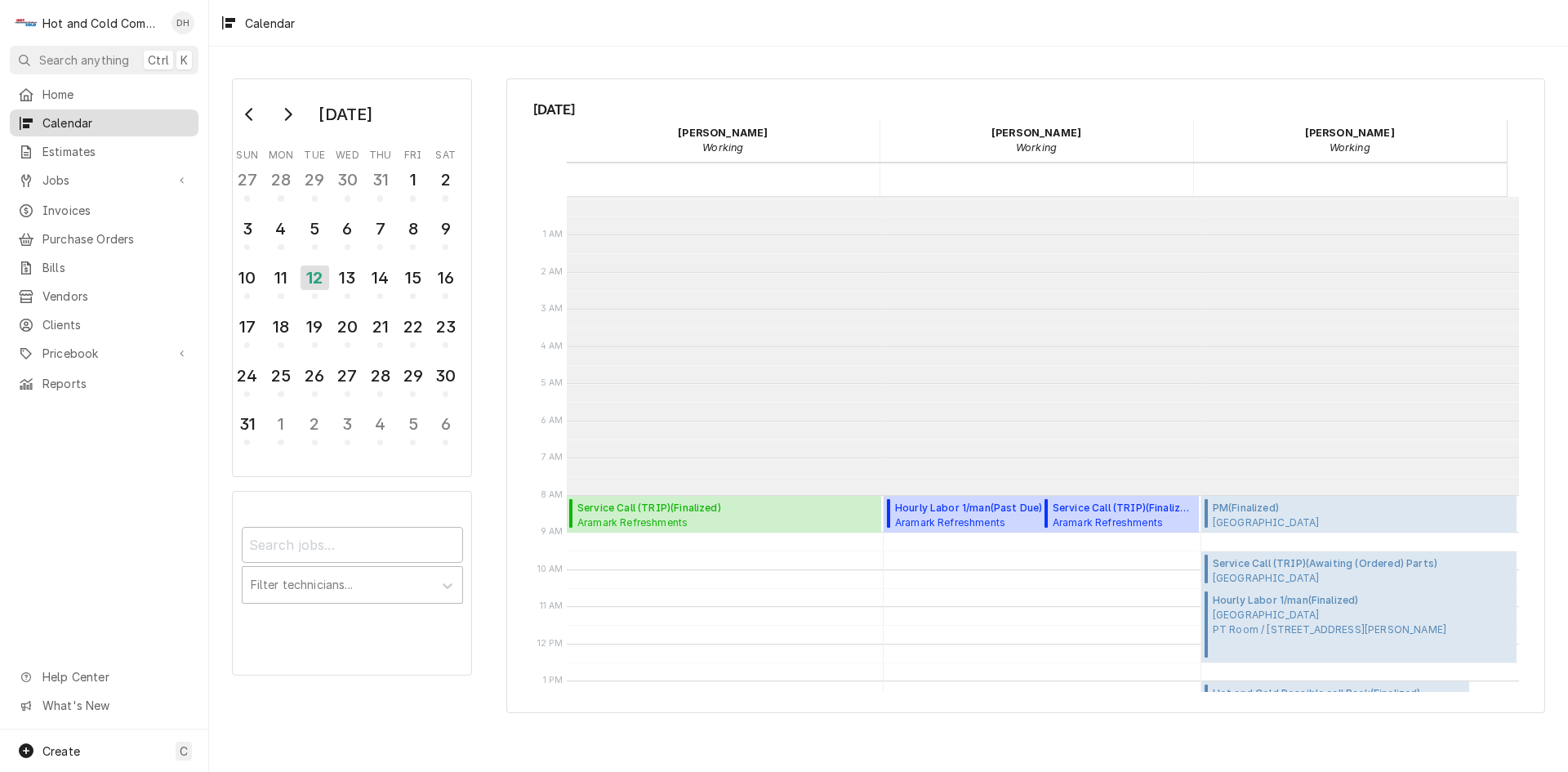
scroll to position [298, 0]
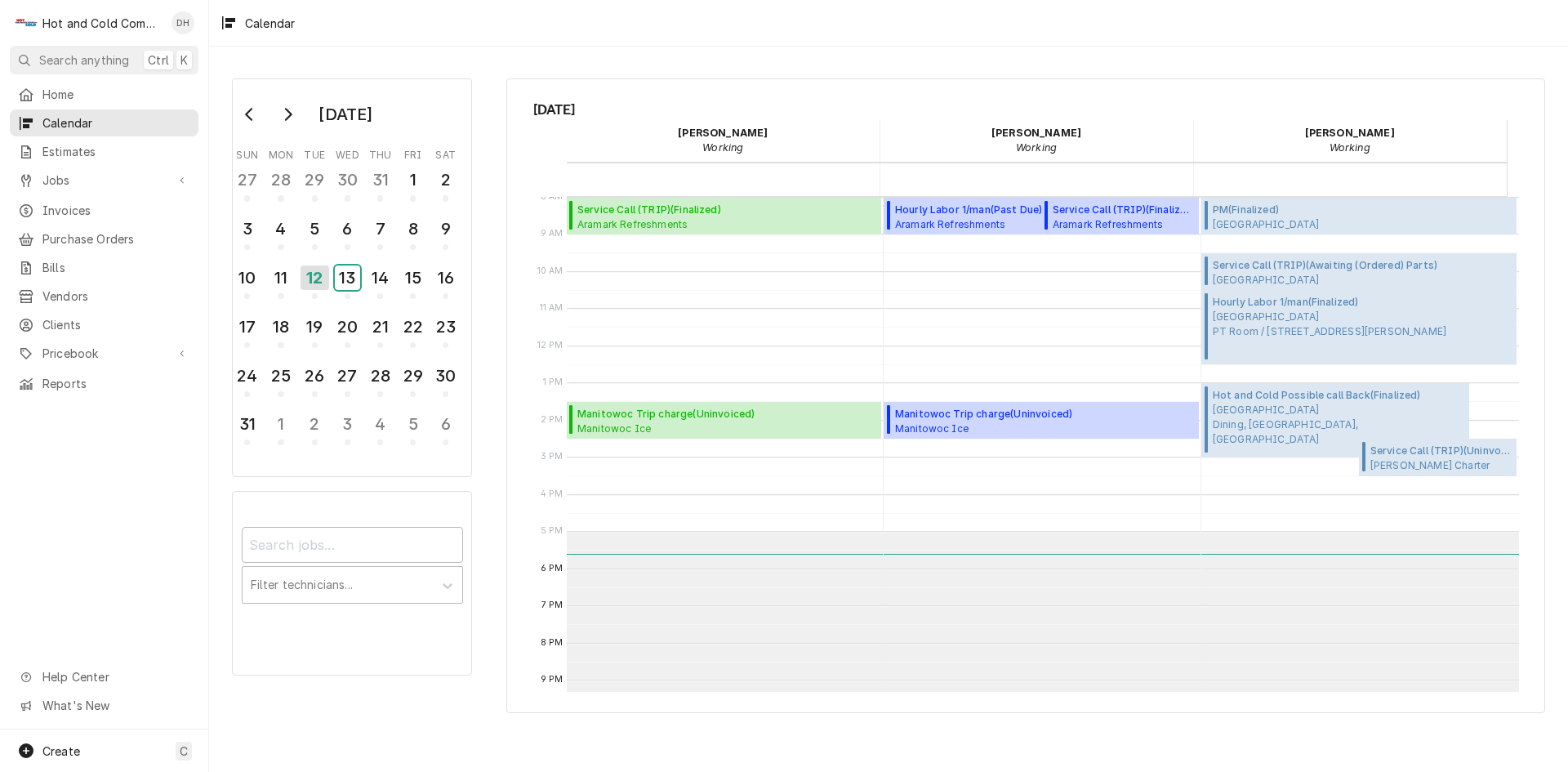
drag, startPoint x: 355, startPoint y: 287, endPoint x: 360, endPoint y: 306, distance: 19.6
click at [355, 289] on div "13" at bounding box center [347, 278] width 25 height 25
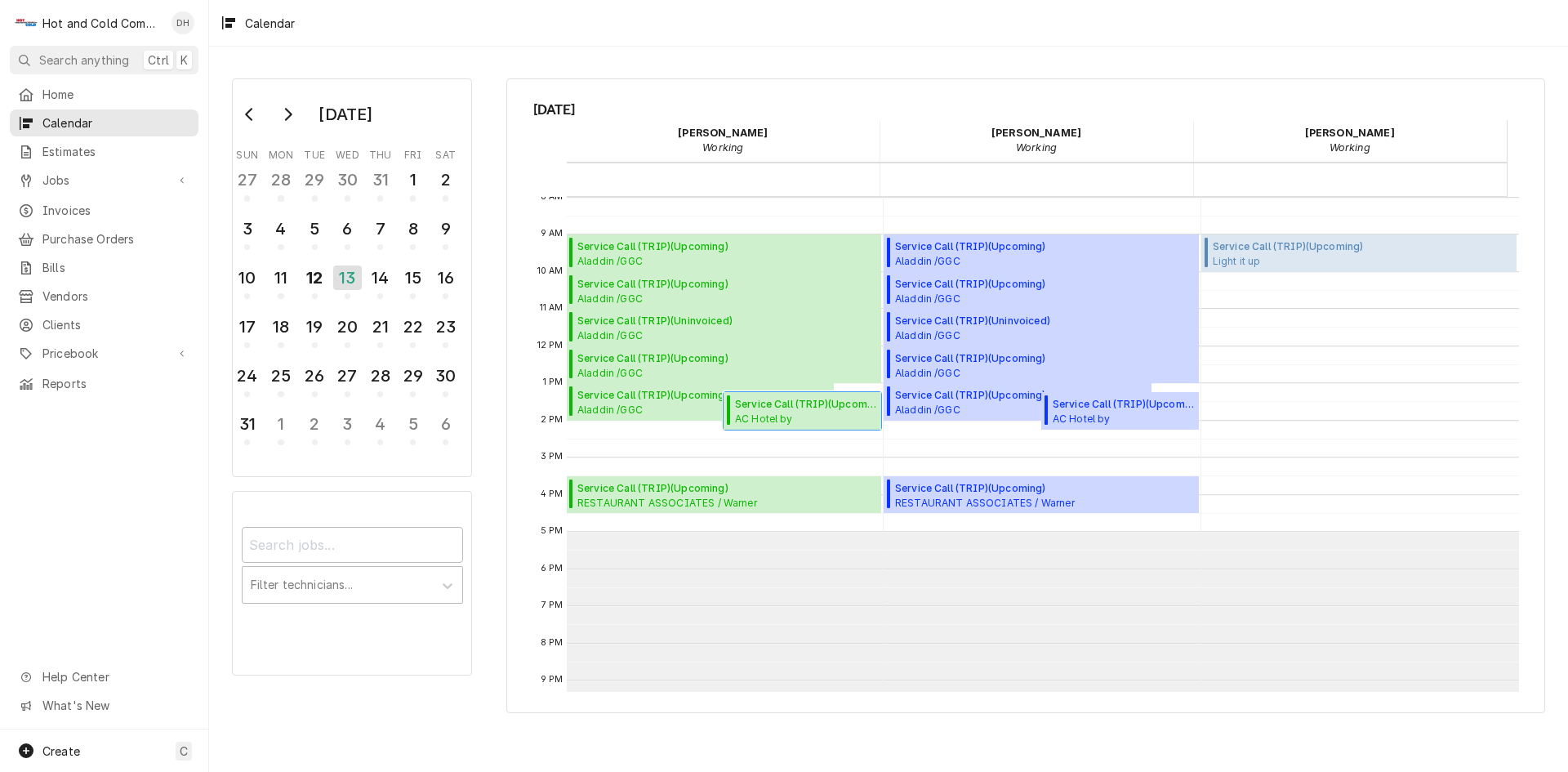
click at [782, 409] on span "Service Call (TRIP) ( Upcoming )" at bounding box center [806, 404] width 141 height 14
click at [380, 278] on div "14" at bounding box center [381, 277] width 29 height 28
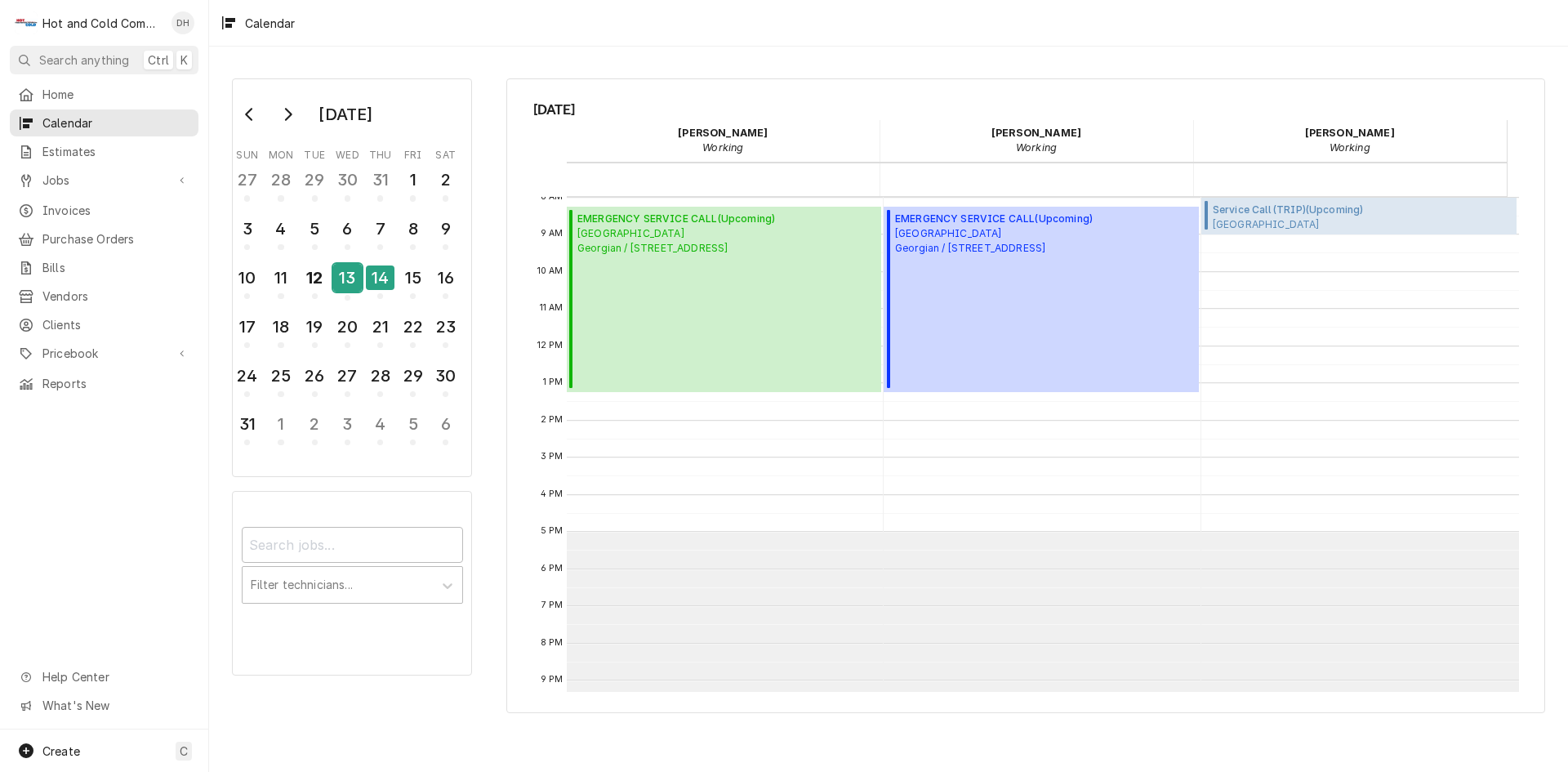
click at [354, 283] on div "13" at bounding box center [348, 277] width 29 height 28
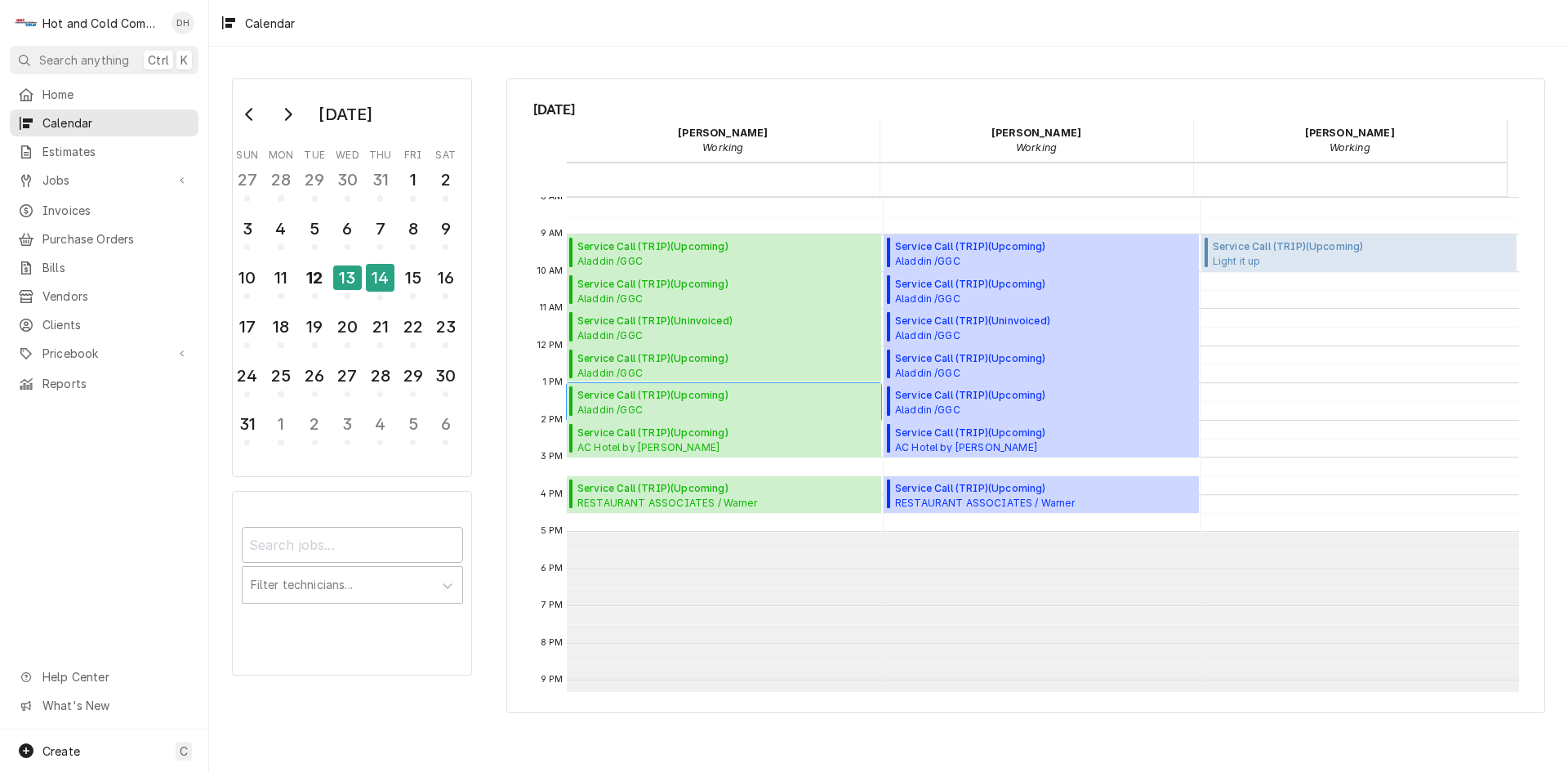
click at [665, 394] on span "Service Call (TRIP) ( Upcoming )" at bounding box center [727, 395] width 299 height 14
click at [384, 240] on div "7" at bounding box center [381, 228] width 29 height 28
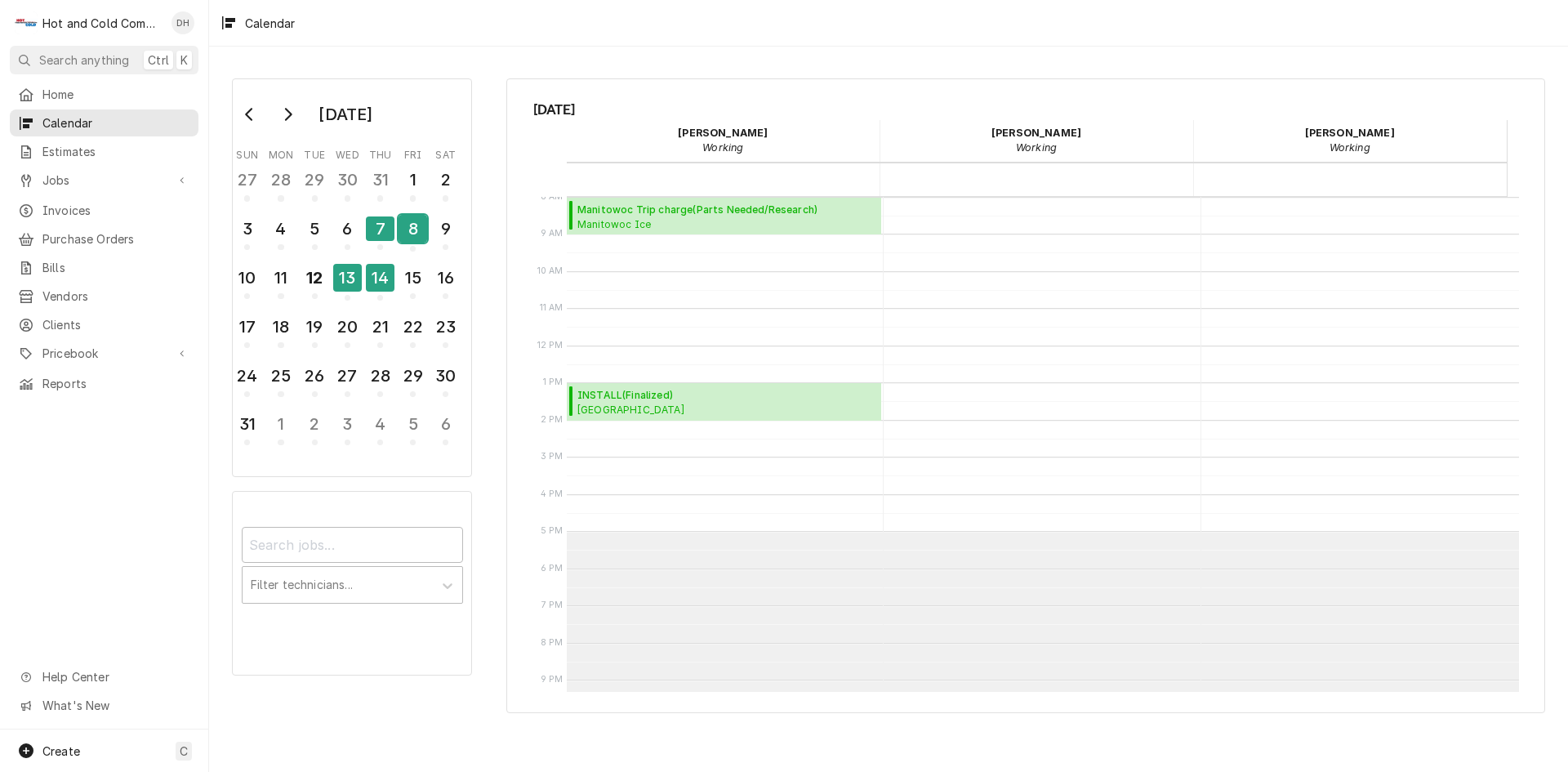
click at [402, 239] on div "8" at bounding box center [413, 228] width 29 height 28
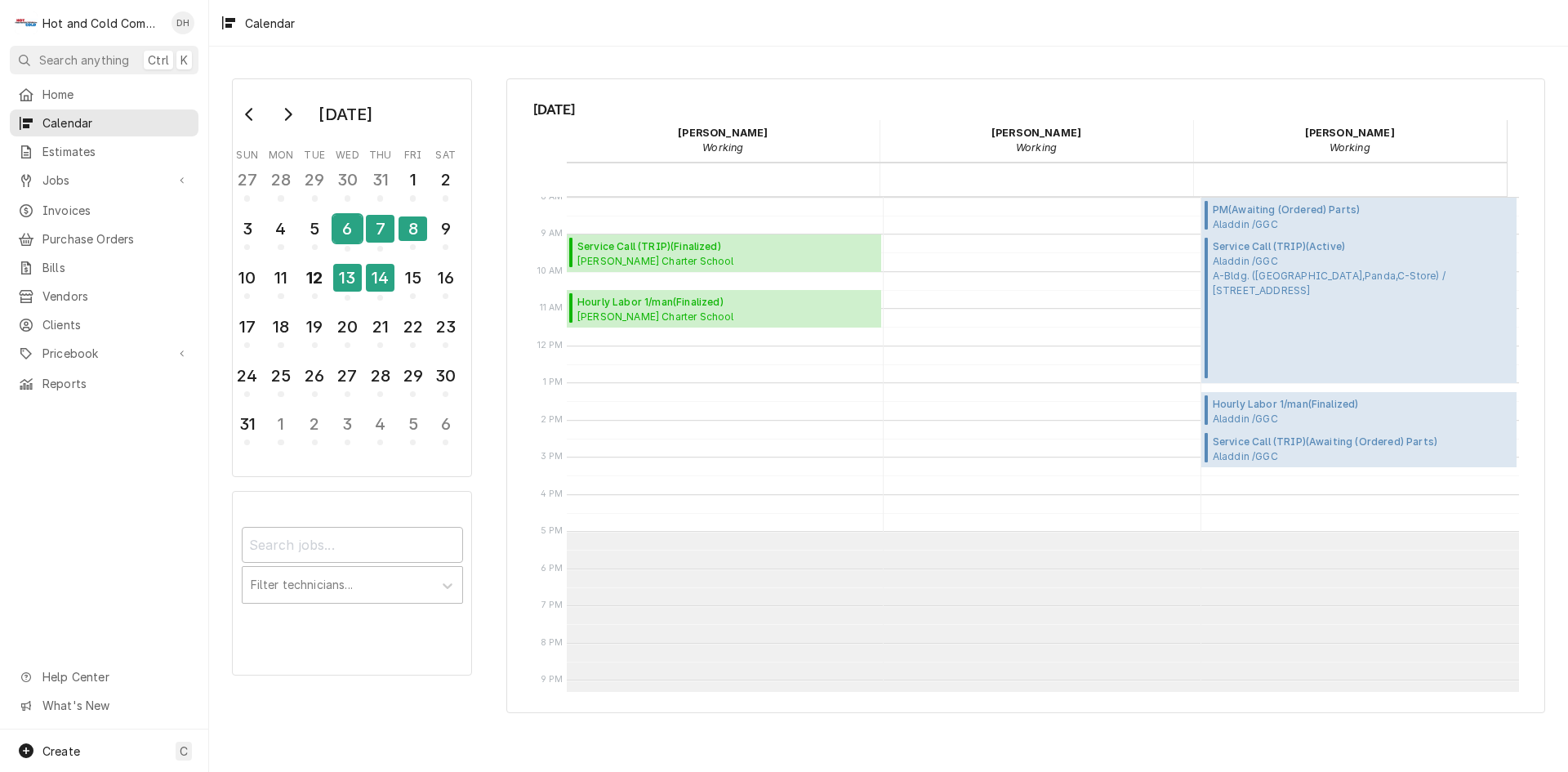
click at [341, 229] on div "6" at bounding box center [348, 228] width 29 height 28
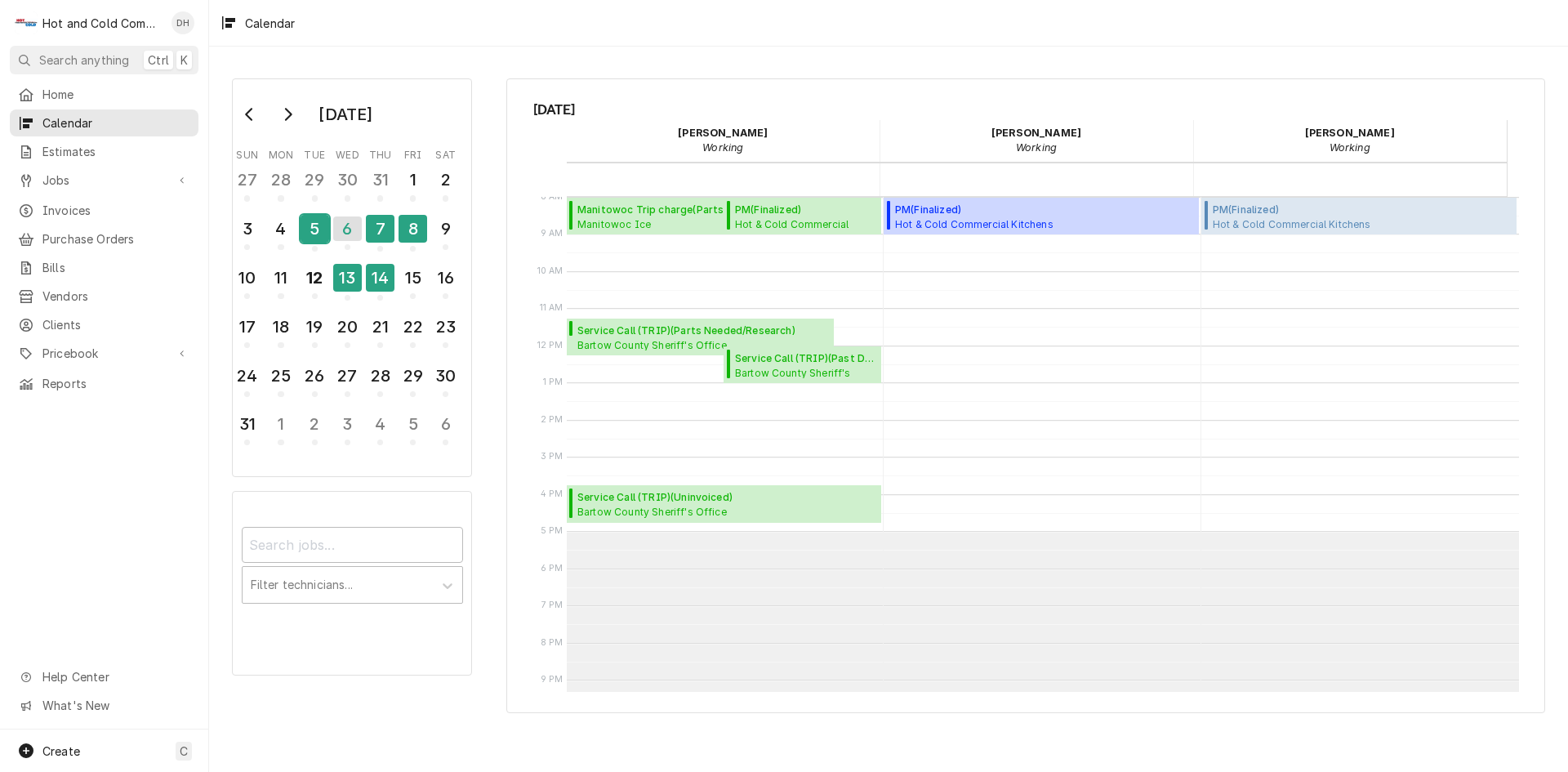
click at [328, 233] on div "5" at bounding box center [315, 228] width 29 height 28
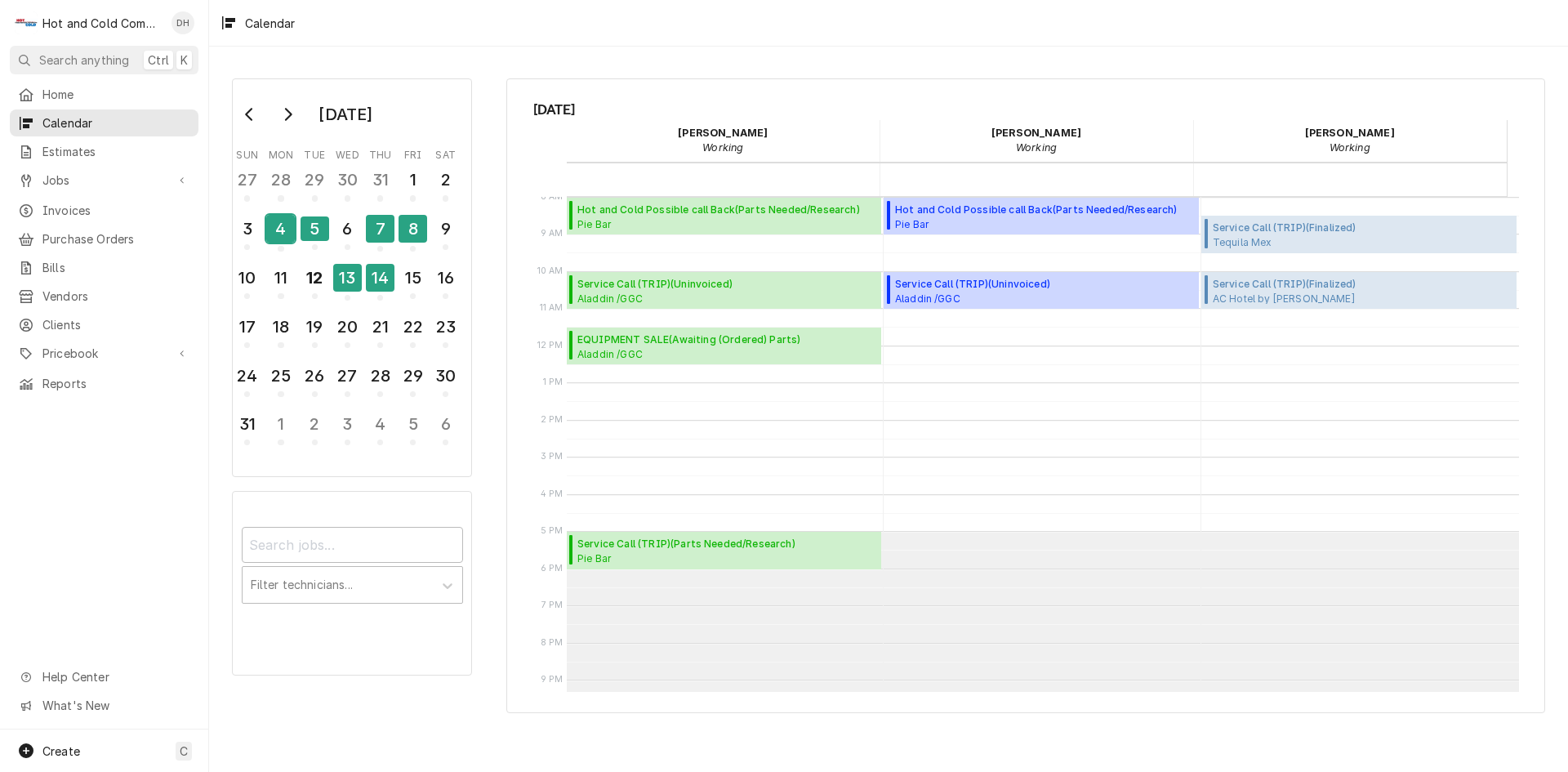
click at [289, 234] on div "4" at bounding box center [281, 228] width 29 height 28
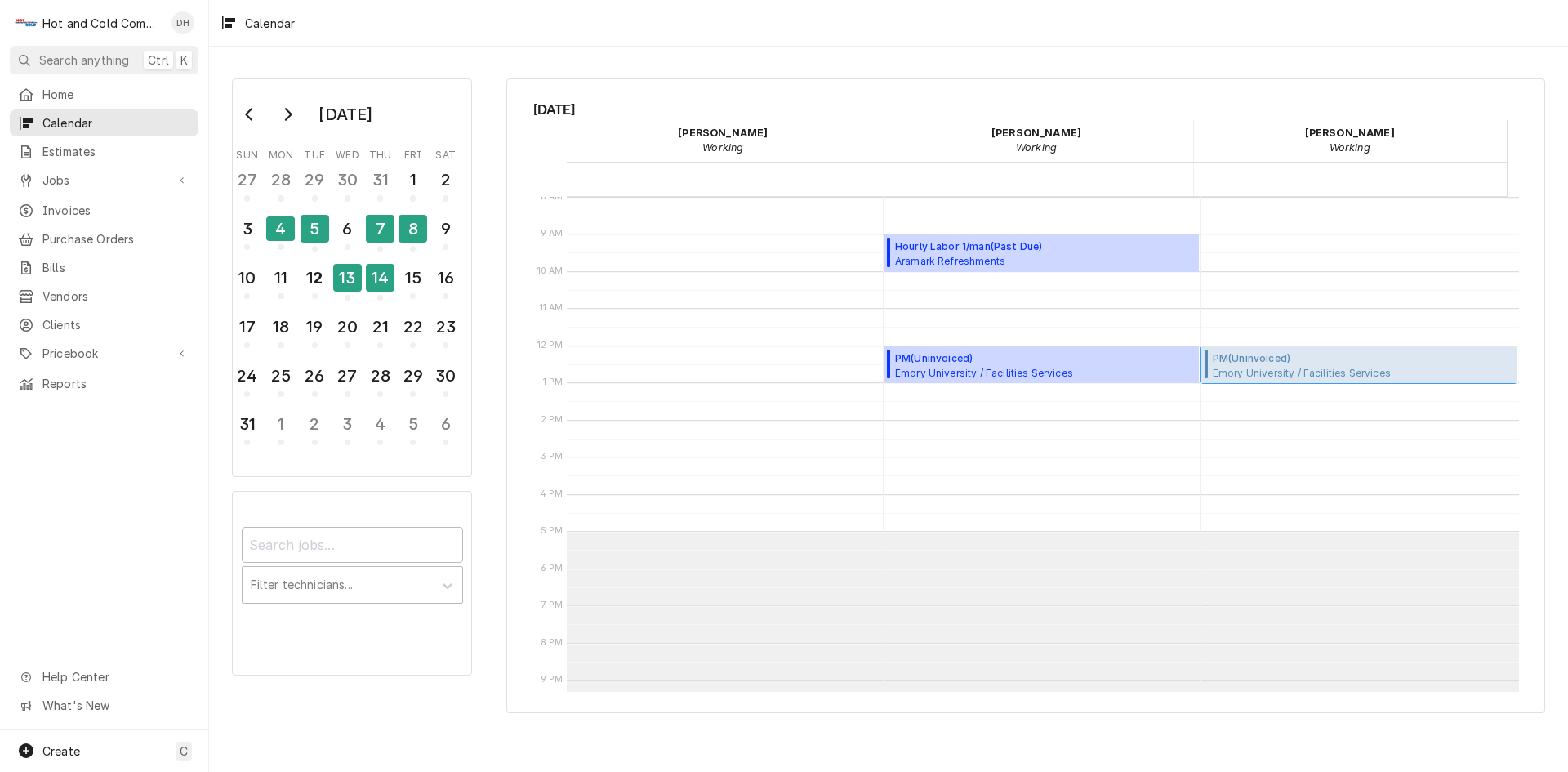
click at [1303, 368] on span "Emory University / Facilities Services All Frat 6,8,10,12,14,15,17,18,20 & 22 R…" at bounding box center [1363, 373] width 300 height 13
click at [344, 274] on div "13" at bounding box center [348, 277] width 29 height 28
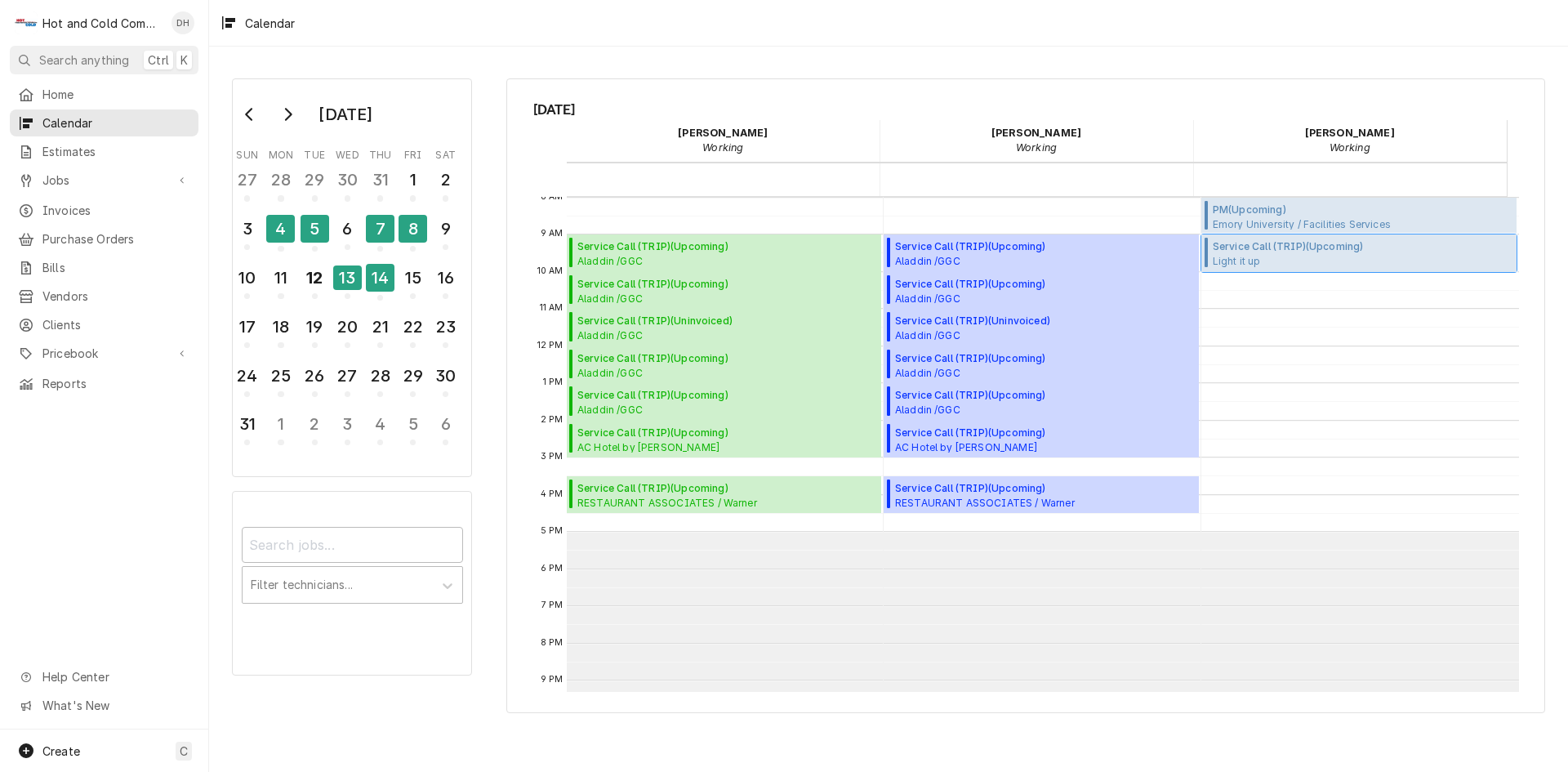
click at [1263, 256] on span "Light it up LIGHT IT UP / 6093 Fairburn Rd, Douglasville, GA 30134" at bounding box center [1299, 261] width 172 height 13
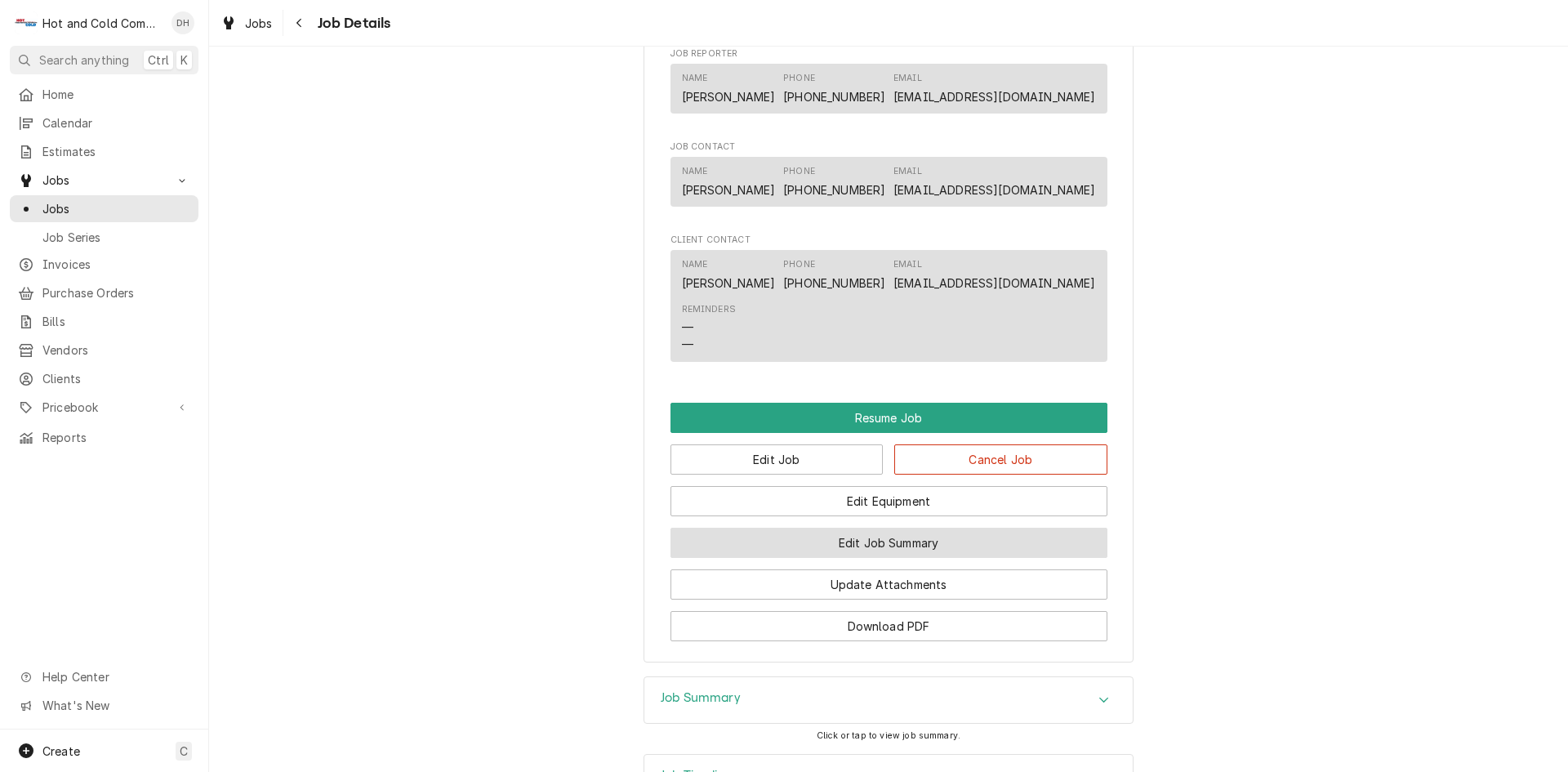
scroll to position [1362, 0]
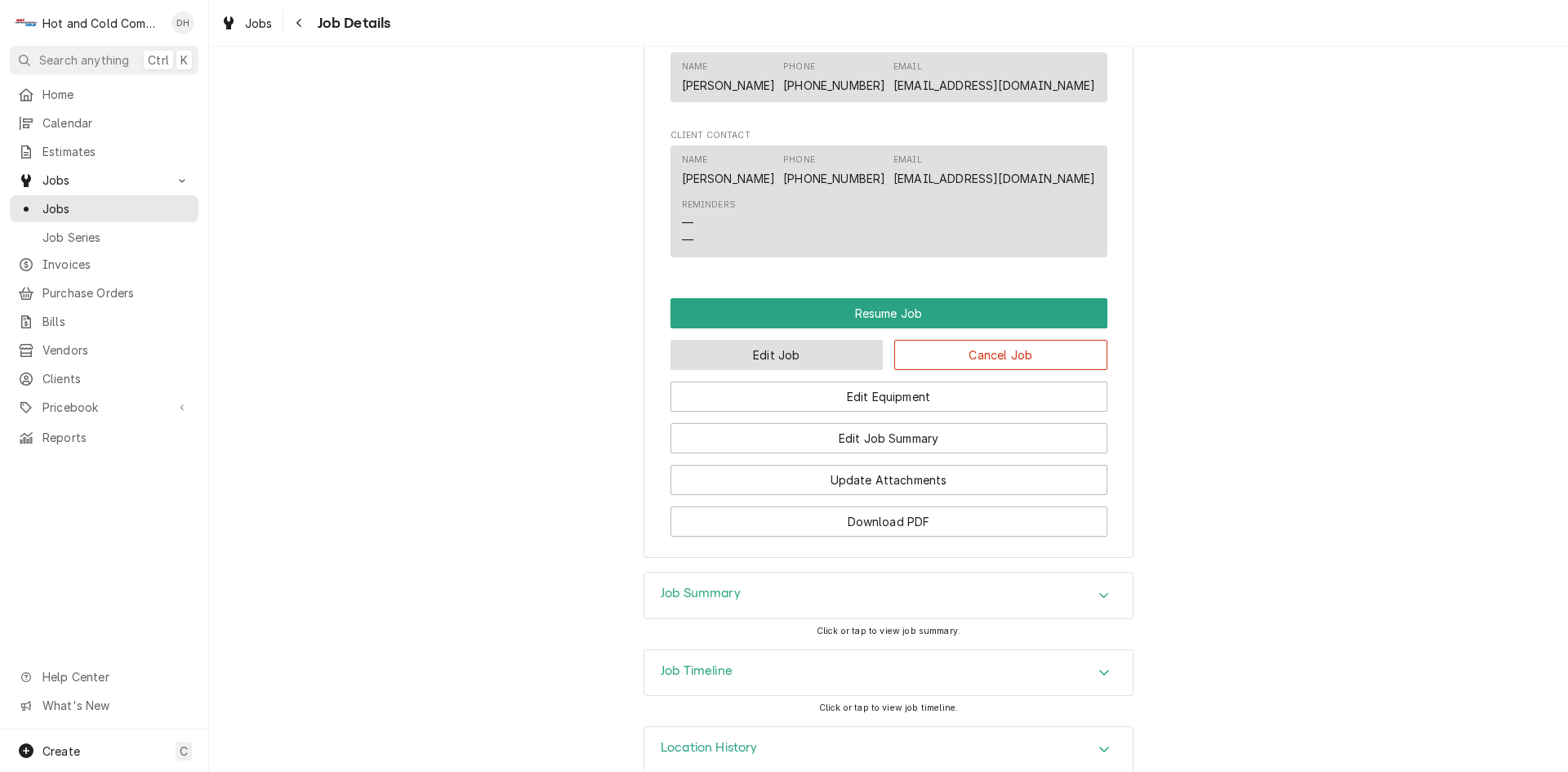
click at [787, 370] on button "Edit Job" at bounding box center [777, 355] width 213 height 31
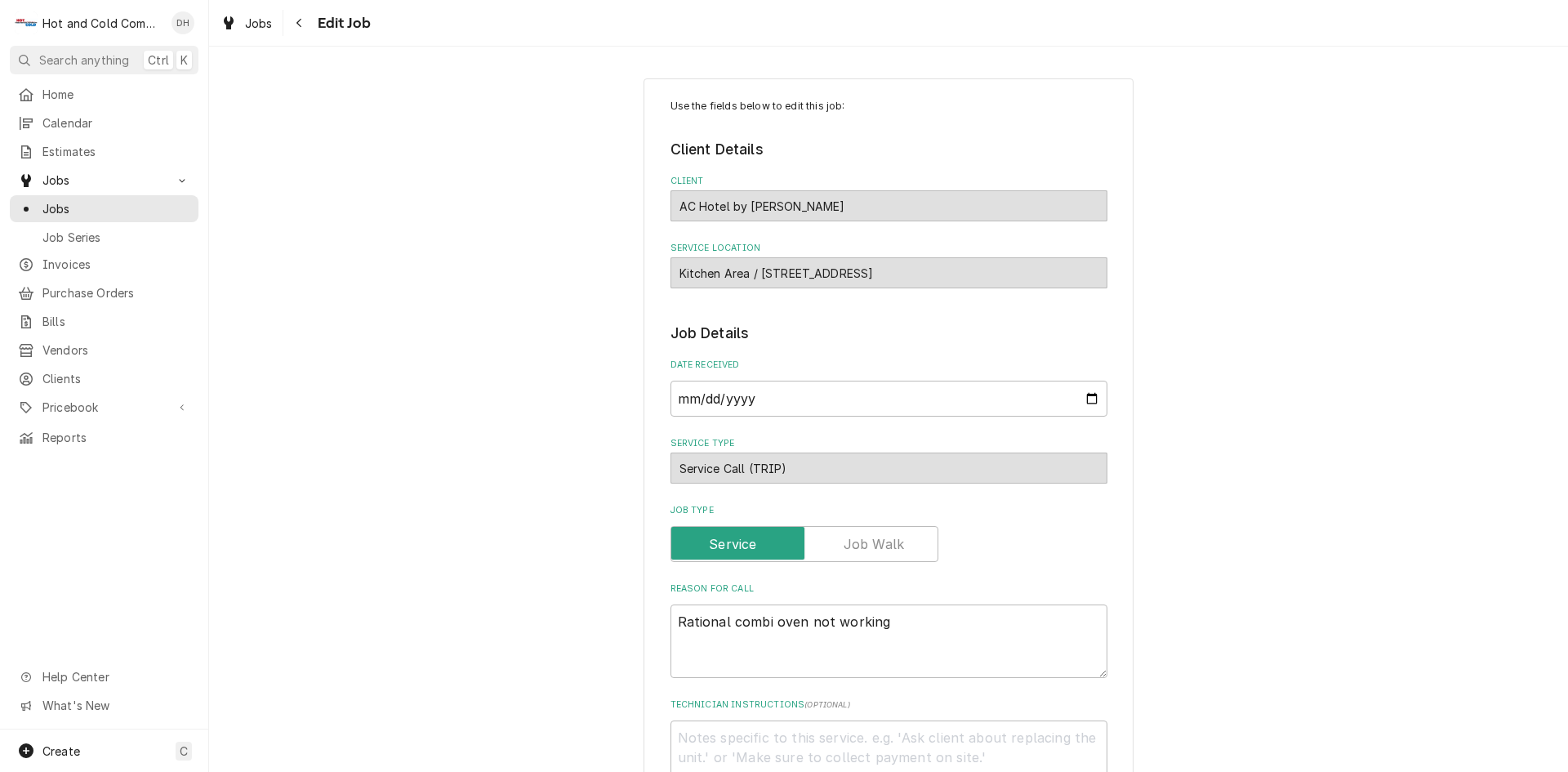
type textarea "x"
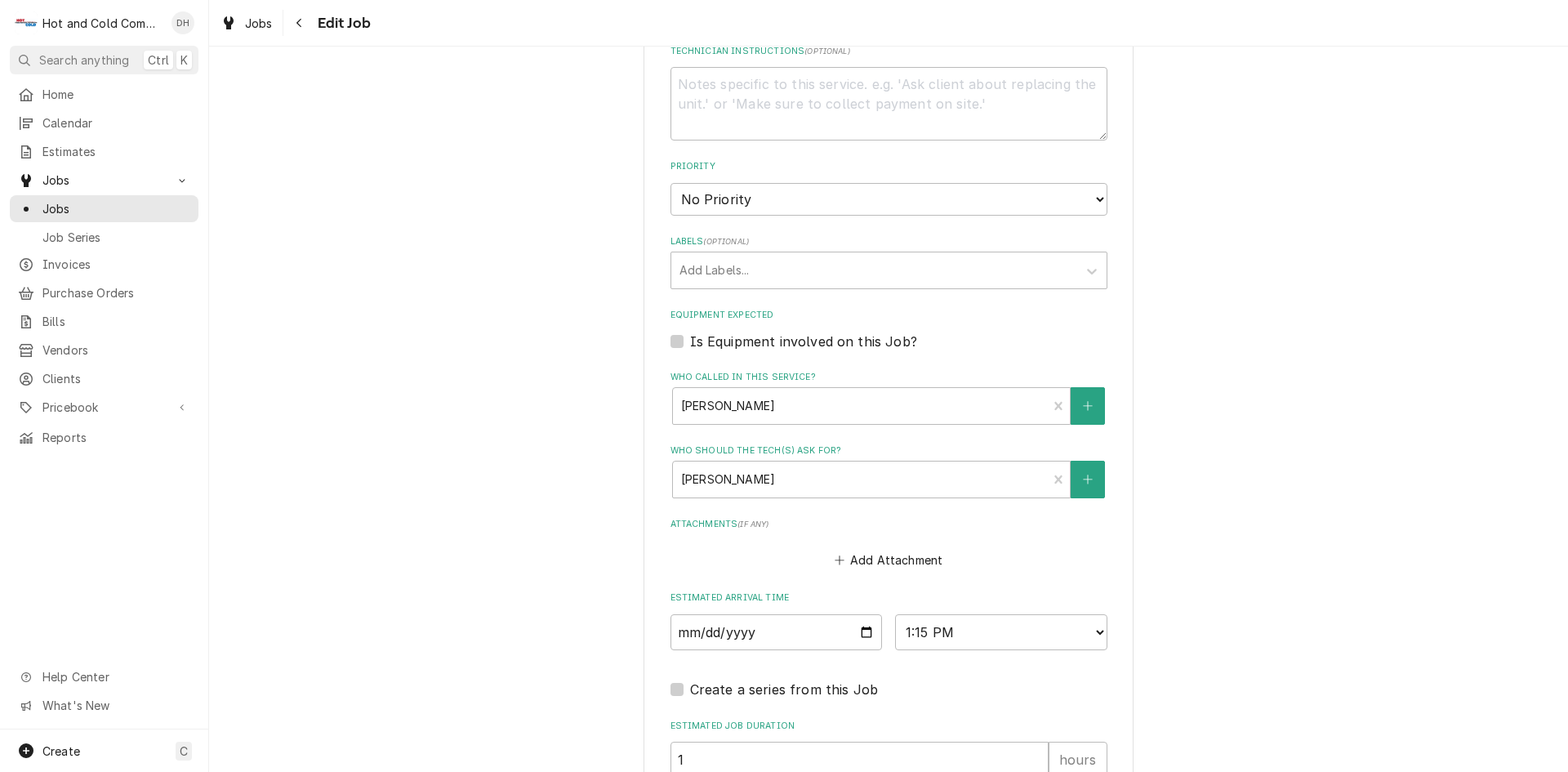
scroll to position [817, 0]
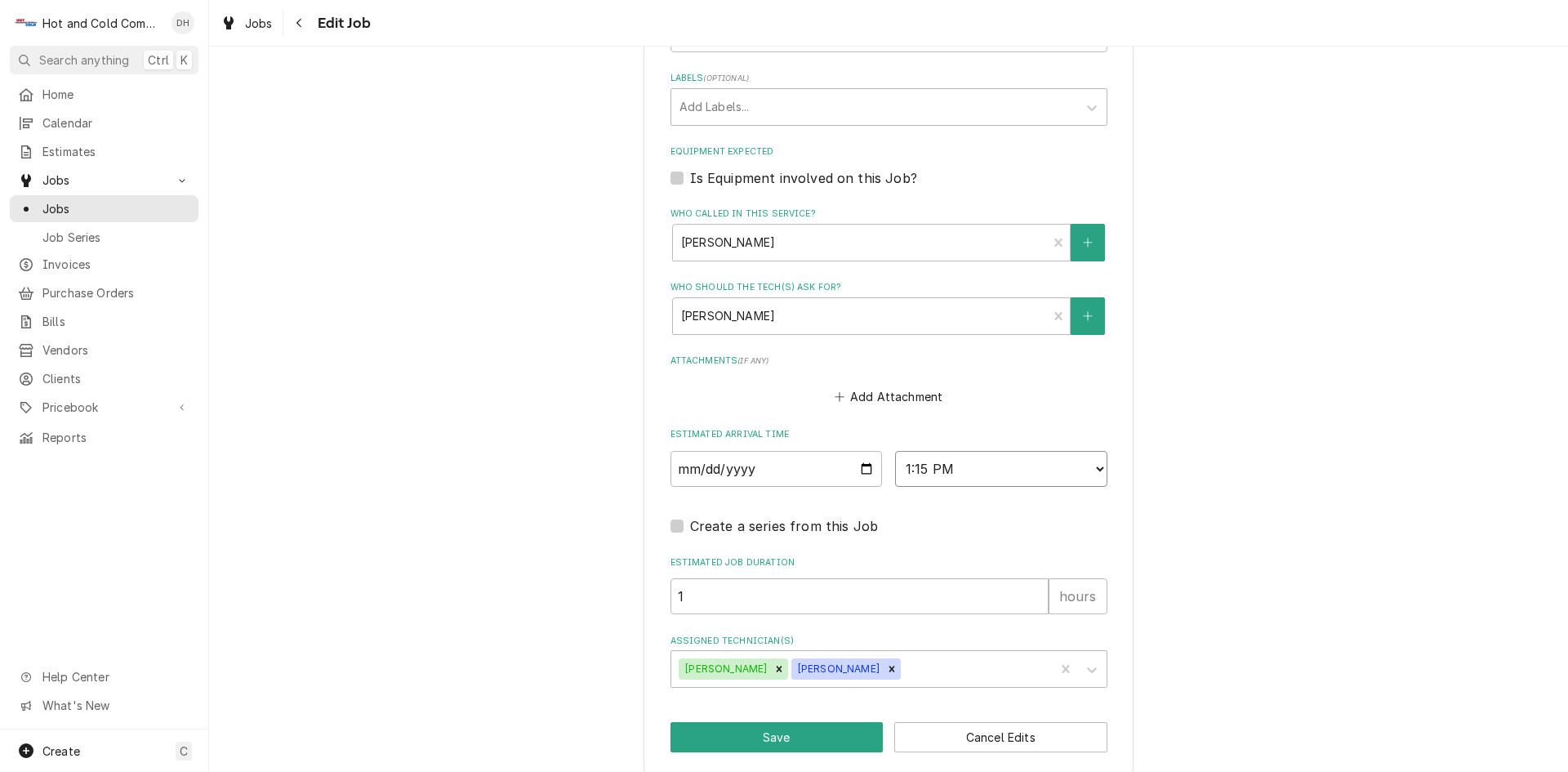
click at [1096, 467] on select "AM / PM 6:00 AM 6:15 AM 6:30 AM 6:45 AM 7:00 AM 7:15 AM 7:30 AM 7:45 AM 8:00 AM…" at bounding box center [1001, 468] width 212 height 35
select select "14:00:00"
click at [896, 451] on select "AM / PM 6:00 AM 6:15 AM 6:30 AM 6:45 AM 7:00 AM 7:15 AM 7:30 AM 7:45 AM 8:00 AM…" at bounding box center [1001, 468] width 212 height 35
click at [810, 732] on button "Save" at bounding box center [777, 737] width 213 height 31
type textarea "x"
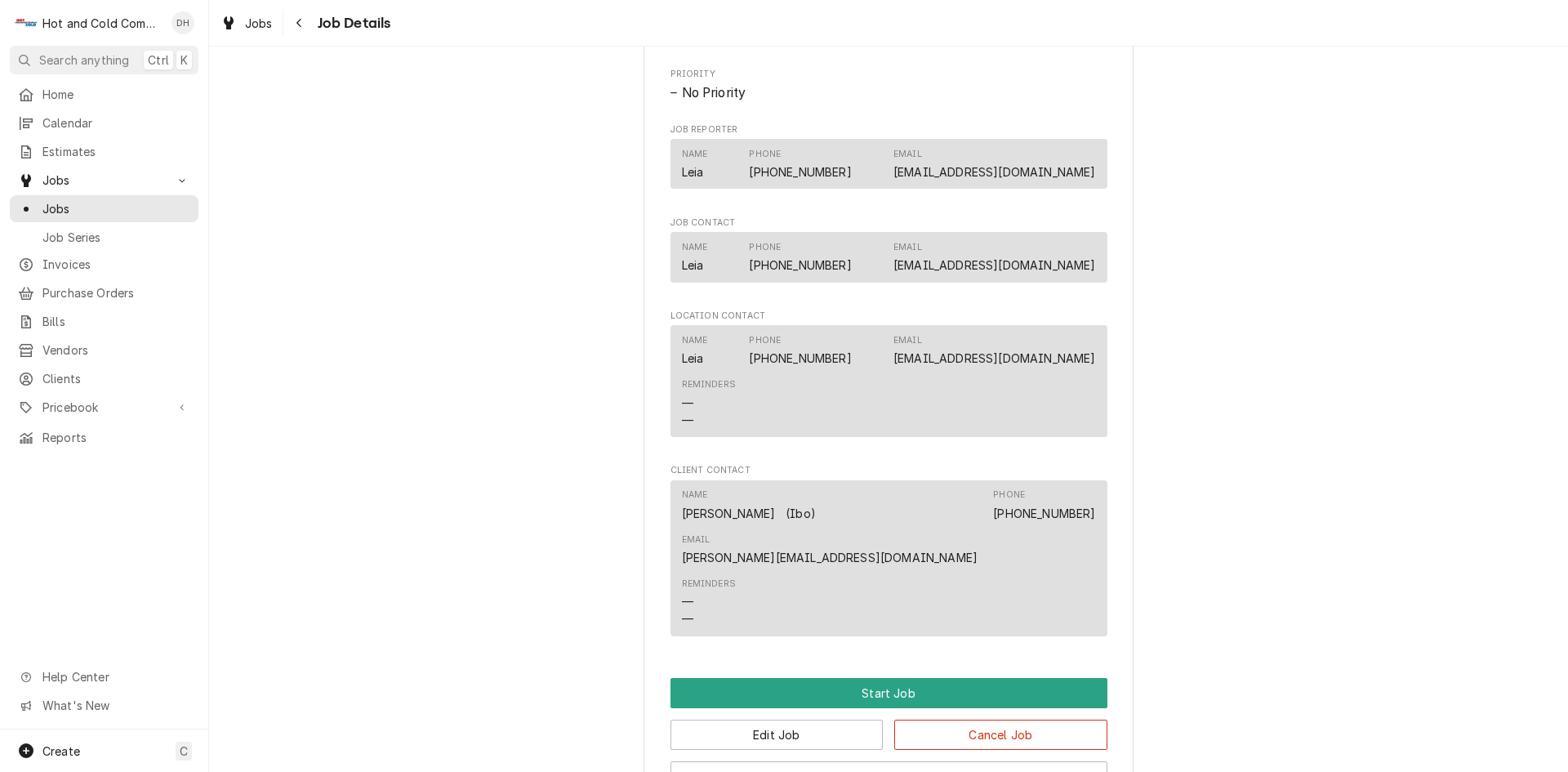
scroll to position [1064, 0]
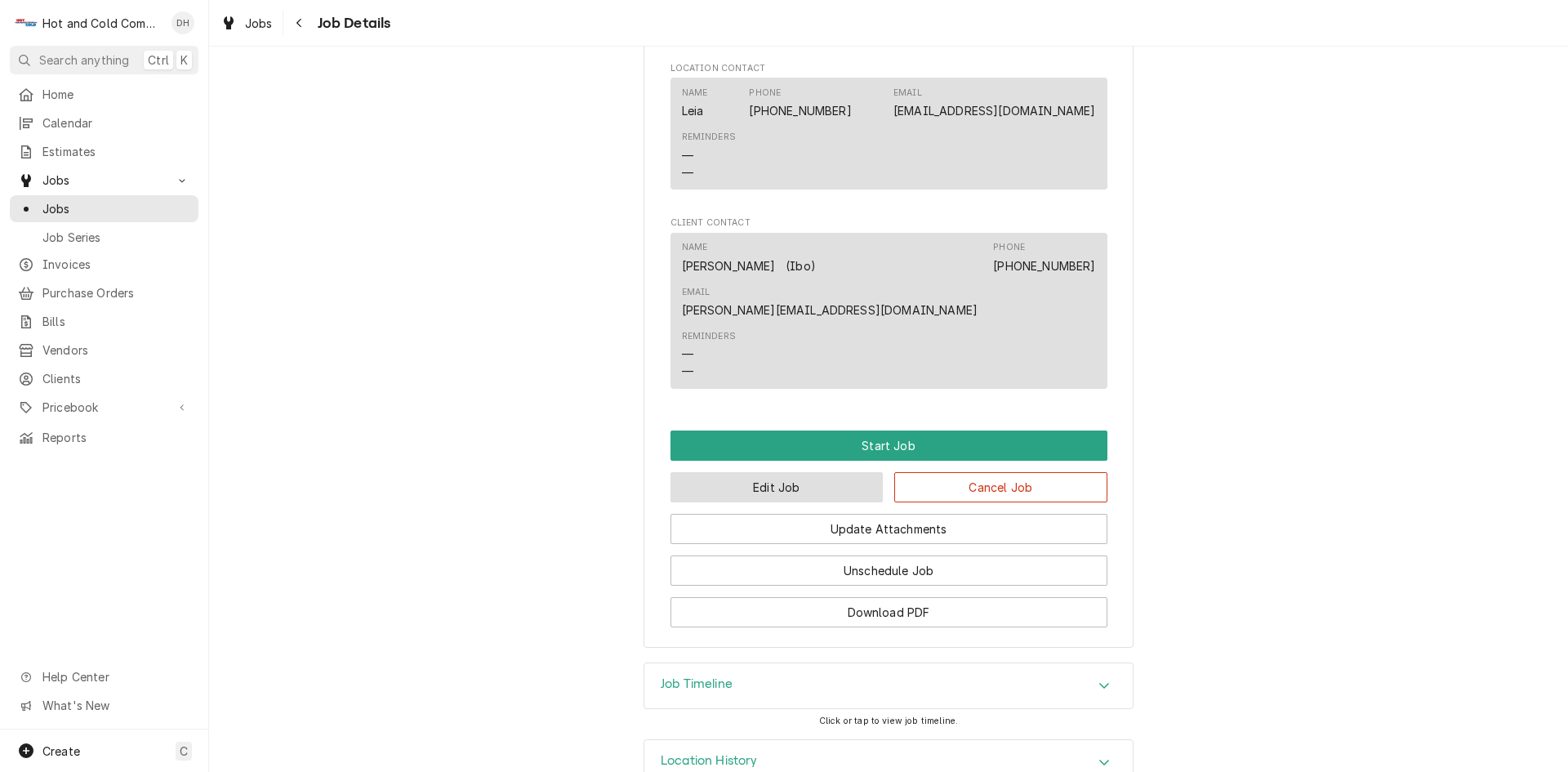
click at [791, 472] on button "Edit Job" at bounding box center [777, 487] width 213 height 31
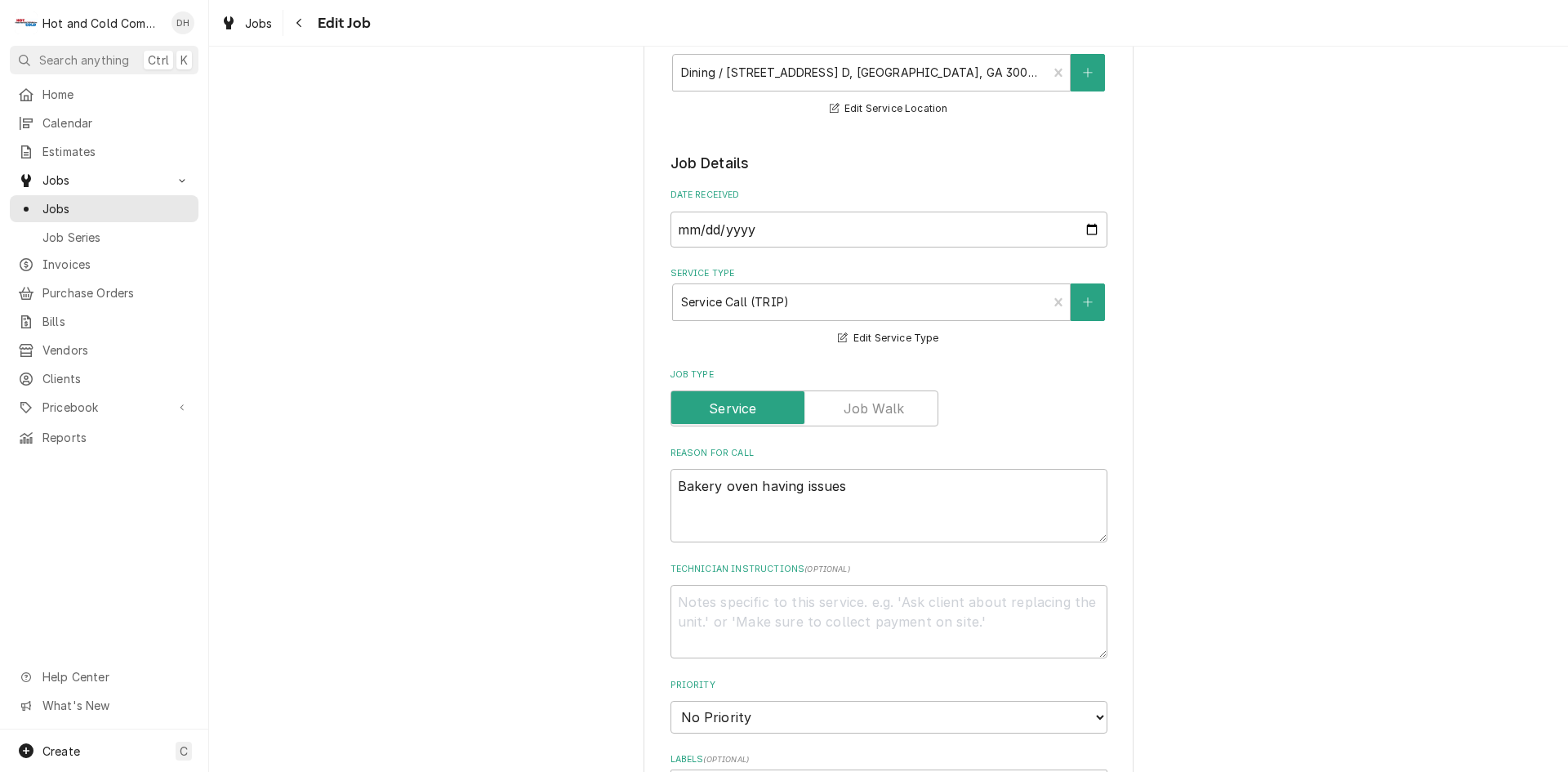
scroll to position [272, 0]
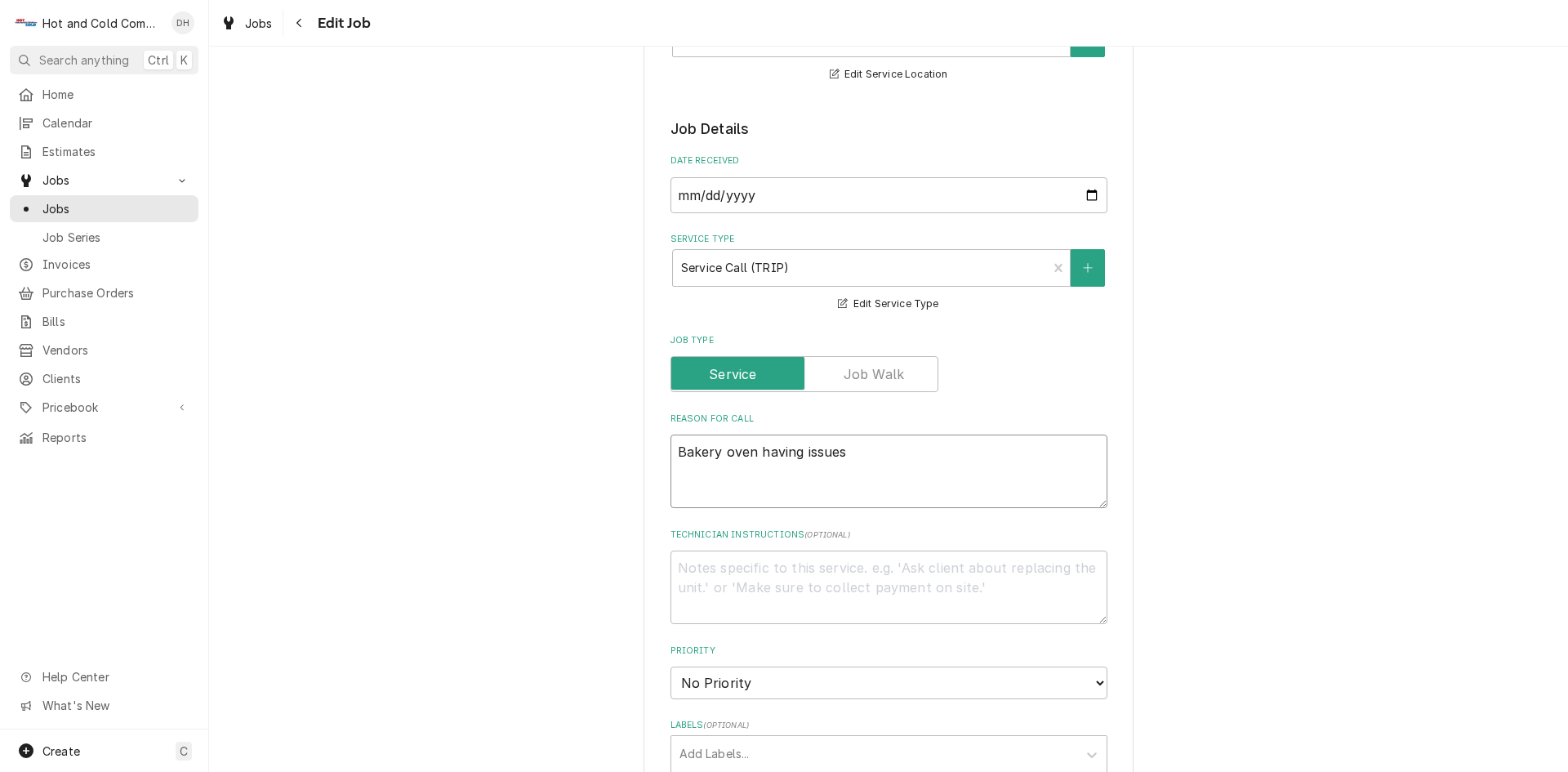
drag, startPoint x: 898, startPoint y: 460, endPoint x: 909, endPoint y: 467, distance: 13.0
click at [901, 463] on textarea "Bakery oven having issues" at bounding box center [889, 471] width 437 height 74
type textarea "x"
type textarea "Bakery oven having issues"
type textarea "x"
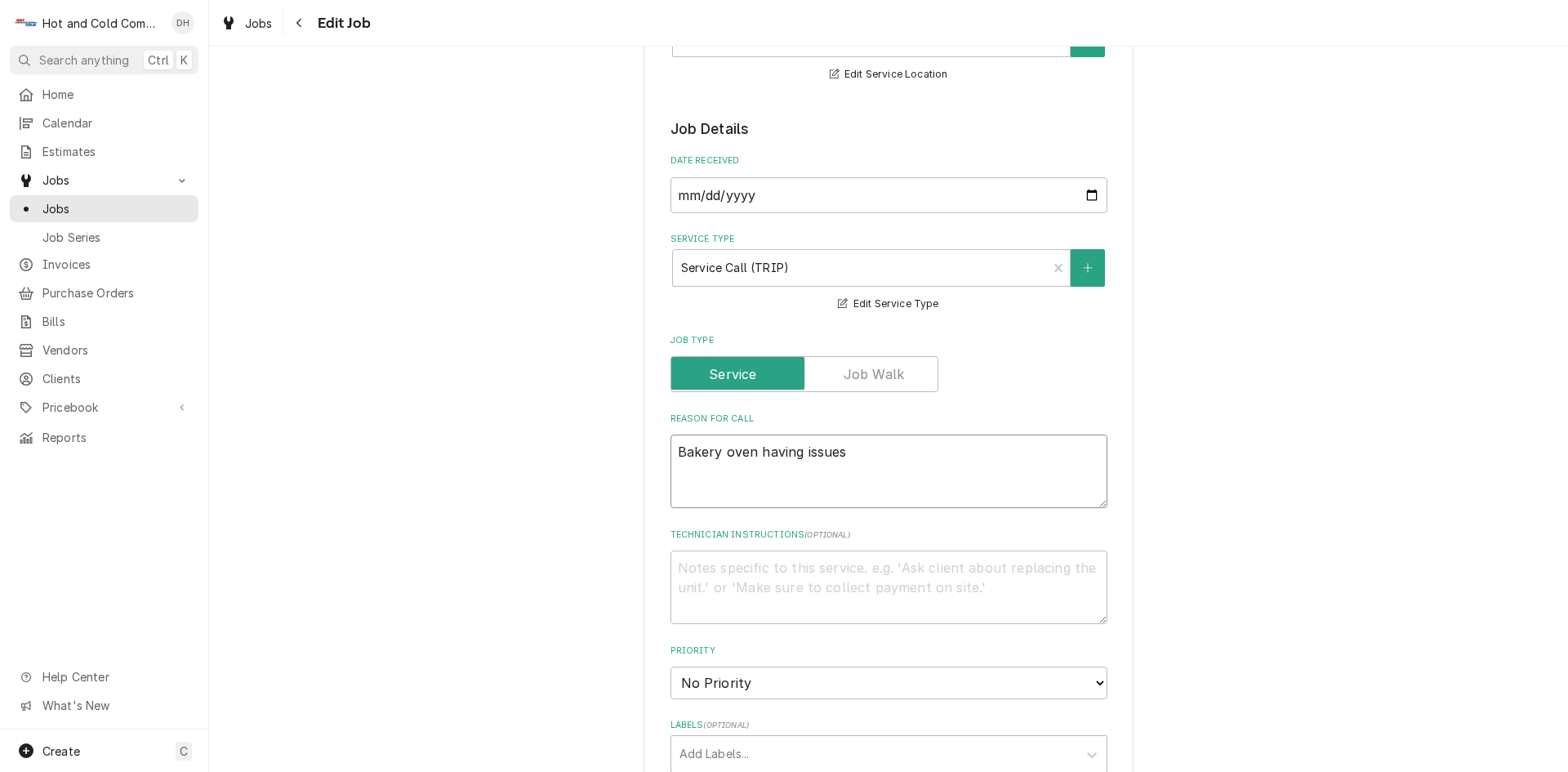
type textarea "Bakery oven having issues m"
type textarea "x"
type textarea "Bakery oven having issues ma"
type textarea "x"
type textarea "Bakery oven having issues mak"
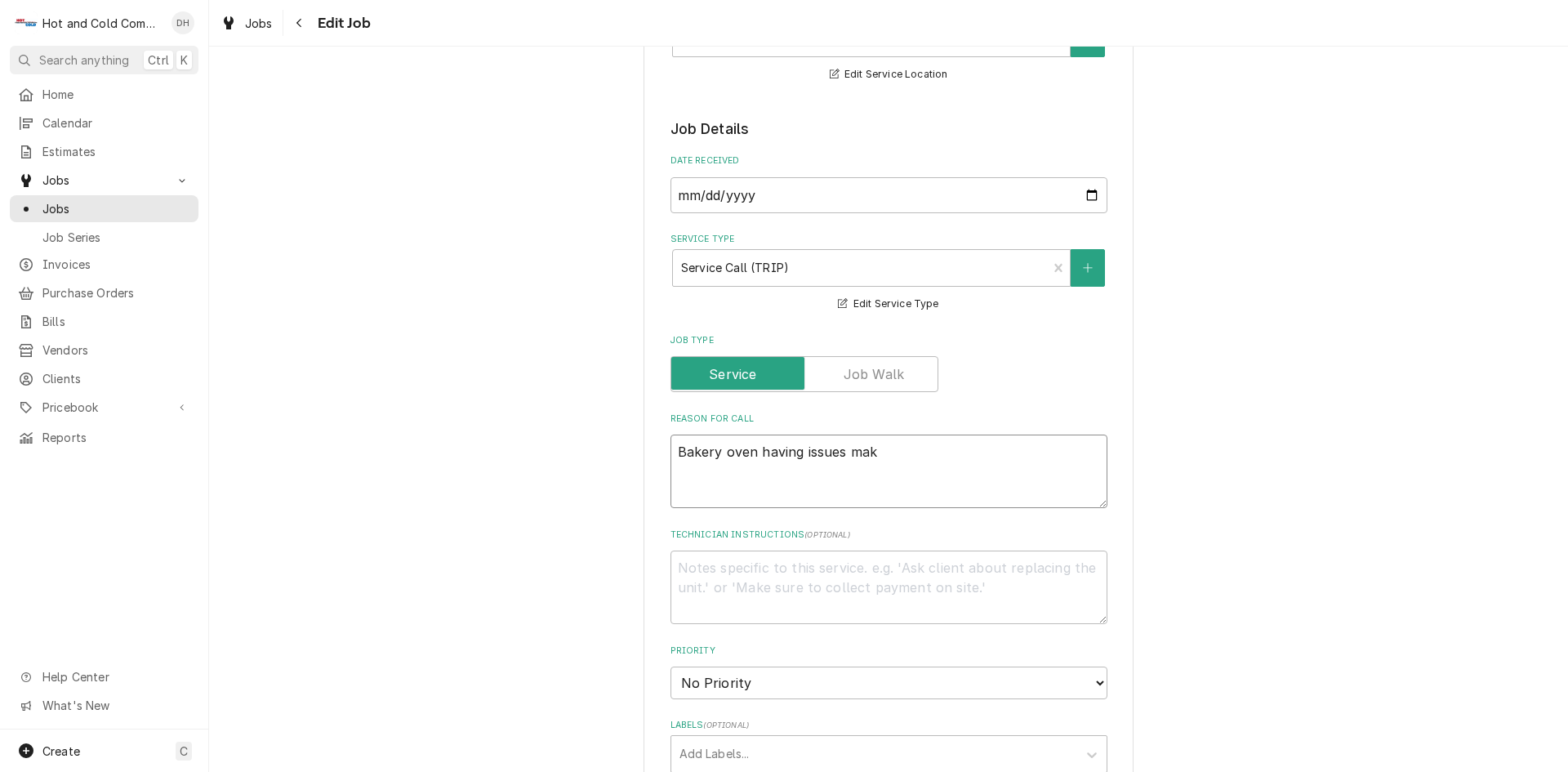
type textarea "x"
type textarea "Bakery oven having issues make"
type textarea "x"
type textarea "Bakery oven having issues makes"
type textarea "x"
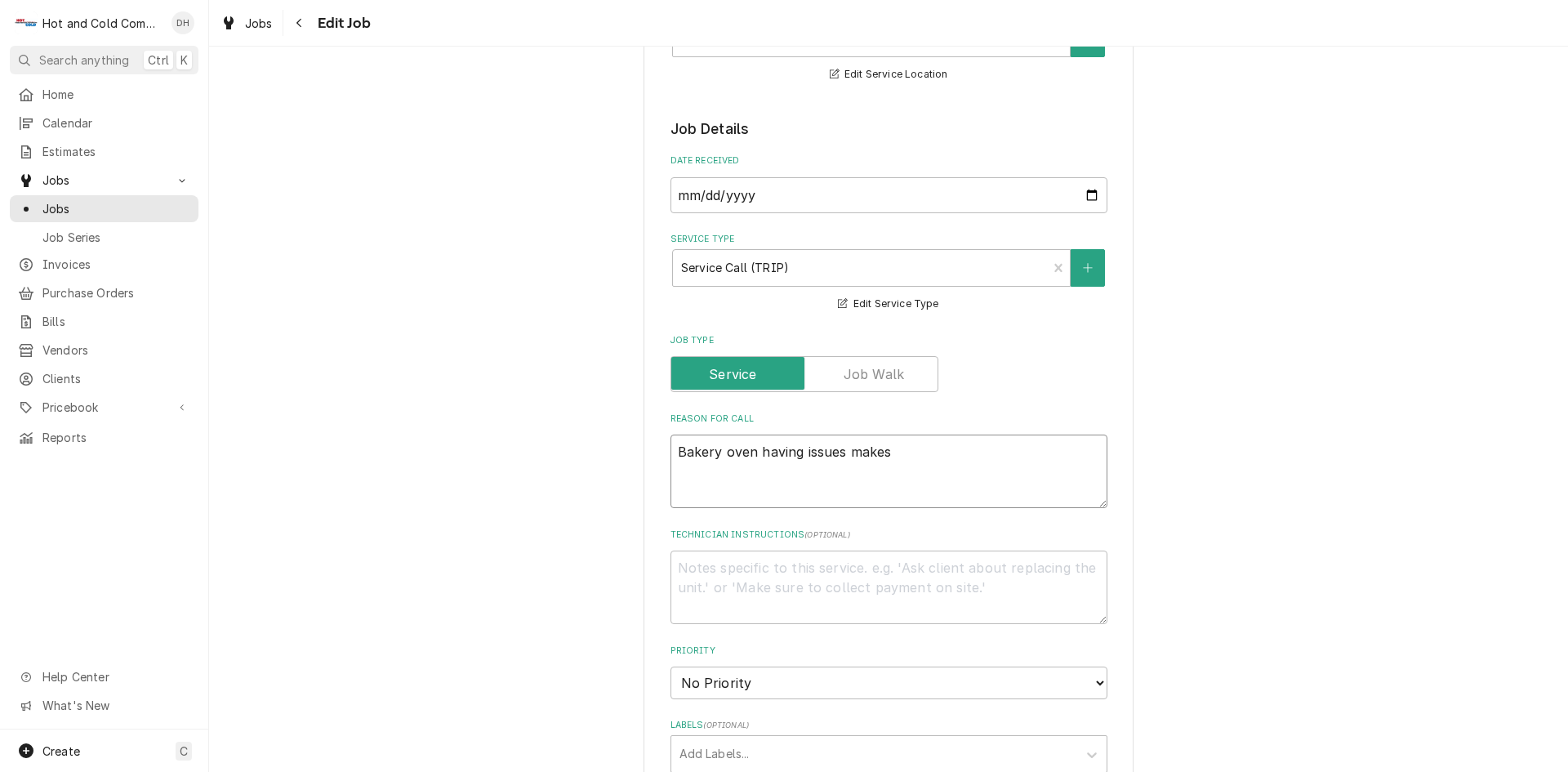
type textarea "Bakery oven having issues makes"
type textarea "x"
type textarea "Bakery oven having issues makes c"
type textarea "x"
type textarea "Bakery oven having issues makes cl"
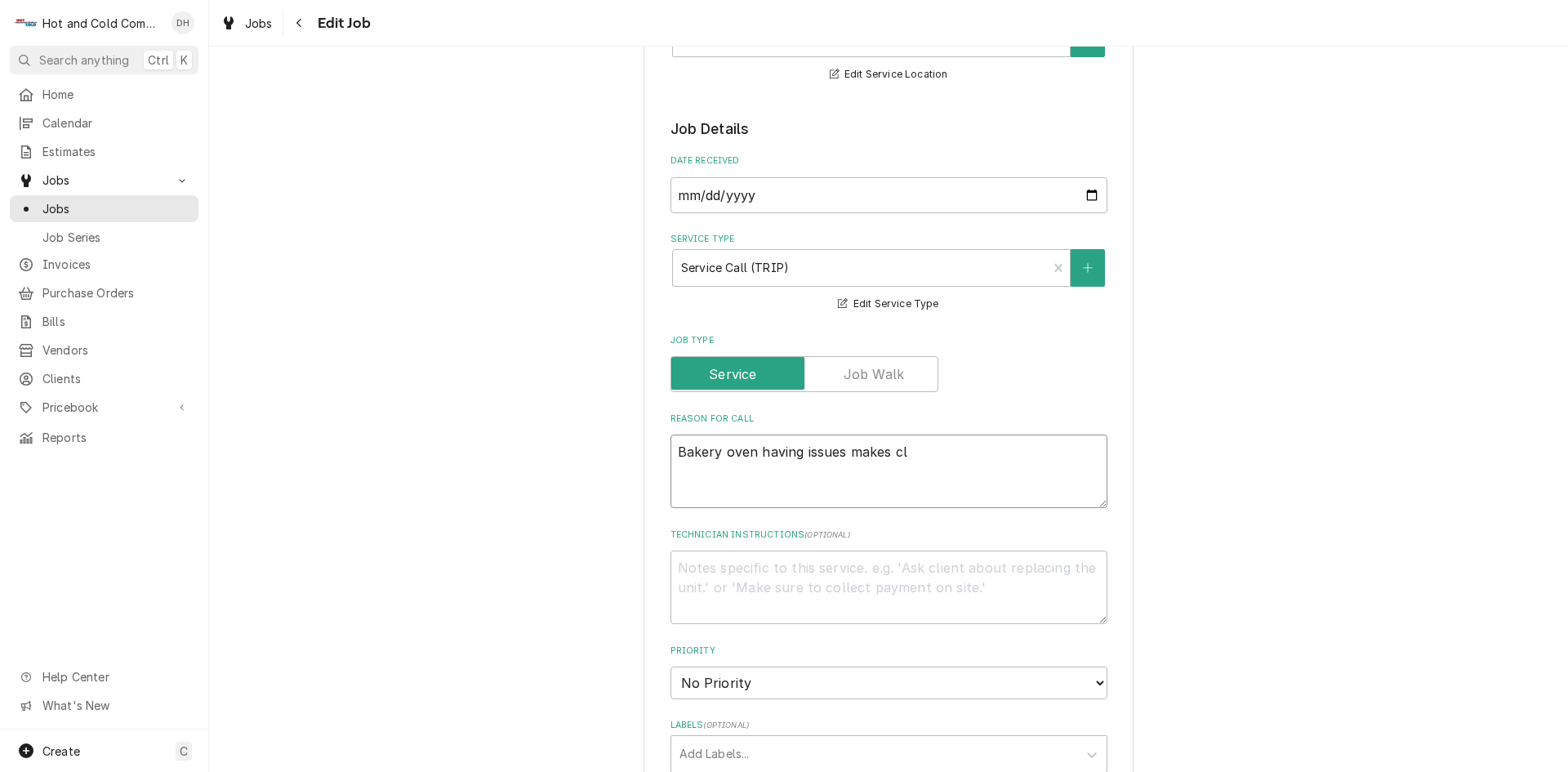
type textarea "x"
type textarea "Bakery oven having issues makes cli"
type textarea "x"
type textarea "Bakery oven having issues makes clic"
type textarea "x"
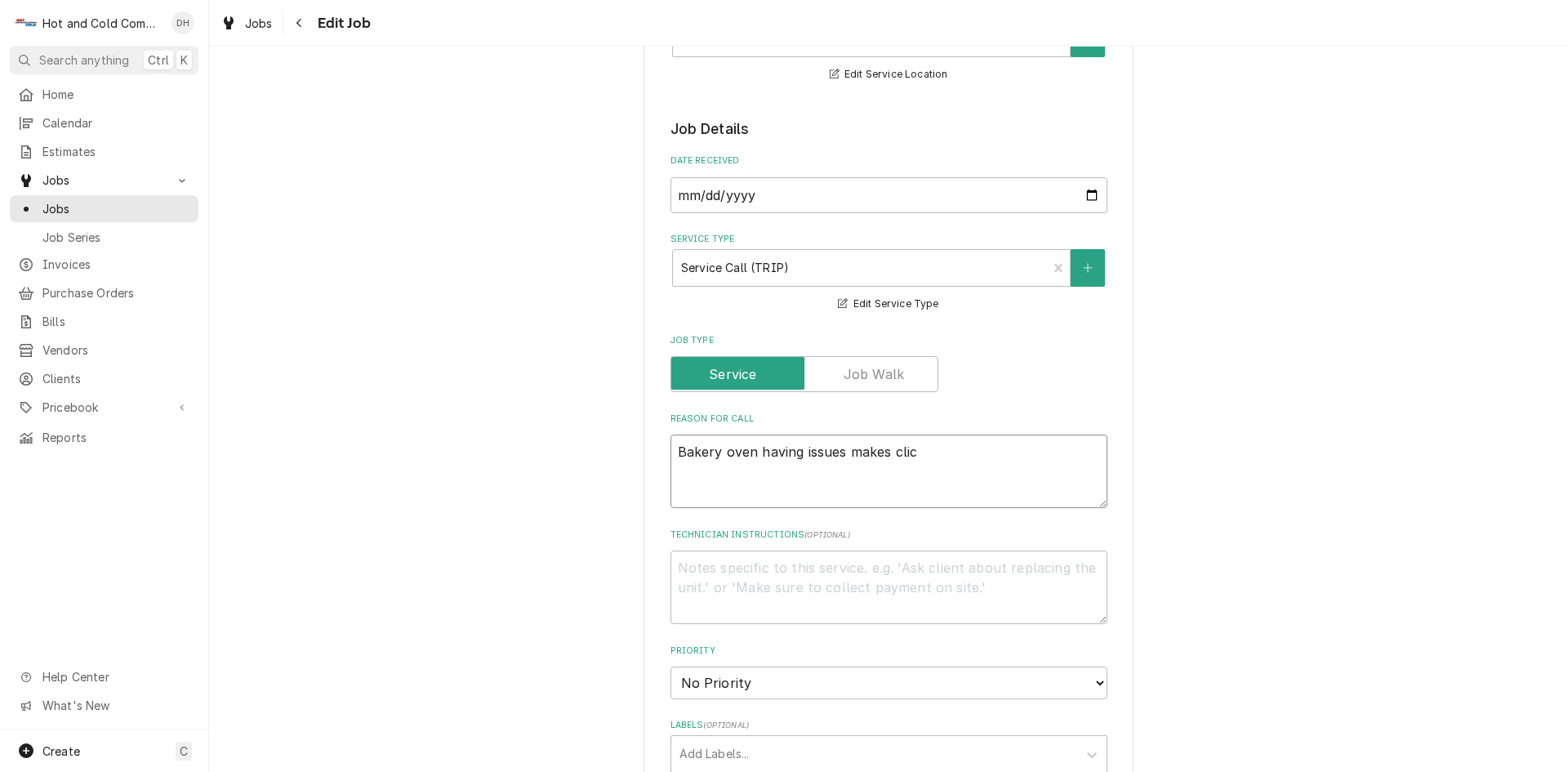
type textarea "Bakery oven having issues makes click"
type textarea "x"
type textarea "Bakery oven having issues makes clicki"
type textarea "x"
type textarea "Bakery oven having issues makes clickin"
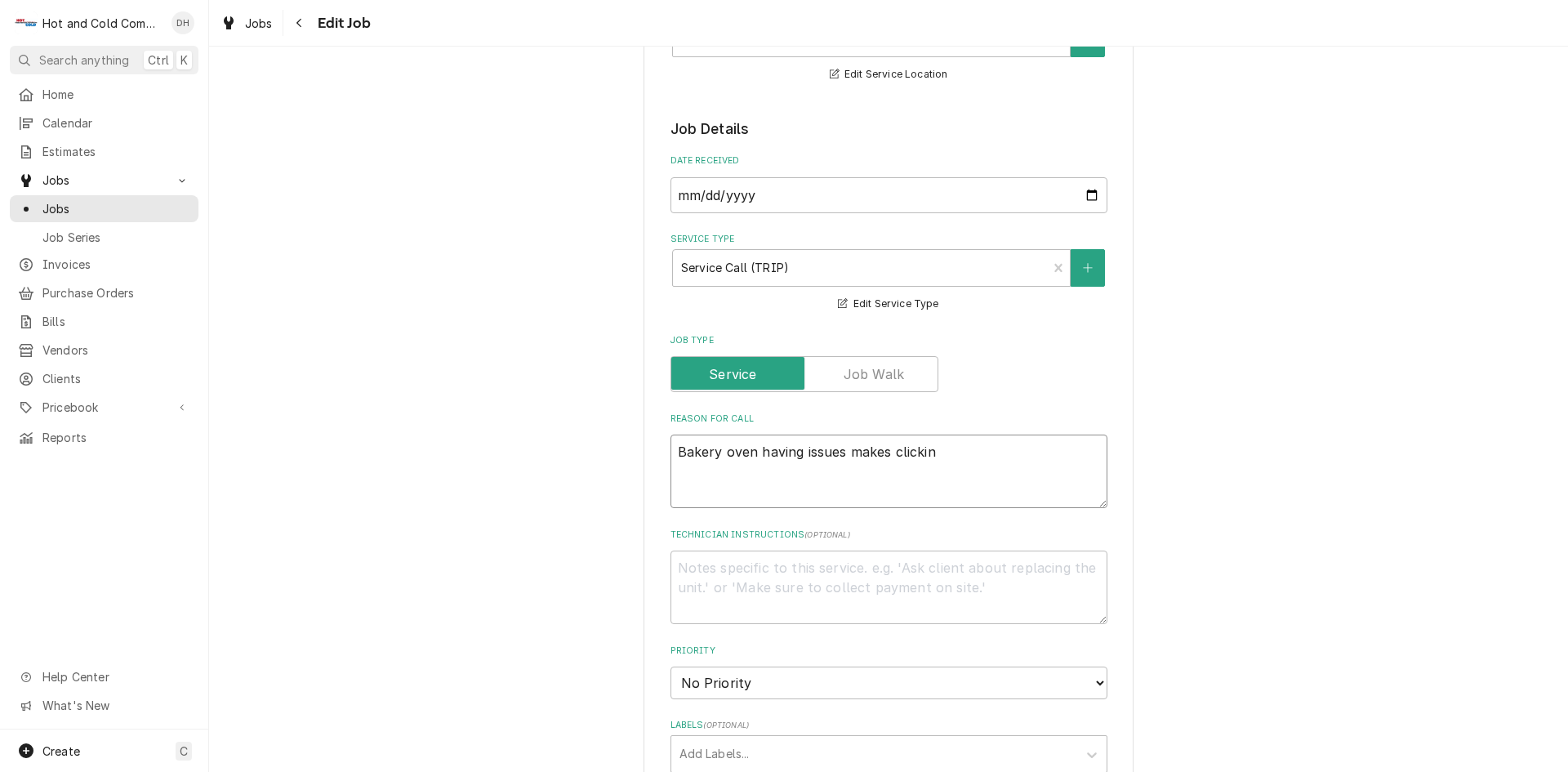
type textarea "x"
type textarea "Bakery oven having issues makes clicking"
type textarea "x"
type textarea "Bakery oven having issues makes clicking"
type textarea "x"
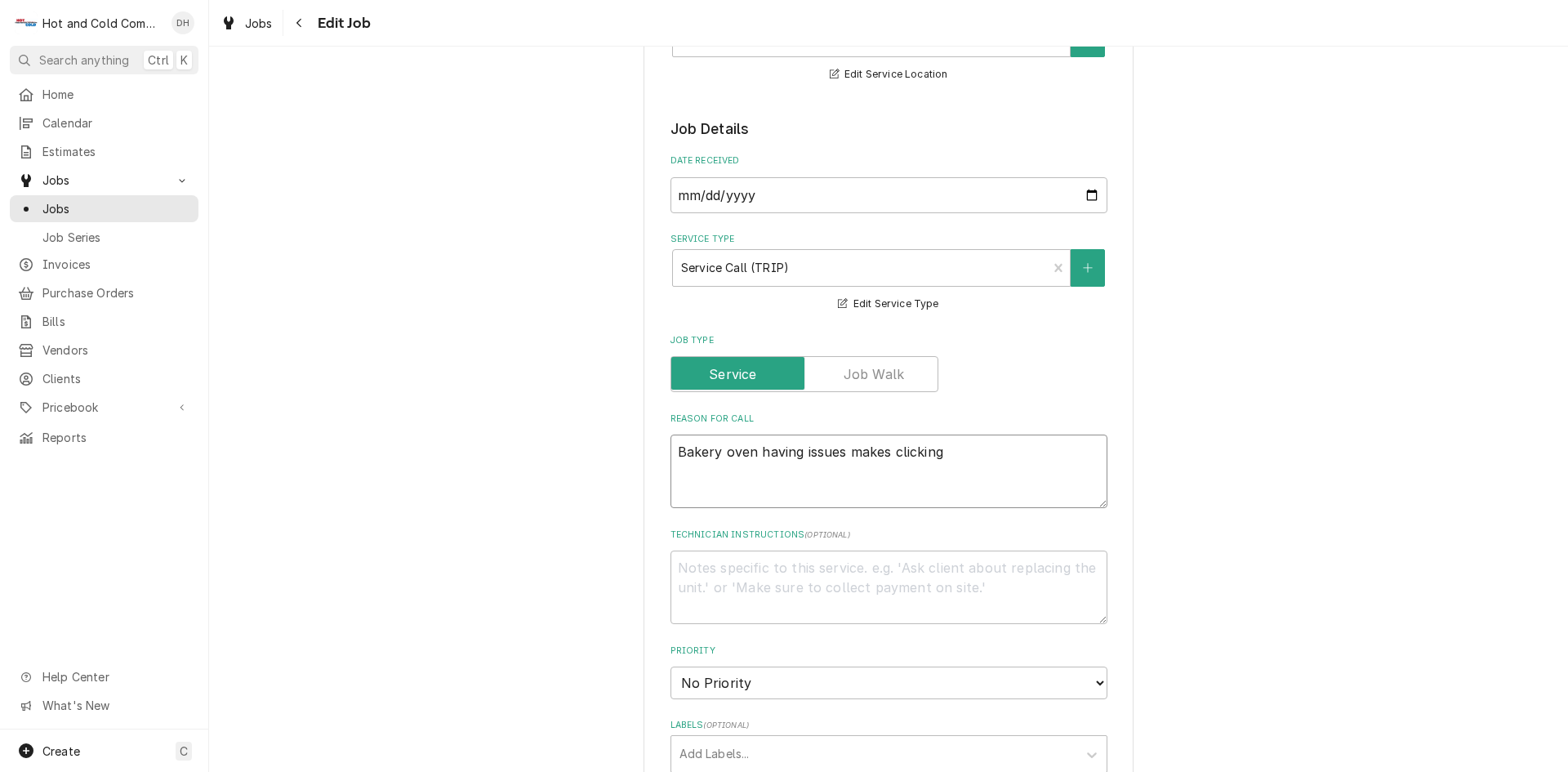
type textarea "Bakery oven having issues makes clicking n"
type textarea "x"
type textarea "Bakery oven having issues makes clicking no"
type textarea "x"
type textarea "Bakery oven having issues makes clicking noi"
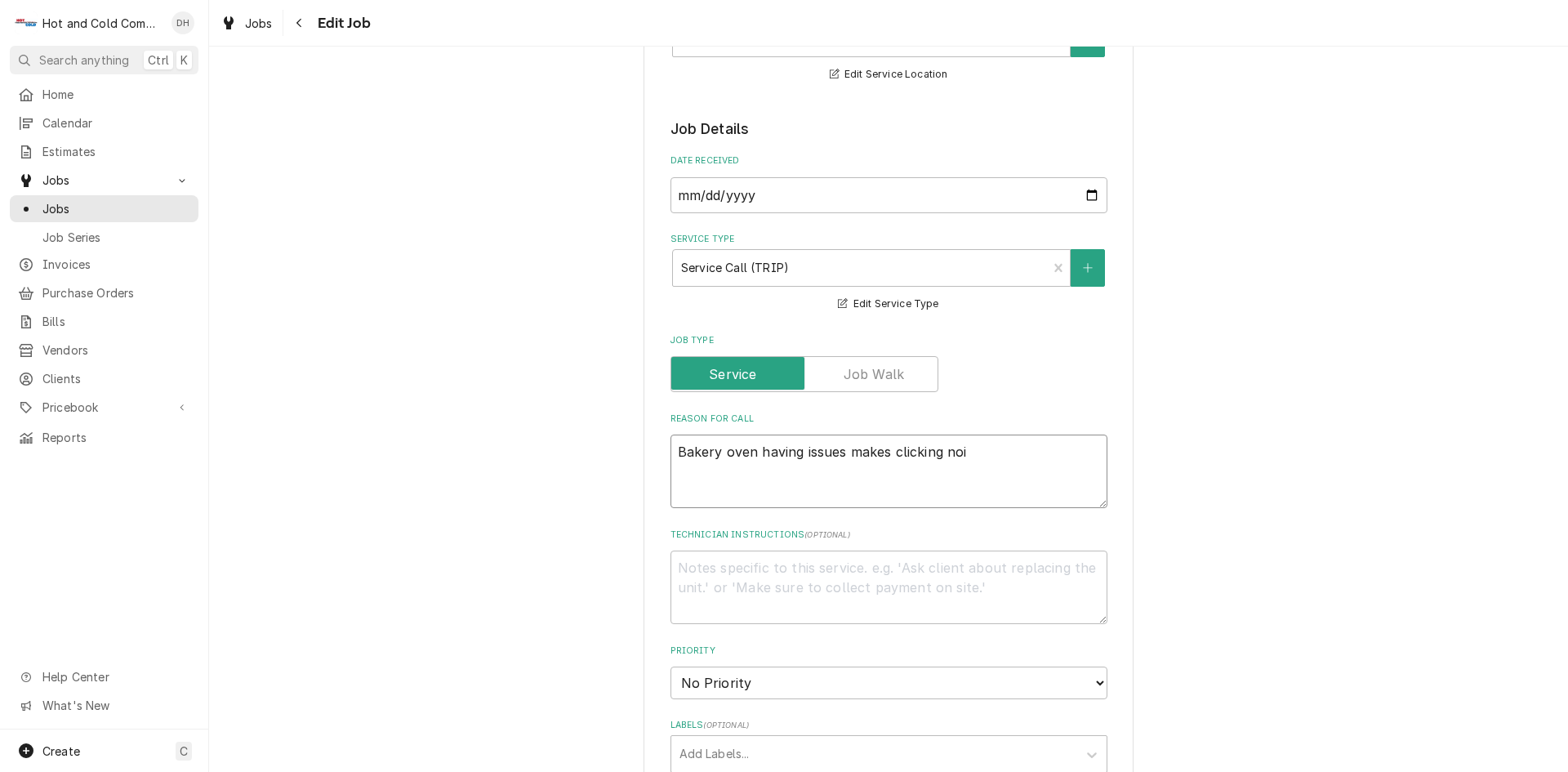
type textarea "x"
type textarea "Bakery oven having issues makes clicking nois"
type textarea "x"
type textarea "Bakery oven having issues makes clicking noise"
type textarea "x"
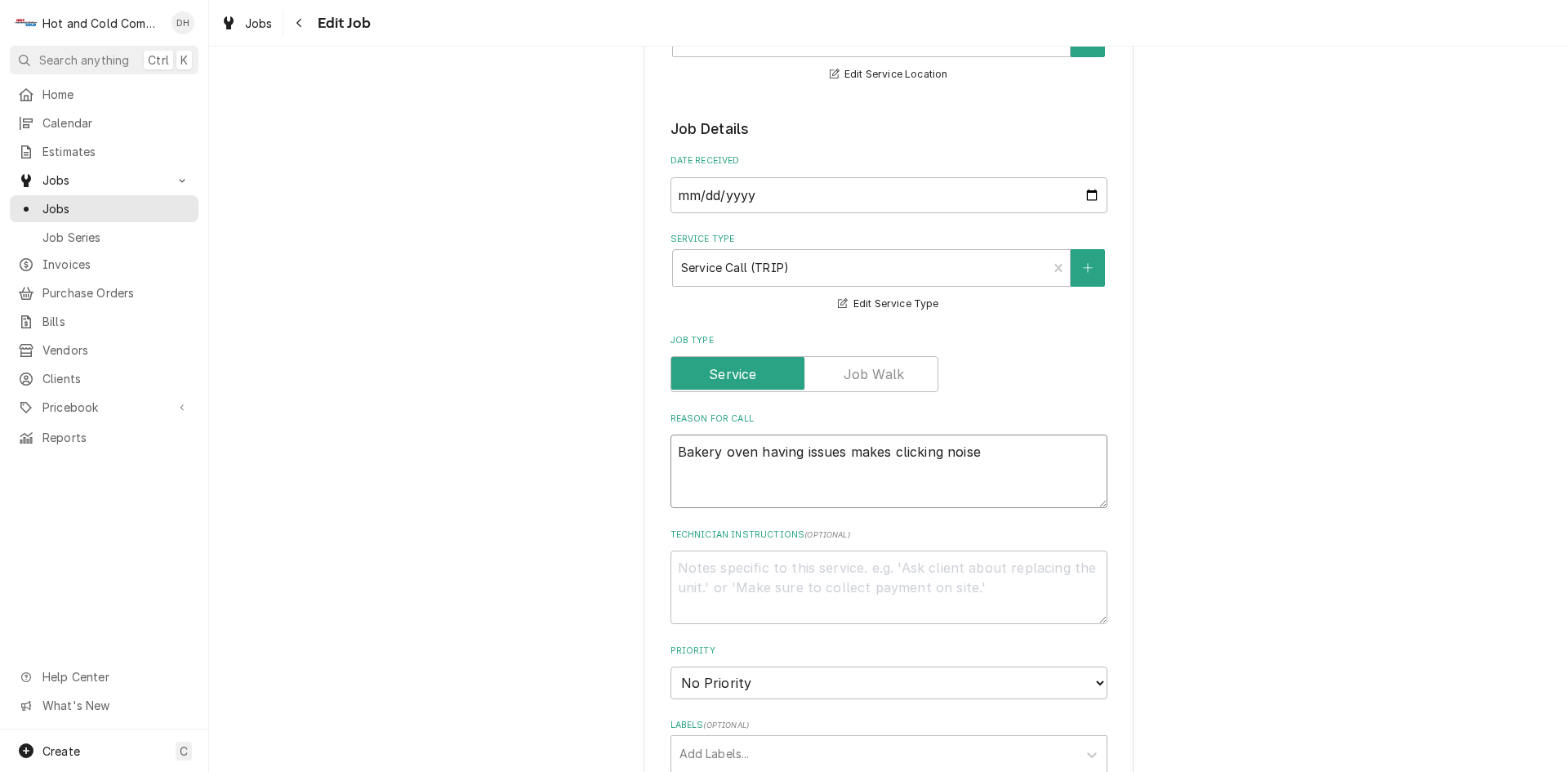
type textarea "Bakery oven having issues makes clicking noise"
type textarea "x"
type textarea "Bakery oven having issues makes clicking noise a"
type textarea "x"
type textarea "Bakery oven having issues makes clicking noise an"
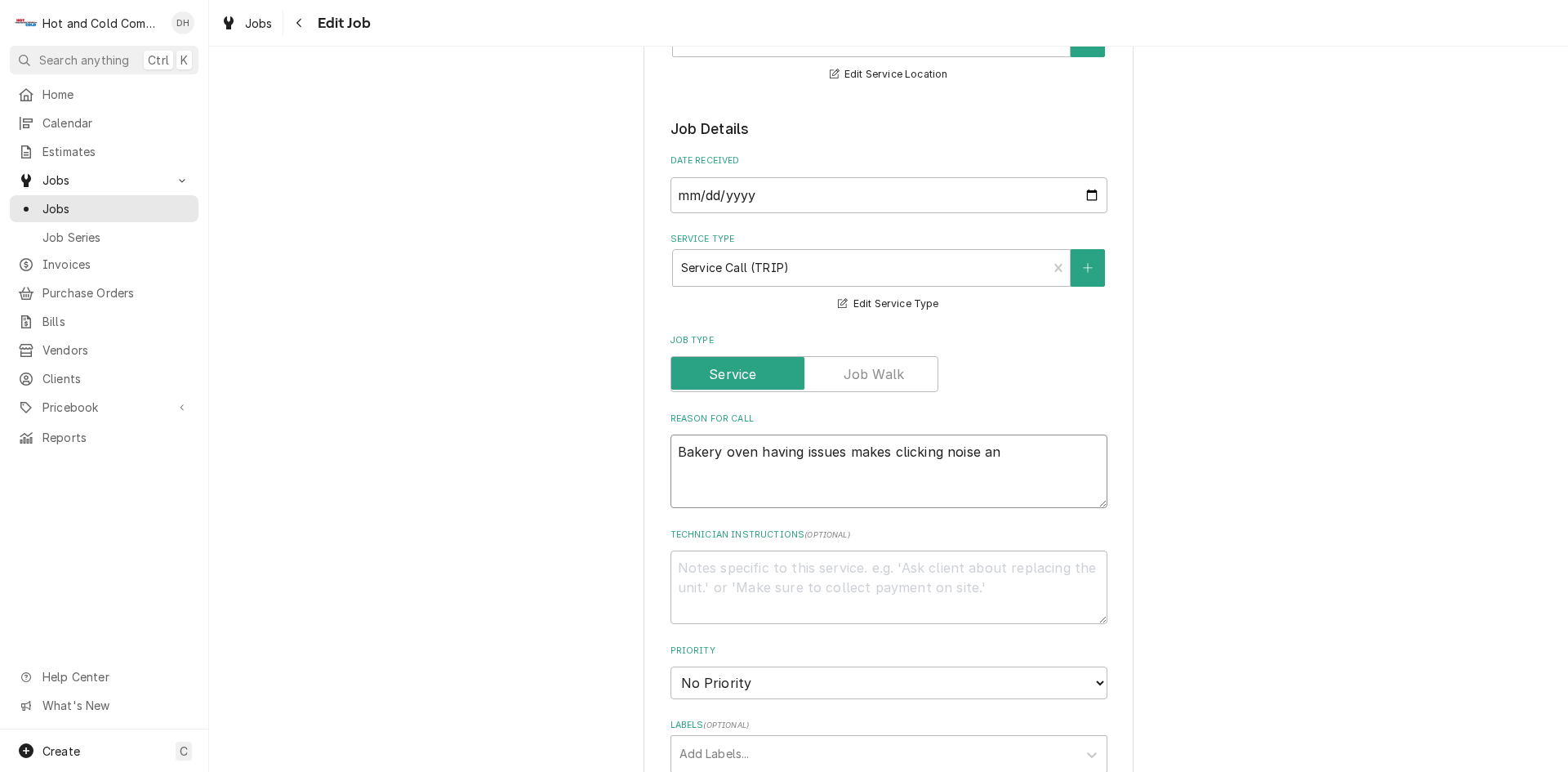
type textarea "x"
type textarea "Bakery oven having issues makes clicking noise and"
type textarea "x"
type textarea "Bakery oven having issues makes clicking noise and"
type textarea "x"
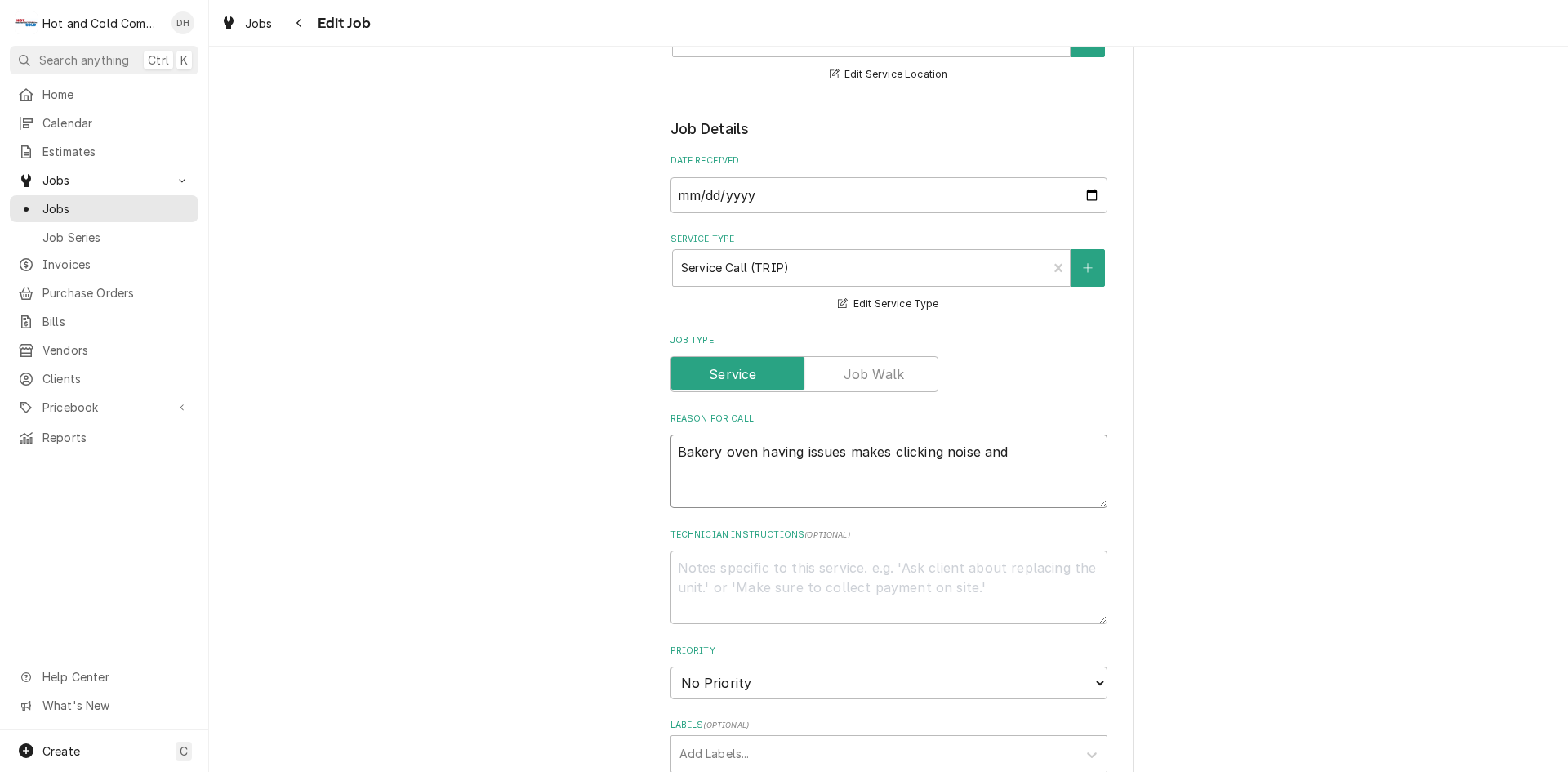
type textarea "Bakery oven having issues makes clicking noise and t"
type textarea "x"
type textarea "Bakery oven having issues makes clicking noise and tu"
type textarea "x"
type textarea "Bakery oven having issues makes clicking noise and tur"
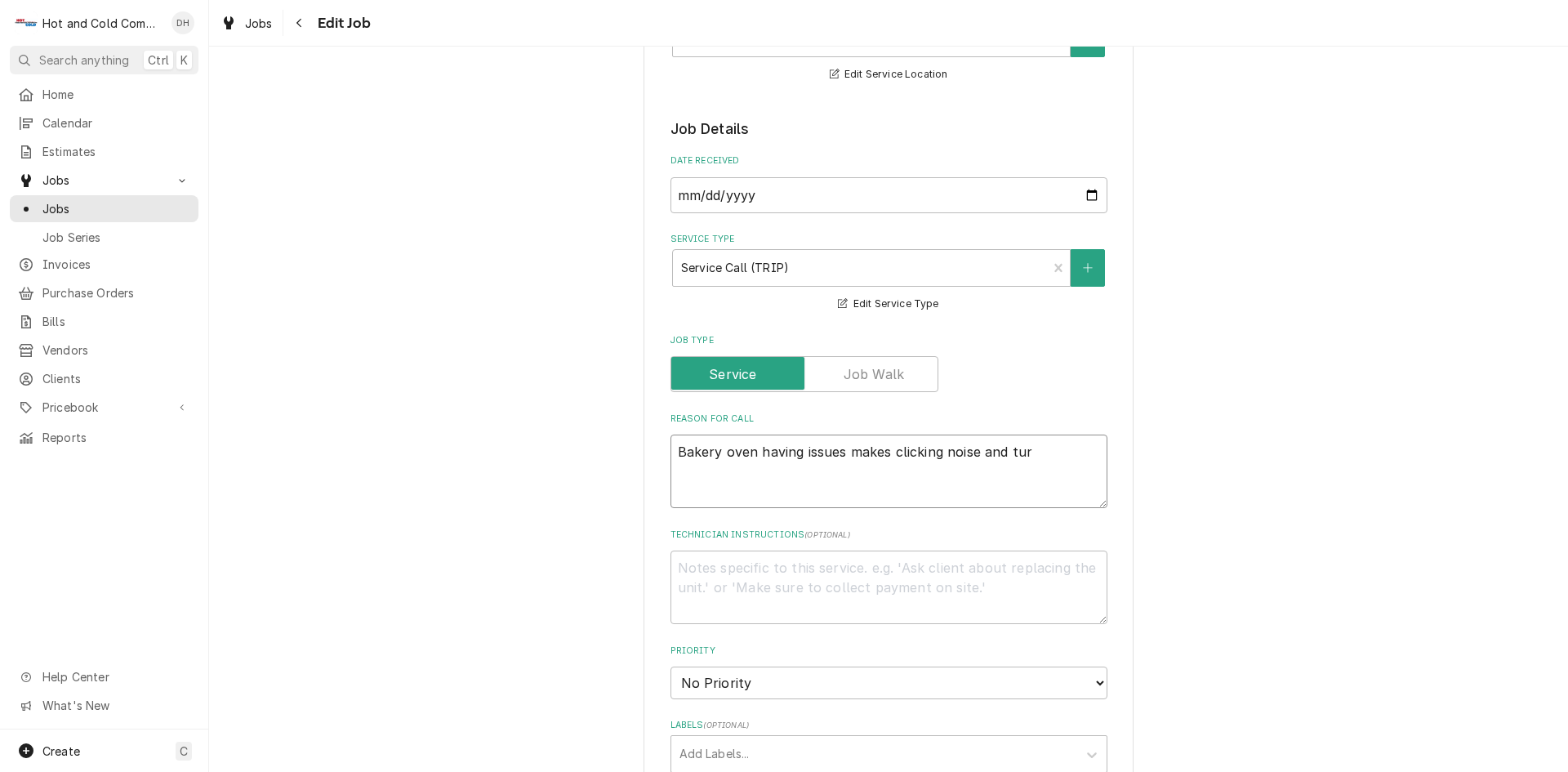
type textarea "x"
type textarea "Bakery oven having issues makes clicking noise and turn"
type textarea "x"
type textarea "Bakery oven having issues makes clicking noise and turns"
type textarea "x"
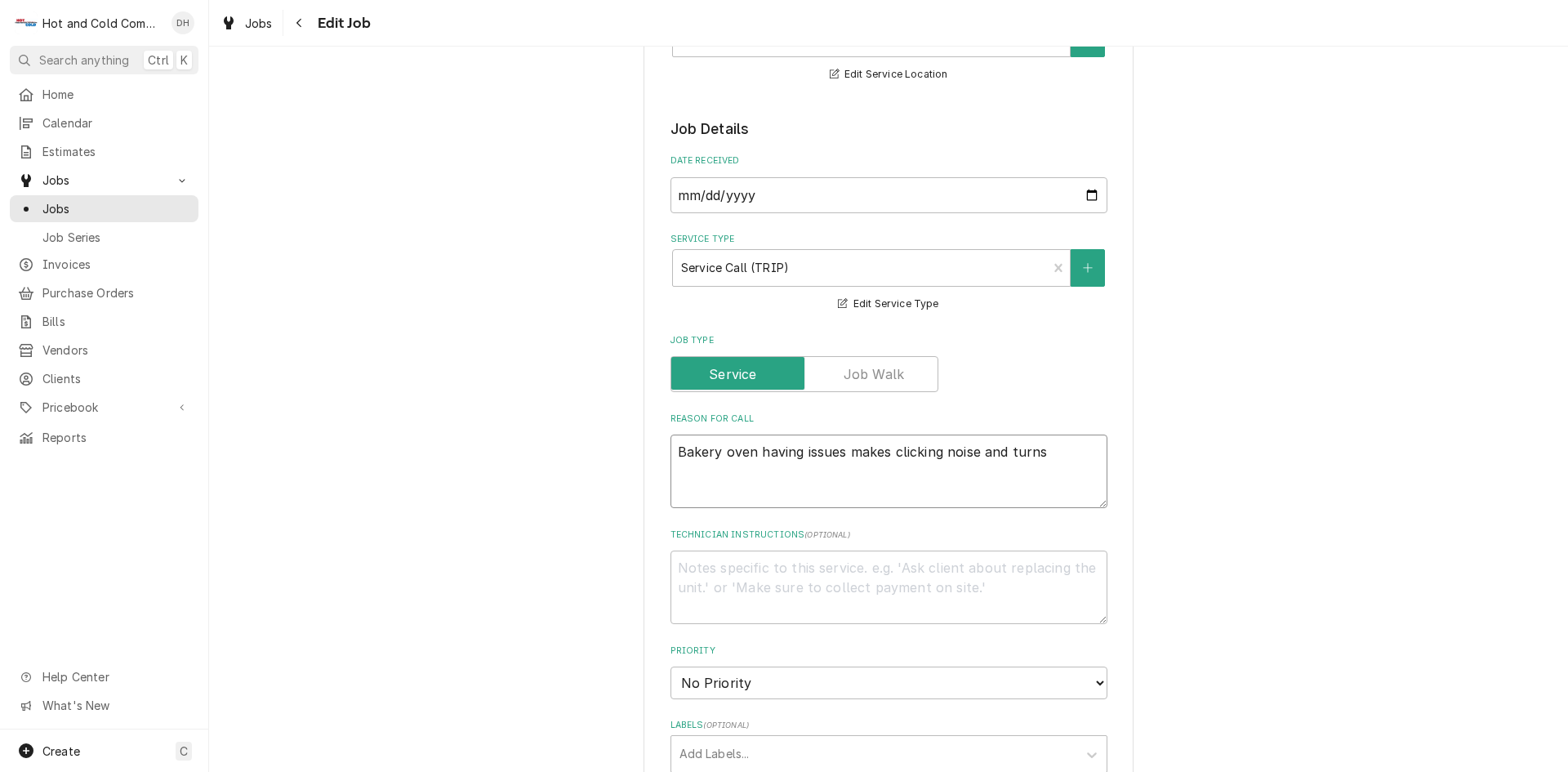
type textarea "Bakery oven having issues makes clicking noise and turns"
type textarea "x"
type textarea "Bakery oven having issues makes clicking noise and turns o"
type textarea "x"
type textarea "Bakery oven having issues makes clicking noise and turns of"
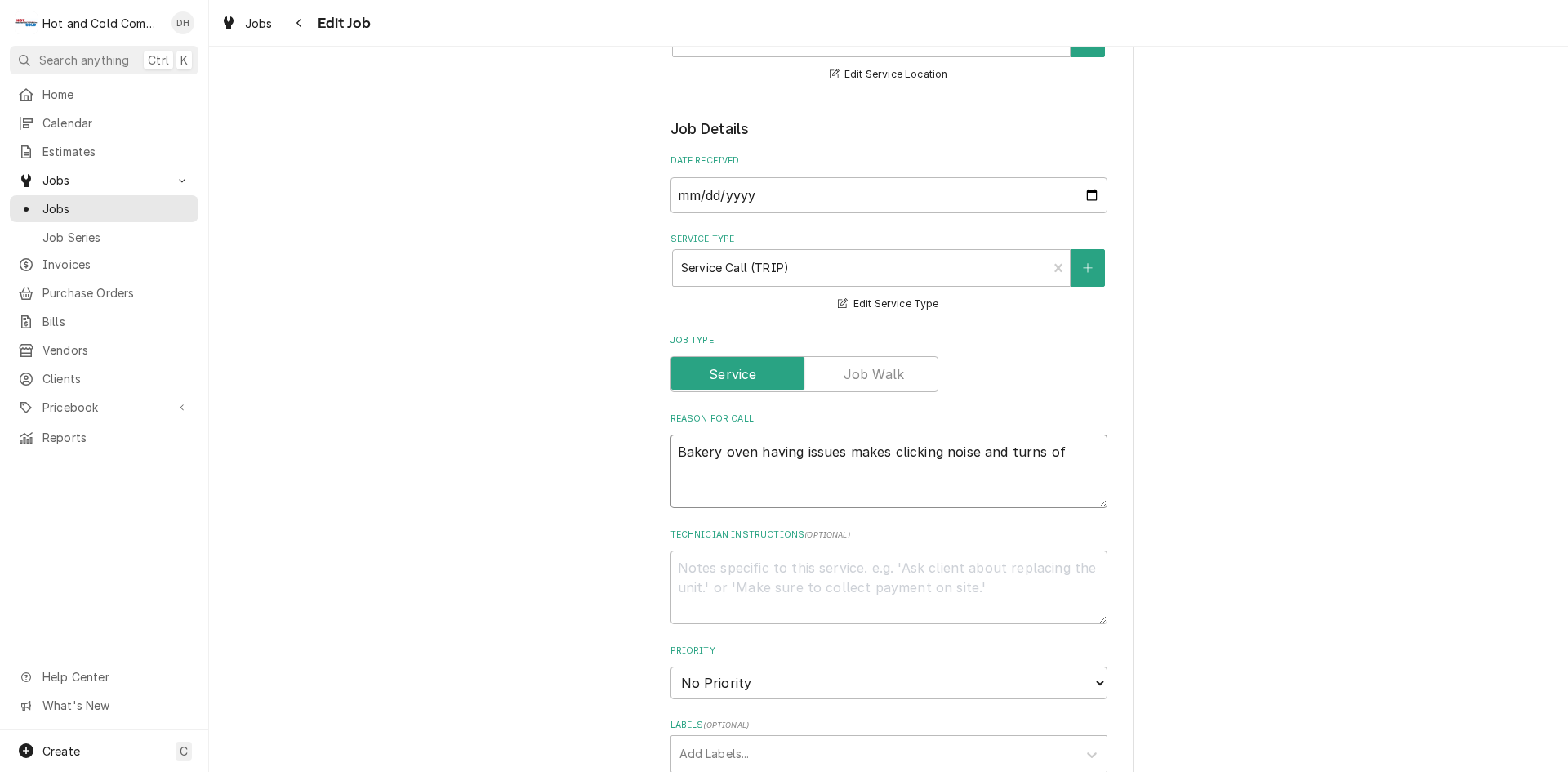
type textarea "x"
type textarea "Bakery oven having issues makes clicking noise and turns off"
type textarea "x"
type textarea "Bakery oven having issues makes clicking noise and turns off."
type textarea "x"
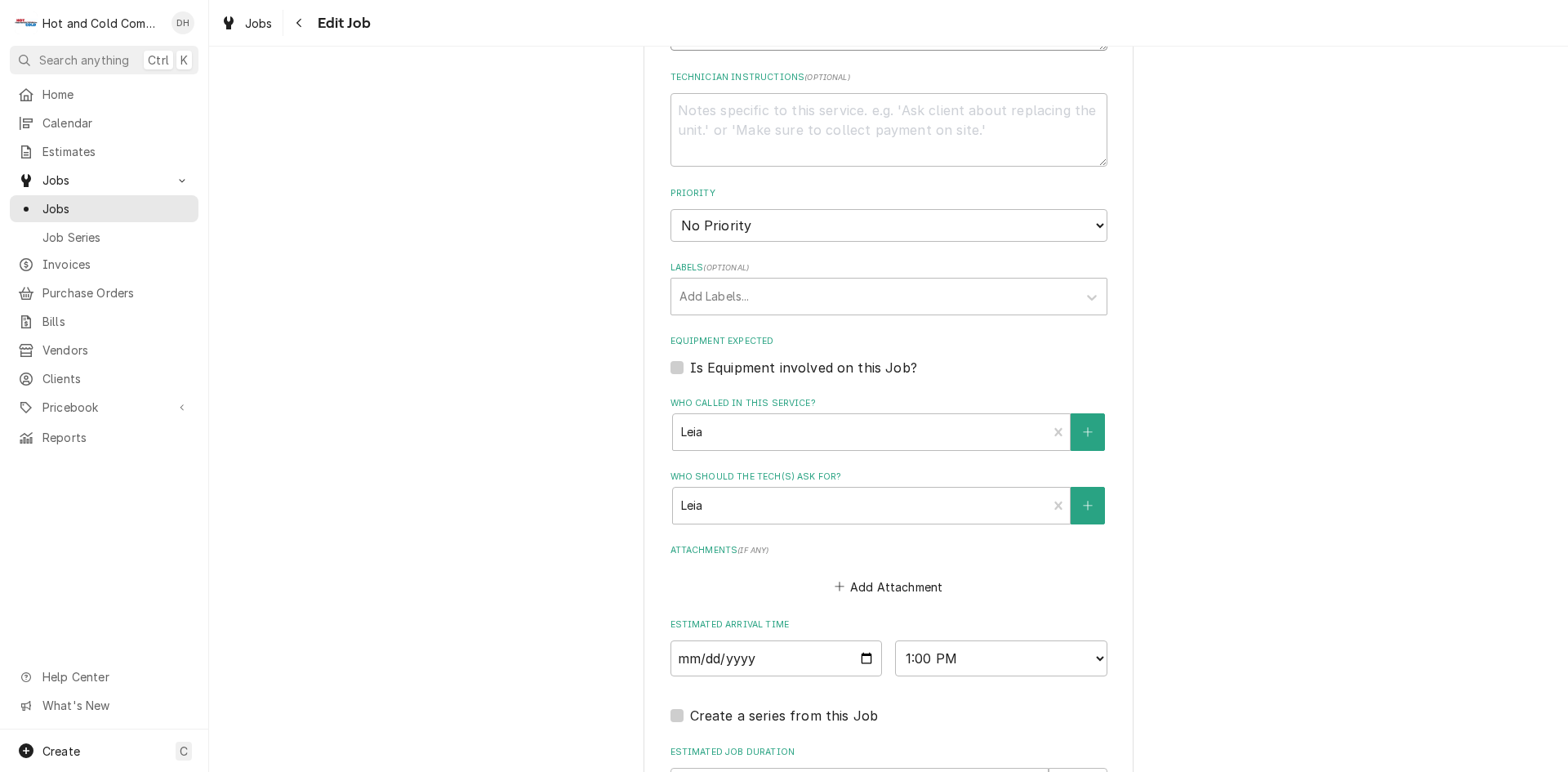
scroll to position [934, 0]
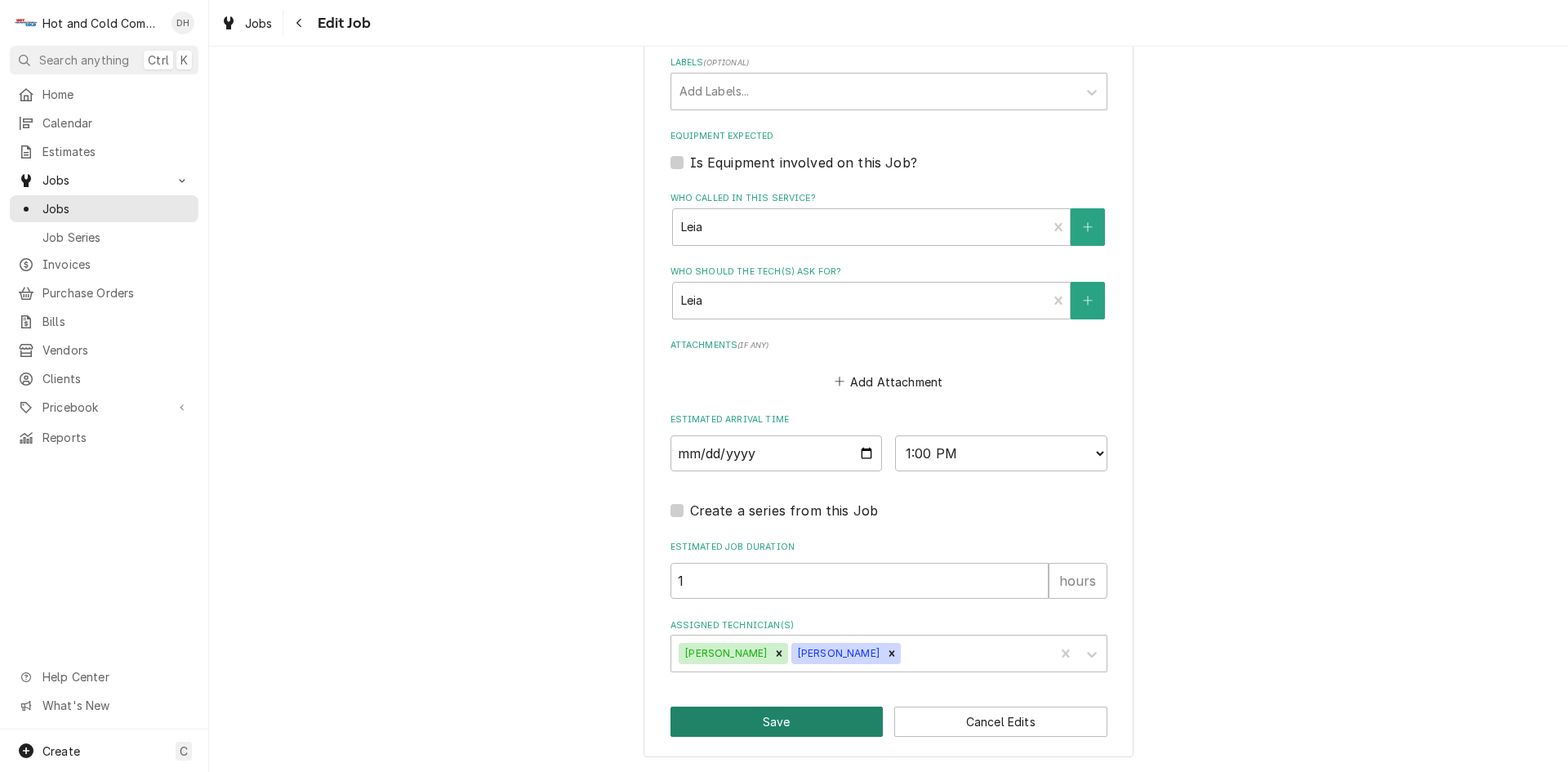
type textarea "Bakery oven having issues makes clicking noise and turns off."
click at [785, 728] on button "Save" at bounding box center [777, 722] width 213 height 31
type textarea "x"
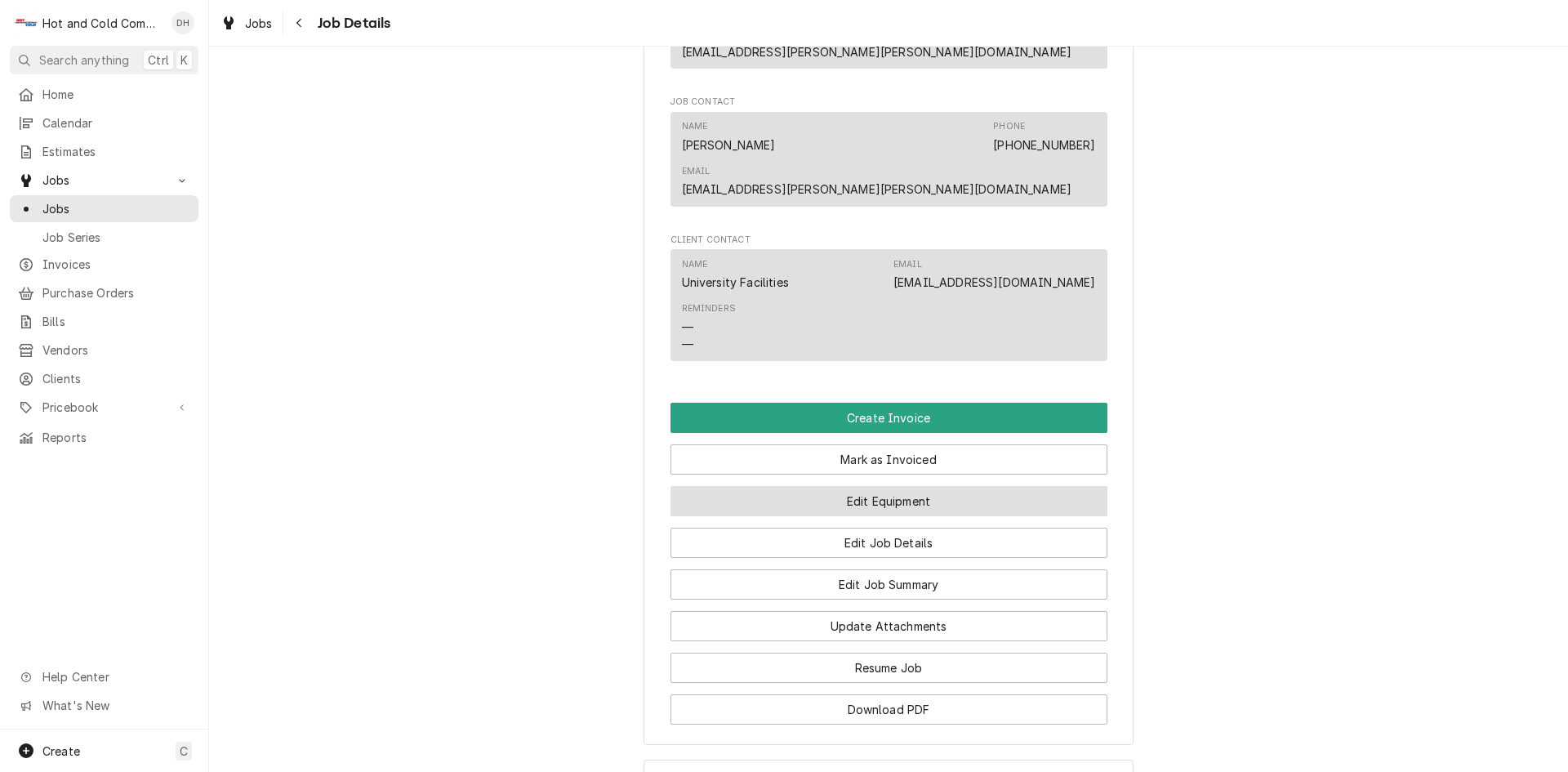
scroll to position [1182, 0]
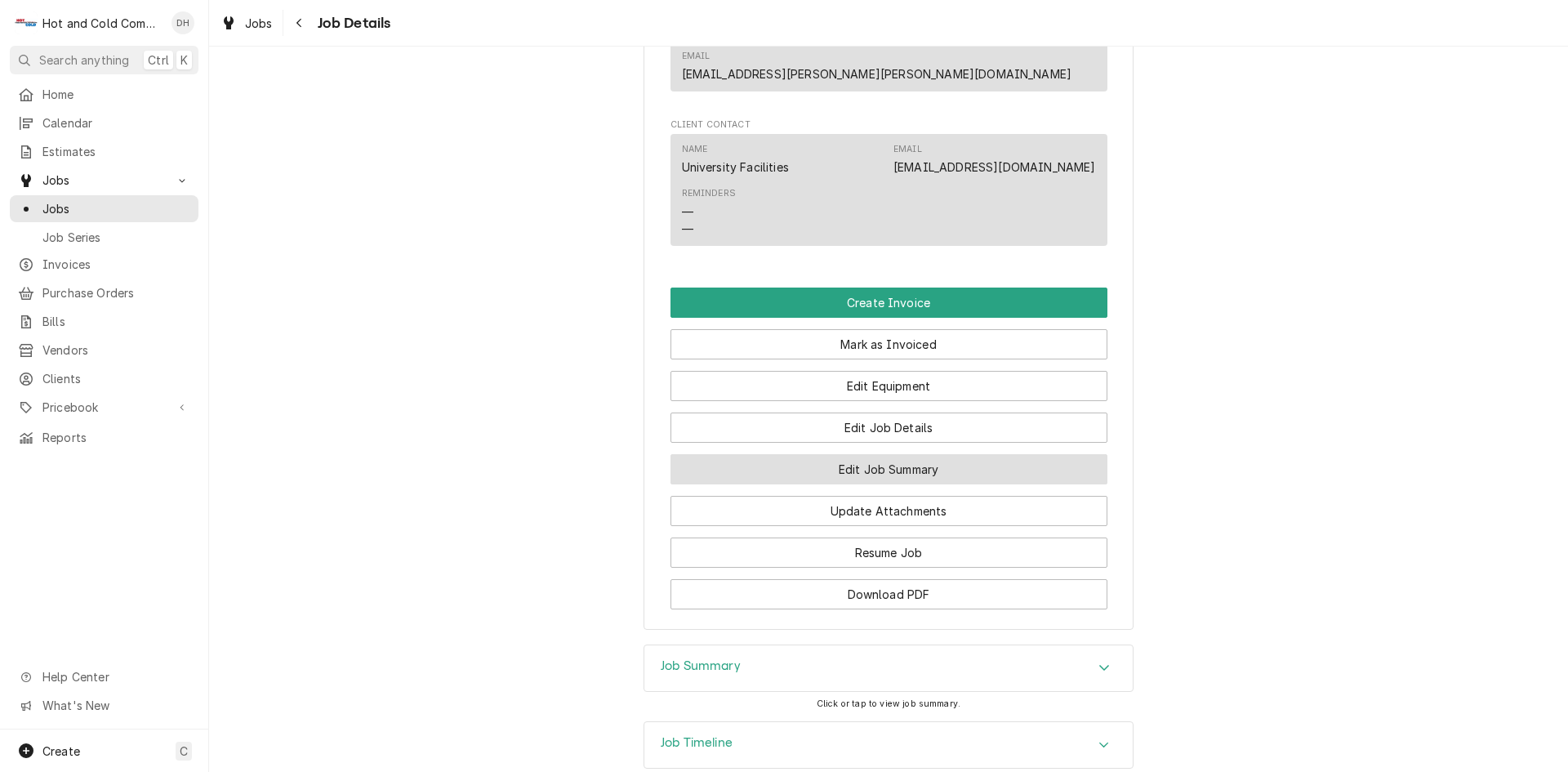
click at [892, 455] on button "Edit Job Summary" at bounding box center [889, 470] width 437 height 31
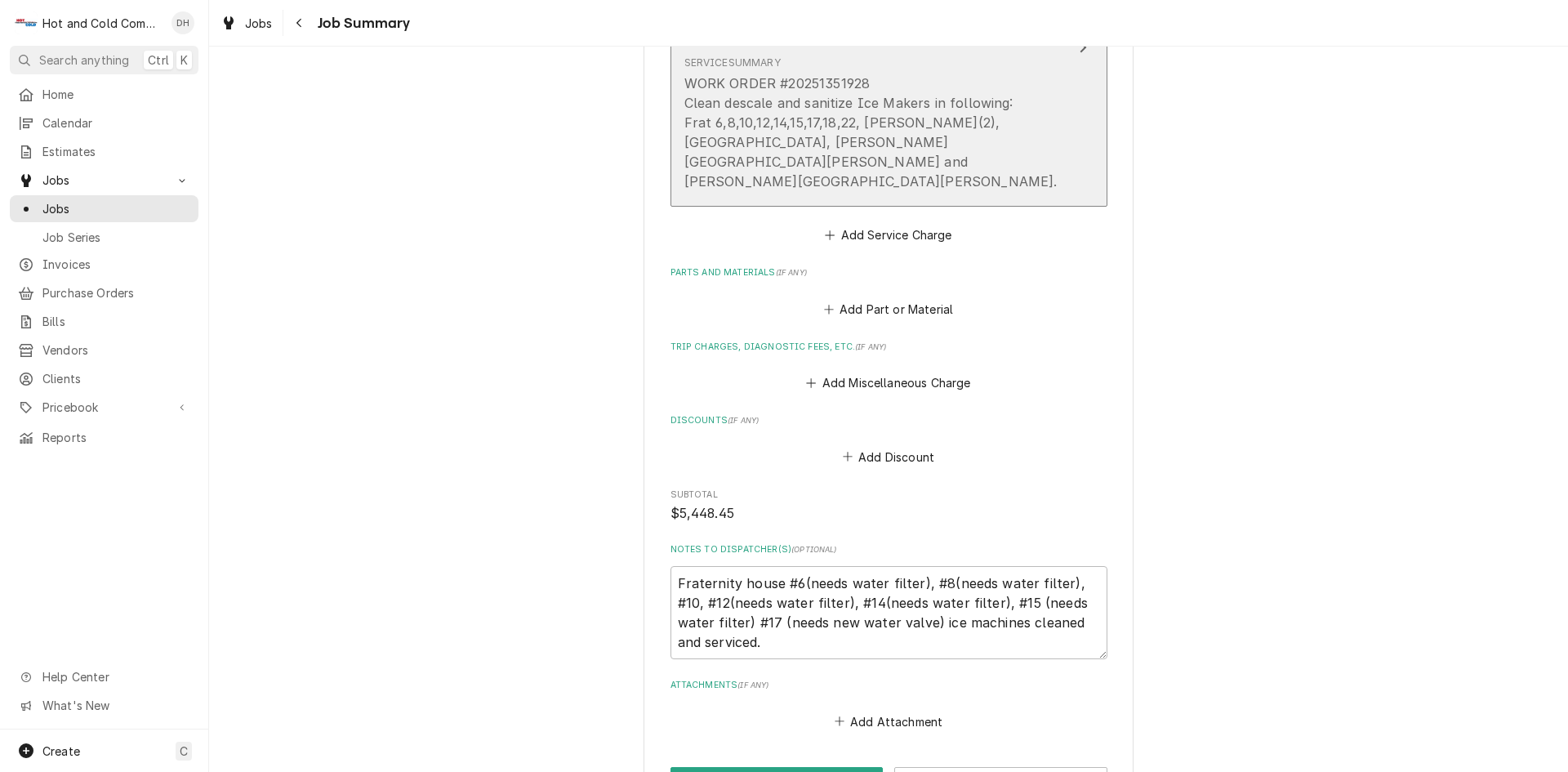
scroll to position [692, 0]
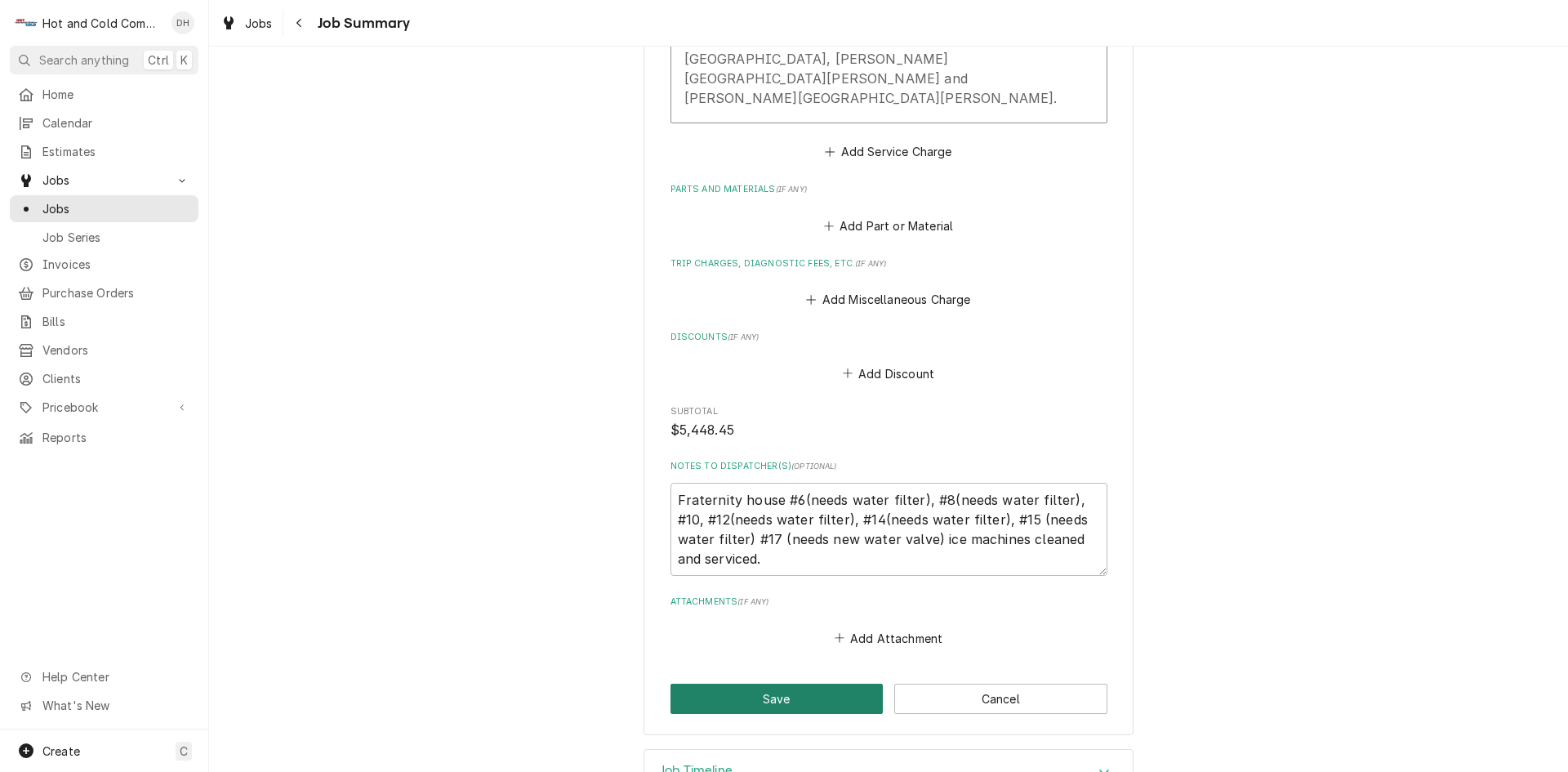
drag, startPoint x: 765, startPoint y: 642, endPoint x: 829, endPoint y: 505, distance: 151.2
click at [771, 684] on button "Save" at bounding box center [777, 699] width 213 height 31
type textarea "x"
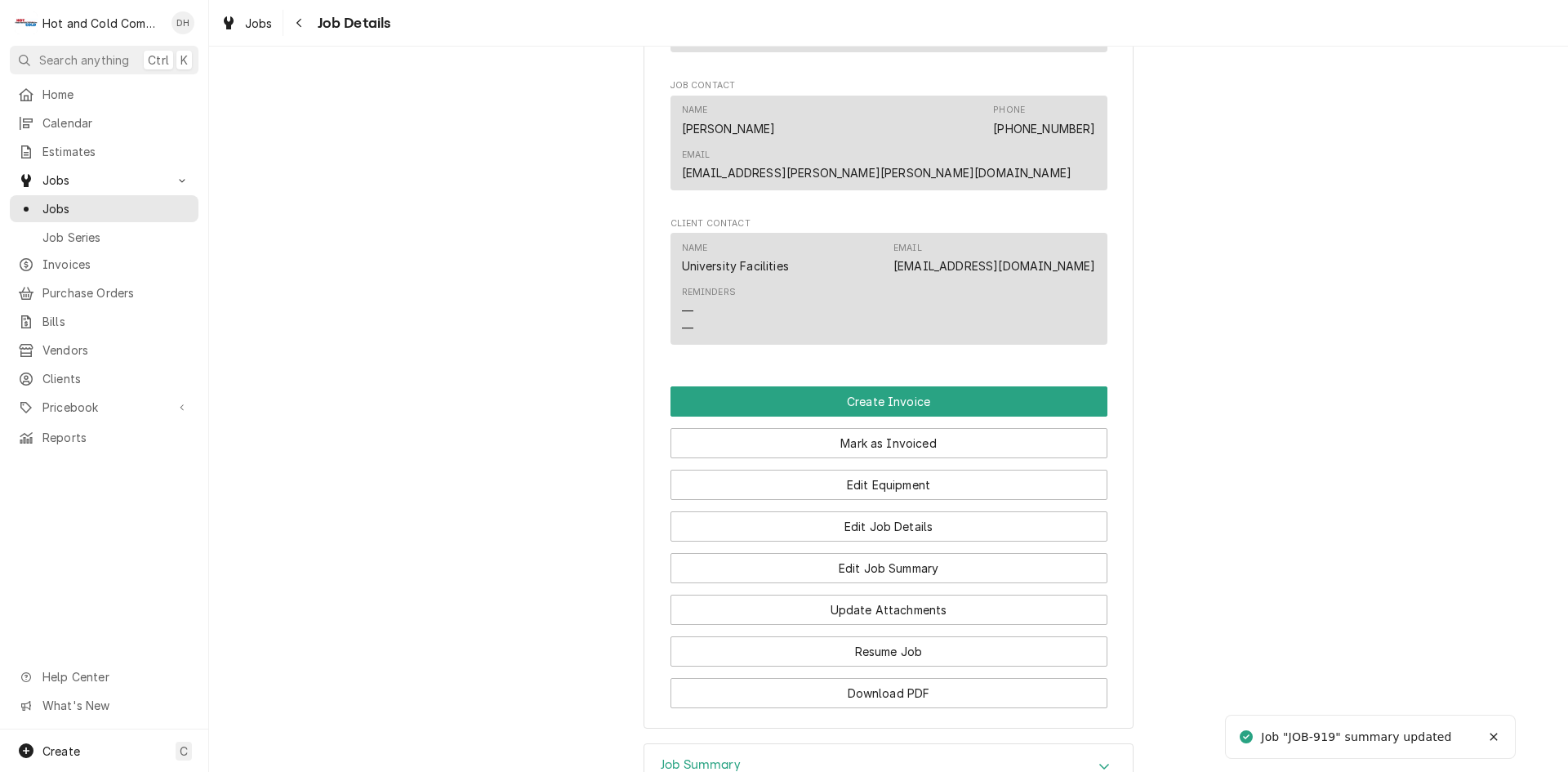
scroll to position [1088, 0]
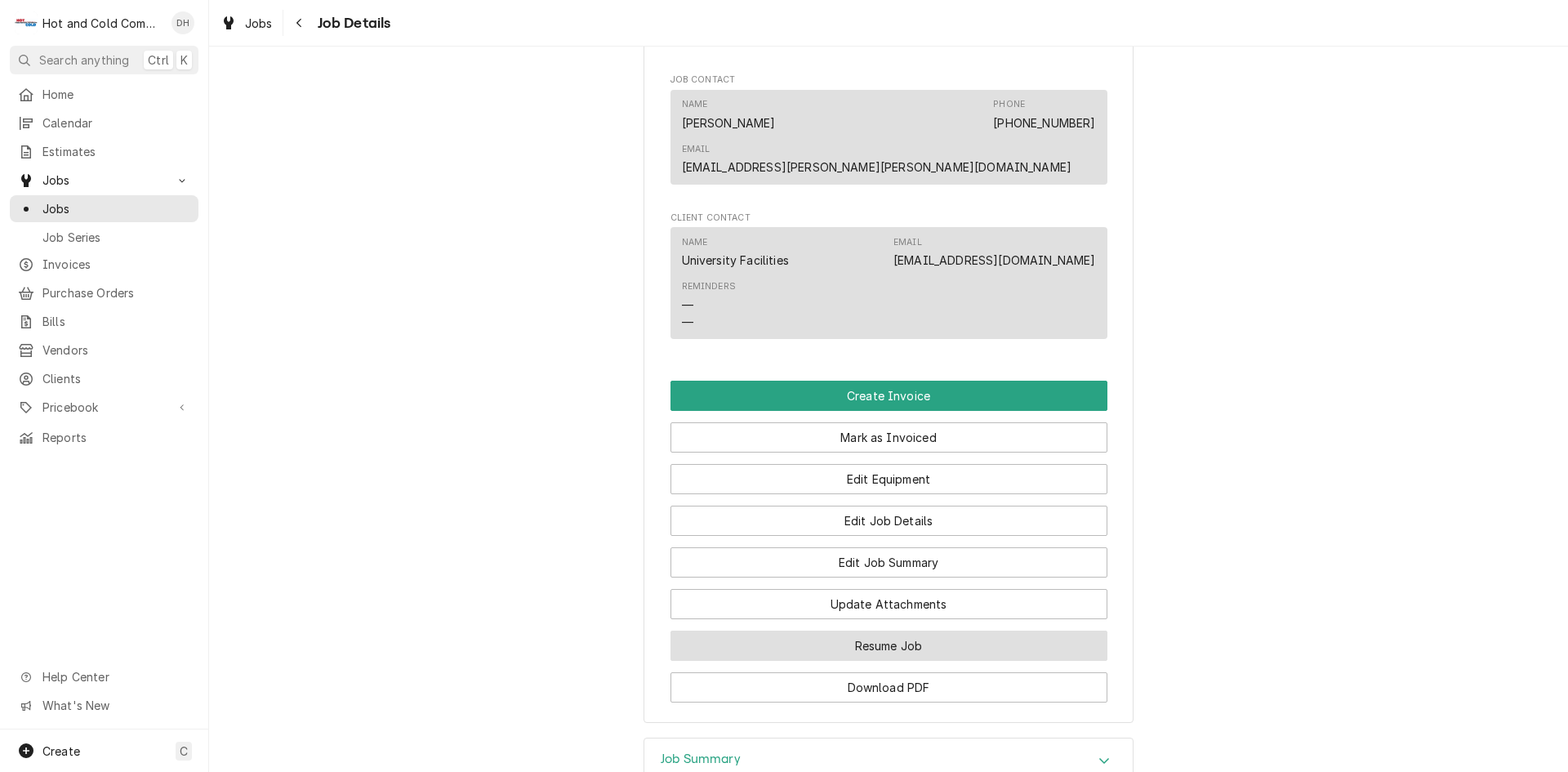
click at [948, 631] on button "Resume Job" at bounding box center [889, 646] width 437 height 31
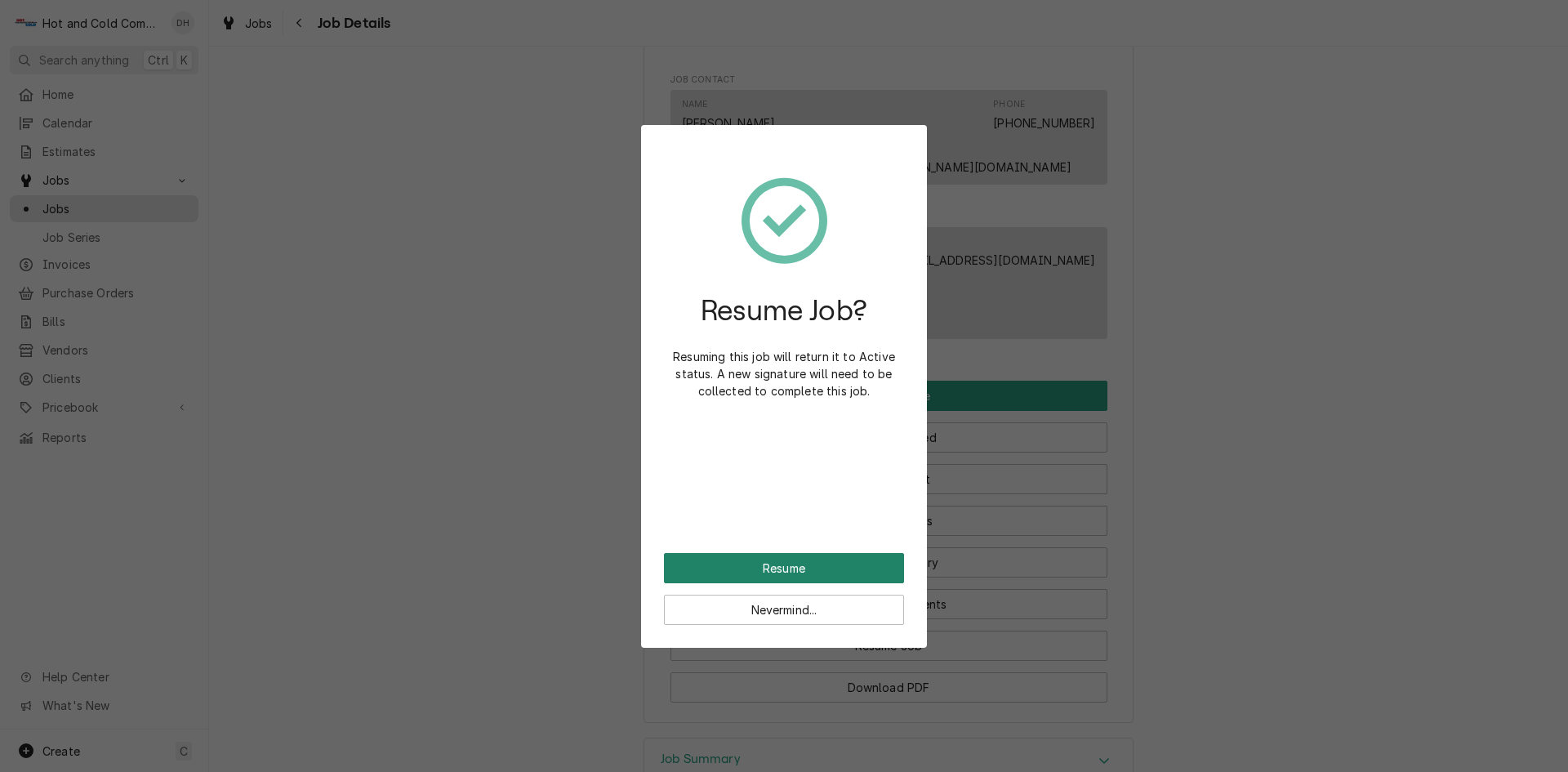
drag, startPoint x: 823, startPoint y: 572, endPoint x: 834, endPoint y: 549, distance: 25.5
click at [825, 570] on button "Resume" at bounding box center [784, 569] width 240 height 31
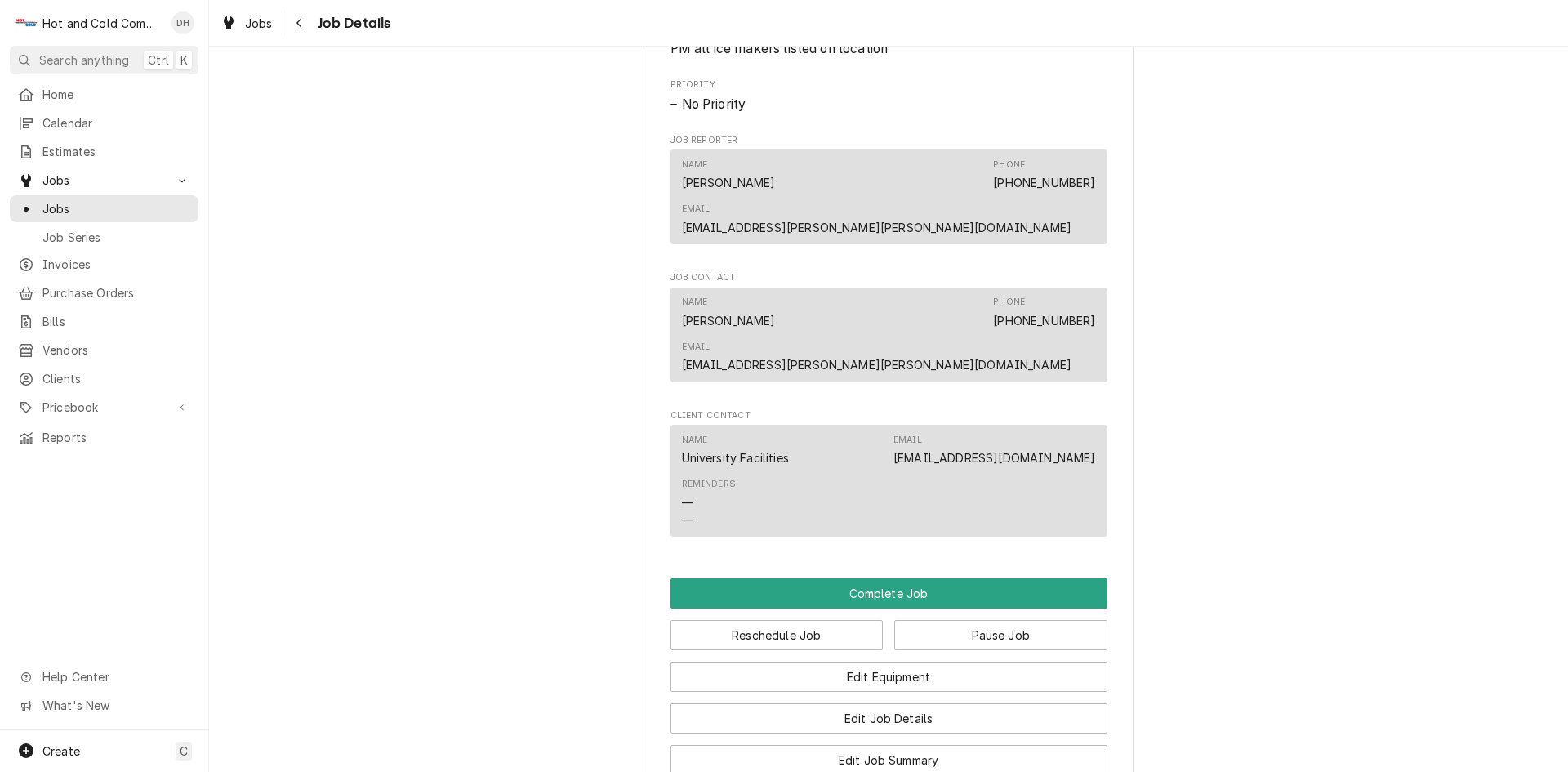
scroll to position [1338, 0]
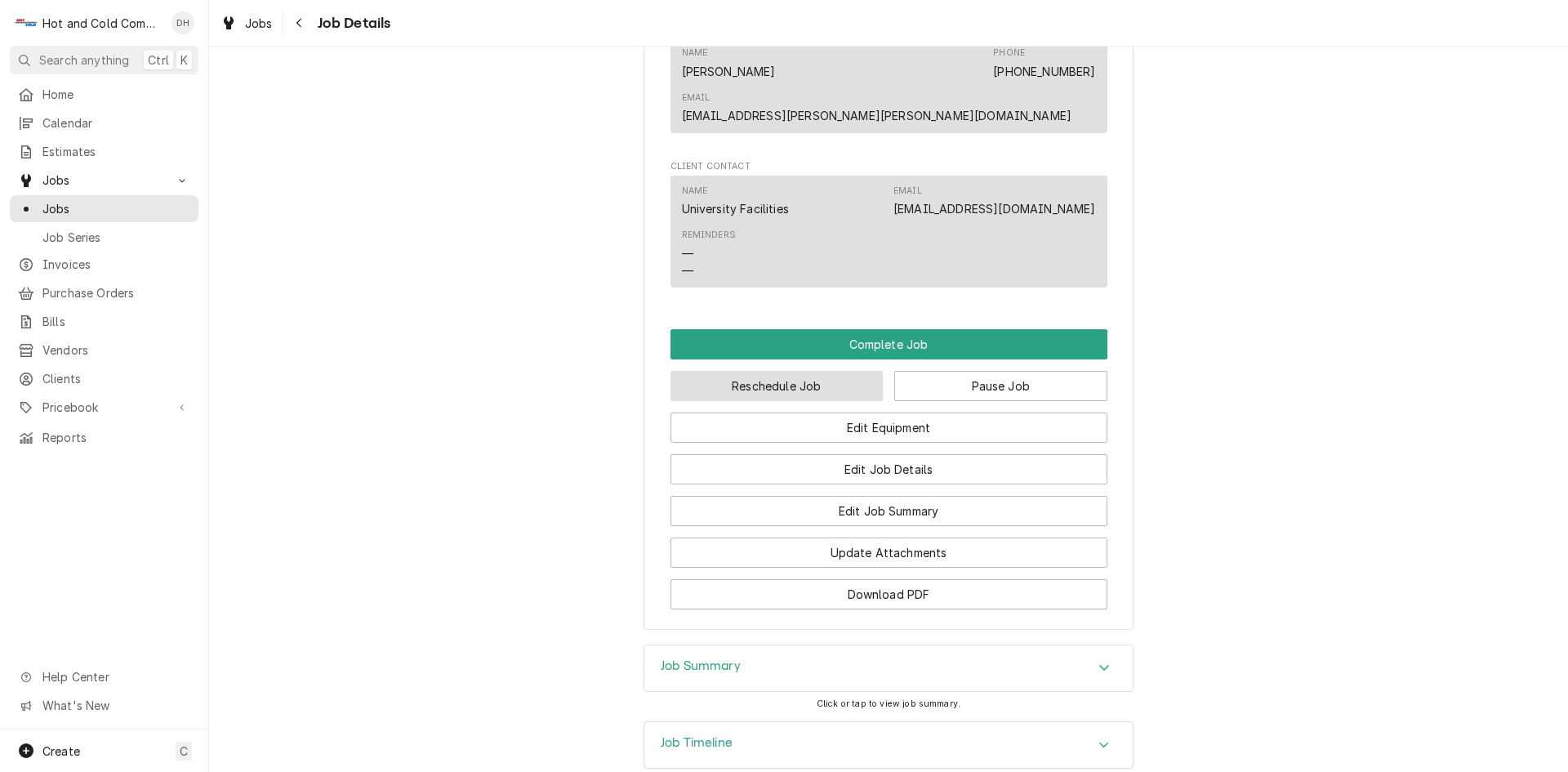
click at [780, 371] on button "Reschedule Job" at bounding box center [777, 386] width 213 height 31
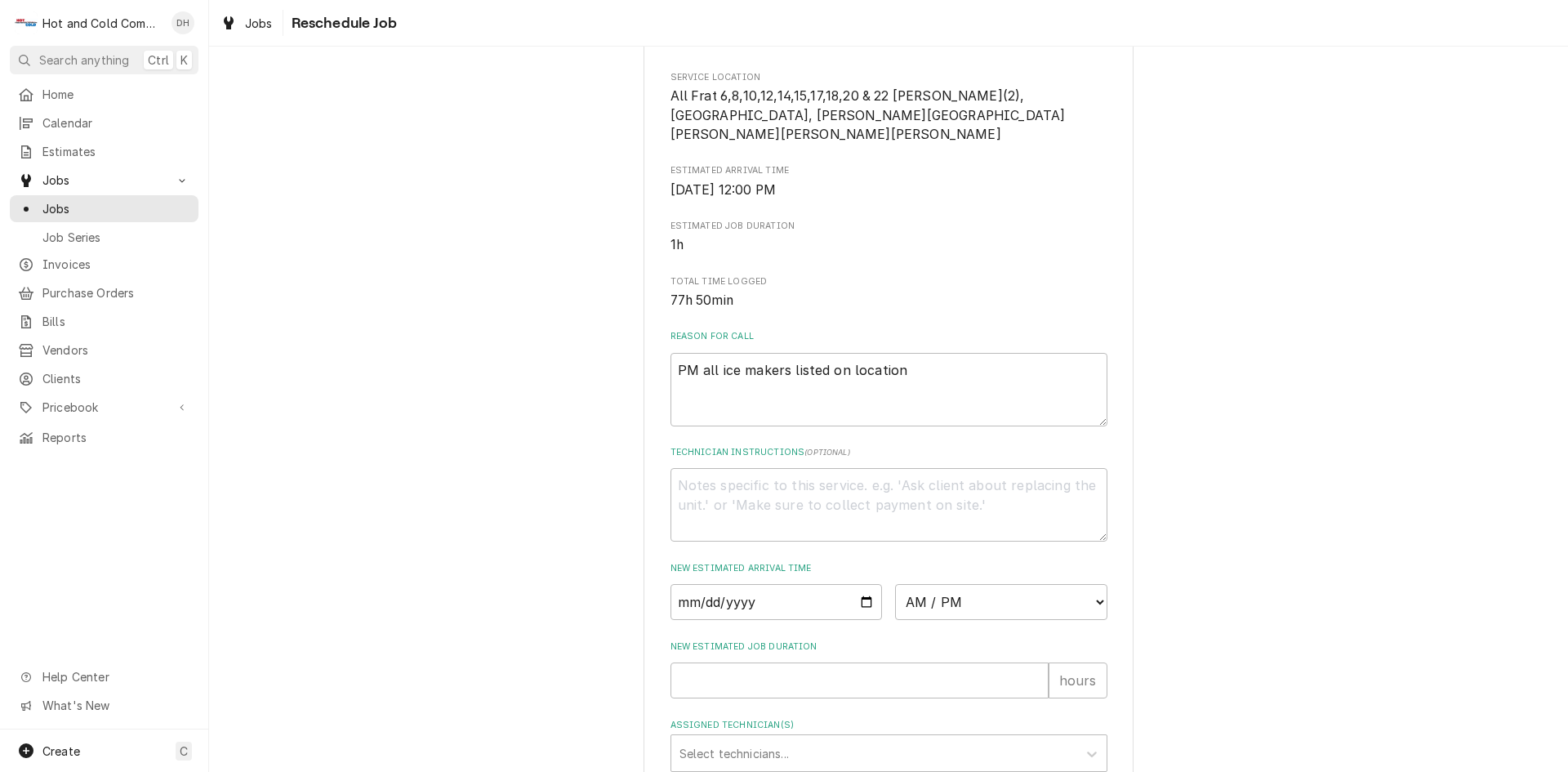
scroll to position [449, 0]
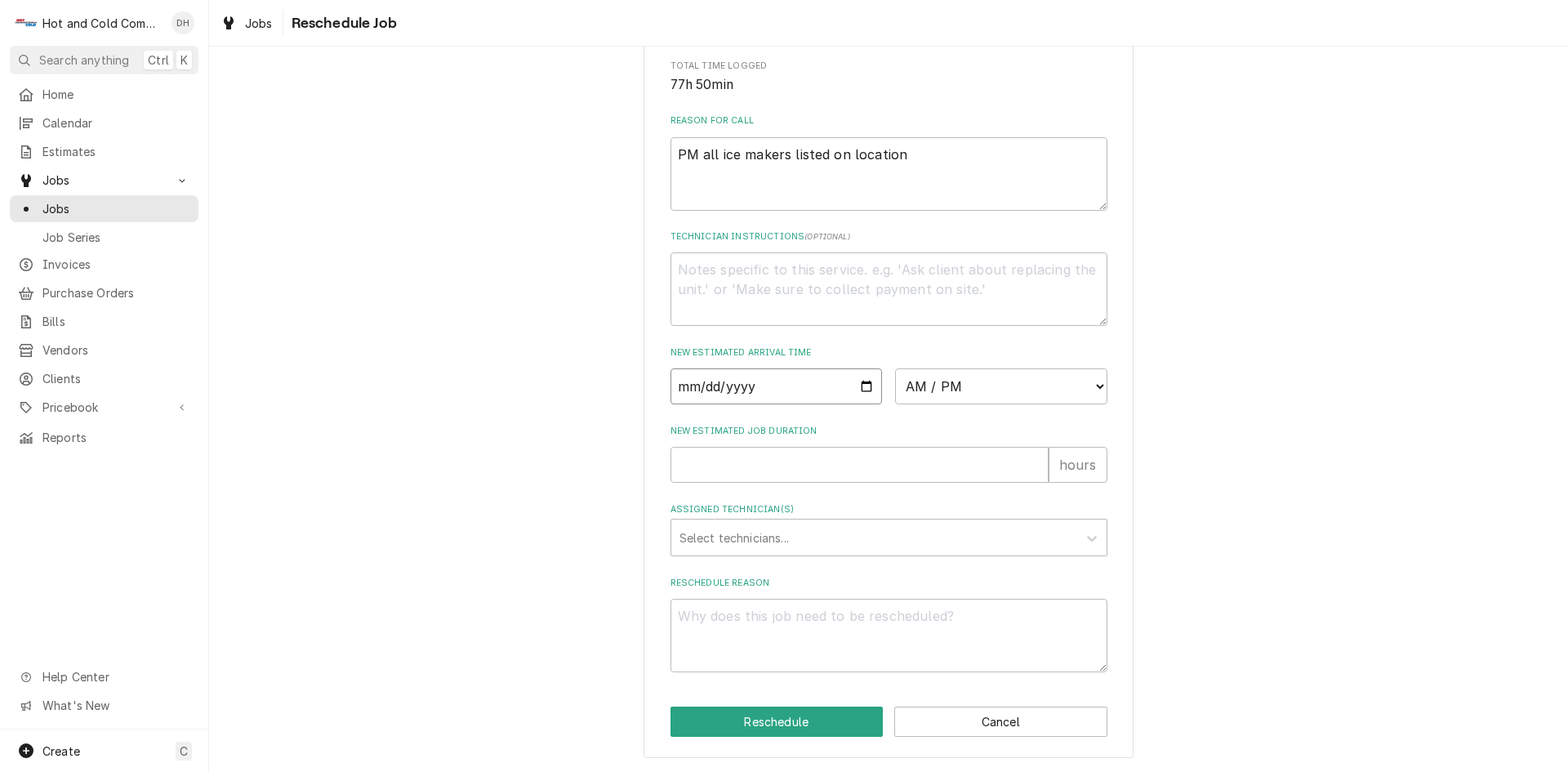
click at [868, 384] on input "Date" at bounding box center [776, 386] width 212 height 35
type textarea "x"
type input "[DATE]"
click at [1090, 381] on select "AM / PM 6:00 AM 6:15 AM 6:30 AM 6:45 AM 7:00 AM 7:15 AM 7:30 AM 7:45 AM 8:00 AM…" at bounding box center [1001, 386] width 212 height 35
select select "08:00:00"
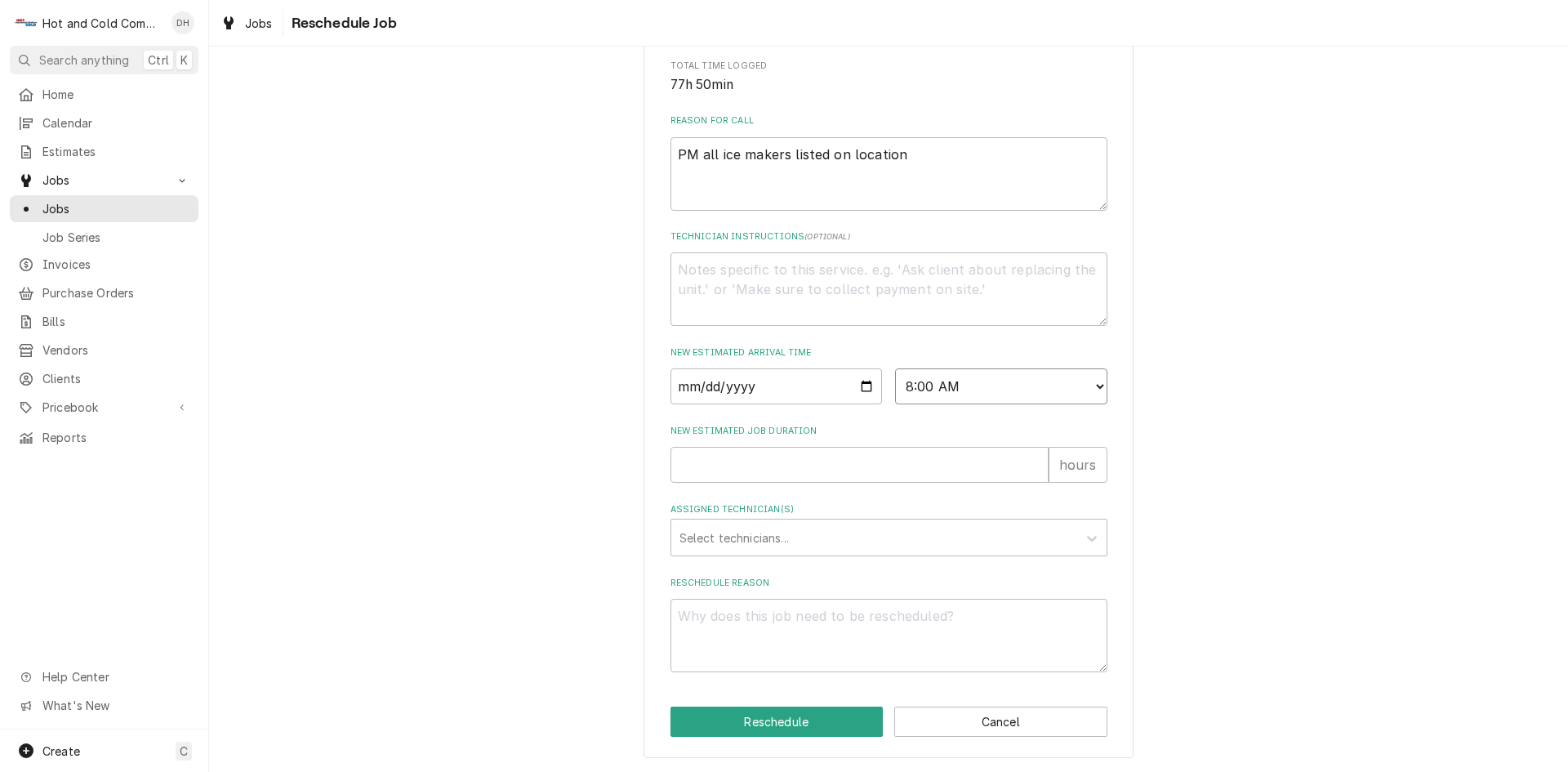
click at [896, 368] on select "AM / PM 6:00 AM 6:15 AM 6:30 AM 6:45 AM 7:00 AM 7:15 AM 7:30 AM 7:45 AM 8:00 AM…" at bounding box center [1001, 386] width 212 height 35
click at [670, 471] on input "New Estimated Job Duration" at bounding box center [859, 464] width 378 height 35
type textarea "x"
type input "1"
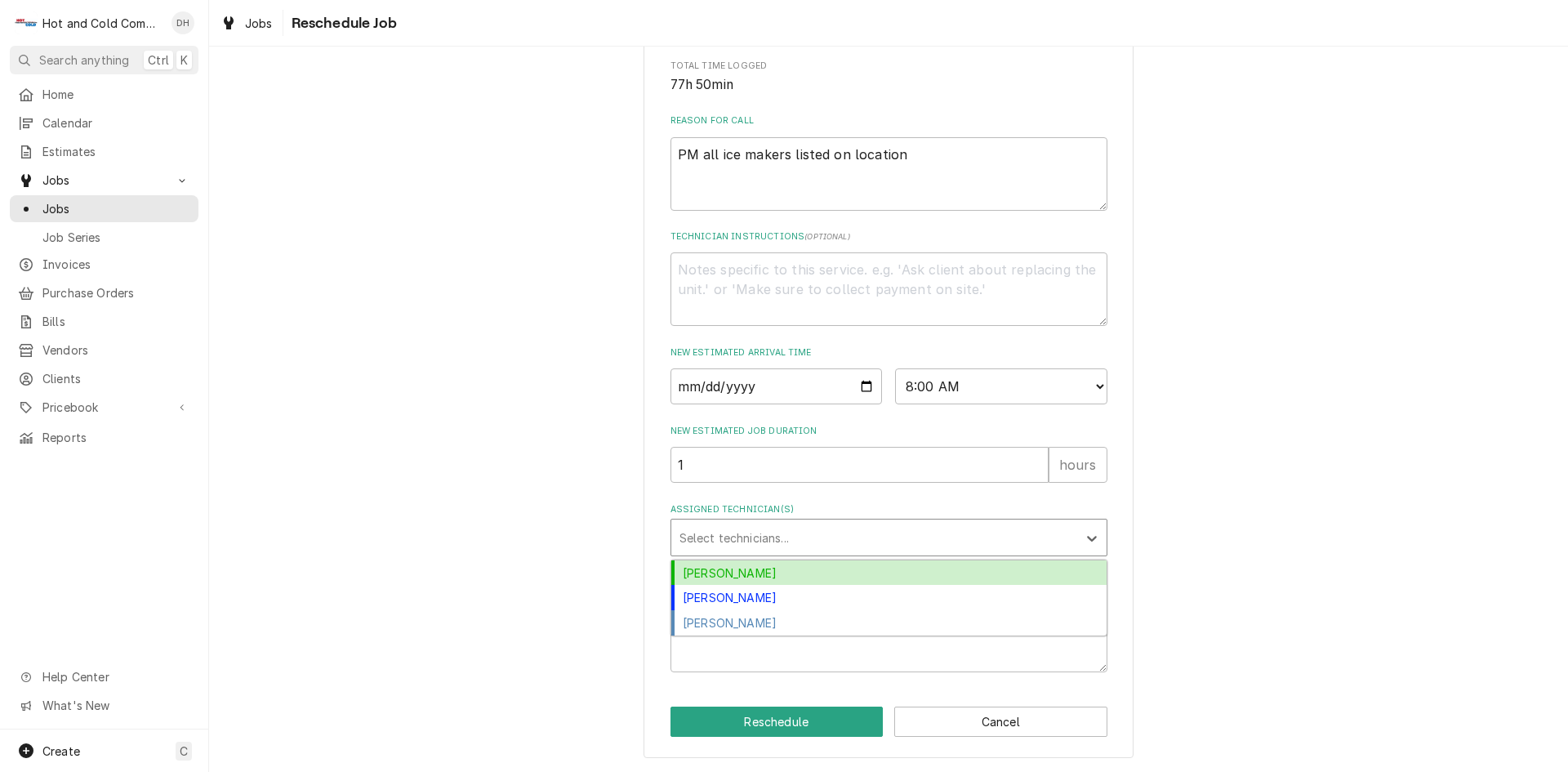
click at [738, 541] on div "Assigned Technician(s)" at bounding box center [875, 537] width 389 height 30
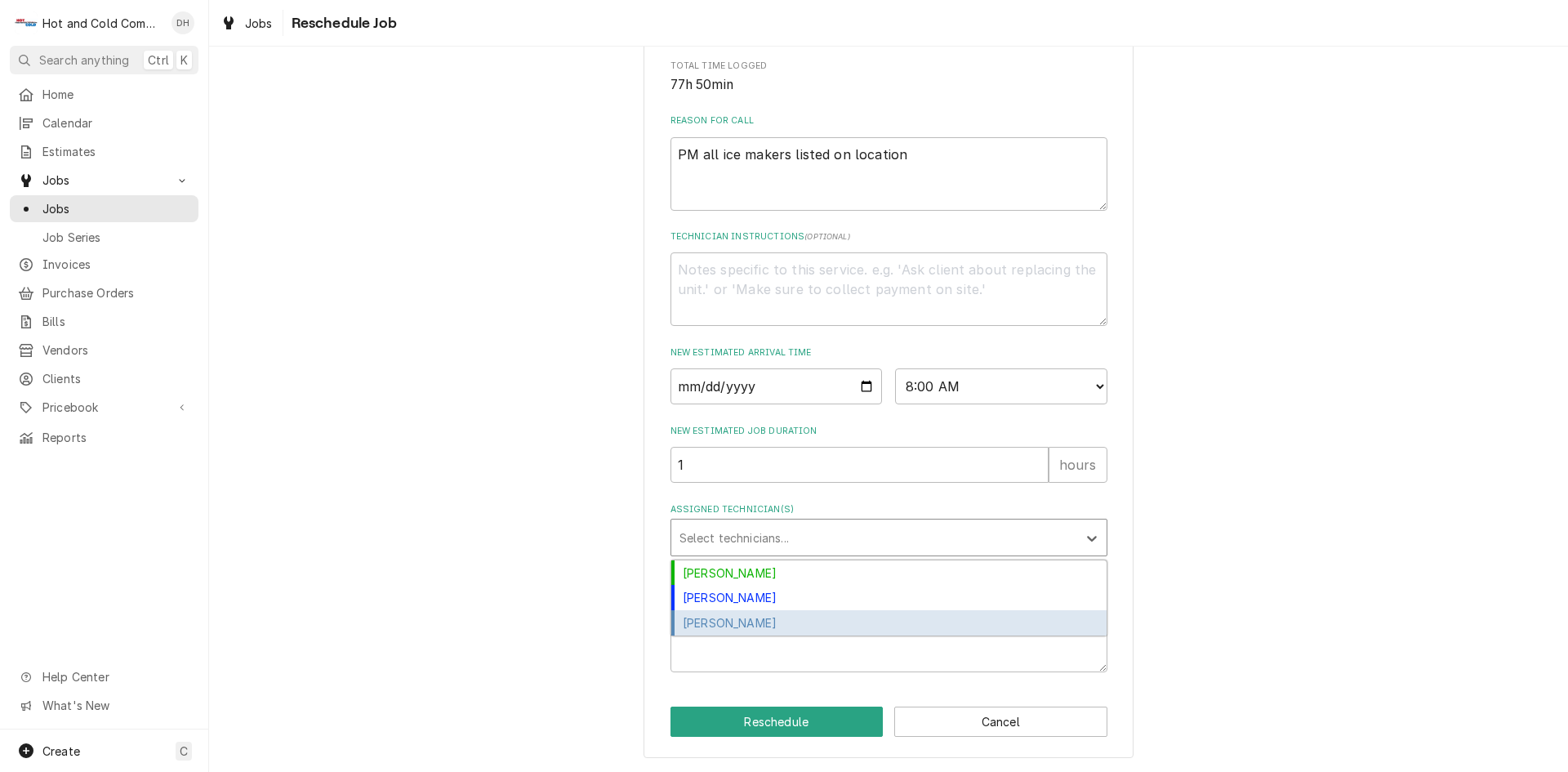
click at [751, 620] on div "[PERSON_NAME]" at bounding box center [889, 622] width 435 height 25
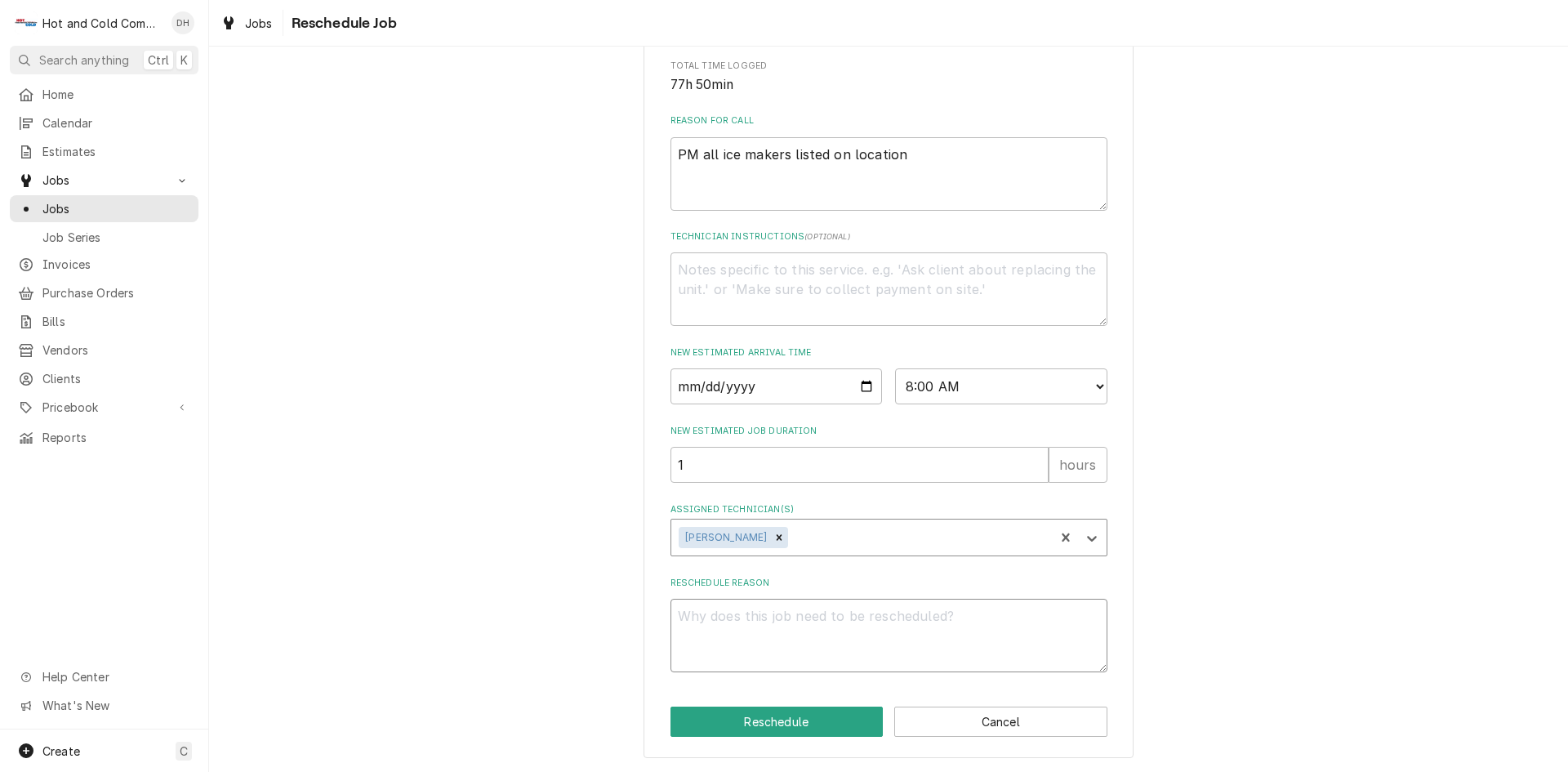
drag, startPoint x: 754, startPoint y: 647, endPoint x: 768, endPoint y: 640, distance: 15.7
click at [754, 646] on textarea "Reschedule Reason" at bounding box center [889, 635] width 437 height 74
type textarea "x"
type textarea "F"
type textarea "x"
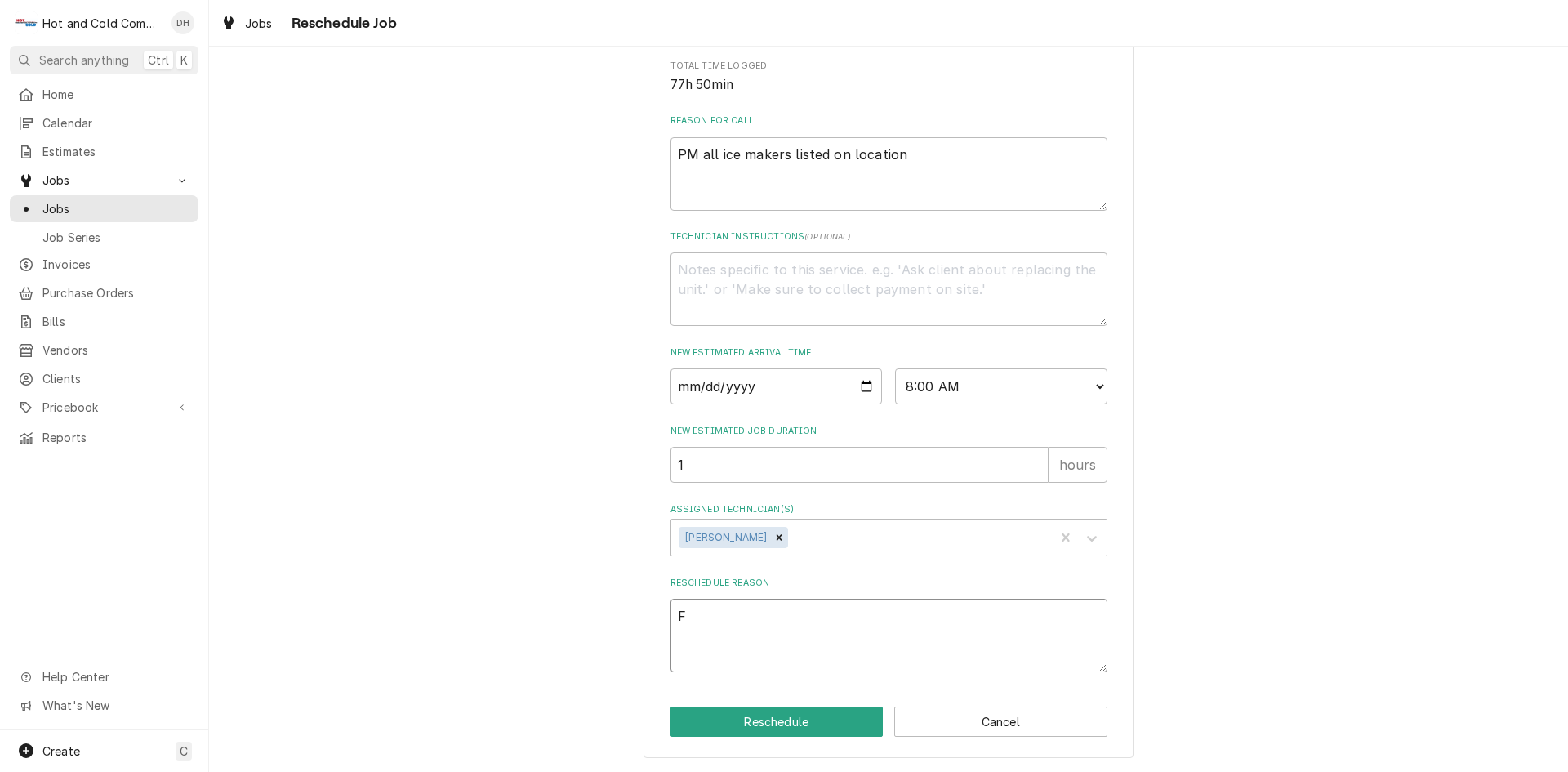
type textarea "Fr"
type textarea "x"
type textarea "Fra"
type textarea "x"
type textarea "Frat"
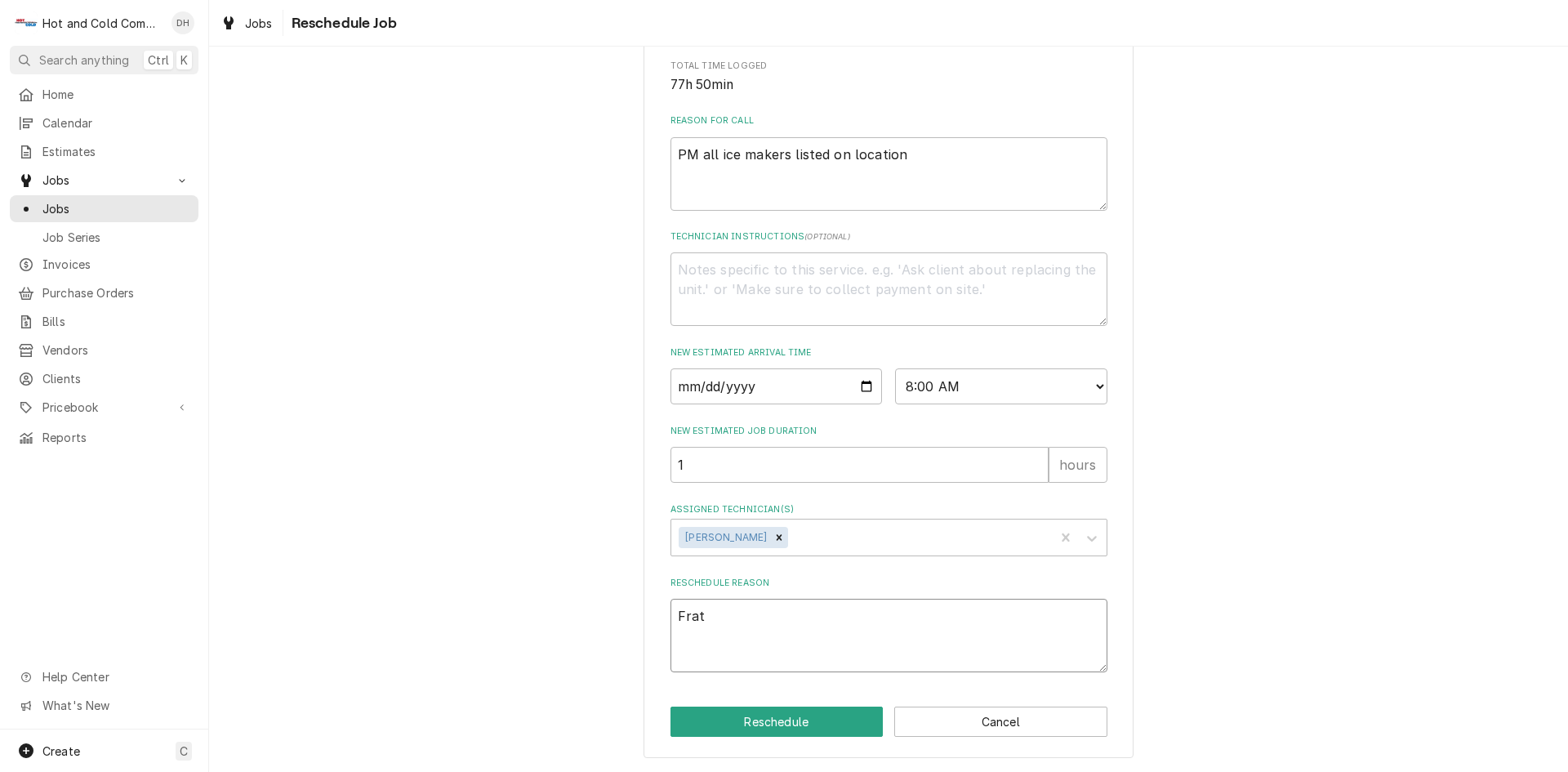
type textarea "x"
type textarea "Frat"
type textarea "x"
type textarea "Frat 2"
type textarea "x"
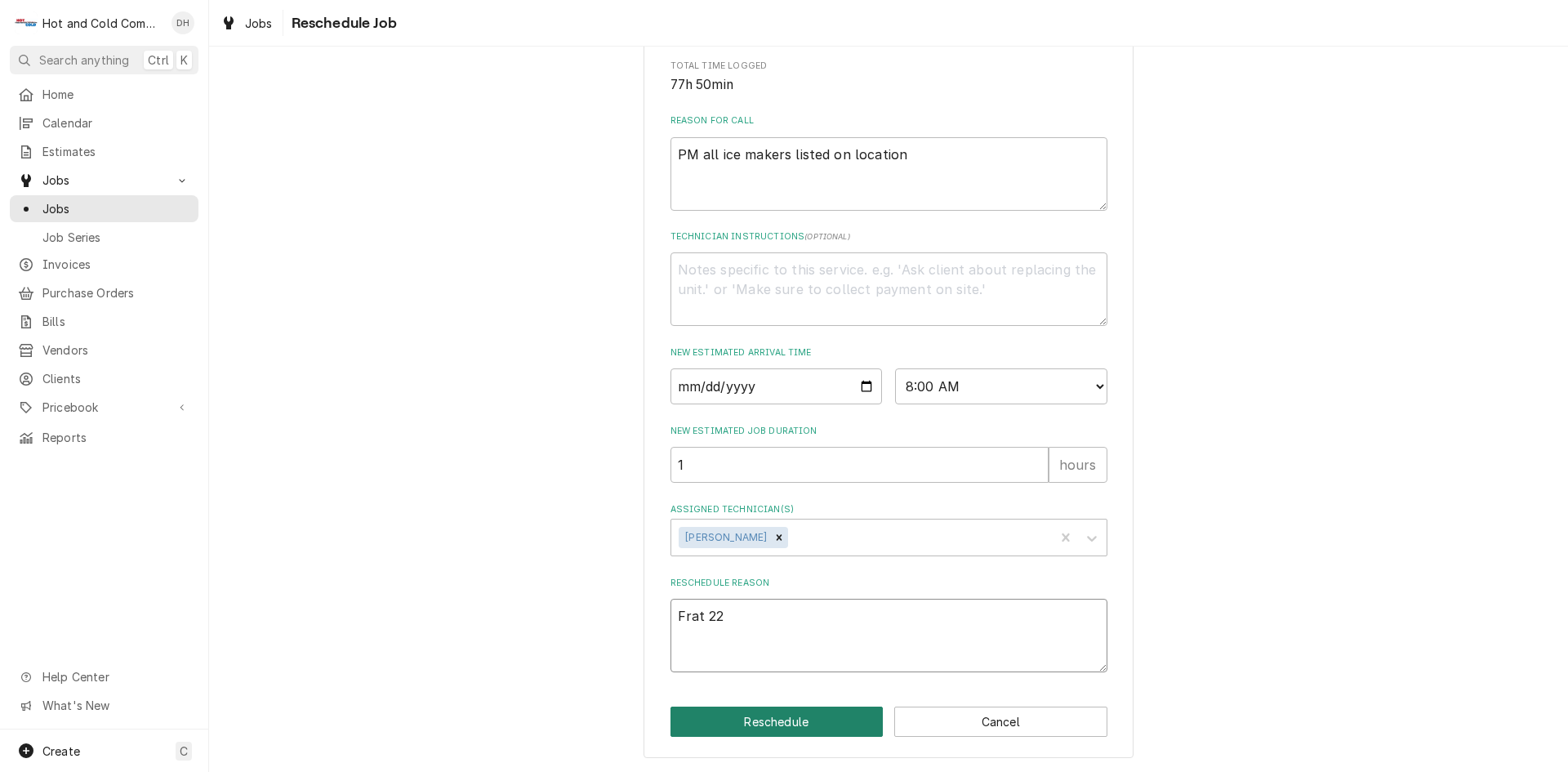
type textarea "Frat 22"
click at [802, 721] on button "Reschedule" at bounding box center [777, 722] width 213 height 31
type textarea "x"
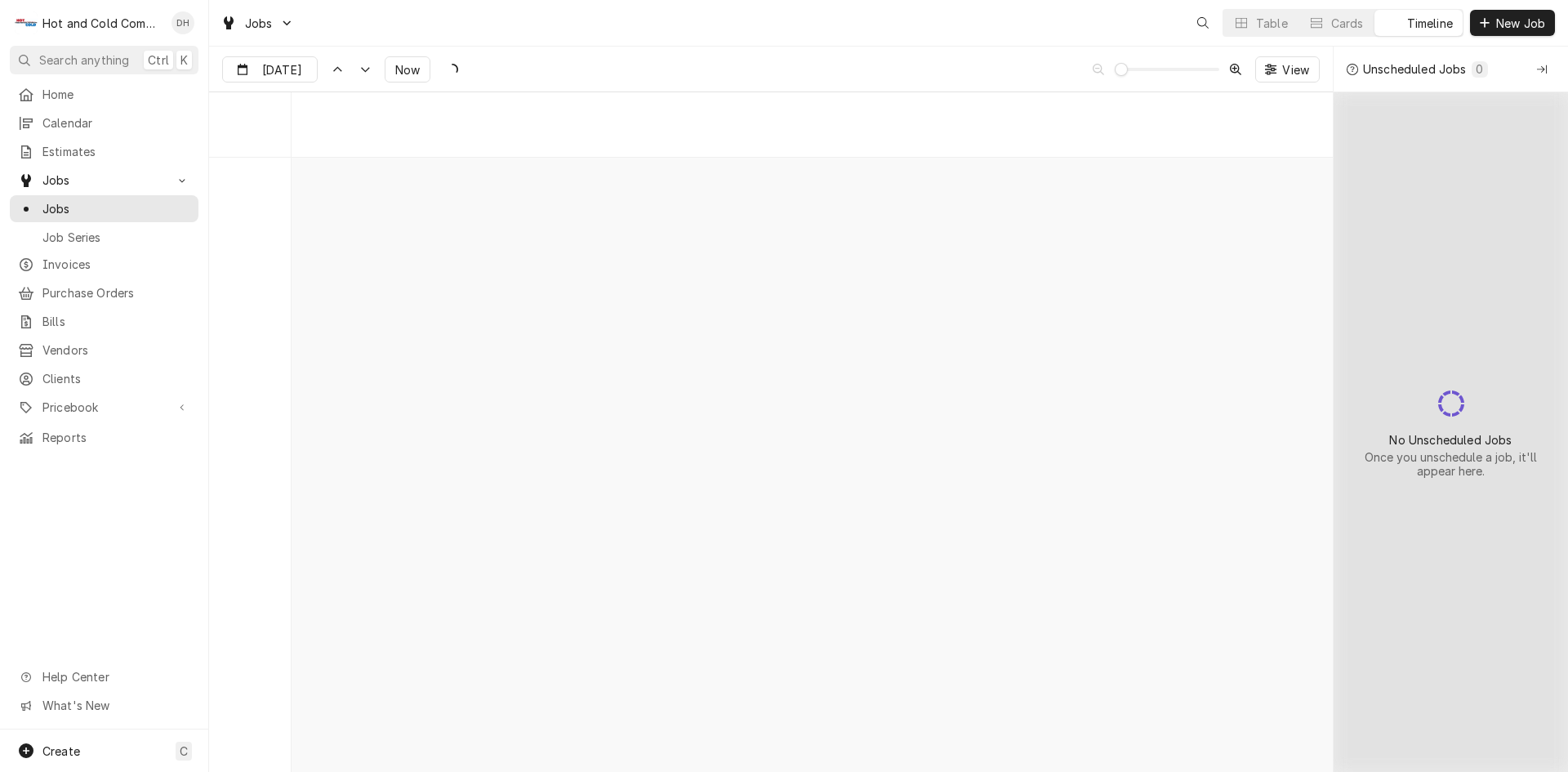
scroll to position [12795, 0]
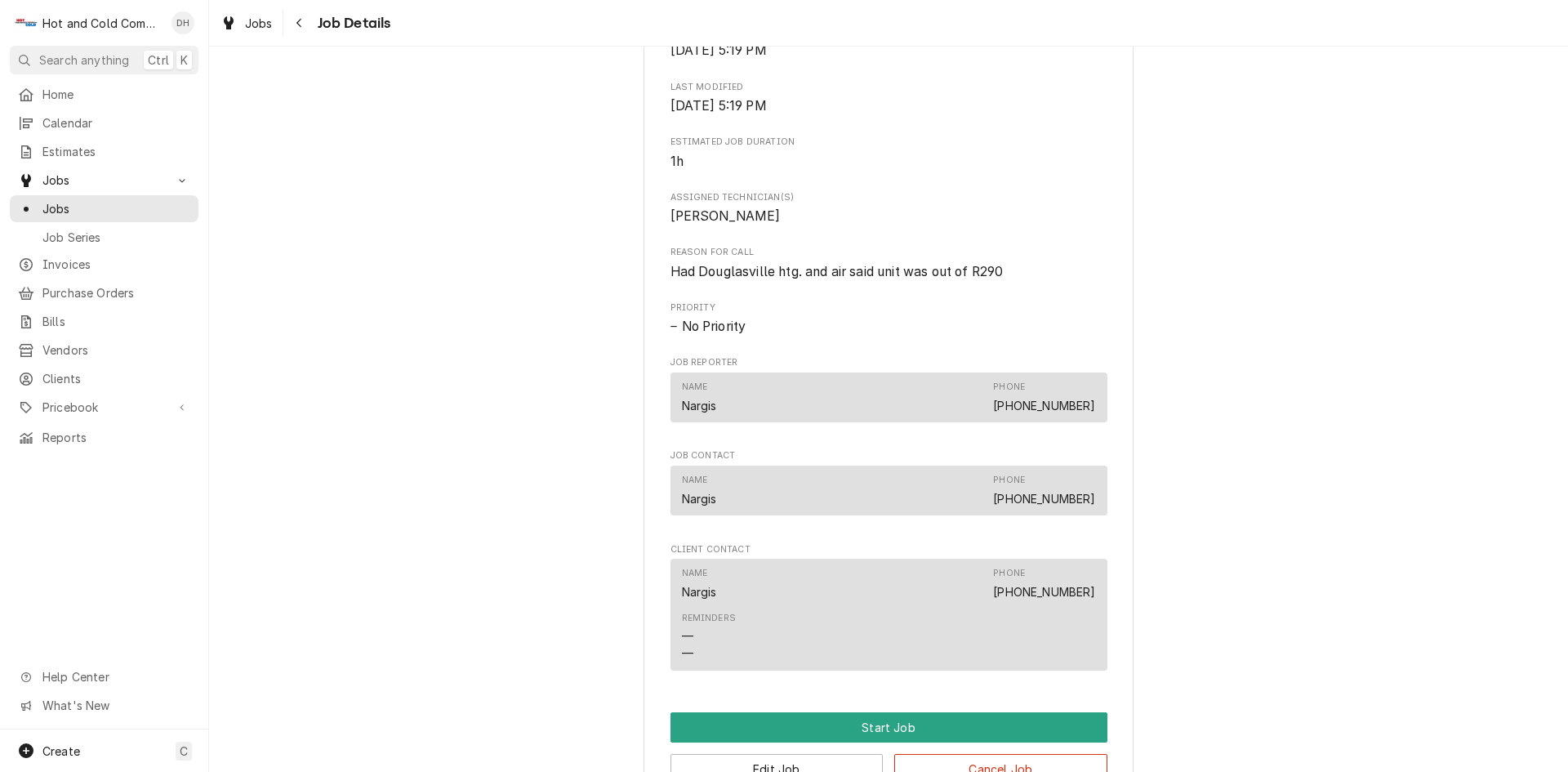
scroll to position [817, 0]
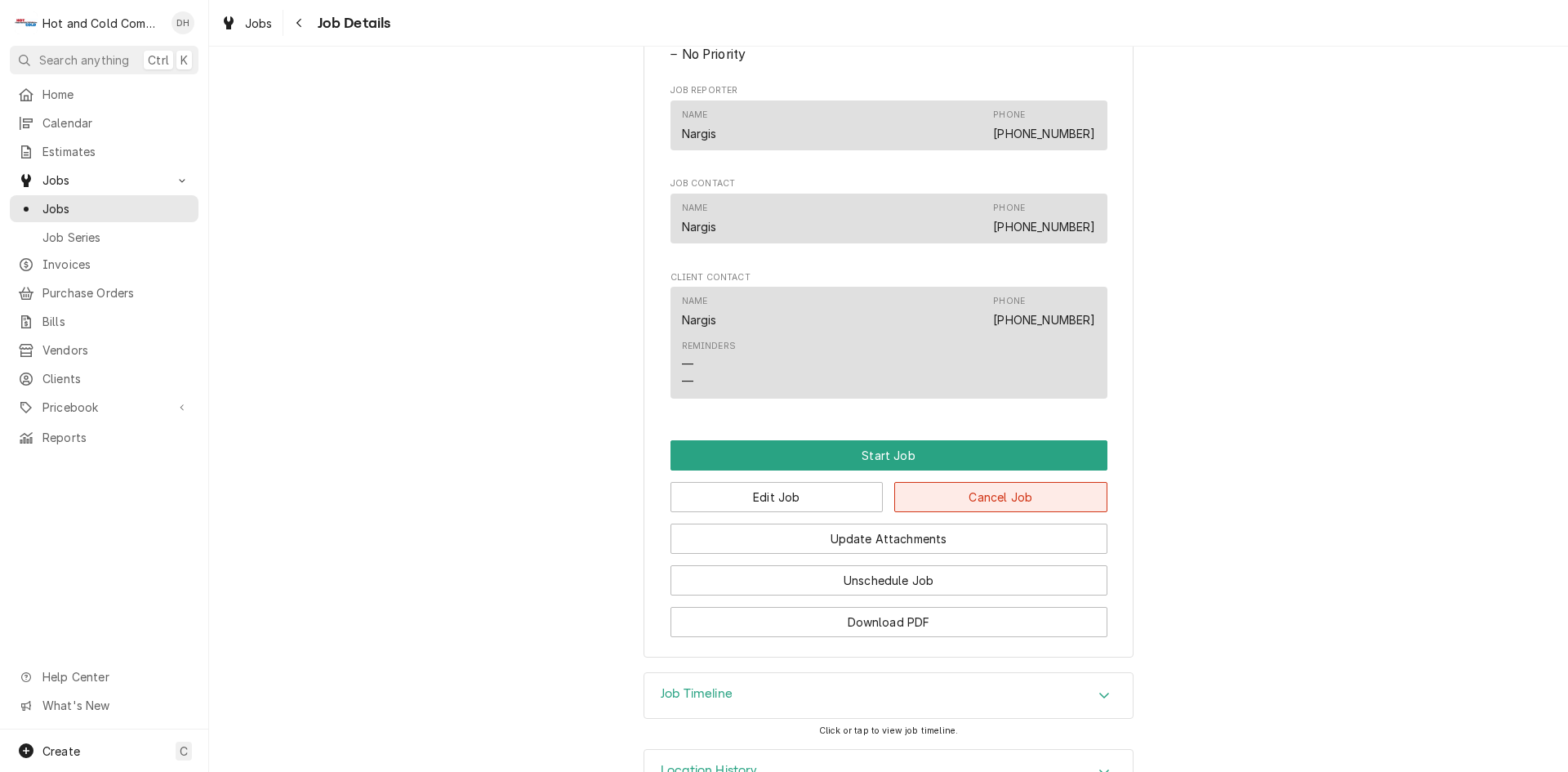
click at [1012, 512] on button "Cancel Job" at bounding box center [1001, 498] width 213 height 31
